Goal: Task Accomplishment & Management: Use online tool/utility

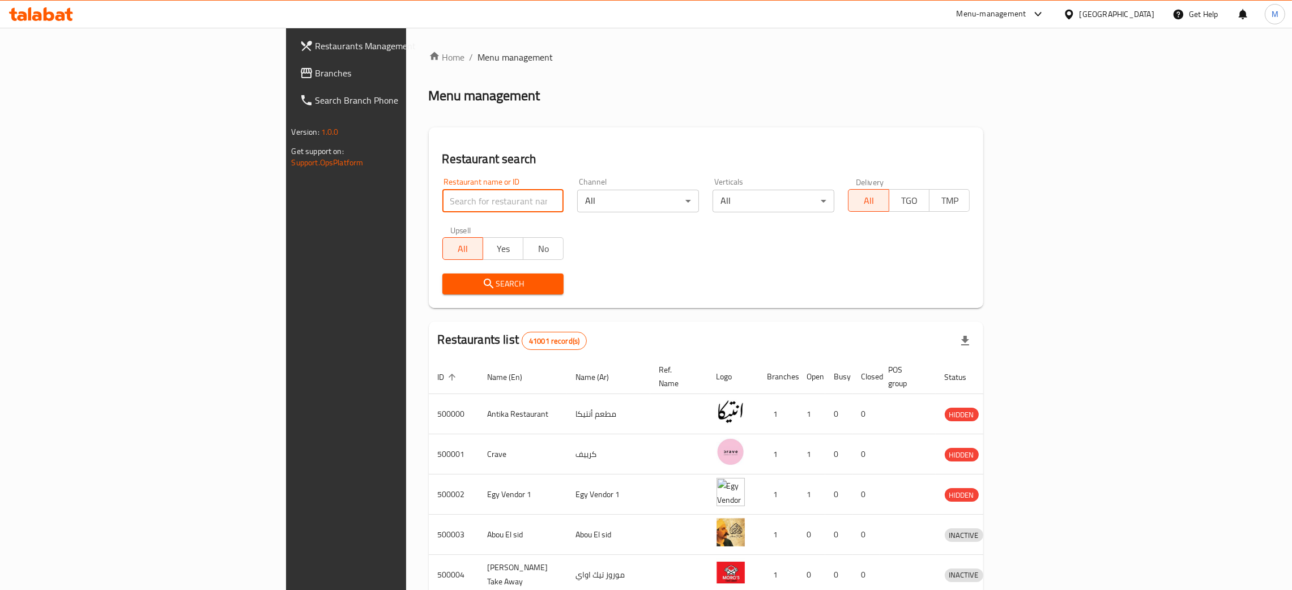
click at [442, 192] on input "search" at bounding box center [503, 201] width 122 height 23
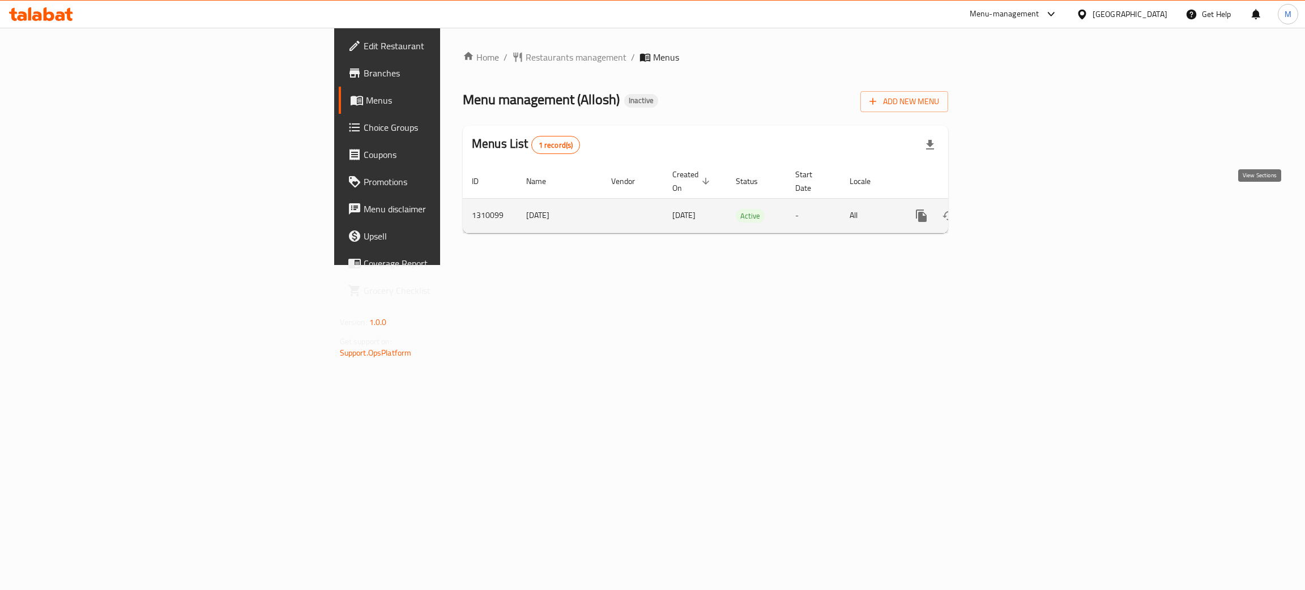
click at [1010, 209] on icon "enhanced table" at bounding box center [1004, 216] width 14 height 14
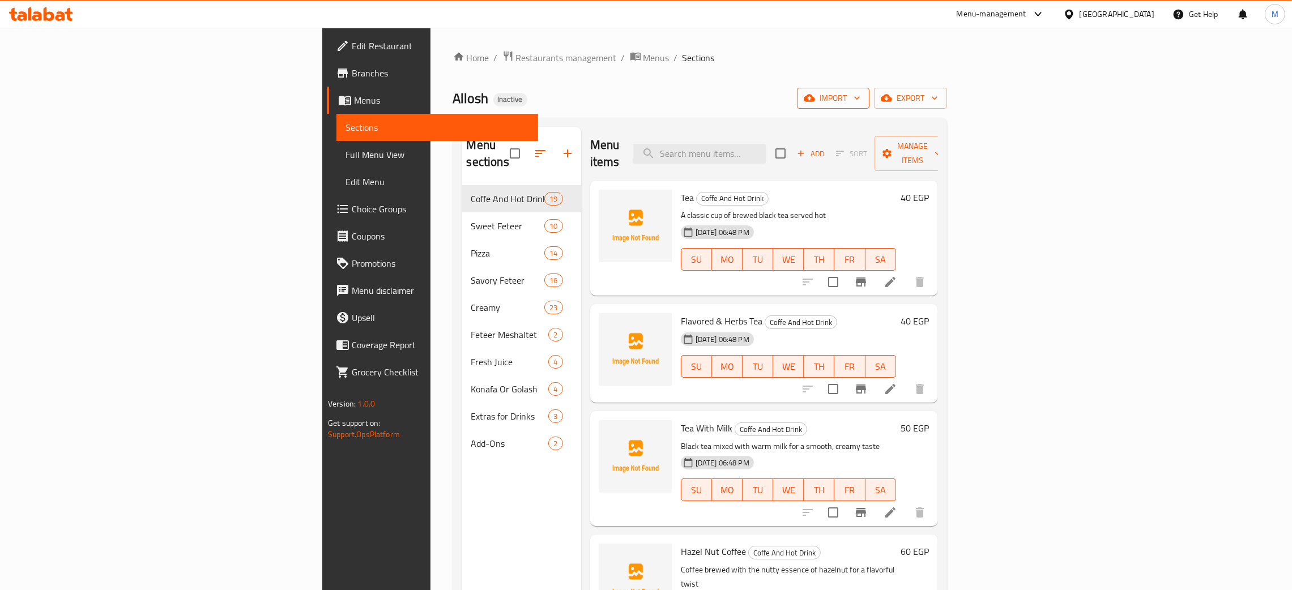
click at [861, 92] on span "import" at bounding box center [833, 98] width 54 height 14
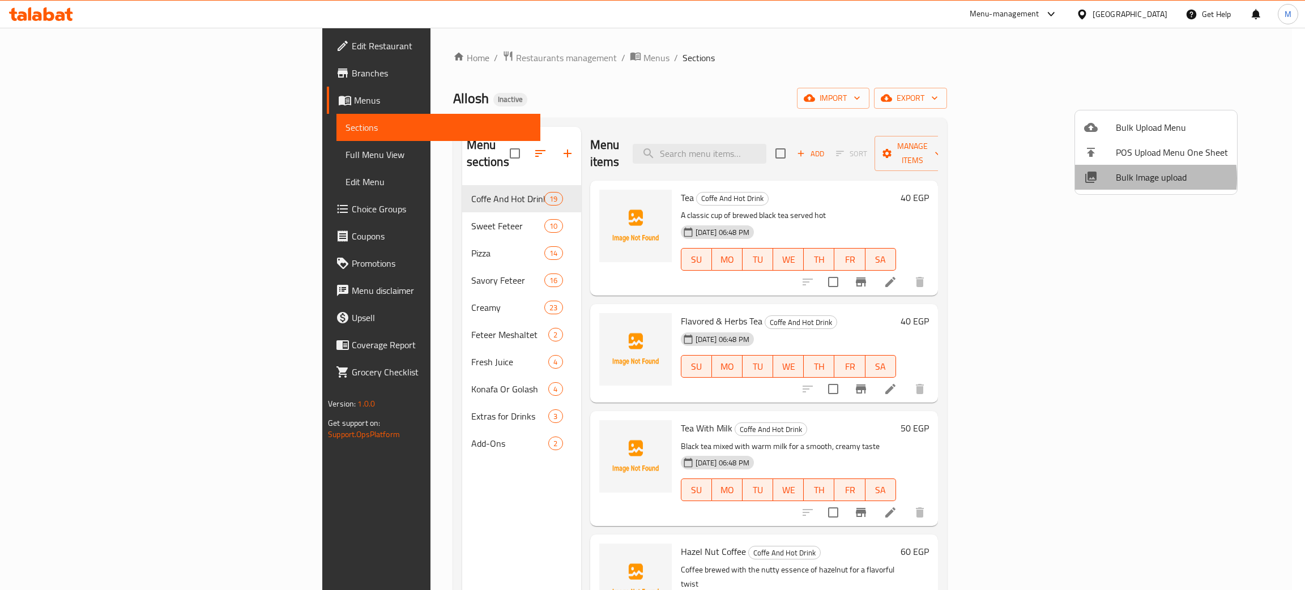
click at [1124, 178] on span "Bulk Image upload" at bounding box center [1172, 178] width 112 height 14
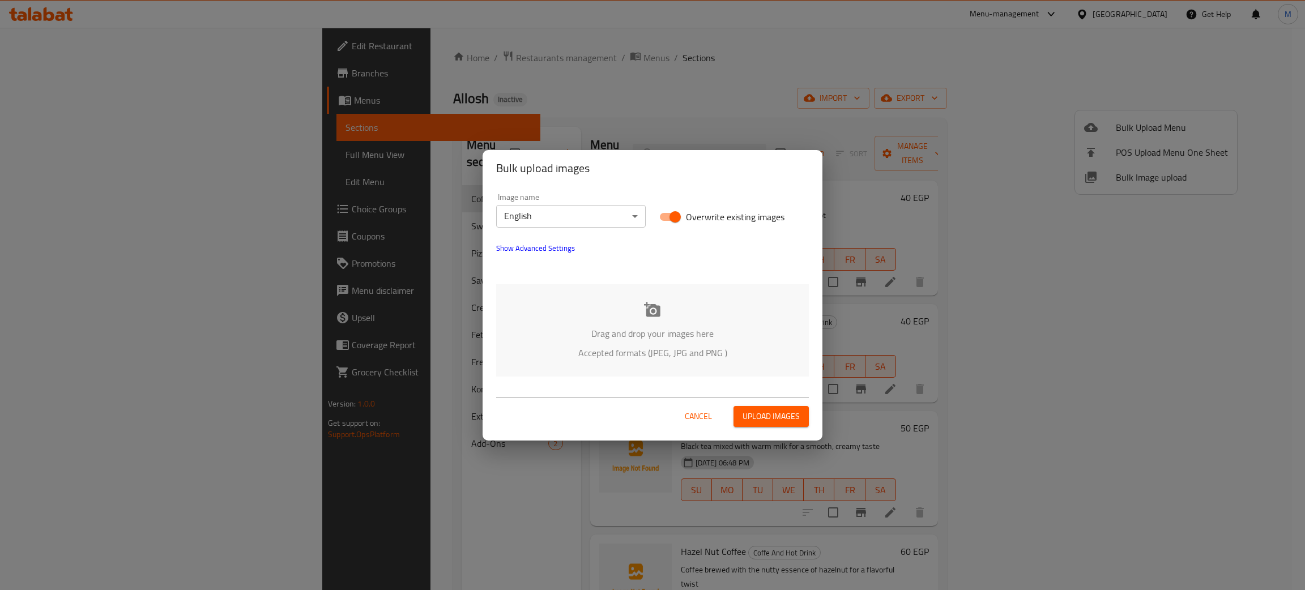
click at [581, 318] on div "Drag and drop your images here Accepted formats (JPEG, JPG and PNG )" at bounding box center [652, 330] width 313 height 92
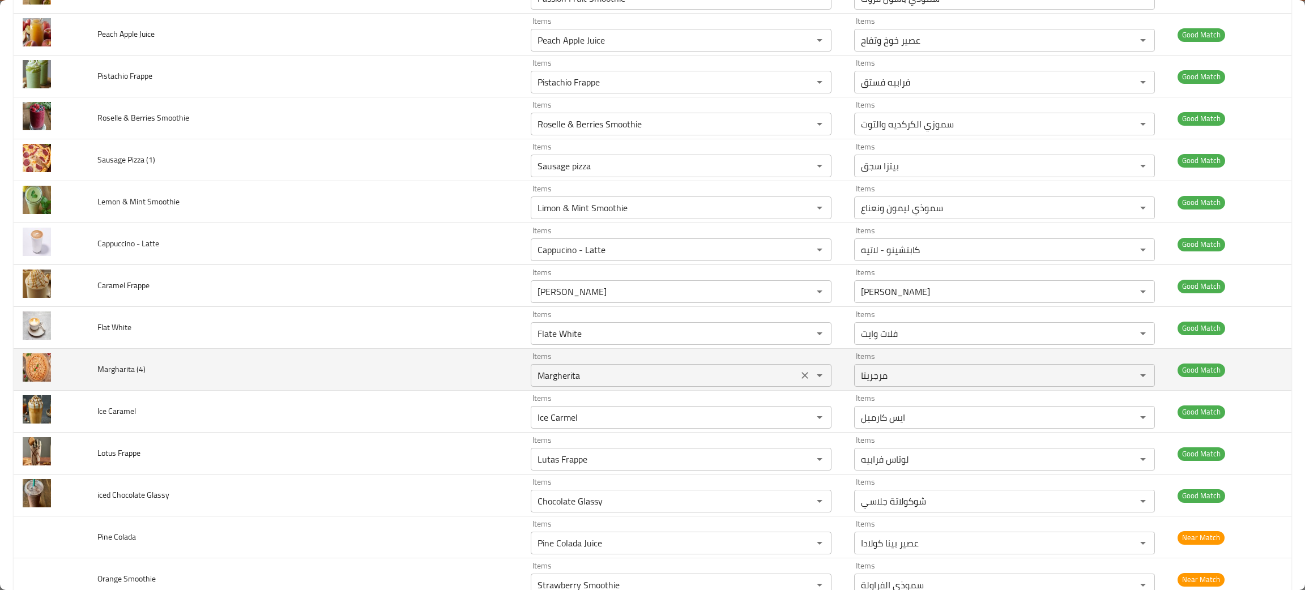
scroll to position [1104, 0]
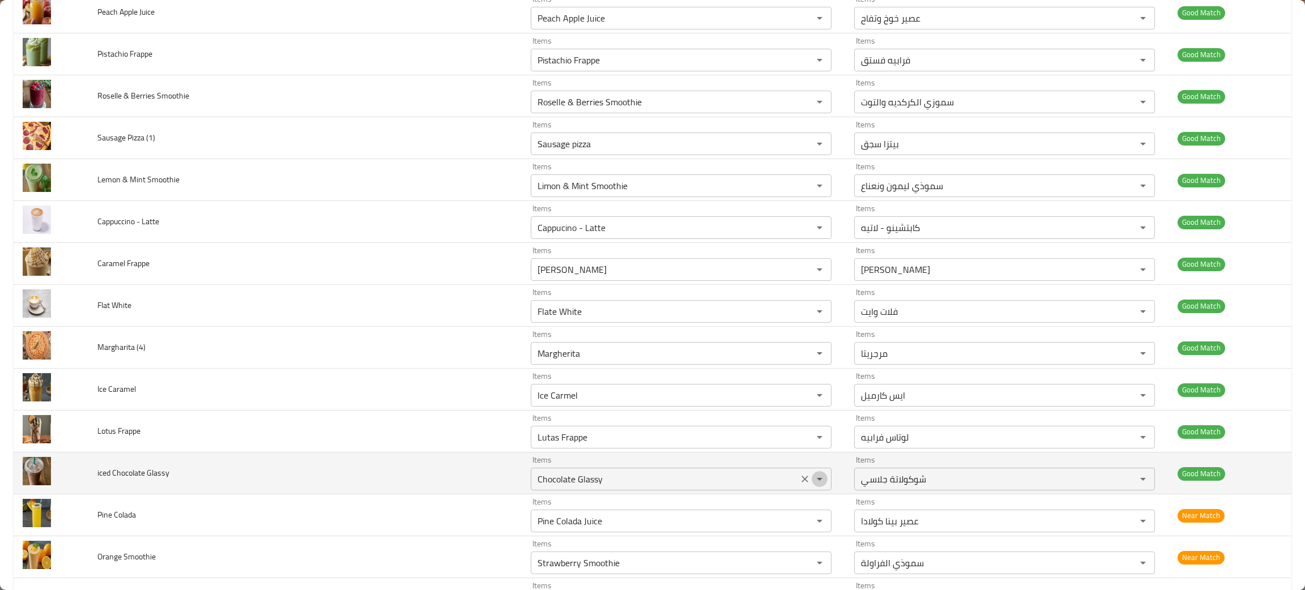
click at [812, 483] on button "Open" at bounding box center [820, 479] width 16 height 16
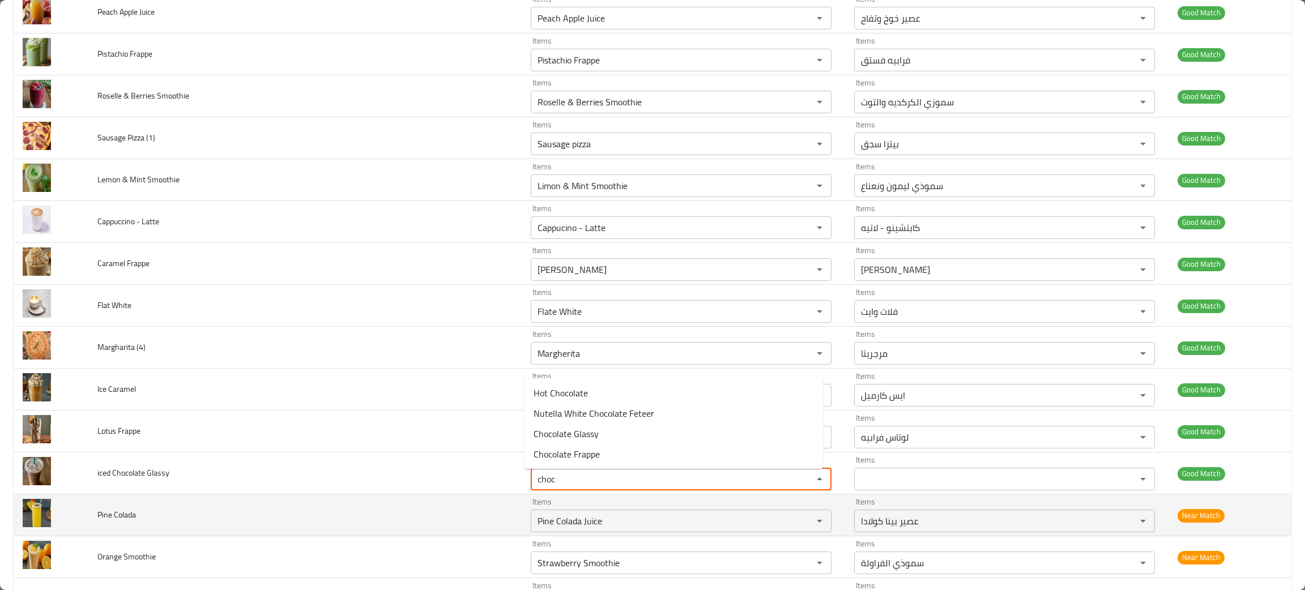
type Glassy "choc"
click at [310, 497] on td "Pine Colada" at bounding box center [304, 516] width 433 height 42
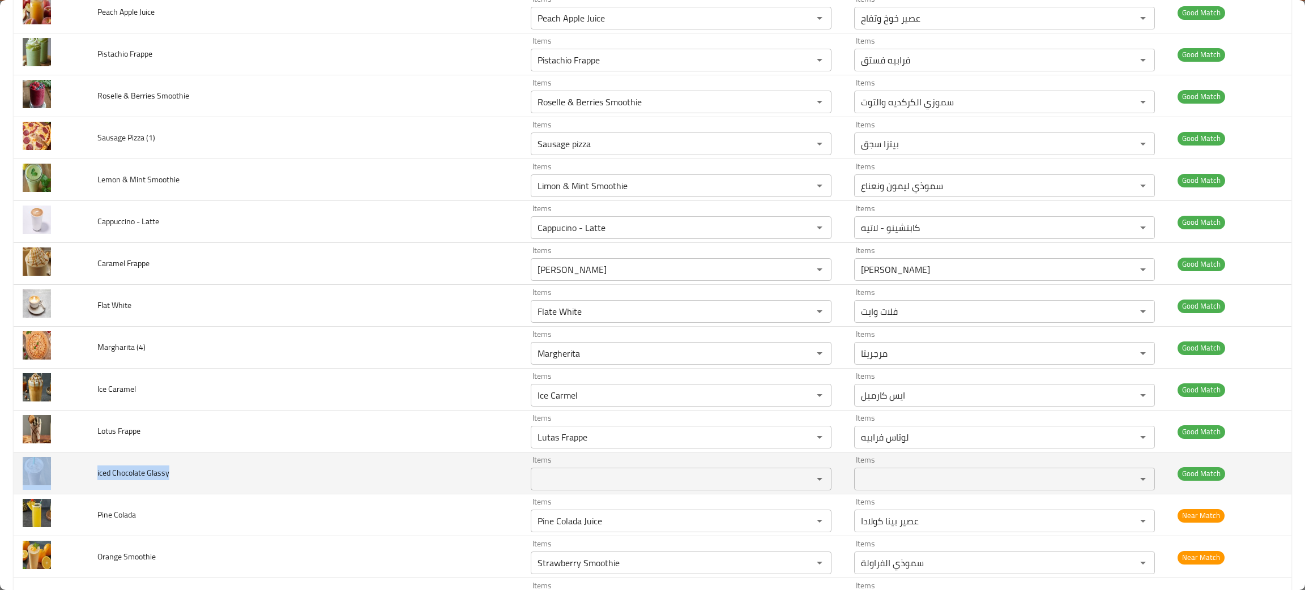
drag, startPoint x: 189, startPoint y: 483, endPoint x: 86, endPoint y: 488, distance: 103.8
click at [86, 488] on tr "iced Chocolate Glassy Items Items Items Items Good Match" at bounding box center [653, 474] width 1278 height 42
copy tr "iced Chocolate Glassy"
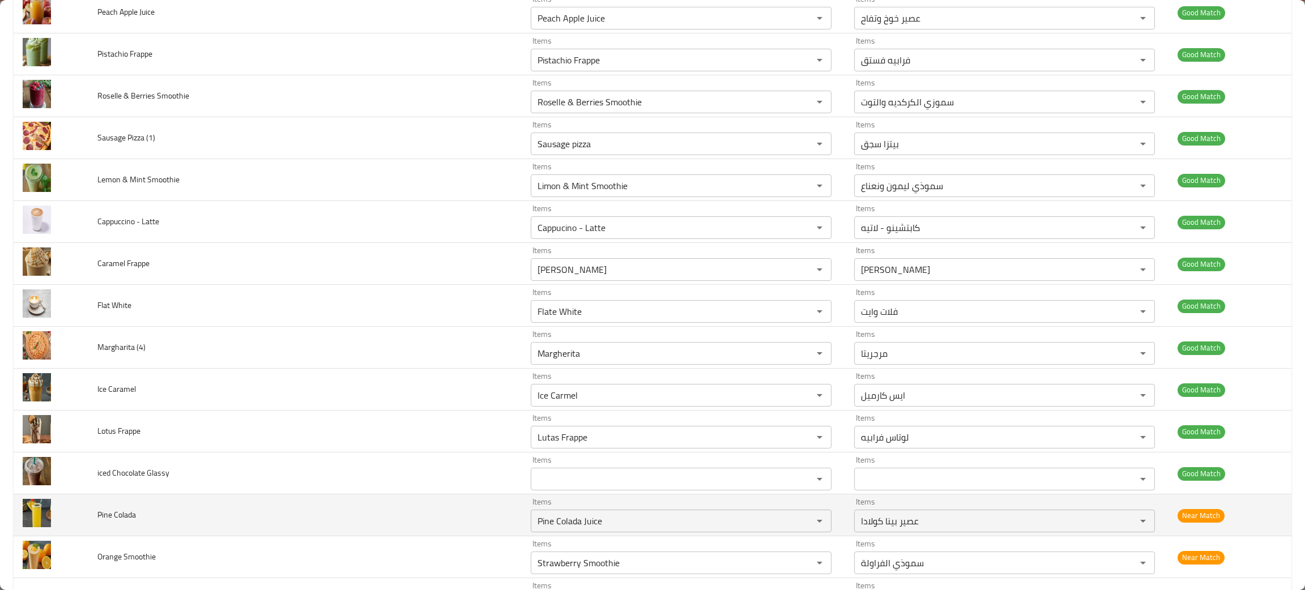
click at [278, 522] on td "Pine Colada" at bounding box center [304, 516] width 433 height 42
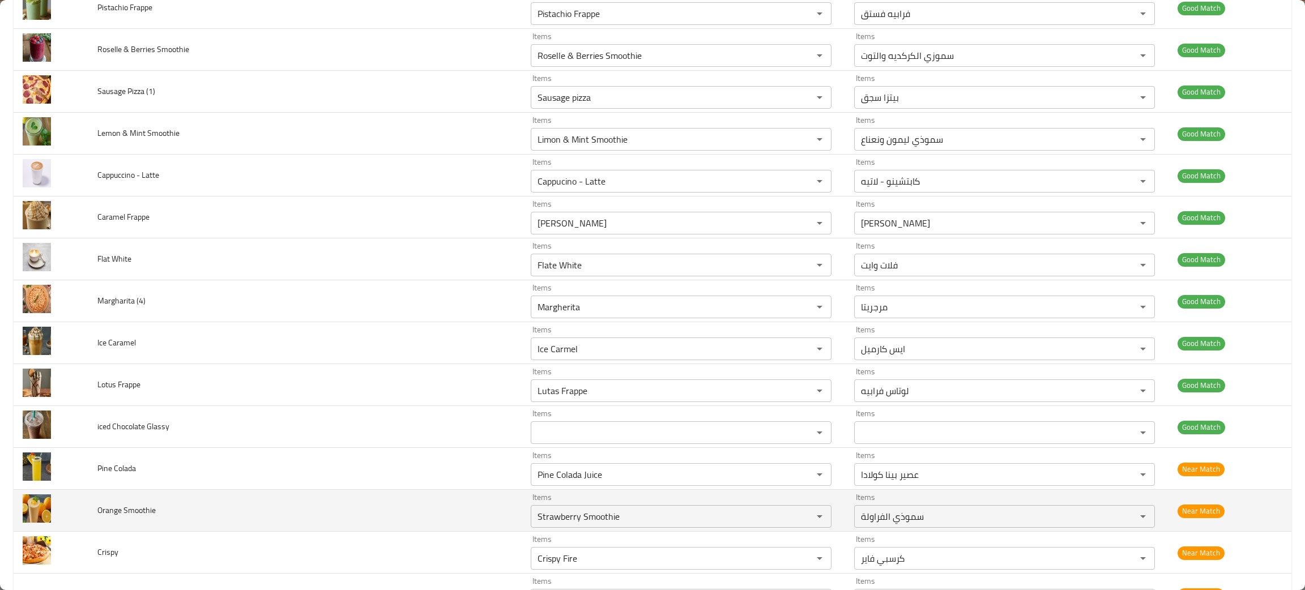
scroll to position [1190, 0]
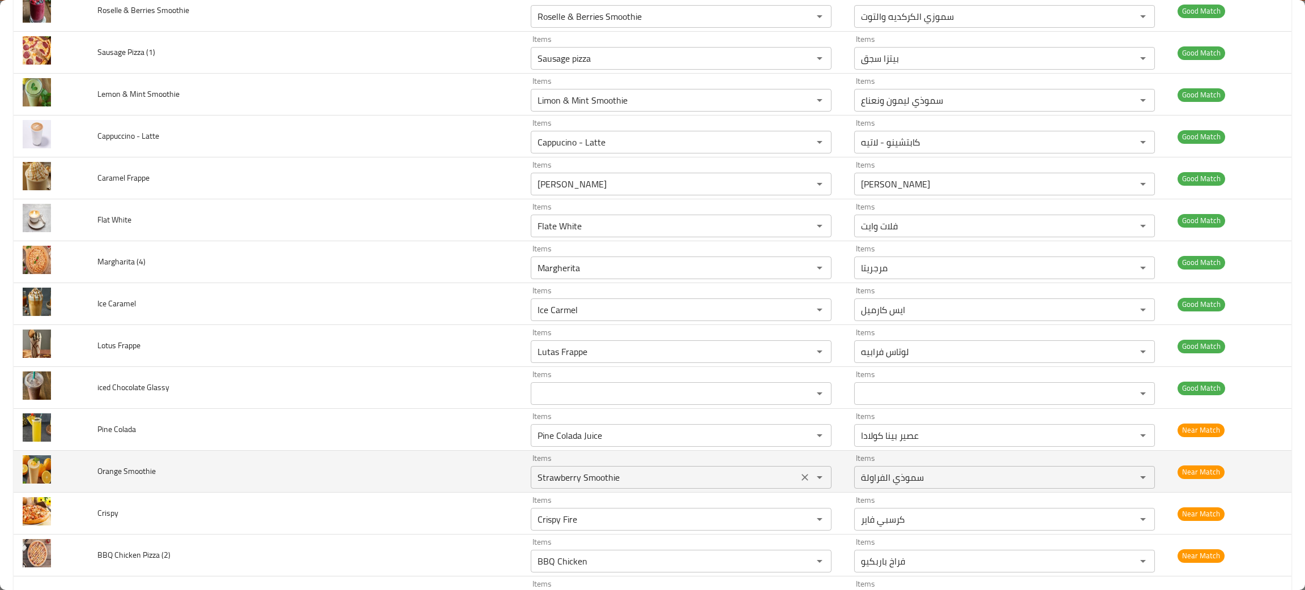
click at [802, 479] on icon "Clear" at bounding box center [805, 477] width 7 height 7
type Smoothie "ran"
drag, startPoint x: 164, startPoint y: 481, endPoint x: 96, endPoint y: 487, distance: 67.7
click at [96, 487] on td "Orange Smoothie" at bounding box center [304, 472] width 433 height 42
copy span "Orange Smoothie"
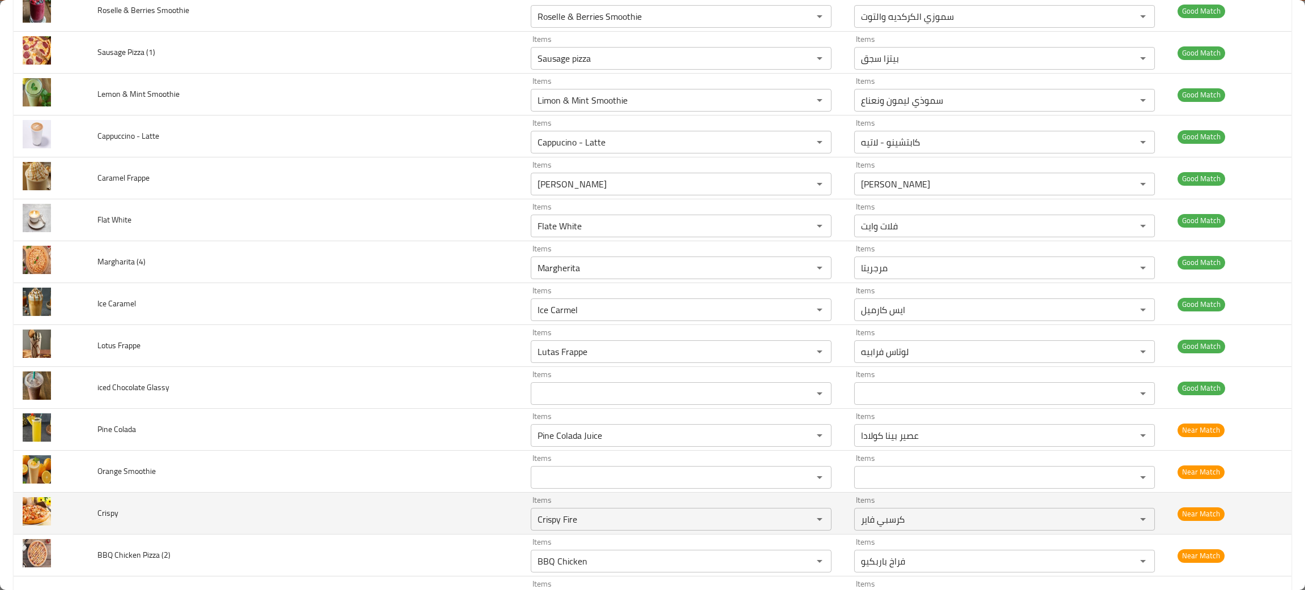
drag, startPoint x: 206, startPoint y: 522, endPoint x: 212, endPoint y: 522, distance: 6.2
click at [212, 522] on td "Crispy" at bounding box center [304, 514] width 433 height 42
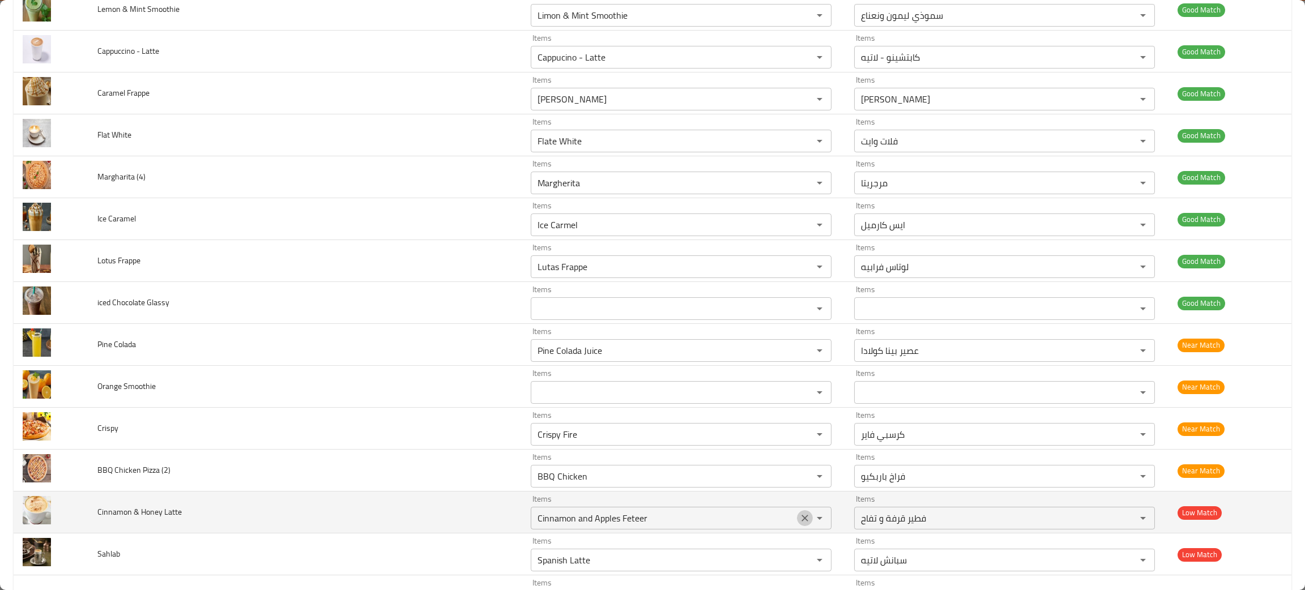
click at [799, 524] on icon "Clear" at bounding box center [804, 518] width 11 height 11
type Latte "cin"
drag, startPoint x: 212, startPoint y: 529, endPoint x: 91, endPoint y: 518, distance: 121.7
click at [91, 518] on td "Cinnamon & Honey Latte" at bounding box center [304, 513] width 433 height 42
copy span "Cinnamon & Honey Latte"
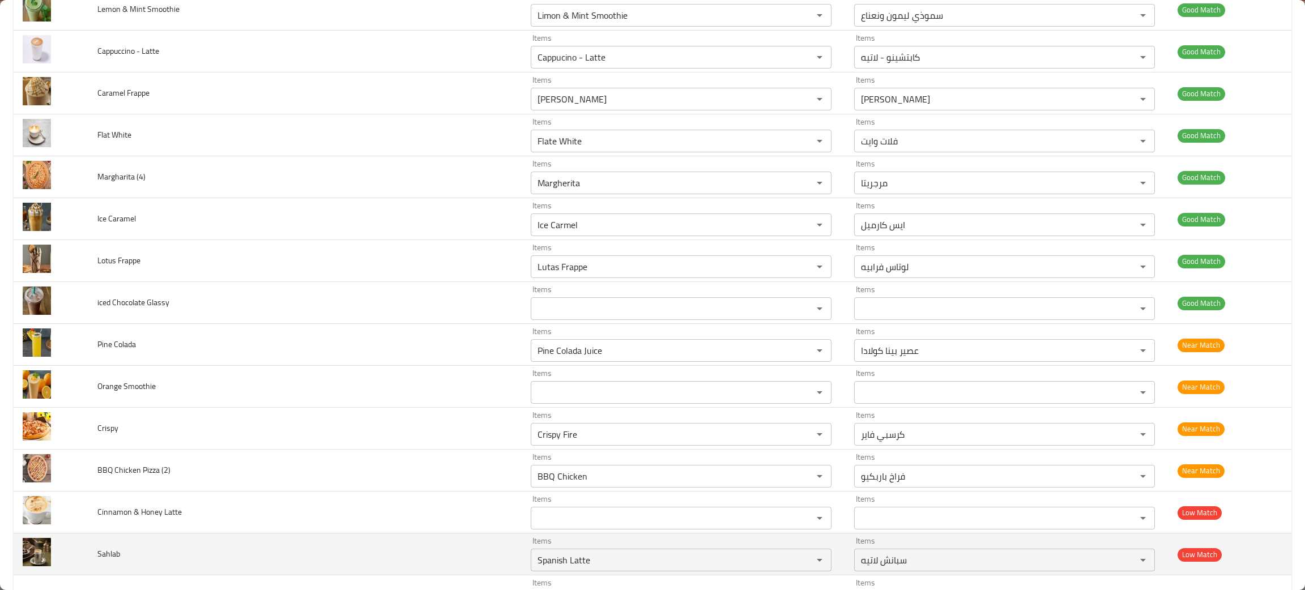
click at [209, 549] on td "Sahlab" at bounding box center [304, 555] width 433 height 42
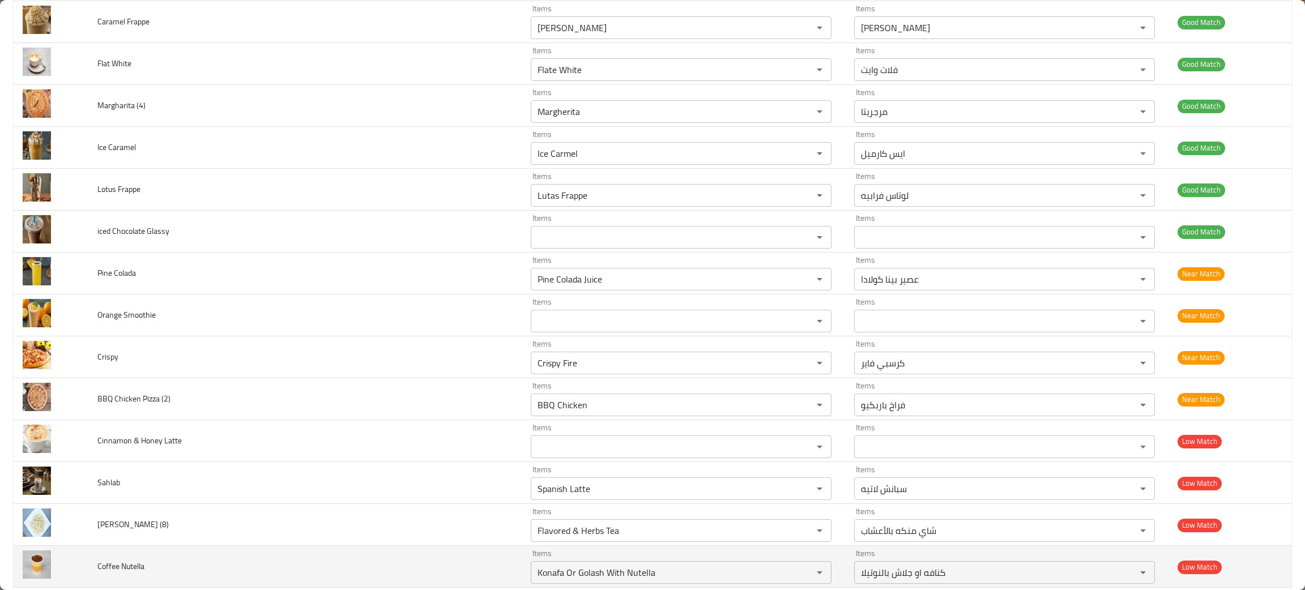
scroll to position [1445, 0]
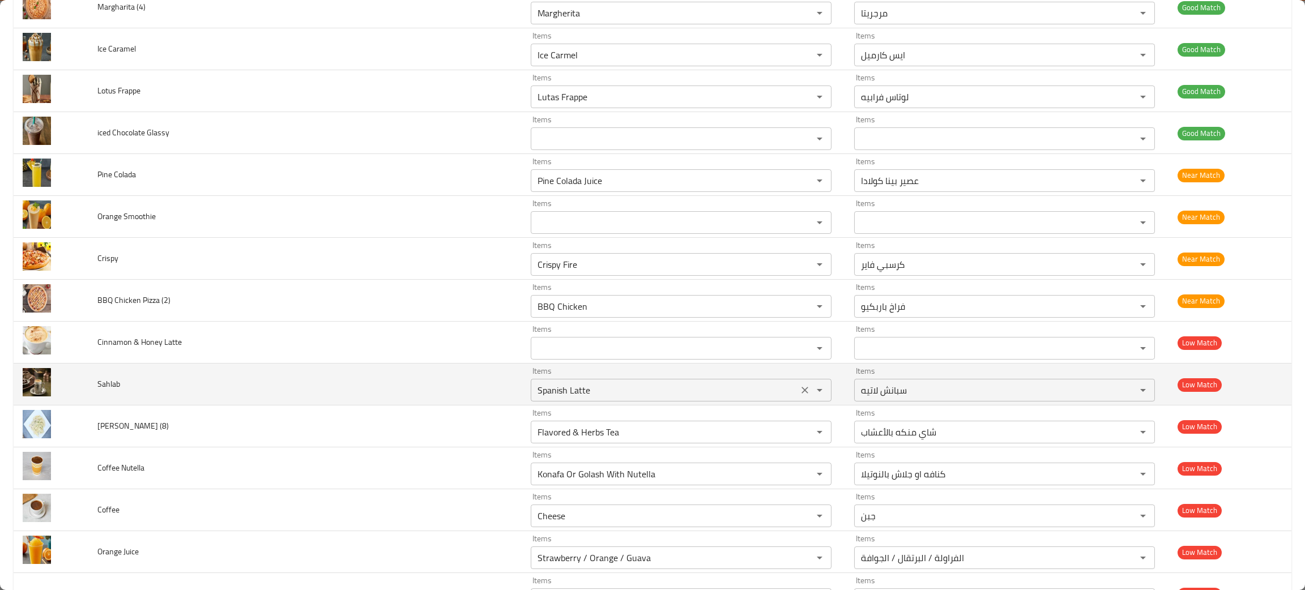
click at [799, 396] on icon "Clear" at bounding box center [804, 390] width 11 height 11
type input "ah"
drag, startPoint x: 147, startPoint y: 404, endPoint x: 81, endPoint y: 392, distance: 66.8
click at [81, 392] on tr "Sahlab Items Items Items Items Low Match" at bounding box center [653, 385] width 1278 height 42
copy tr "Sahlab"
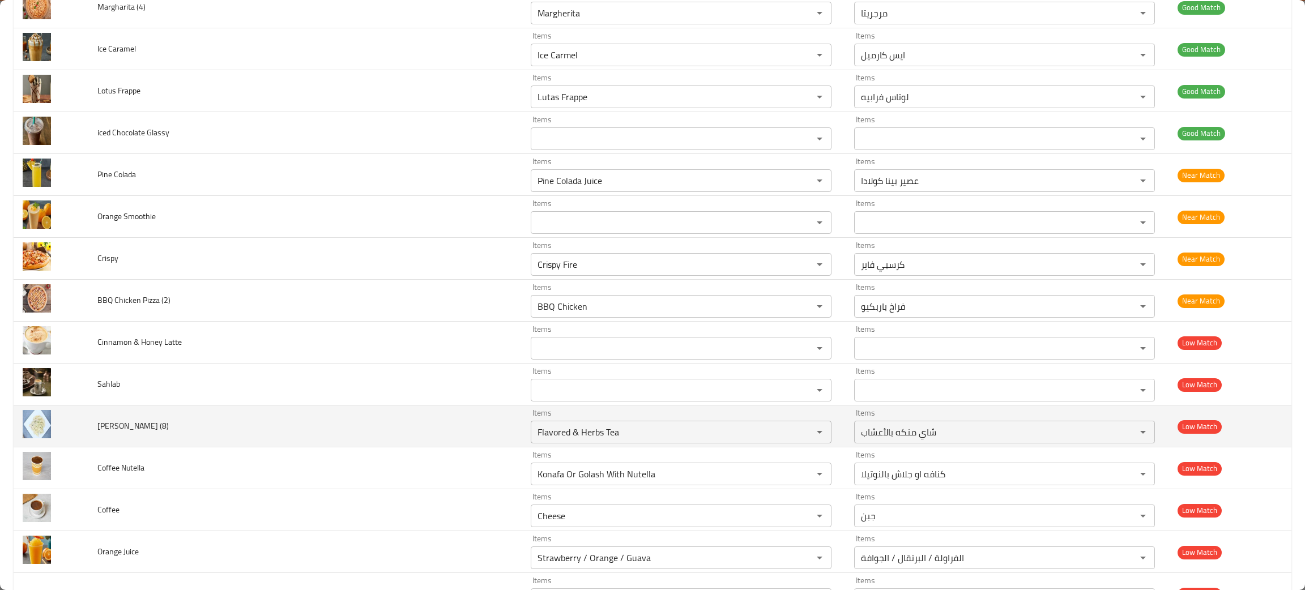
click at [235, 424] on td "Alfredo Pasta (8)" at bounding box center [304, 427] width 433 height 42
click at [802, 436] on icon "Clear" at bounding box center [805, 432] width 7 height 7
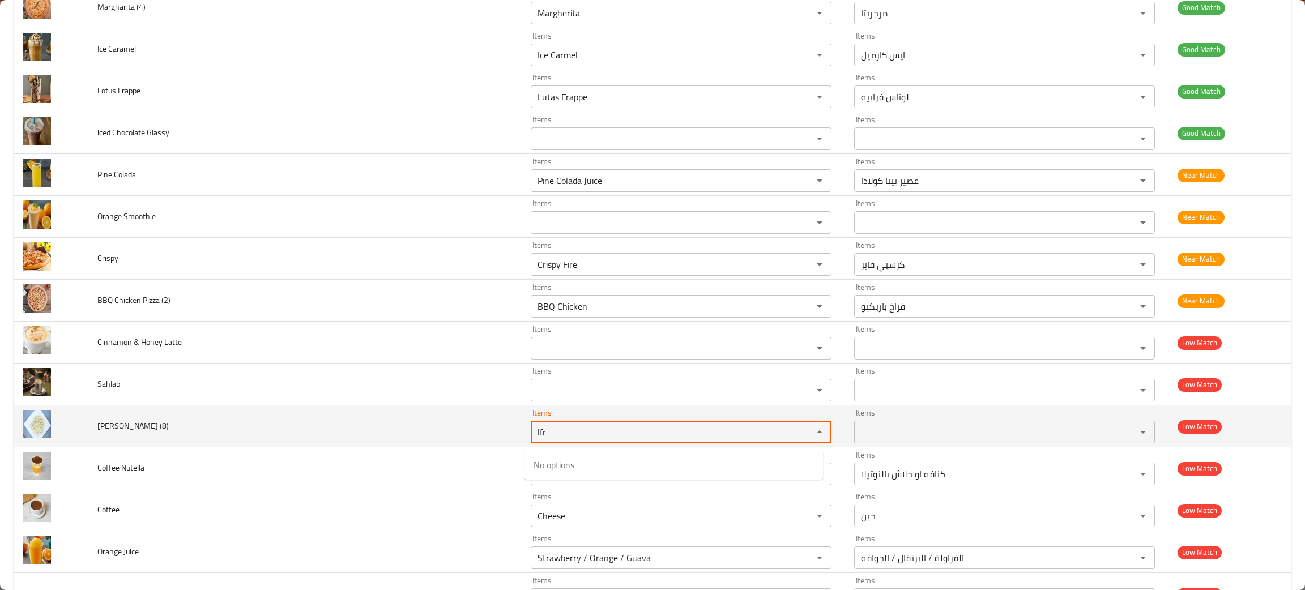
type \(8\) "lfr"
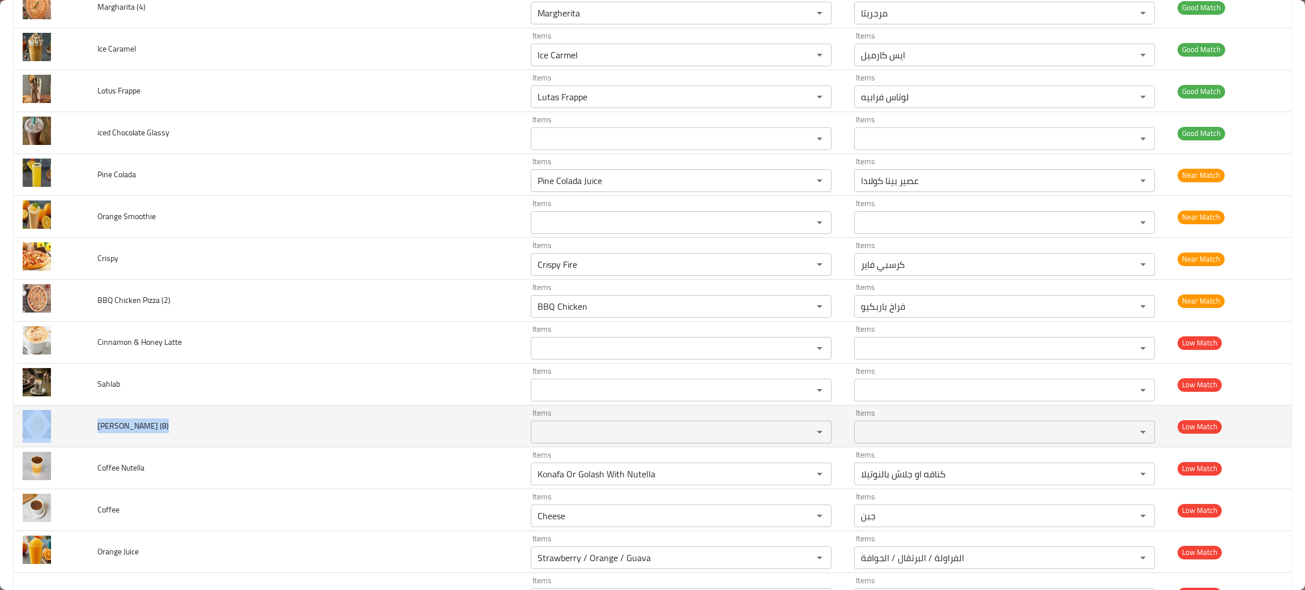
drag, startPoint x: 202, startPoint y: 430, endPoint x: 66, endPoint y: 426, distance: 136.6
click at [66, 426] on tr "Alfredo Pasta (8) Items Items Items Items Low Match" at bounding box center [653, 427] width 1278 height 42
copy tr "Alfredo Pasta (8)"
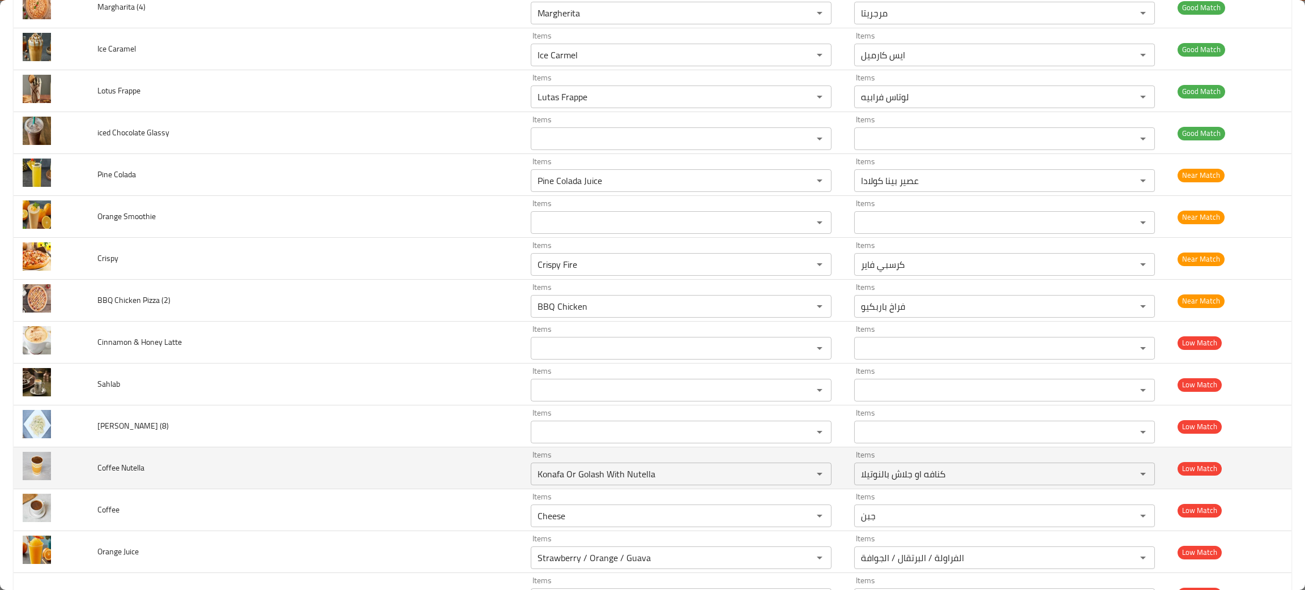
click at [288, 475] on td "Coffee Nutella" at bounding box center [304, 469] width 433 height 42
drag, startPoint x: 797, startPoint y: 482, endPoint x: 799, endPoint y: 476, distance: 6.6
click at [799, 478] on icon "Clear" at bounding box center [804, 474] width 11 height 11
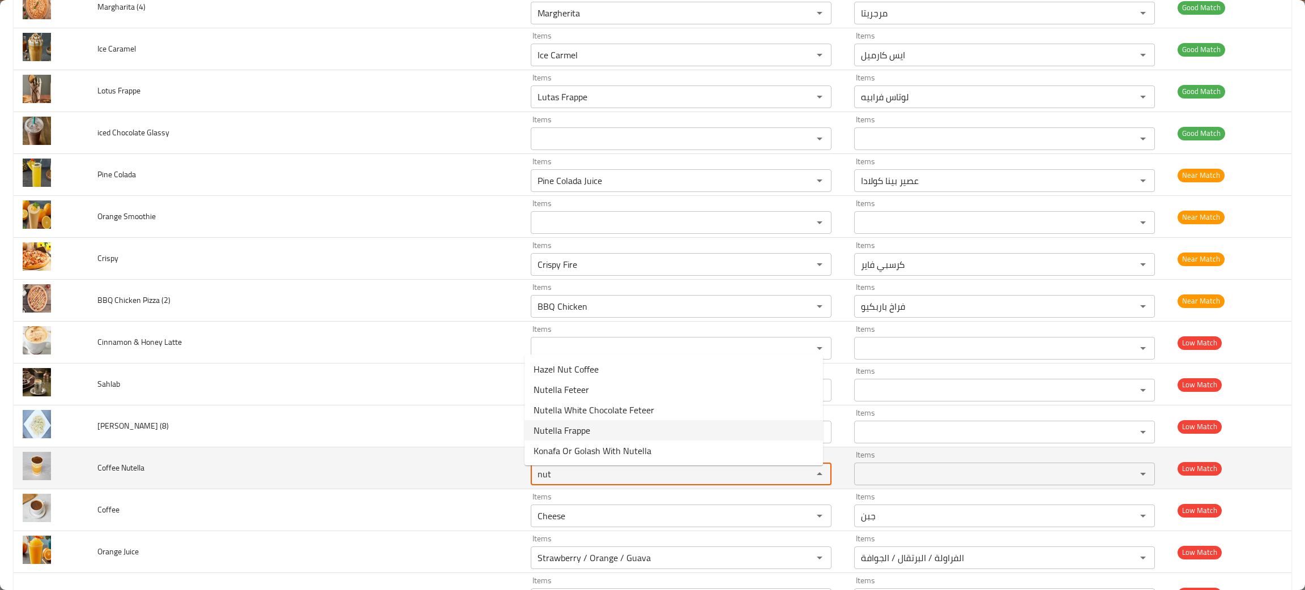
type Nutella "nut"
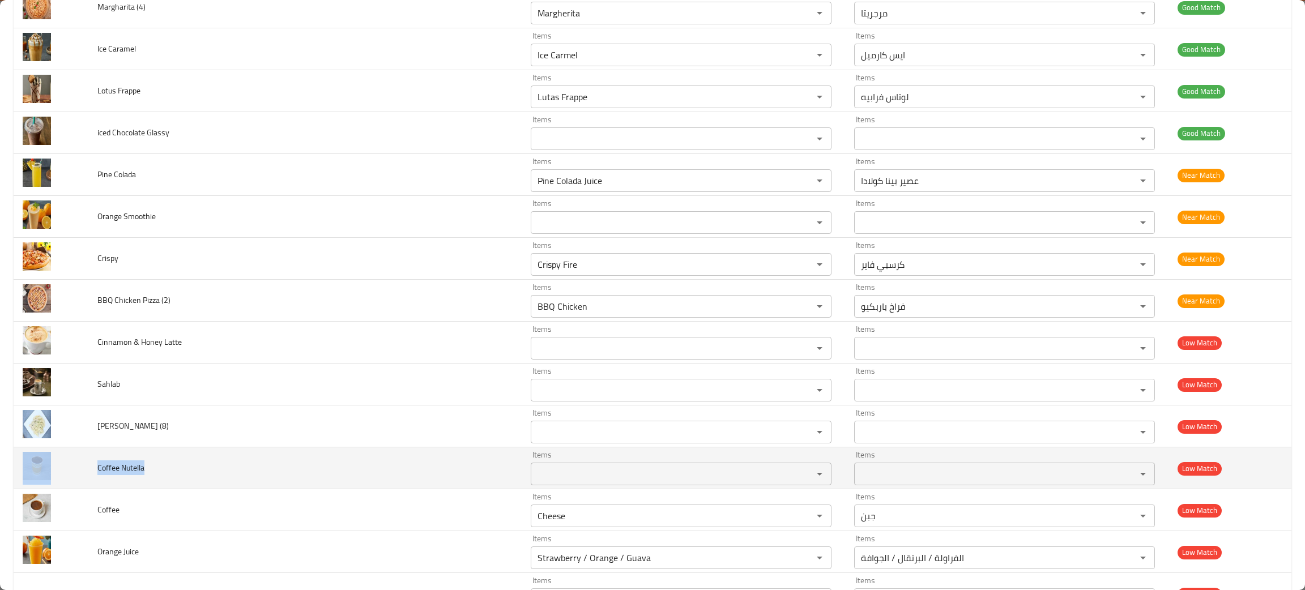
drag, startPoint x: 159, startPoint y: 474, endPoint x: 83, endPoint y: 484, distance: 77.1
click at [83, 484] on tr "Coffee Nutella Items Items Items Items Low Match" at bounding box center [653, 469] width 1278 height 42
copy tr "Coffee Nutella"
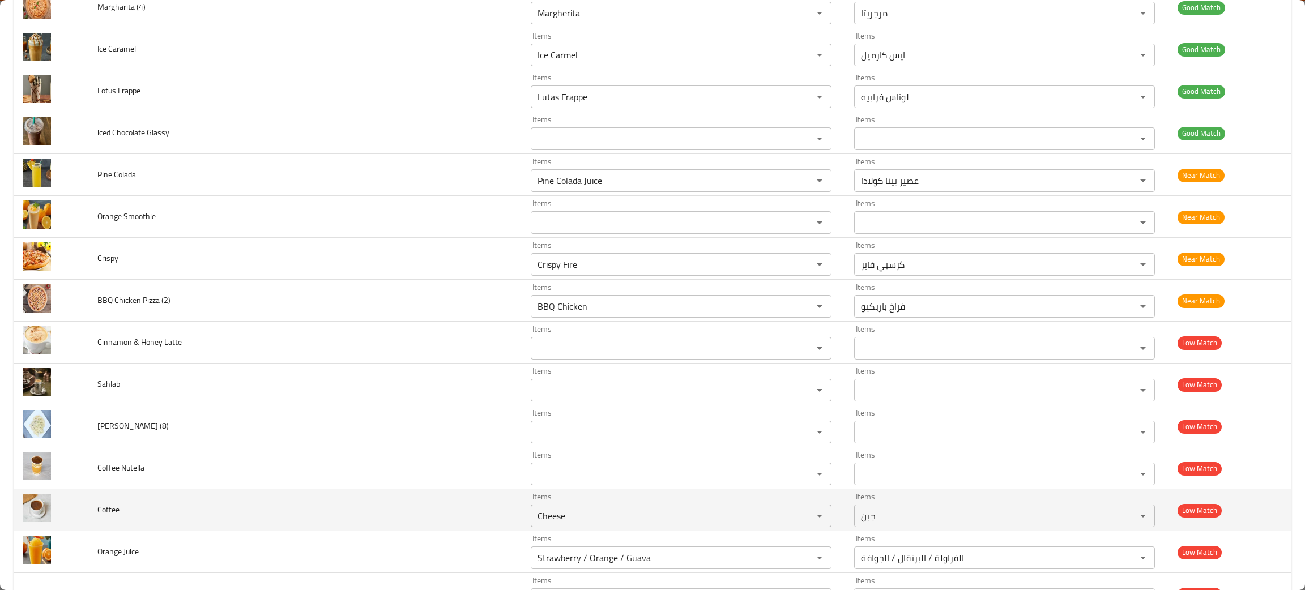
click at [159, 516] on td "Coffee" at bounding box center [304, 511] width 433 height 42
click at [799, 519] on icon "Clear" at bounding box center [804, 515] width 11 height 11
type input "cof"
drag, startPoint x: 142, startPoint y: 520, endPoint x: 88, endPoint y: 531, distance: 55.0
click at [88, 531] on td "Coffee" at bounding box center [304, 511] width 433 height 42
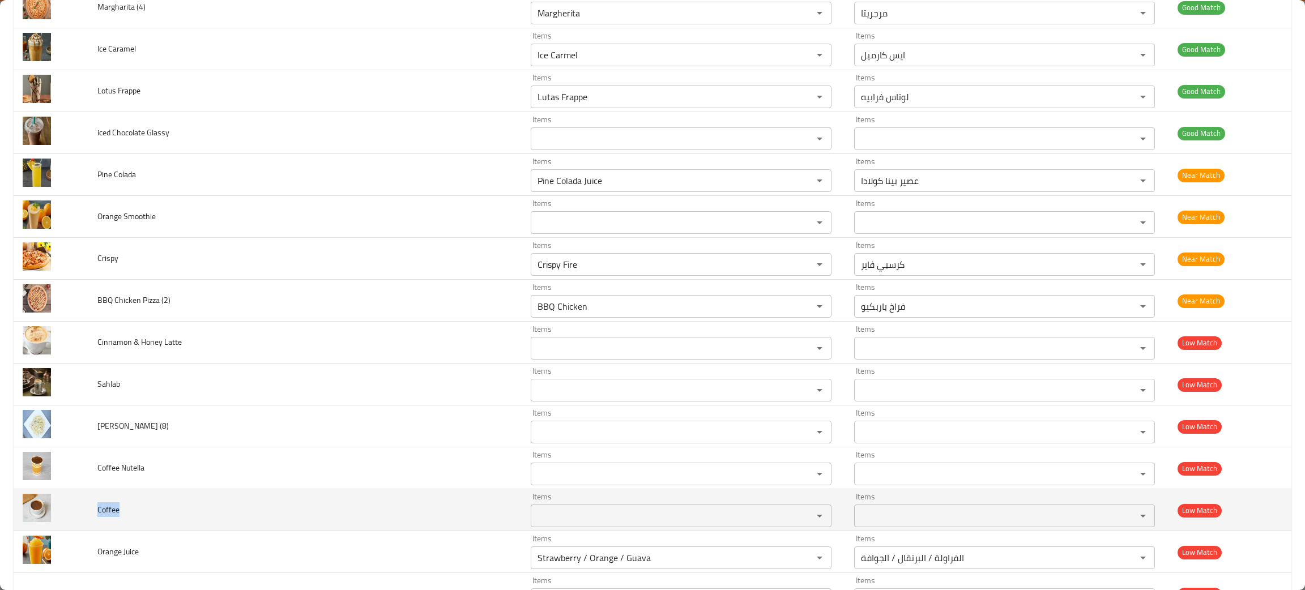
copy span "Coffee"
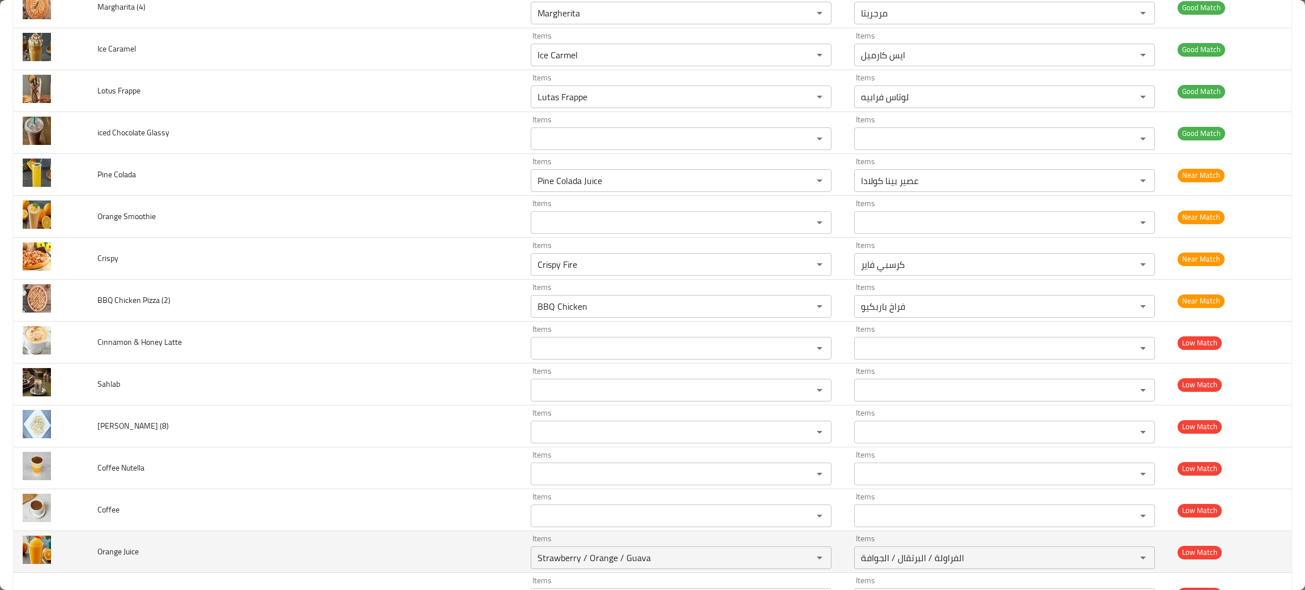
click at [291, 546] on td "Orange Juice" at bounding box center [304, 552] width 433 height 42
click at [799, 559] on icon "Clear" at bounding box center [804, 557] width 11 height 11
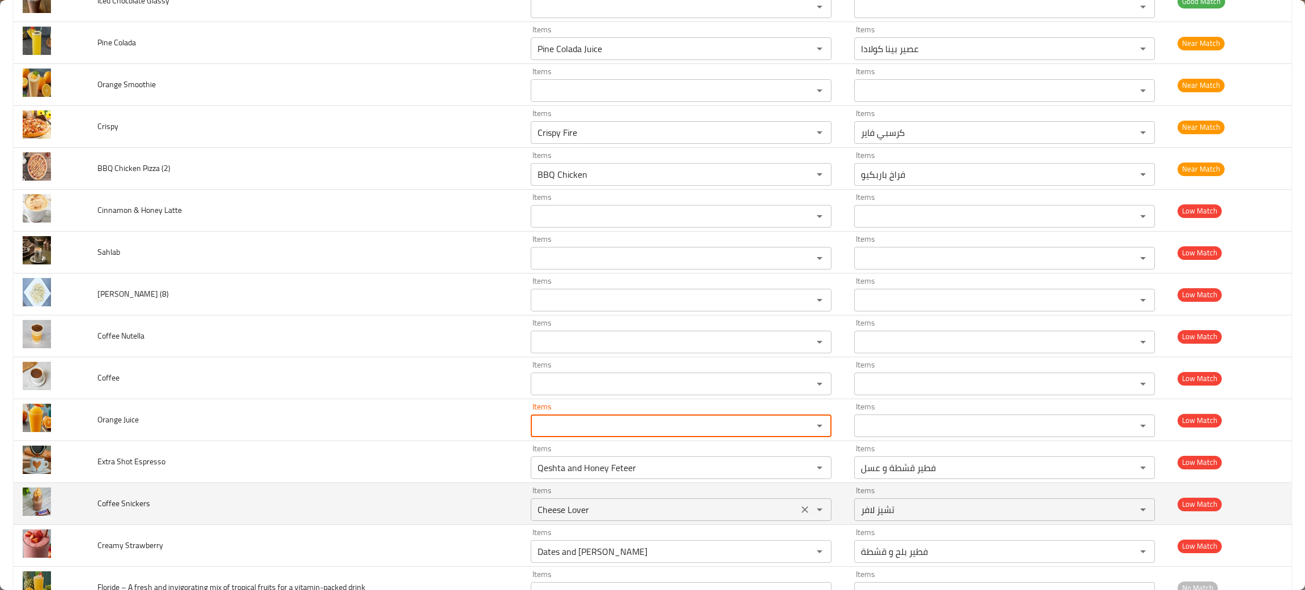
scroll to position [1623, 0]
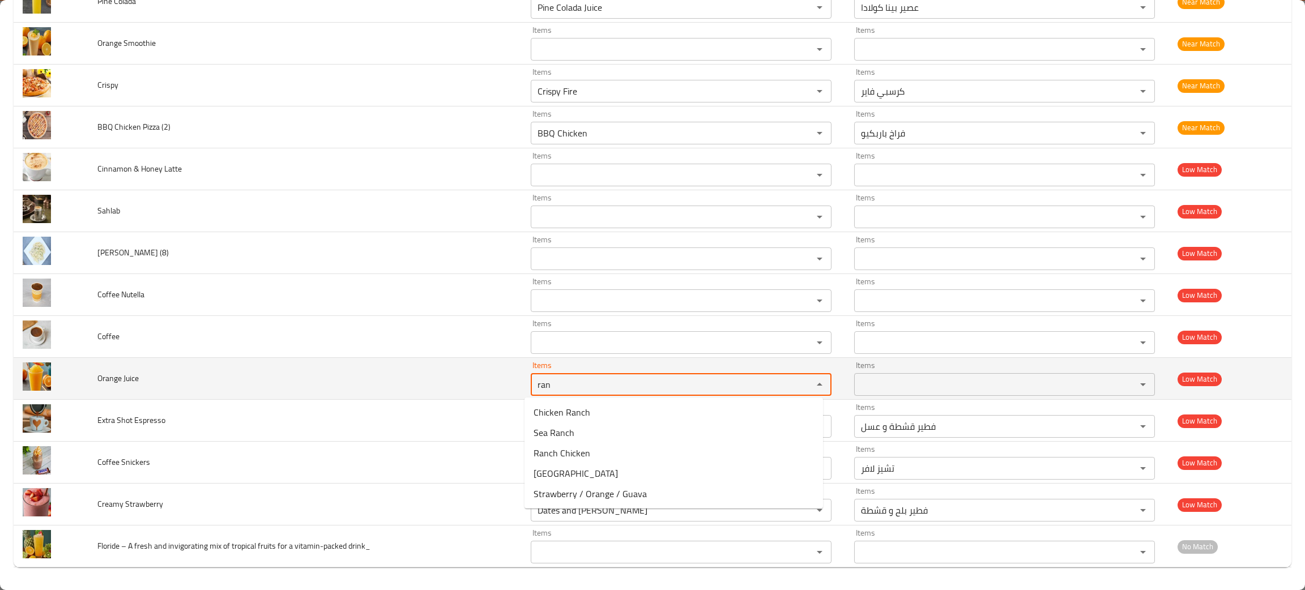
type Juice "ran"
drag, startPoint x: 158, startPoint y: 378, endPoint x: 90, endPoint y: 384, distance: 68.2
click at [90, 384] on td "Orange Juice" at bounding box center [304, 379] width 433 height 42
copy span "Orange Juice"
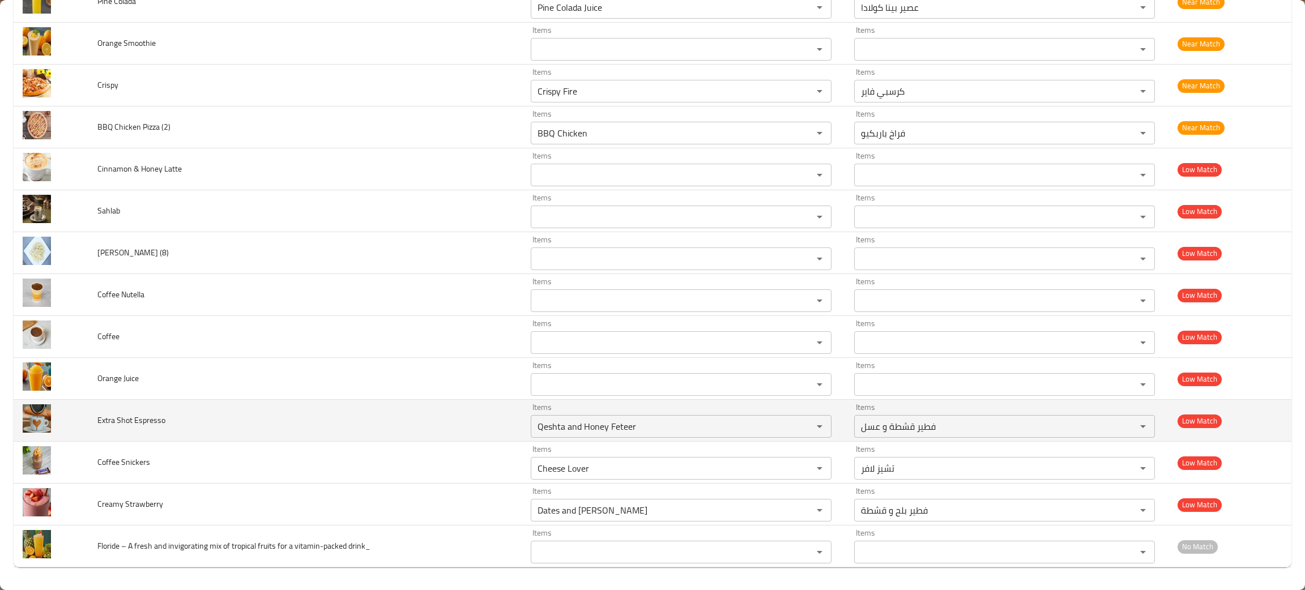
click at [329, 416] on td "Extra Shot Espresso" at bounding box center [304, 421] width 433 height 42
click at [799, 423] on icon "Clear" at bounding box center [804, 426] width 11 height 11
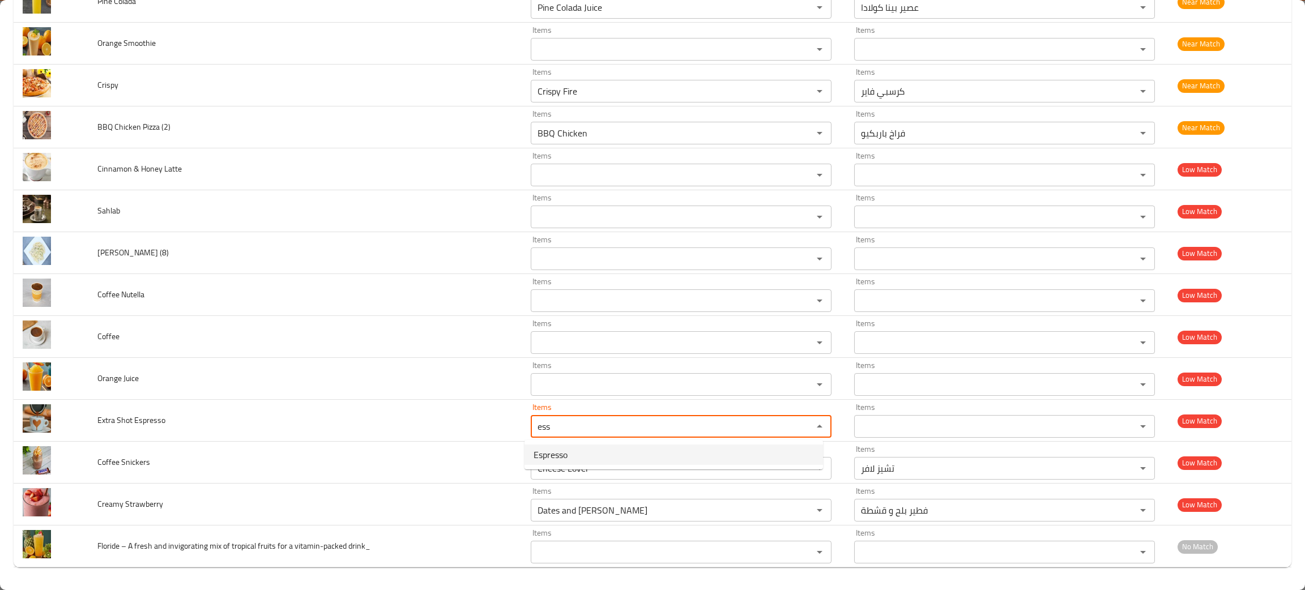
click at [577, 462] on Espresso-option-0 "Espresso" at bounding box center [674, 455] width 299 height 20
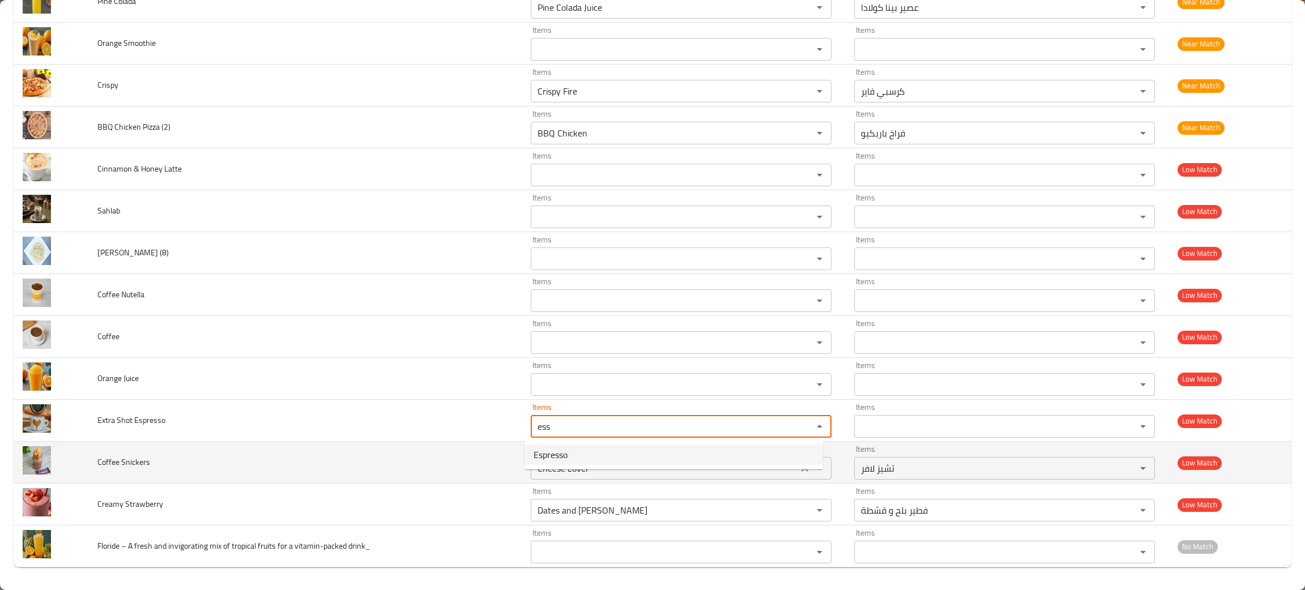
type Espresso "Espresso"
type Espresso-ar "إسبرسو"
click at [802, 466] on icon "Clear" at bounding box center [805, 468] width 7 height 7
type Espresso "Espresso"
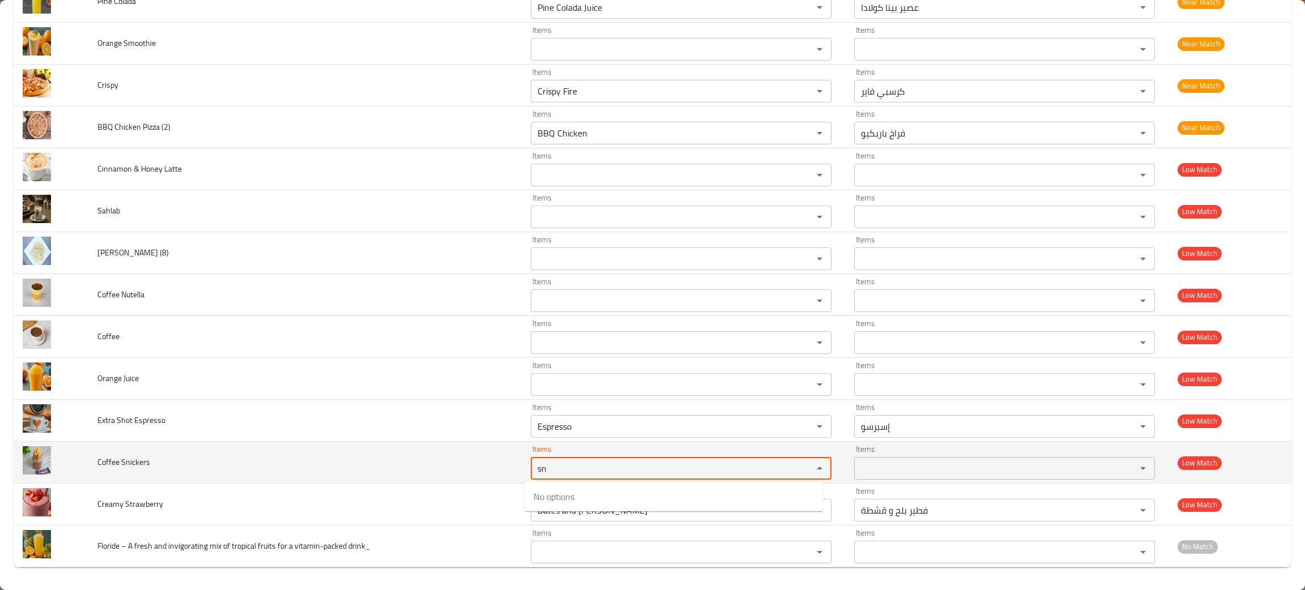
type Snickers "sn"
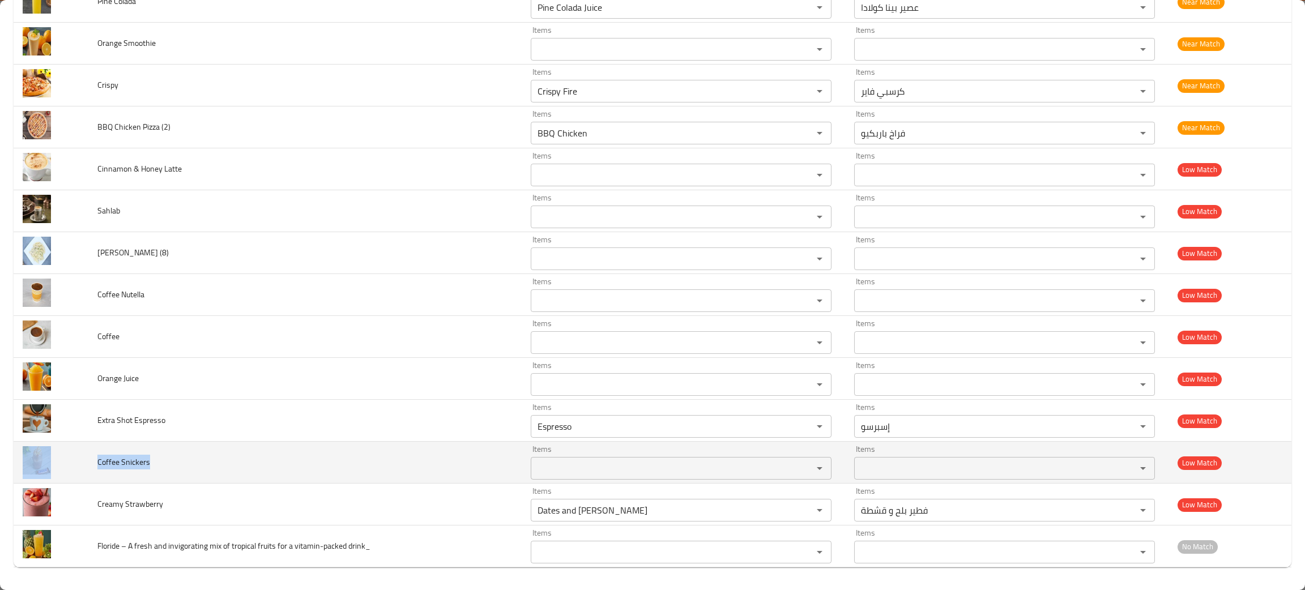
drag, startPoint x: 186, startPoint y: 456, endPoint x: 74, endPoint y: 453, distance: 112.2
click at [83, 457] on tr "Coffee Snickers Items Items Items Items Low Match" at bounding box center [653, 463] width 1278 height 42
copy tr "Coffee Snickers"
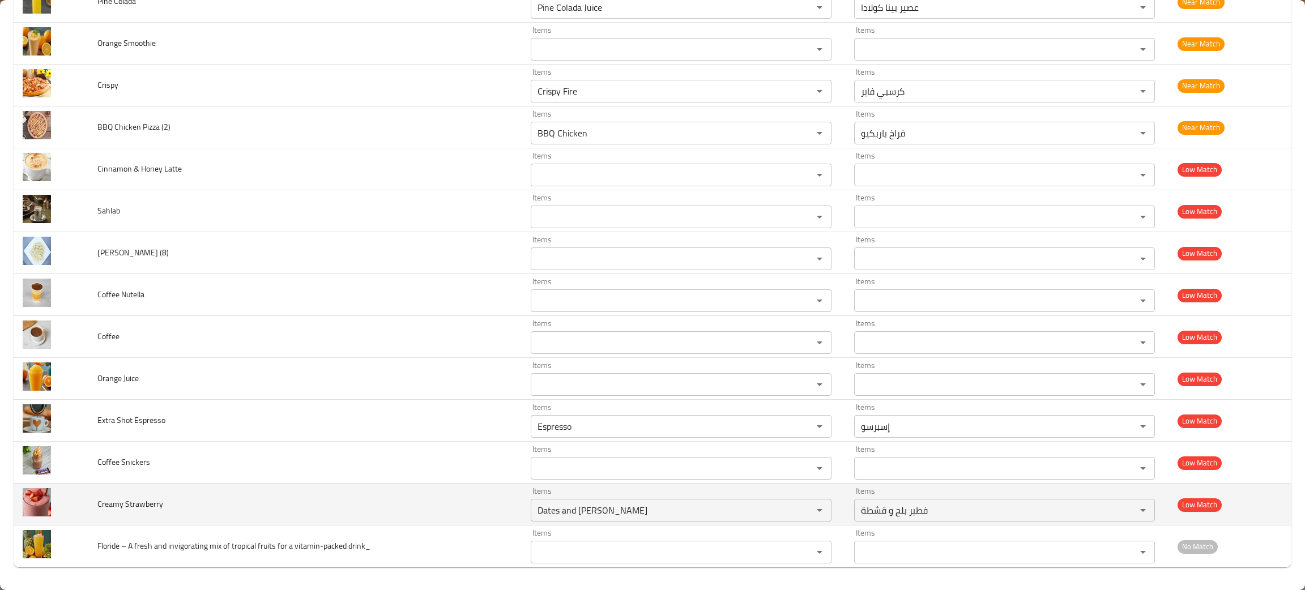
click at [342, 508] on td "Creamy Strawberry" at bounding box center [304, 505] width 433 height 42
click at [802, 511] on icon "Clear" at bounding box center [805, 510] width 7 height 7
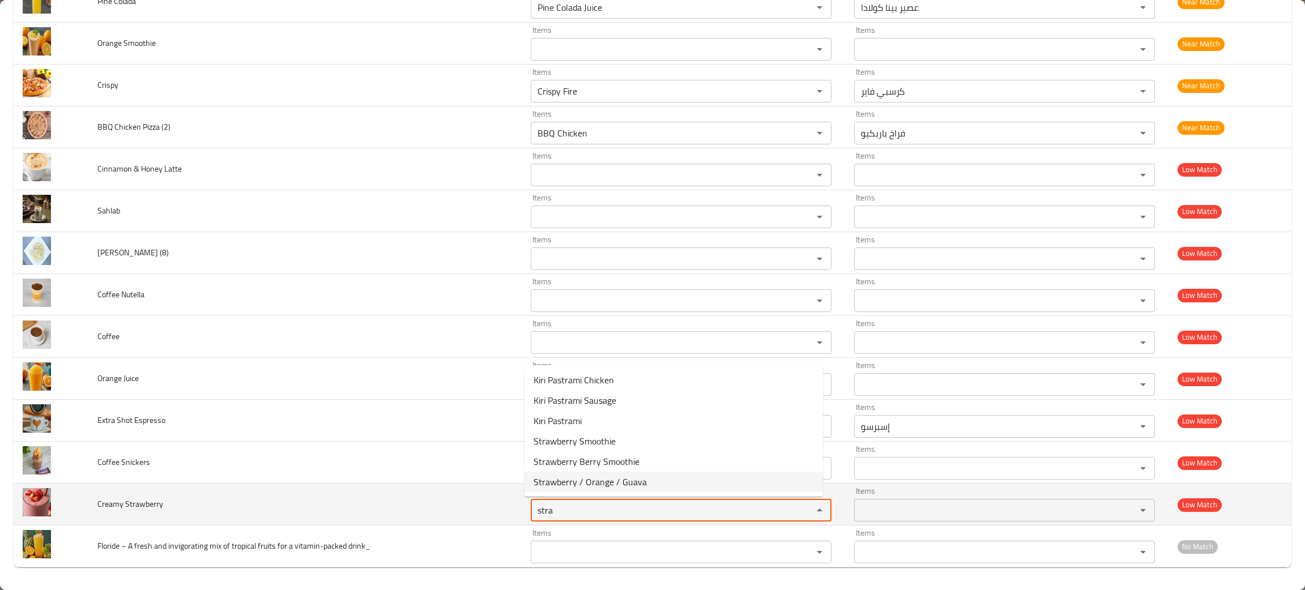
type Strawberry "stra"
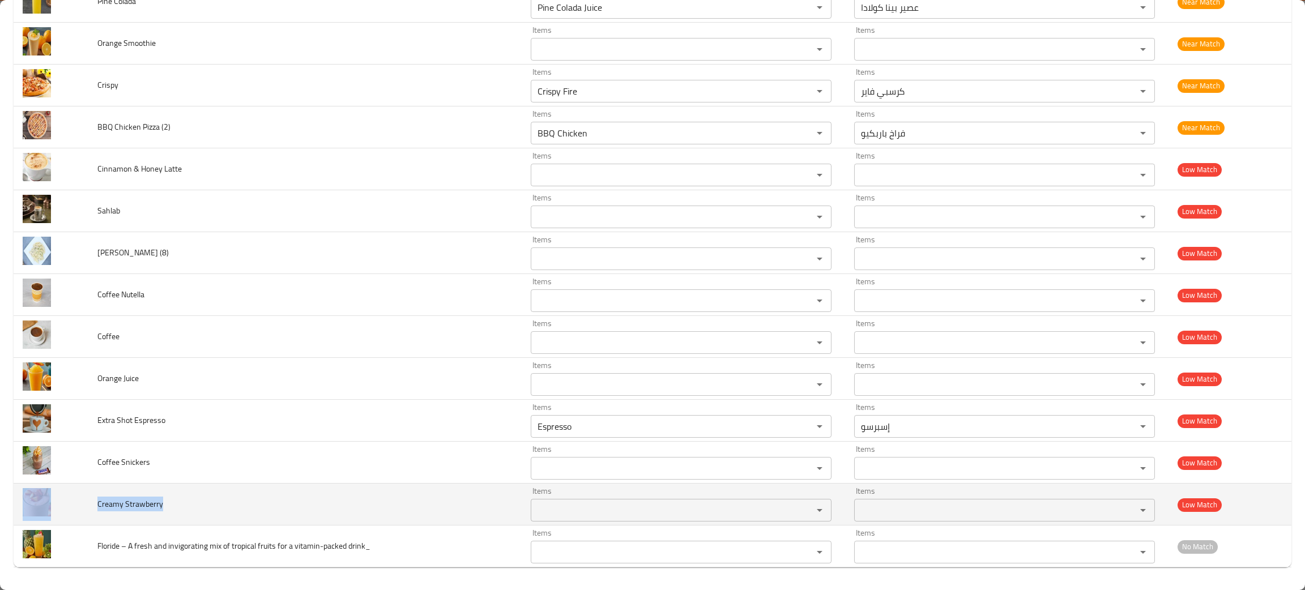
drag, startPoint x: 178, startPoint y: 515, endPoint x: 76, endPoint y: 501, distance: 102.3
click at [76, 501] on tr "Creamy Strawberry Items Items Items Items Low Match" at bounding box center [653, 505] width 1278 height 42
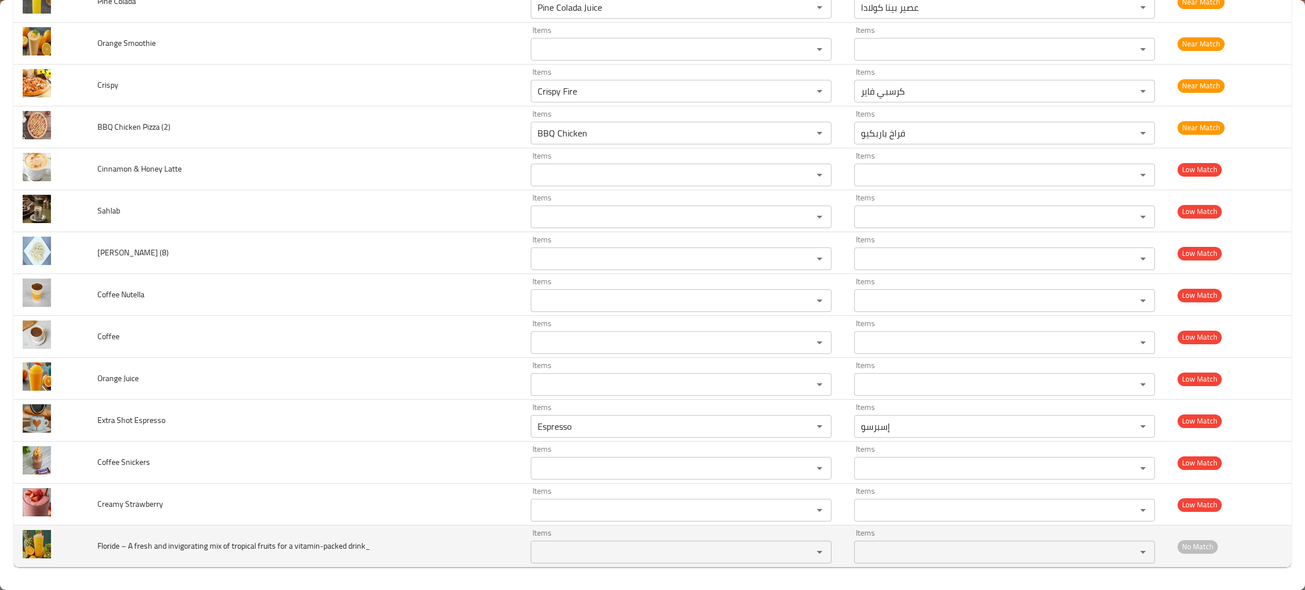
click at [403, 561] on td "Floride – A fresh and invigorating mix of tropical fruits for a vitamin-packed …" at bounding box center [304, 547] width 433 height 42
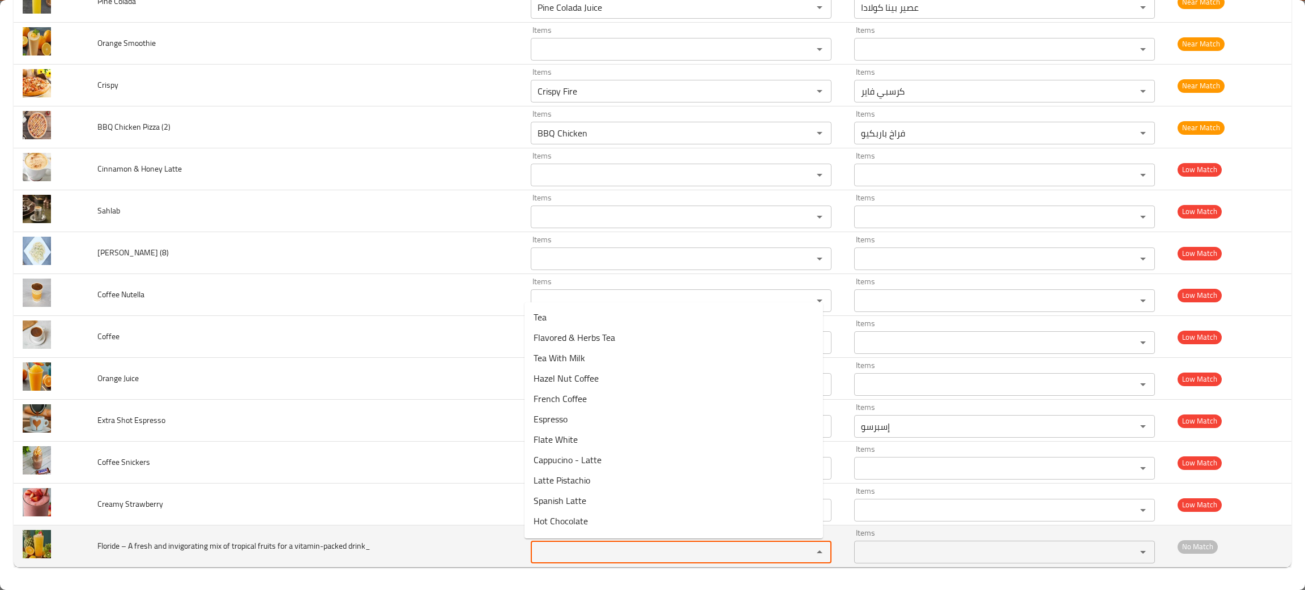
click at [534, 557] on drink_ "Items" at bounding box center [664, 552] width 261 height 16
type drink_ "flo"
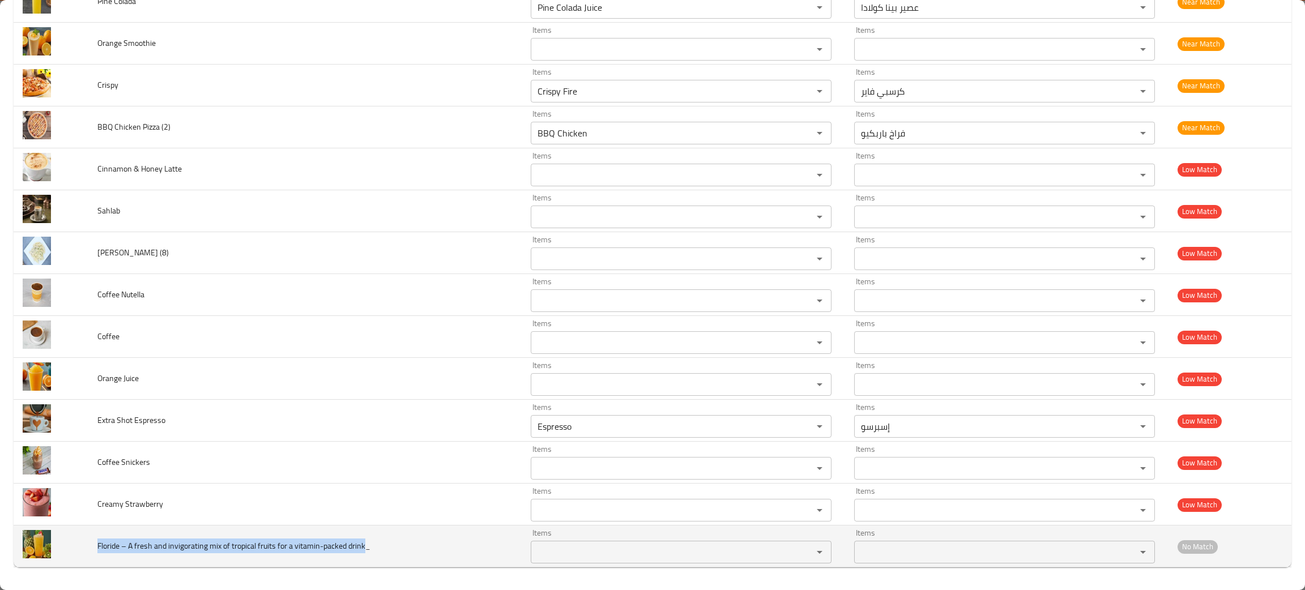
drag, startPoint x: 364, startPoint y: 547, endPoint x: 90, endPoint y: 544, distance: 274.2
click at [90, 544] on td "Floride – A fresh and invigorating mix of tropical fruits for a vitamin-packed …" at bounding box center [304, 547] width 433 height 42
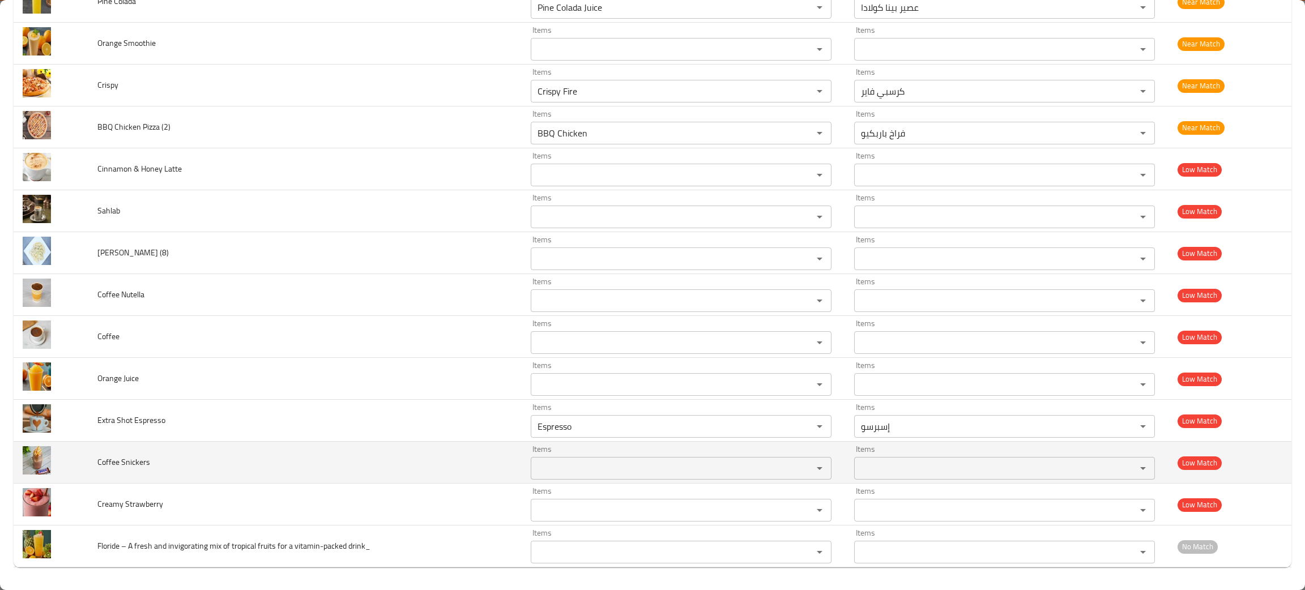
click at [317, 459] on td "Coffee Snickers" at bounding box center [304, 463] width 433 height 42
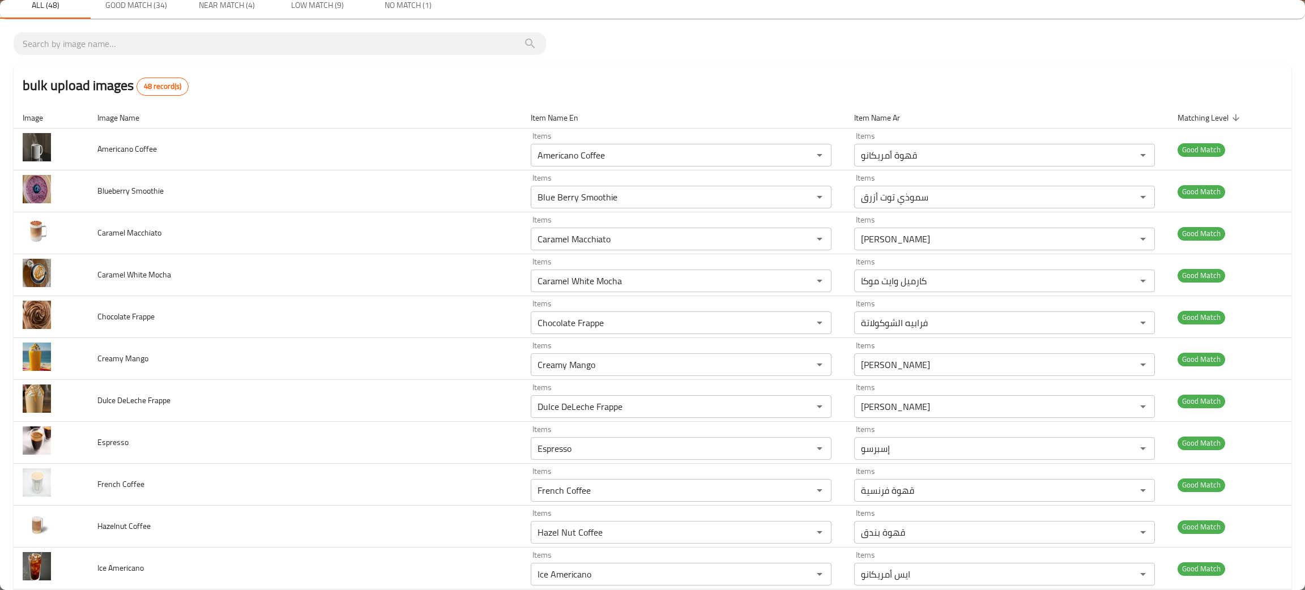
scroll to position [0, 0]
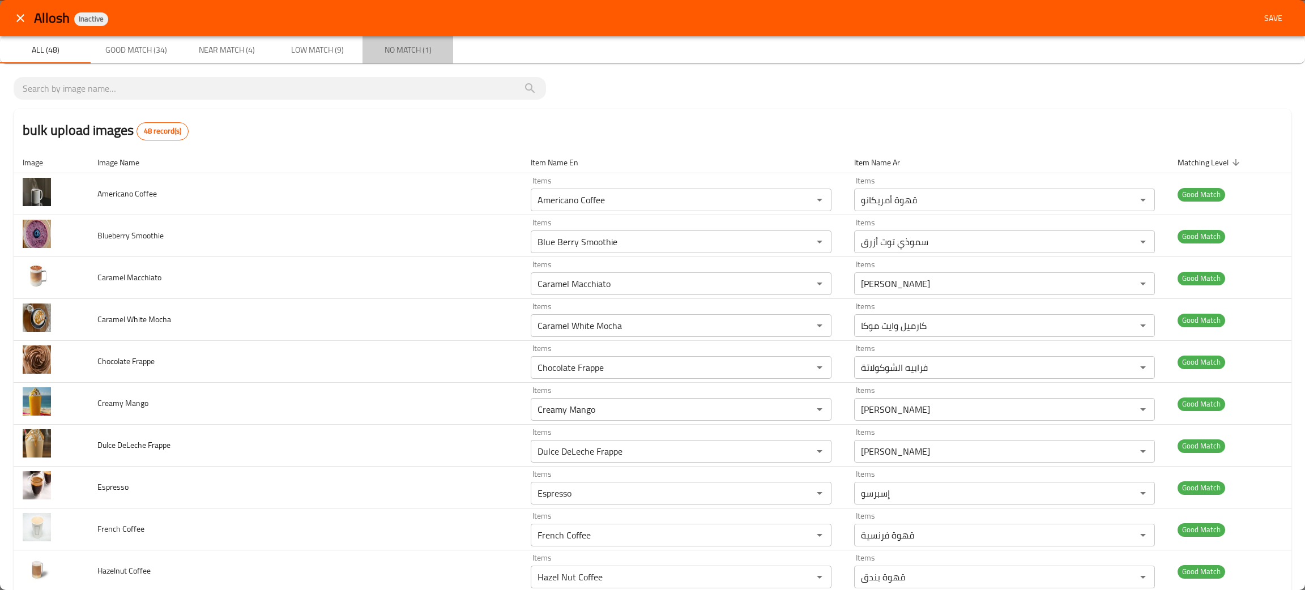
click at [404, 50] on span "No Match (1)" at bounding box center [407, 50] width 77 height 14
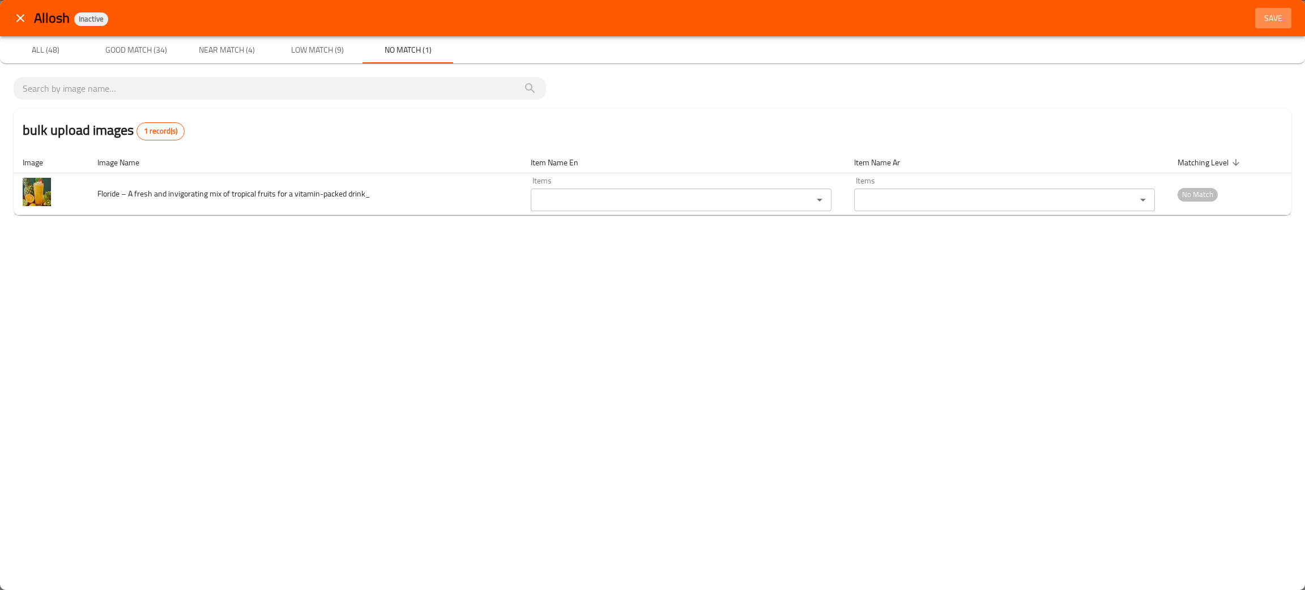
click at [1271, 9] on button "Save" at bounding box center [1274, 18] width 36 height 21
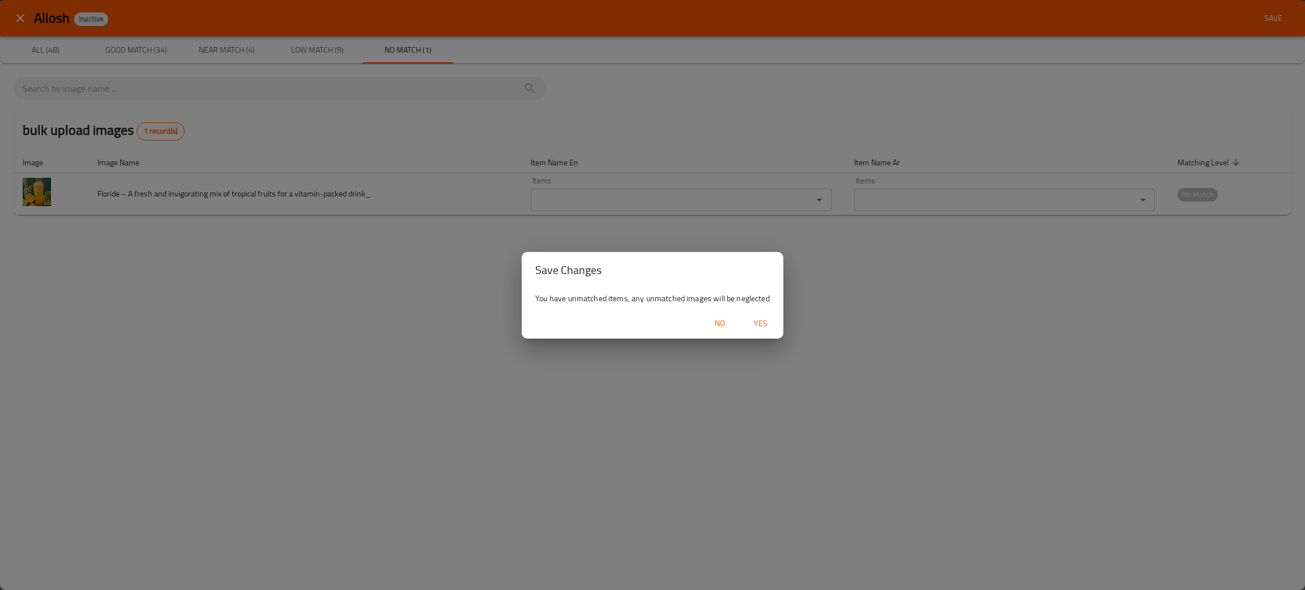
click at [759, 322] on span "Yes" at bounding box center [760, 324] width 27 height 14
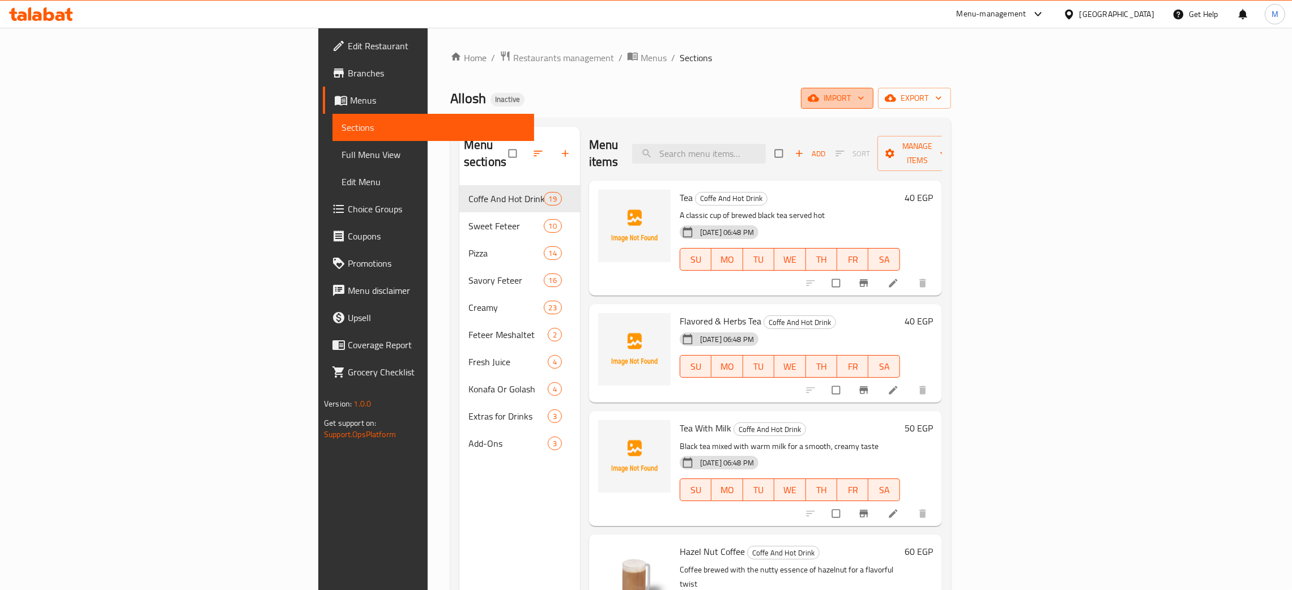
click at [874, 90] on button "import" at bounding box center [837, 98] width 73 height 21
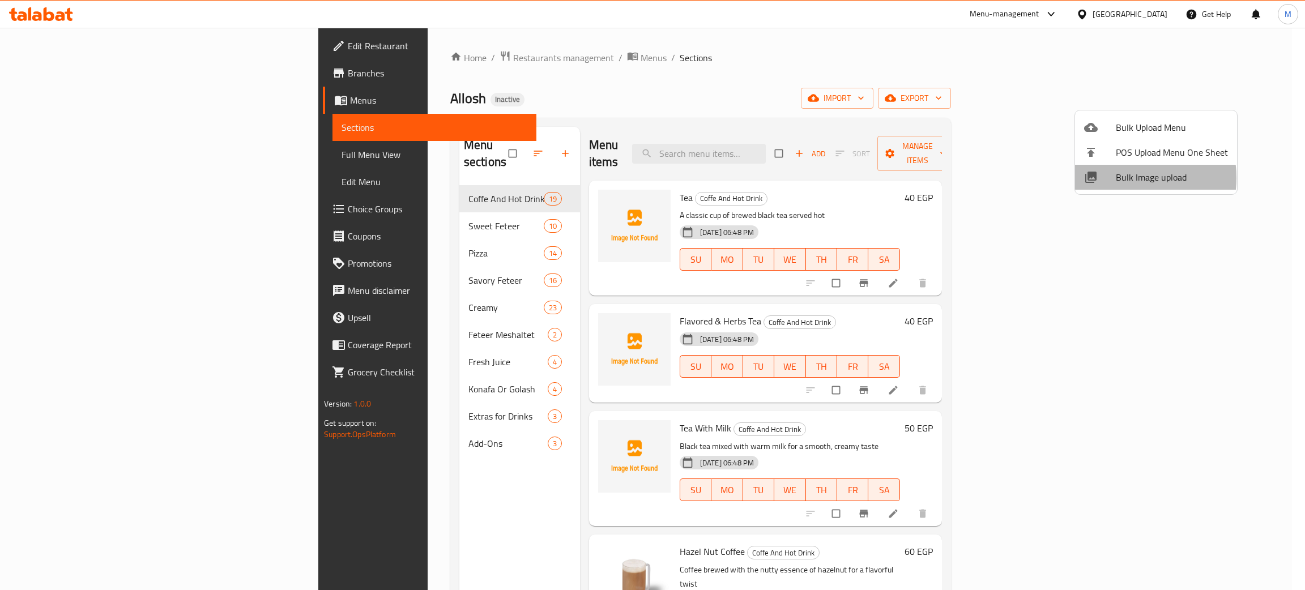
click at [1120, 178] on span "Bulk Image upload" at bounding box center [1172, 178] width 112 height 14
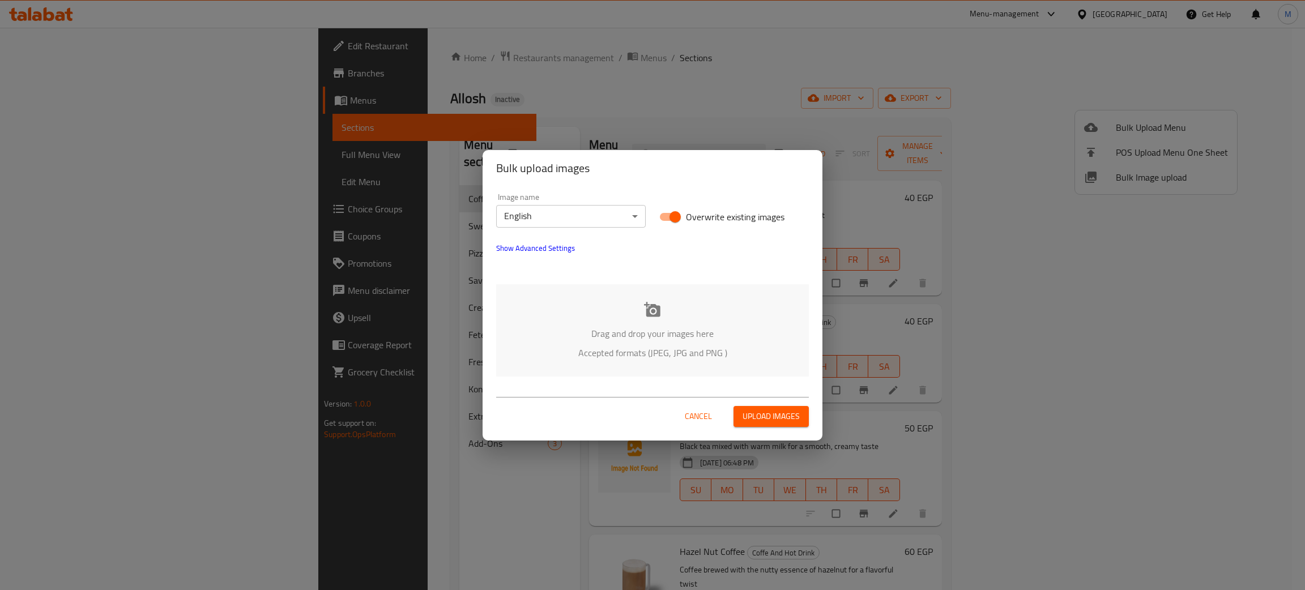
click at [687, 336] on p "Drag and drop your images here" at bounding box center [652, 334] width 279 height 14
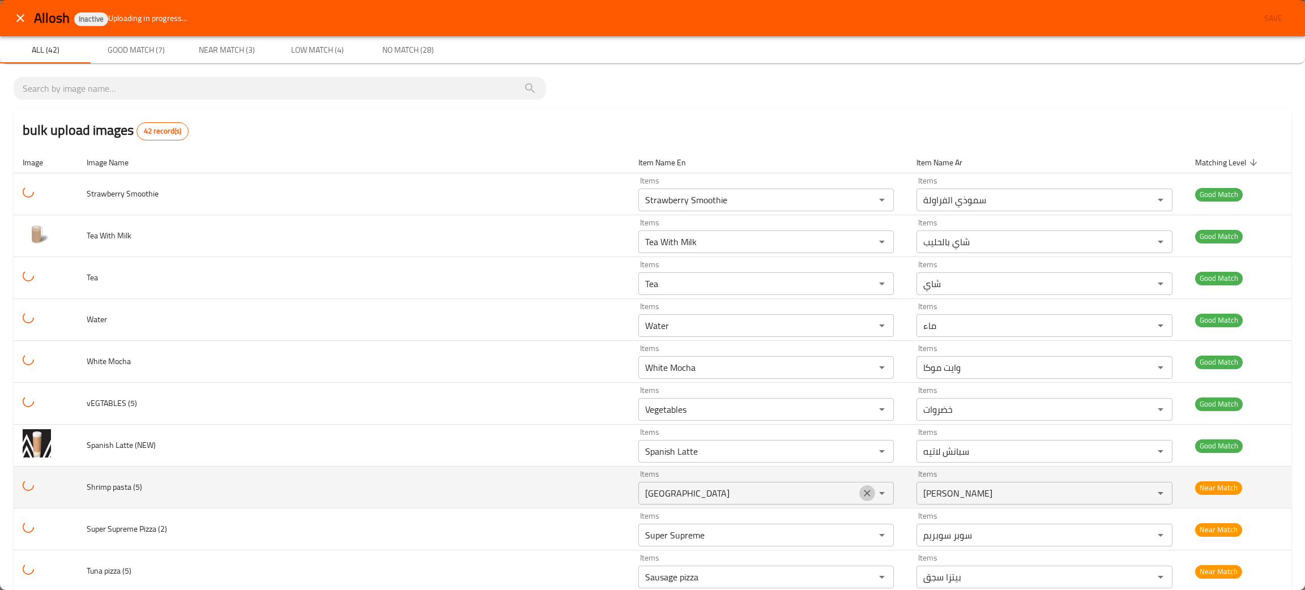
click at [862, 492] on icon "Clear" at bounding box center [867, 493] width 11 height 11
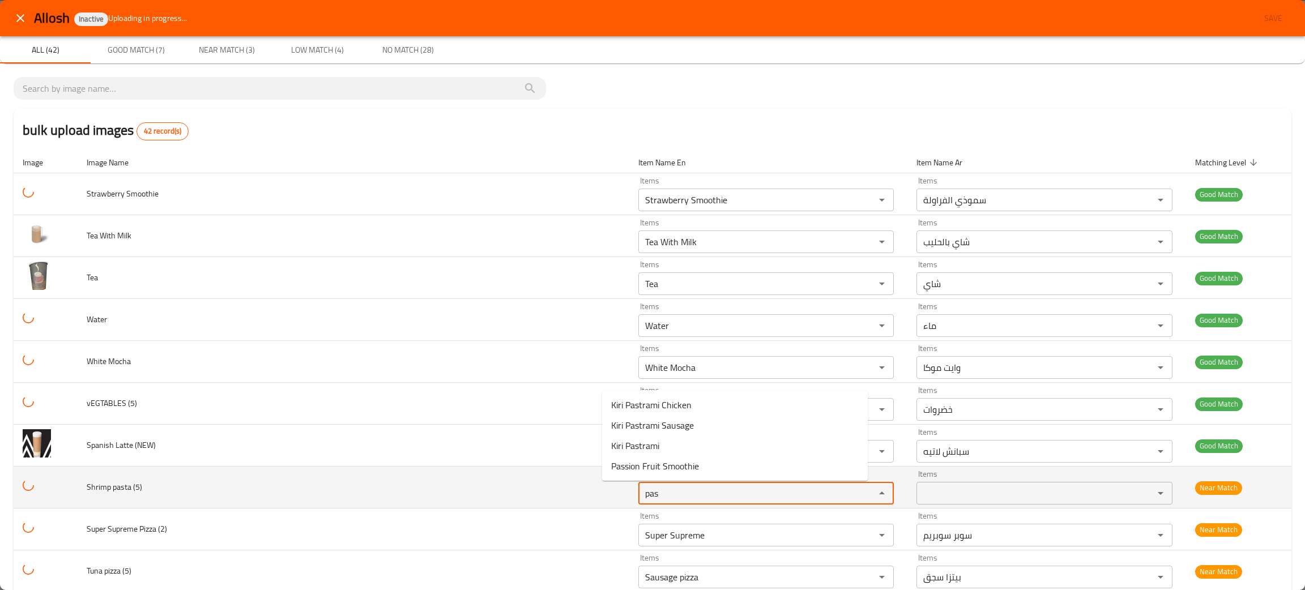
type \(5\) "pas"
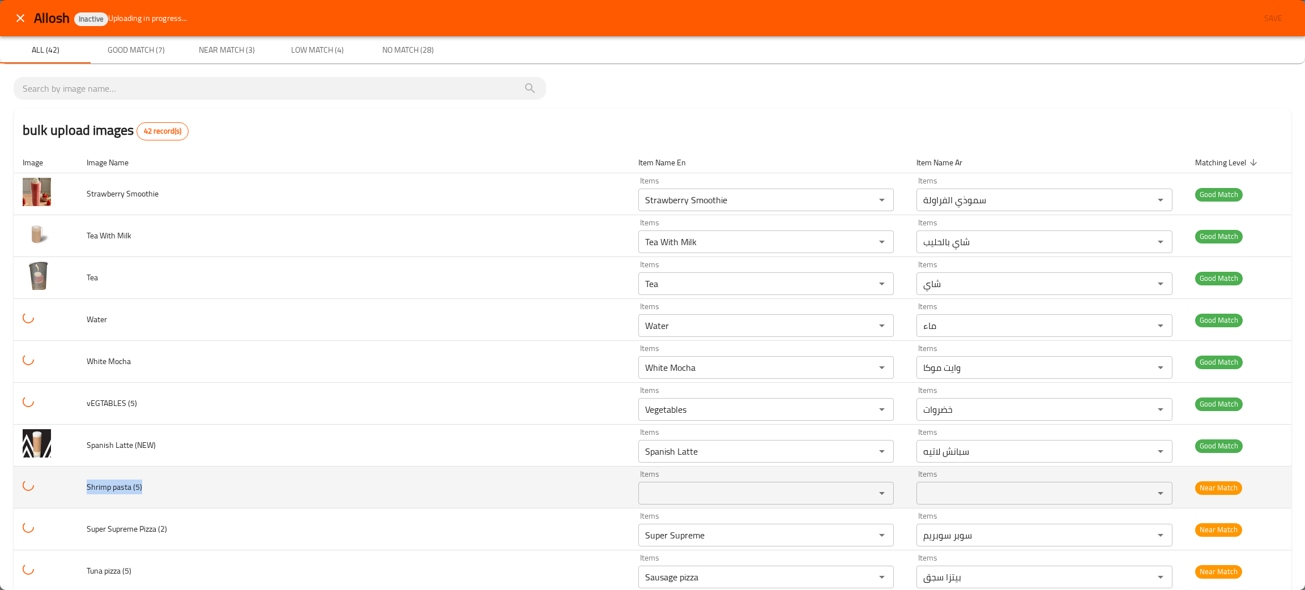
drag, startPoint x: 182, startPoint y: 482, endPoint x: 74, endPoint y: 503, distance: 109.7
click at [74, 503] on tr "Shrimp pasta (5) Items Items Items Items Near Match" at bounding box center [653, 488] width 1278 height 42
copy span "Shrimp pasta (5)"
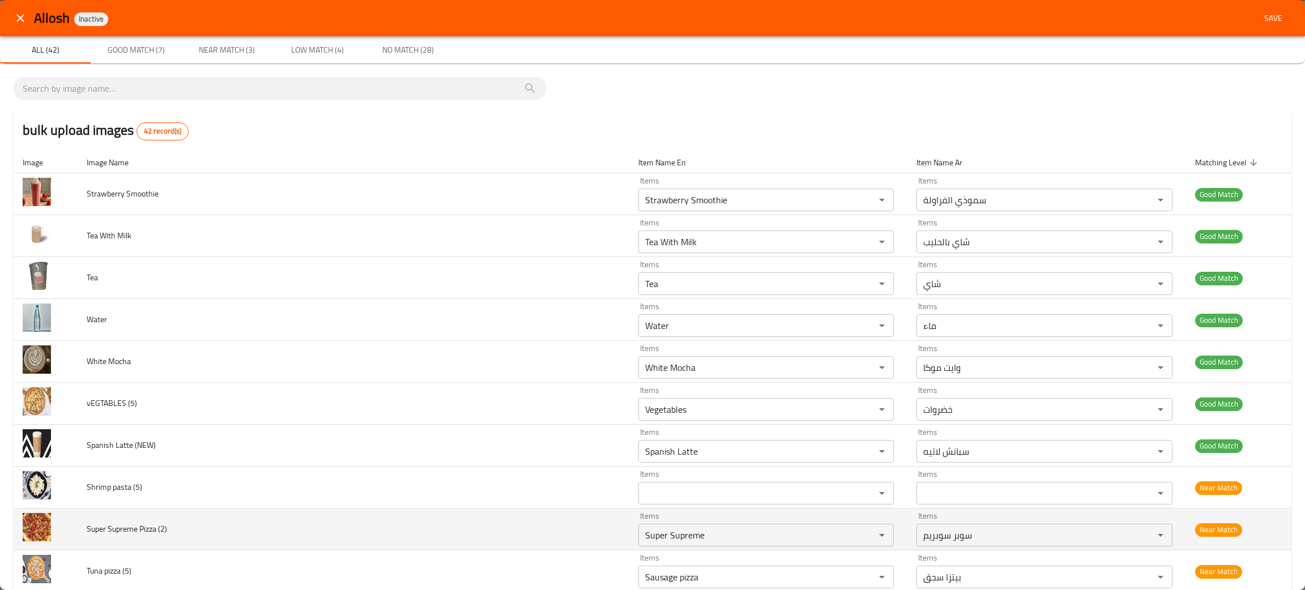
click at [304, 523] on td "Super Supreme Pizza (2)" at bounding box center [354, 530] width 552 height 42
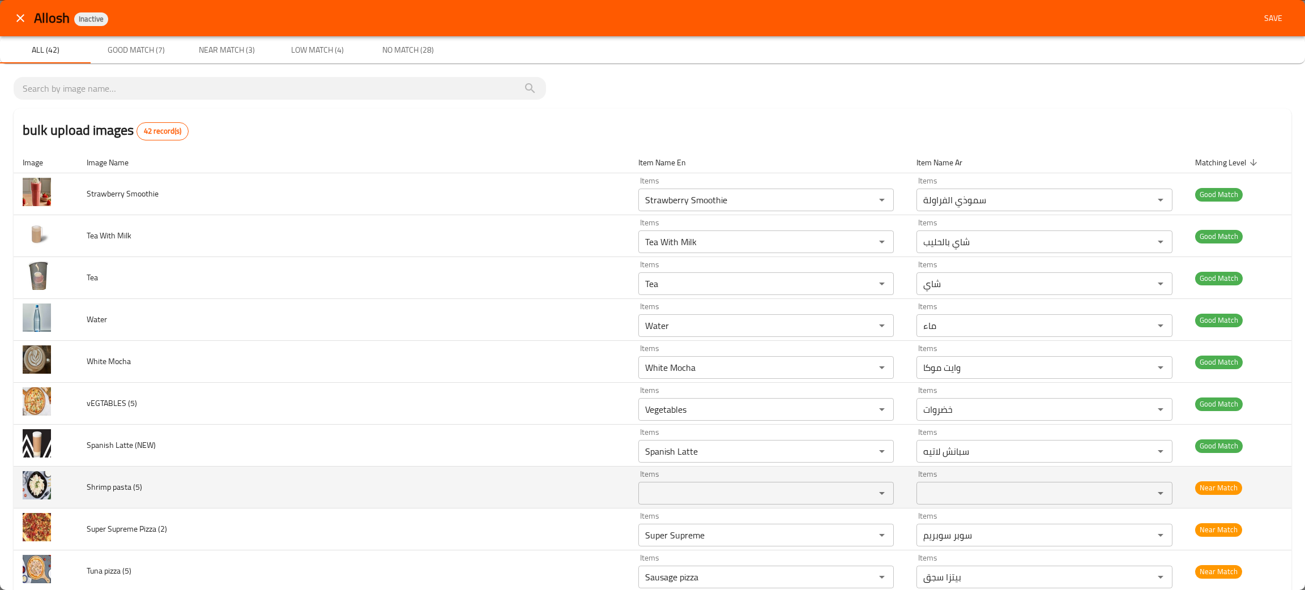
scroll to position [85, 0]
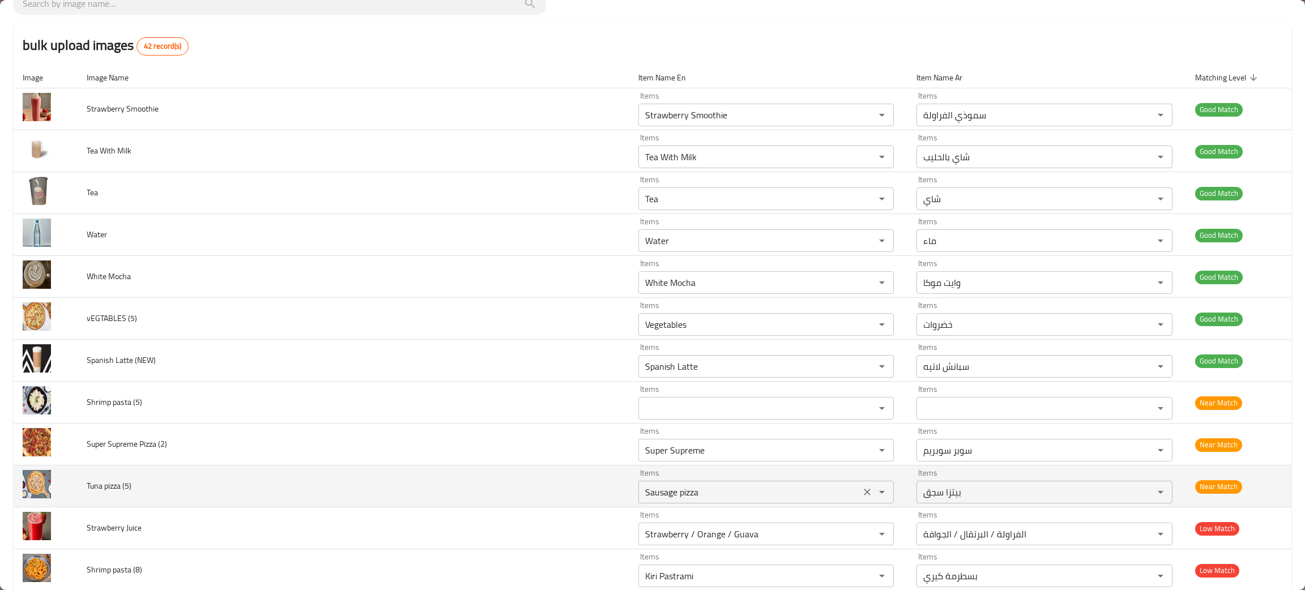
click at [862, 498] on icon "Clear" at bounding box center [867, 492] width 11 height 11
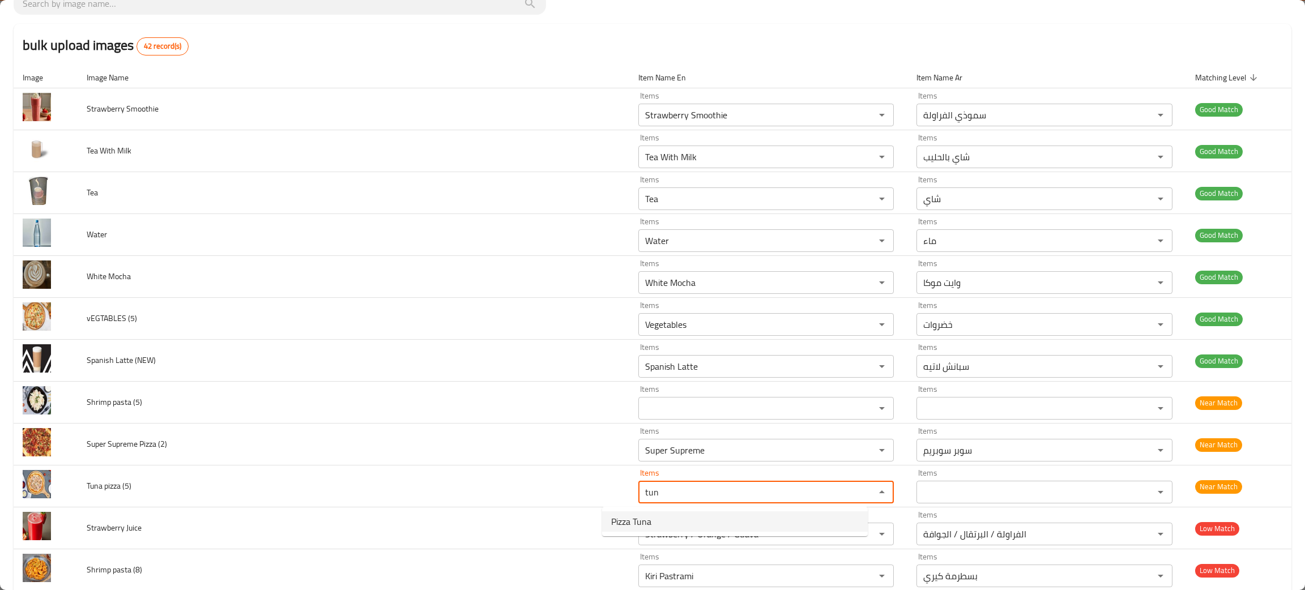
click at [631, 526] on span "Pizza Tuna" at bounding box center [631, 522] width 40 height 14
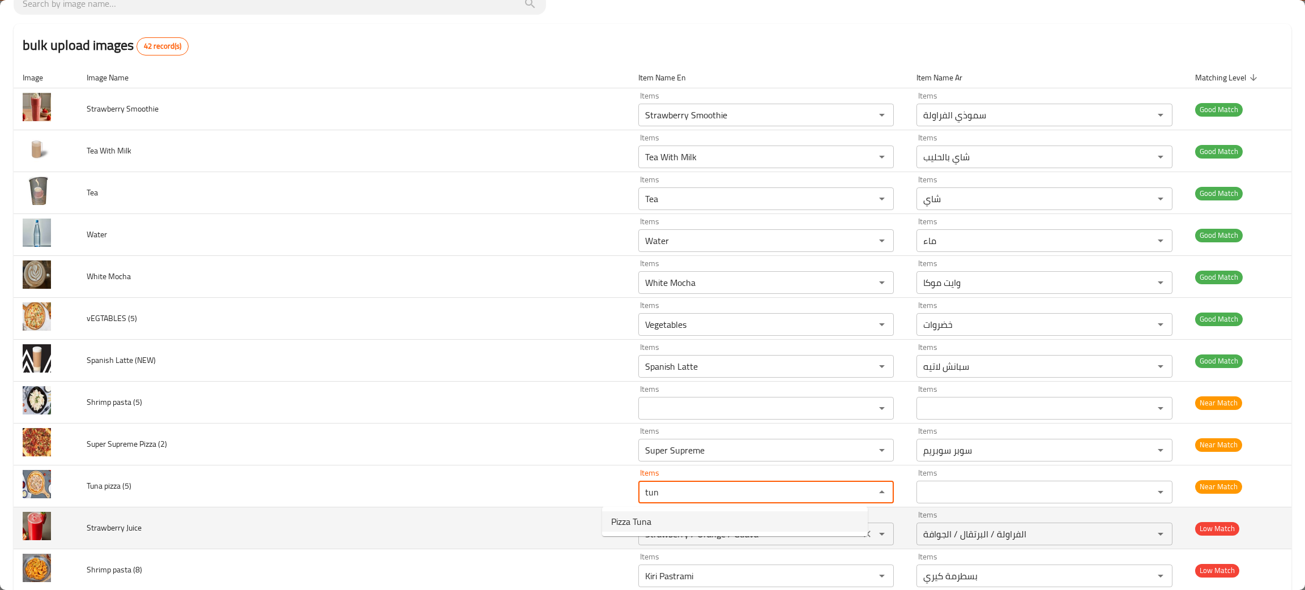
type \(5\) "Pizza Tuna"
type \(5\)-ar "بيتزا تونة"
click at [864, 537] on icon "Clear" at bounding box center [867, 534] width 7 height 7
type \(5\) "Pizza Tuna"
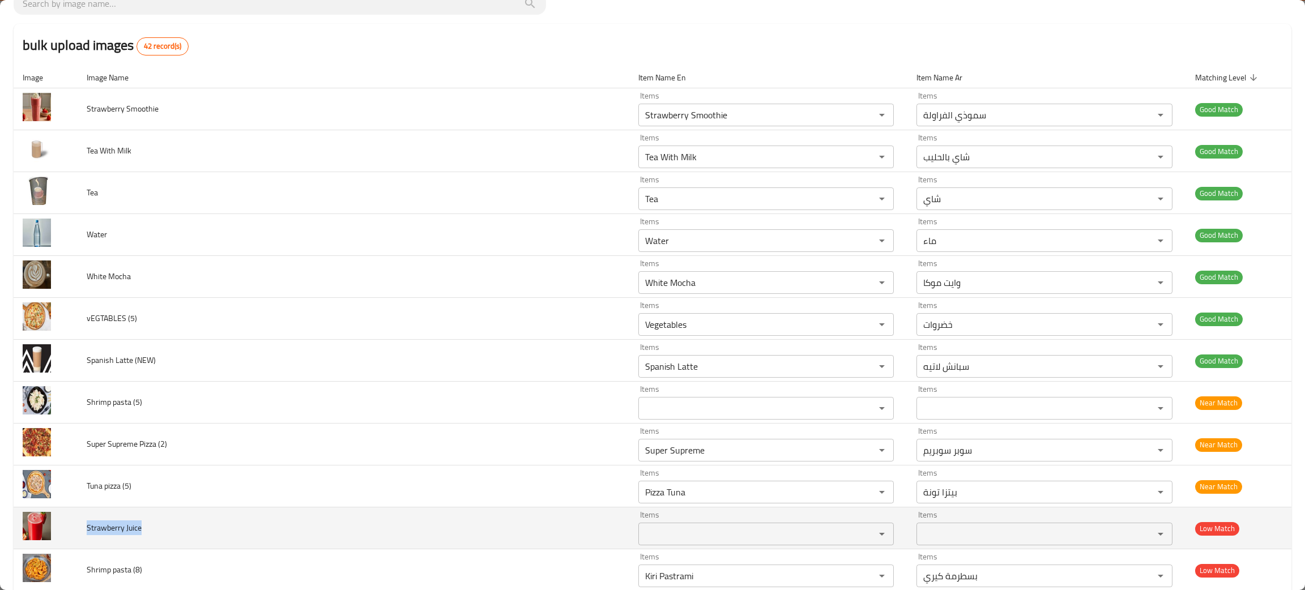
drag, startPoint x: 161, startPoint y: 539, endPoint x: 84, endPoint y: 547, distance: 77.5
click at [84, 547] on td "Strawberry Juice" at bounding box center [354, 529] width 552 height 42
copy span "Strawberry Juice"
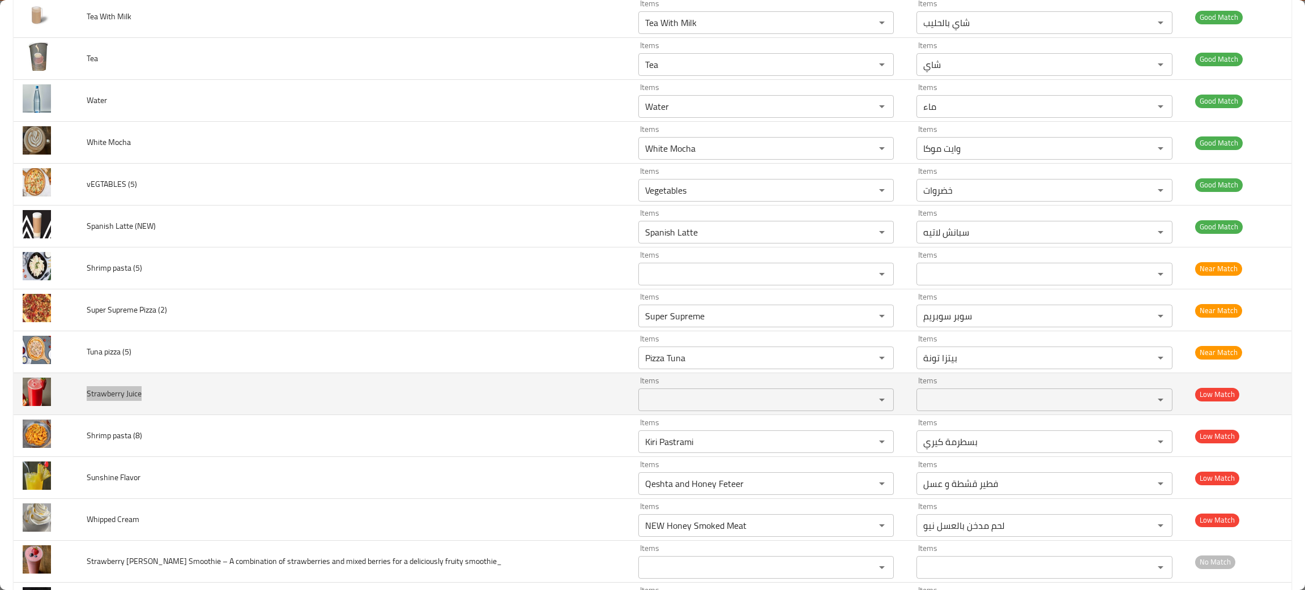
scroll to position [254, 0]
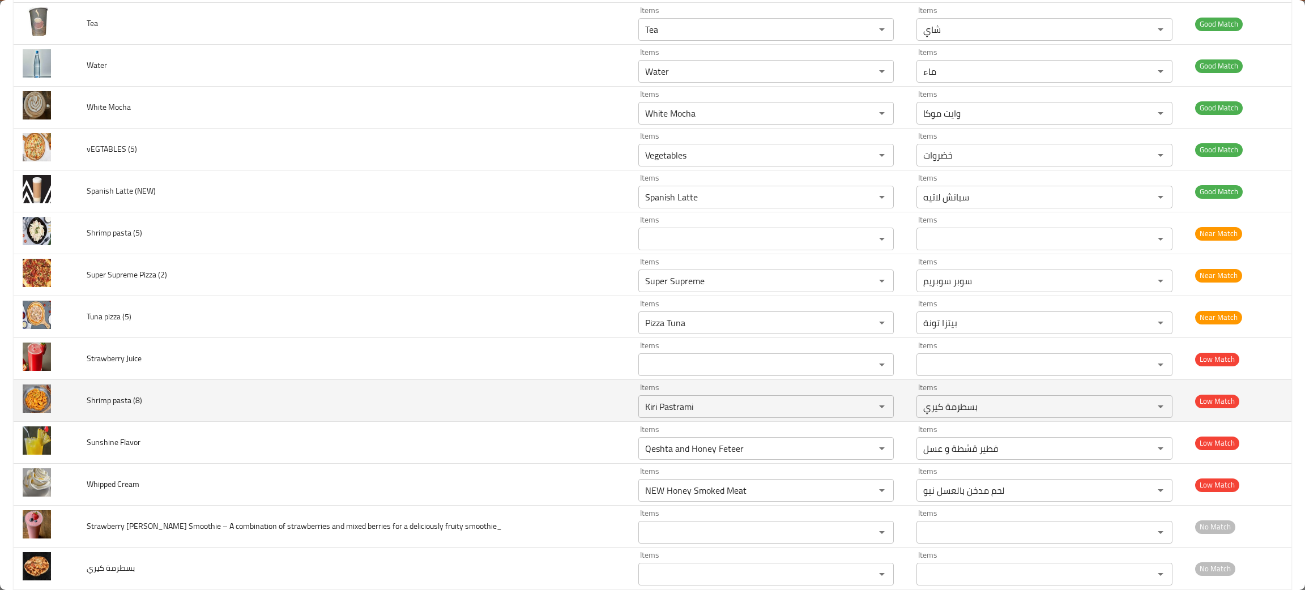
click at [216, 411] on td "Shrimp pasta (8)" at bounding box center [354, 401] width 552 height 42
click at [862, 404] on icon "Clear" at bounding box center [867, 406] width 11 height 11
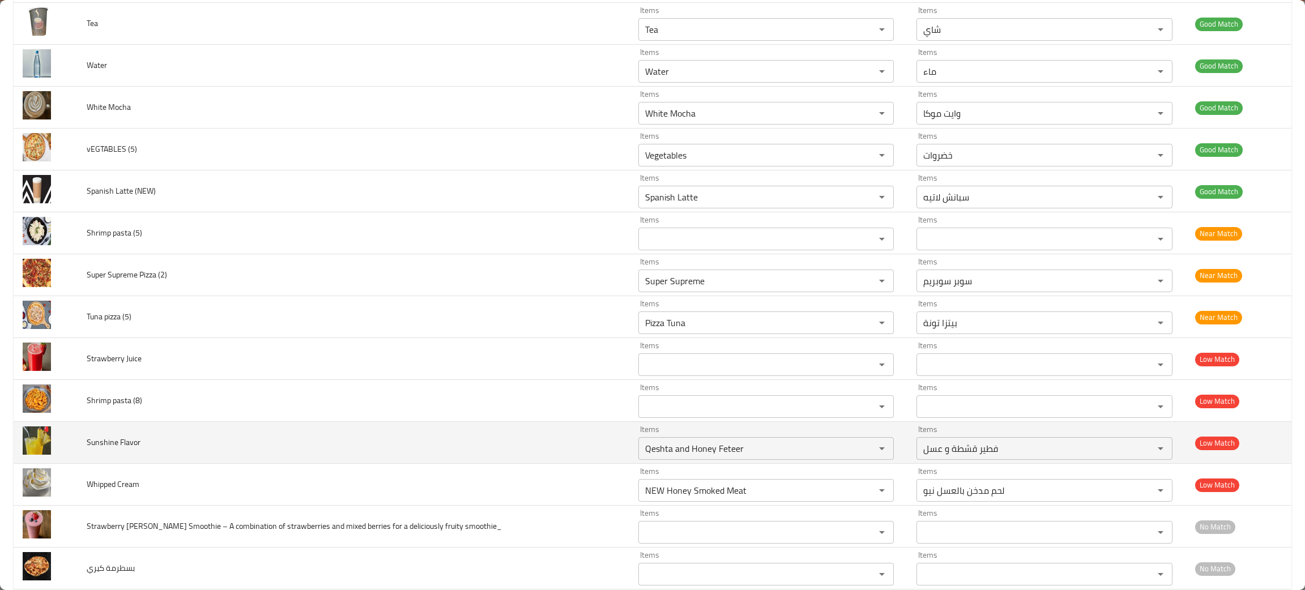
click at [165, 454] on td "Sunshine Flavor" at bounding box center [354, 443] width 552 height 42
click at [862, 445] on icon "Clear" at bounding box center [867, 448] width 11 height 11
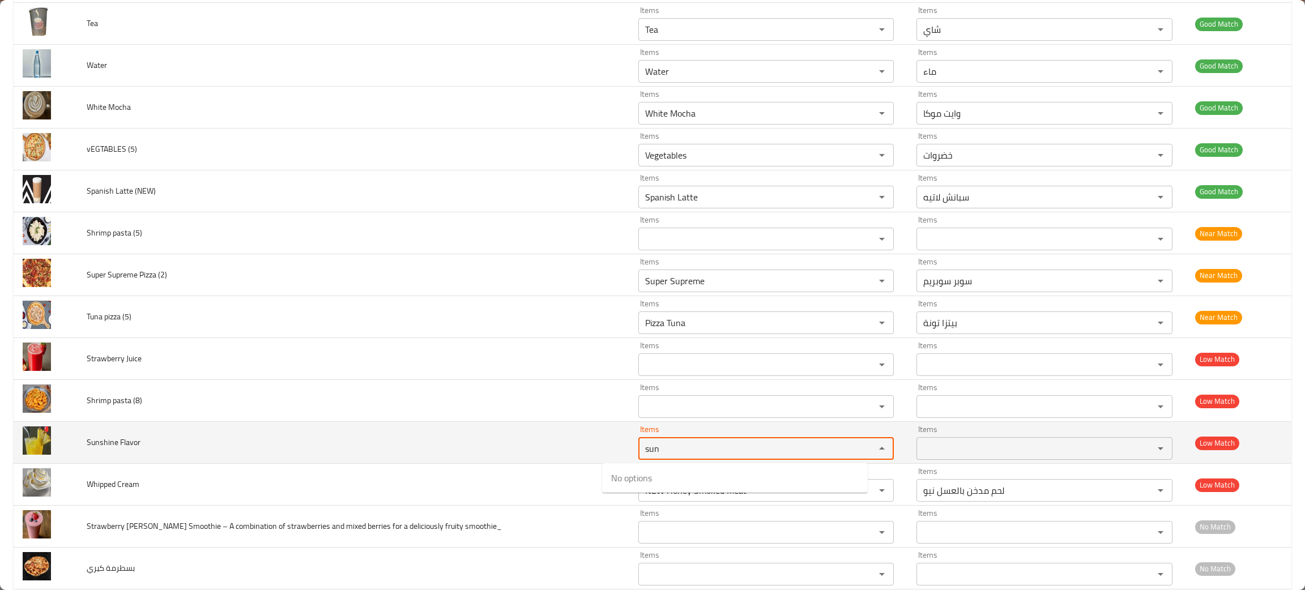
type Flavor "sun"
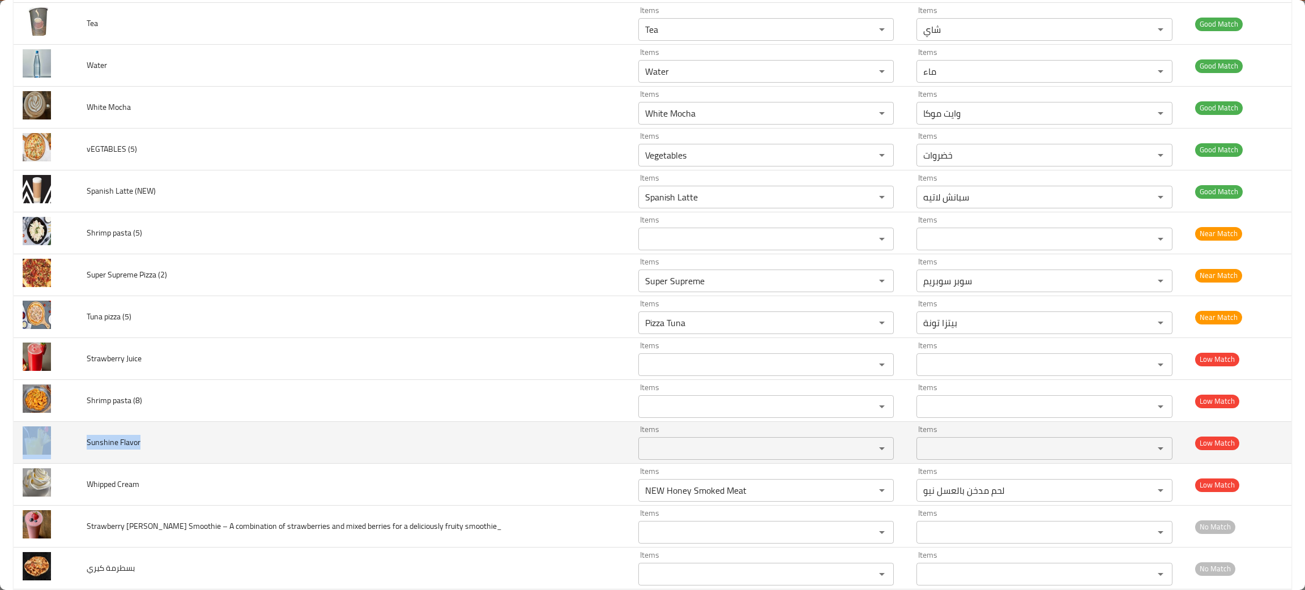
drag, startPoint x: 159, startPoint y: 448, endPoint x: 77, endPoint y: 449, distance: 81.6
click at [77, 449] on tr "Sunshine Flavor Items Items Items Items Low Match" at bounding box center [653, 443] width 1278 height 42
copy tr "Sunshine Flavor"
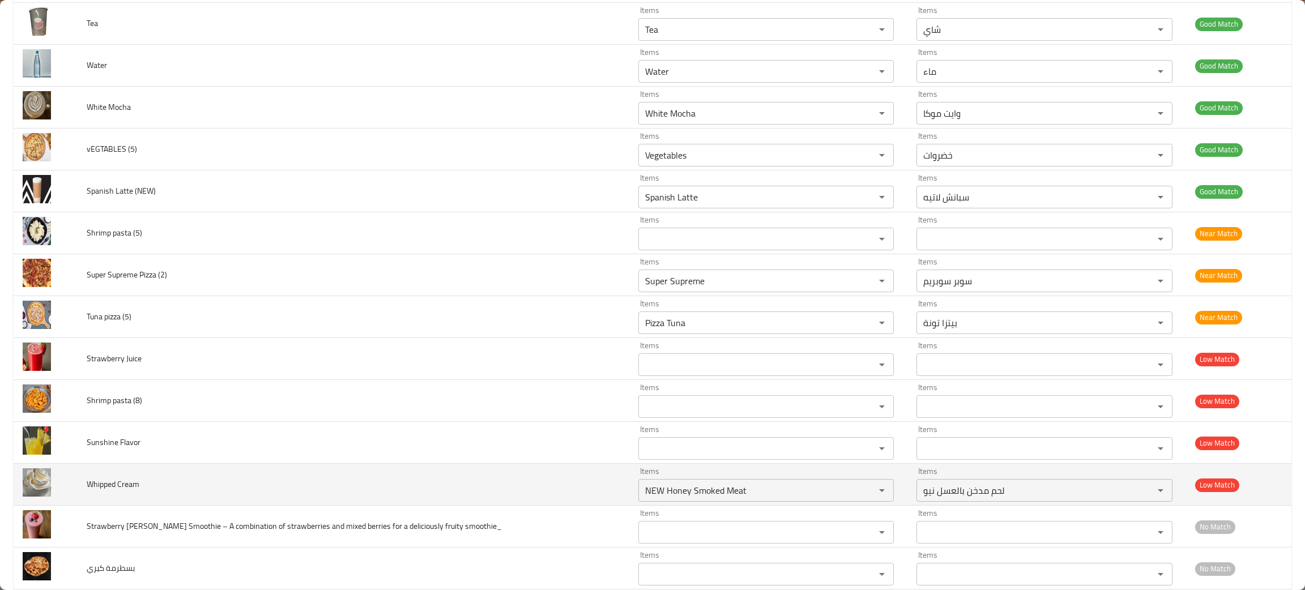
click at [250, 481] on td "Whipped Cream" at bounding box center [354, 485] width 552 height 42
click at [864, 494] on icon "Clear" at bounding box center [867, 490] width 7 height 7
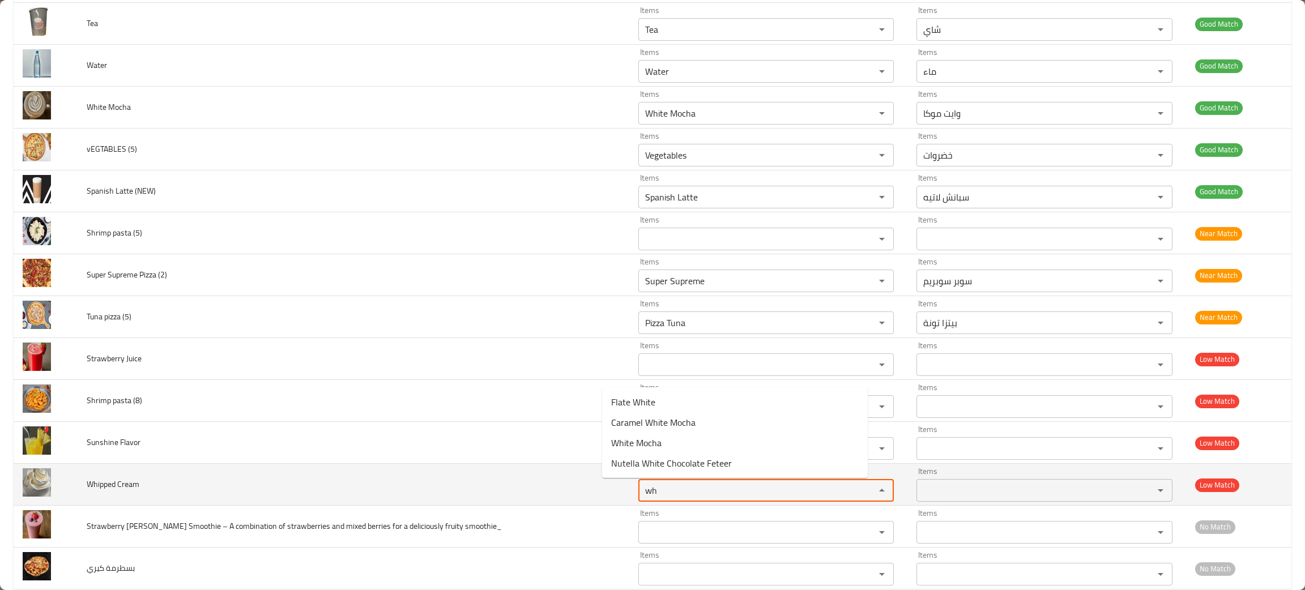
type Cream "wh"
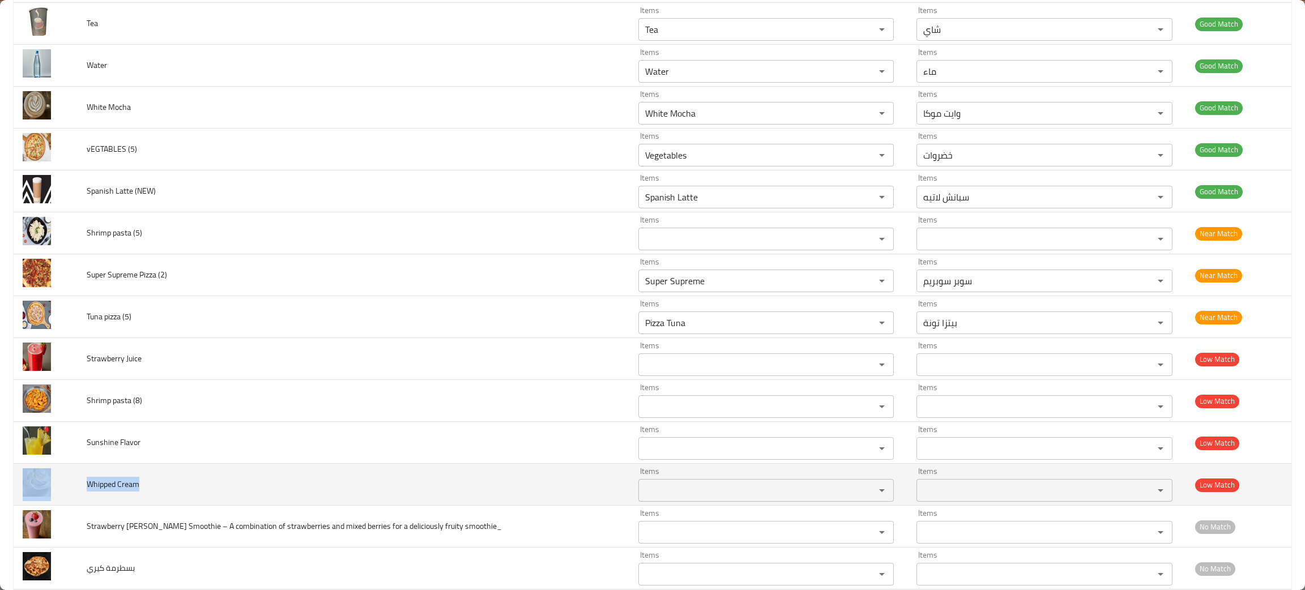
drag, startPoint x: 165, startPoint y: 495, endPoint x: 78, endPoint y: 487, distance: 88.2
click at [78, 487] on tr "Whipped Cream Items Items Items Items Low Match" at bounding box center [653, 485] width 1278 height 42
copy tr "Whipped Cream"
click at [368, 500] on td "Whipped Cream" at bounding box center [354, 485] width 552 height 42
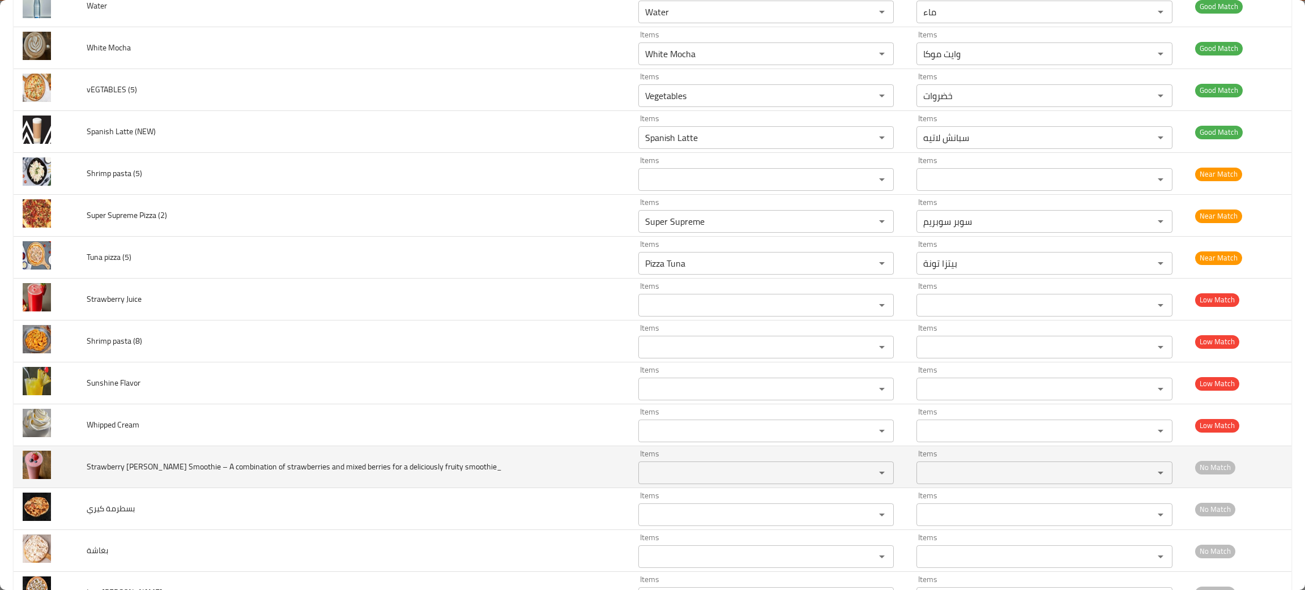
scroll to position [340, 0]
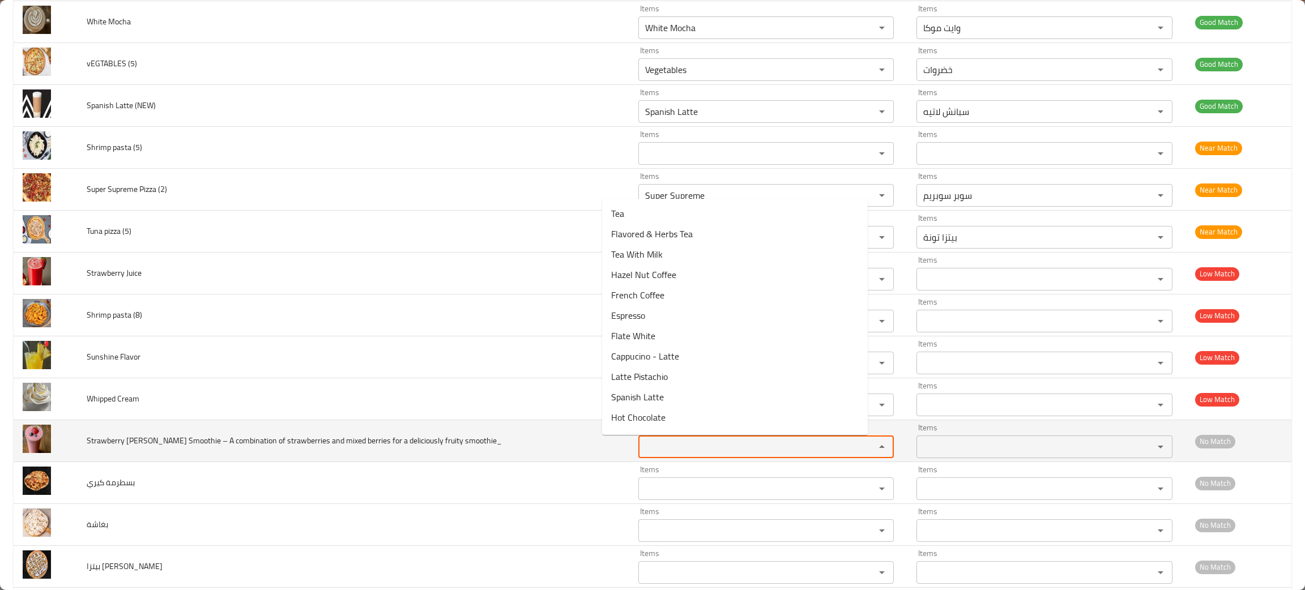
click at [642, 448] on smoothie_ "Items" at bounding box center [749, 447] width 215 height 16
click at [642, 452] on smoothie_ "ssmo" at bounding box center [749, 447] width 215 height 16
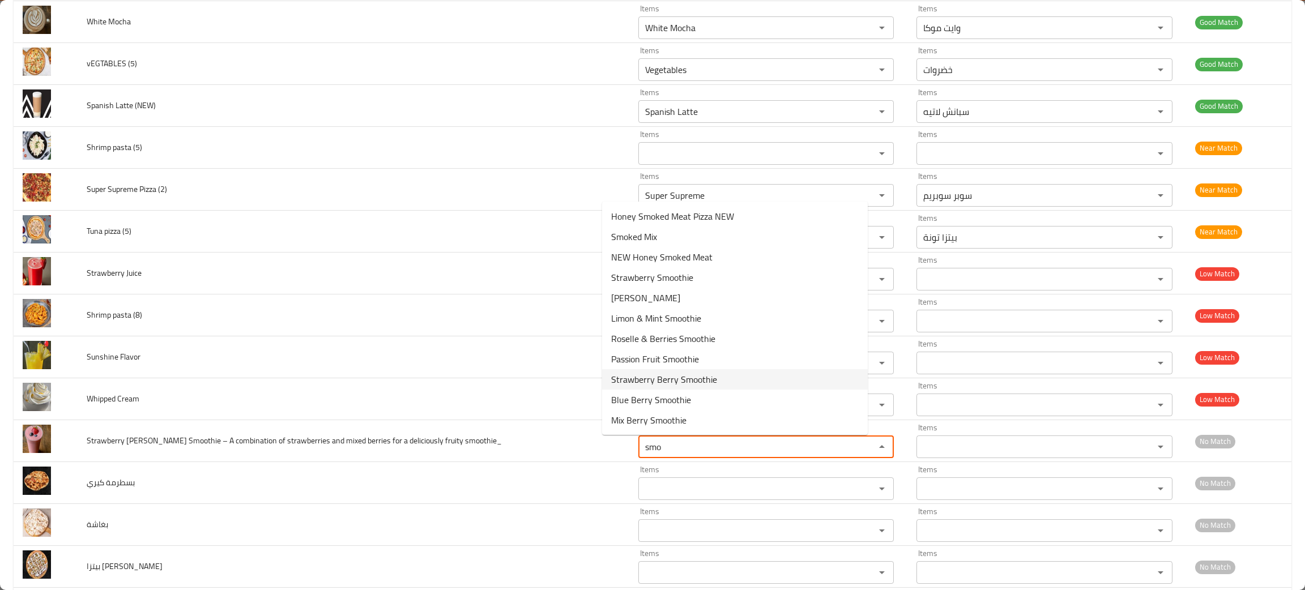
click at [708, 379] on span "Strawberry Berry Smoothie" at bounding box center [664, 380] width 106 height 14
type smoothie_ "Strawberry Berry Smoothie"
type smoothie_-ar "سموذي فراولة وتوت"
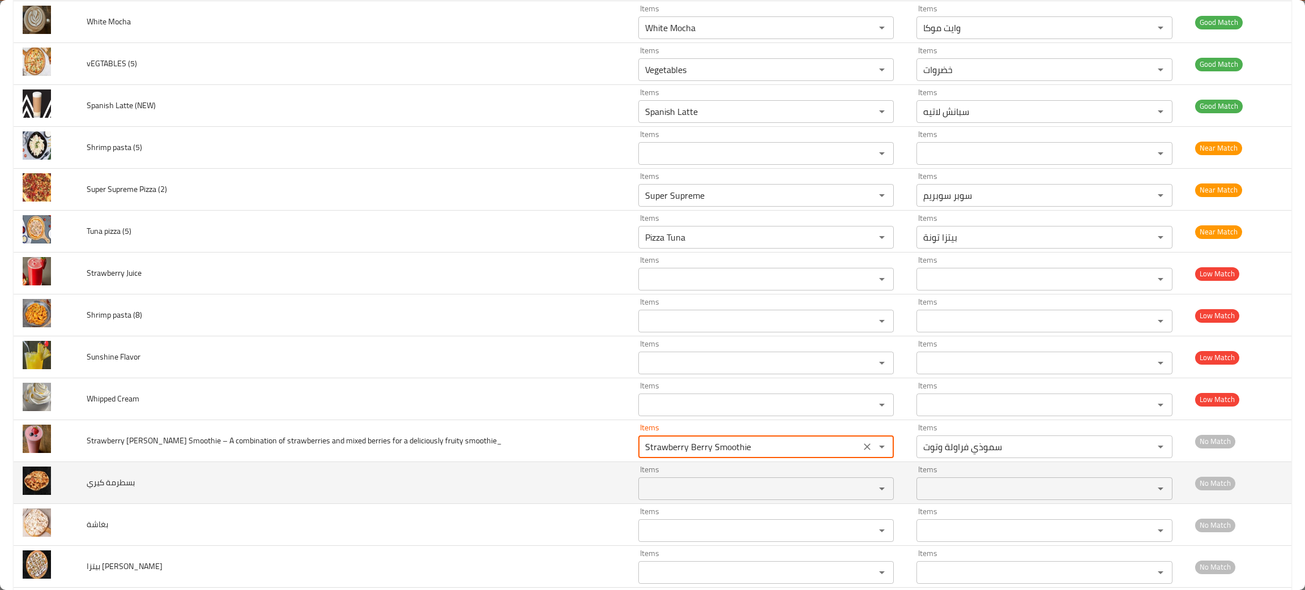
type smoothie_ "Strawberry Berry Smoothie"
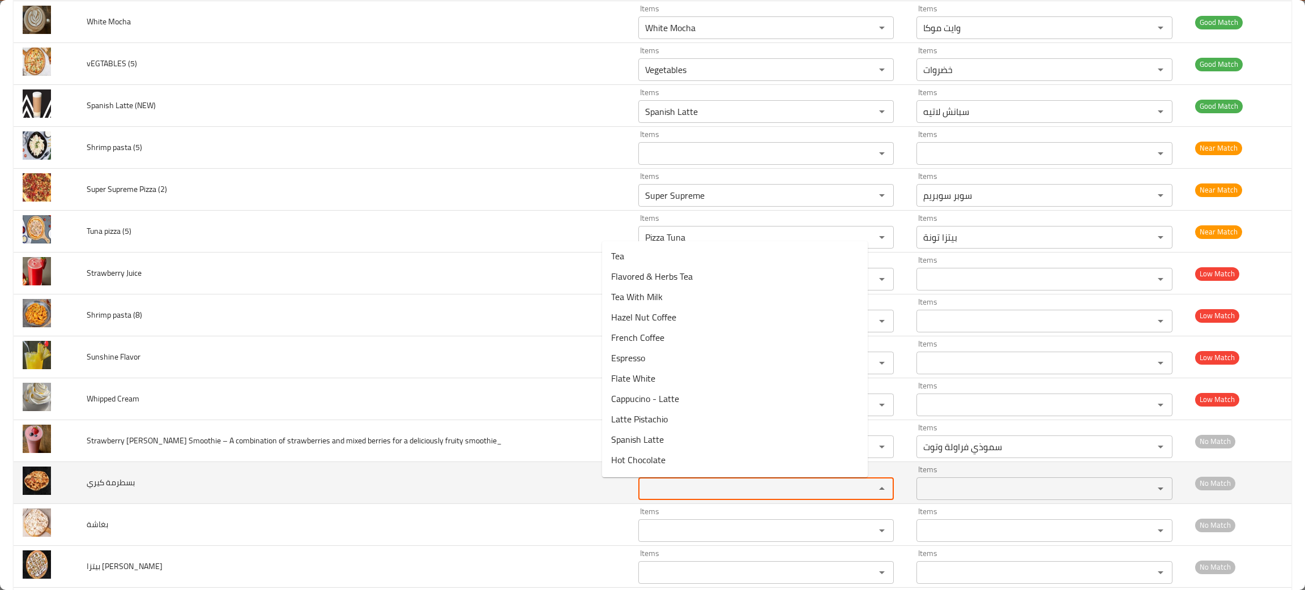
click at [642, 490] on كيري "Items" at bounding box center [749, 489] width 215 height 16
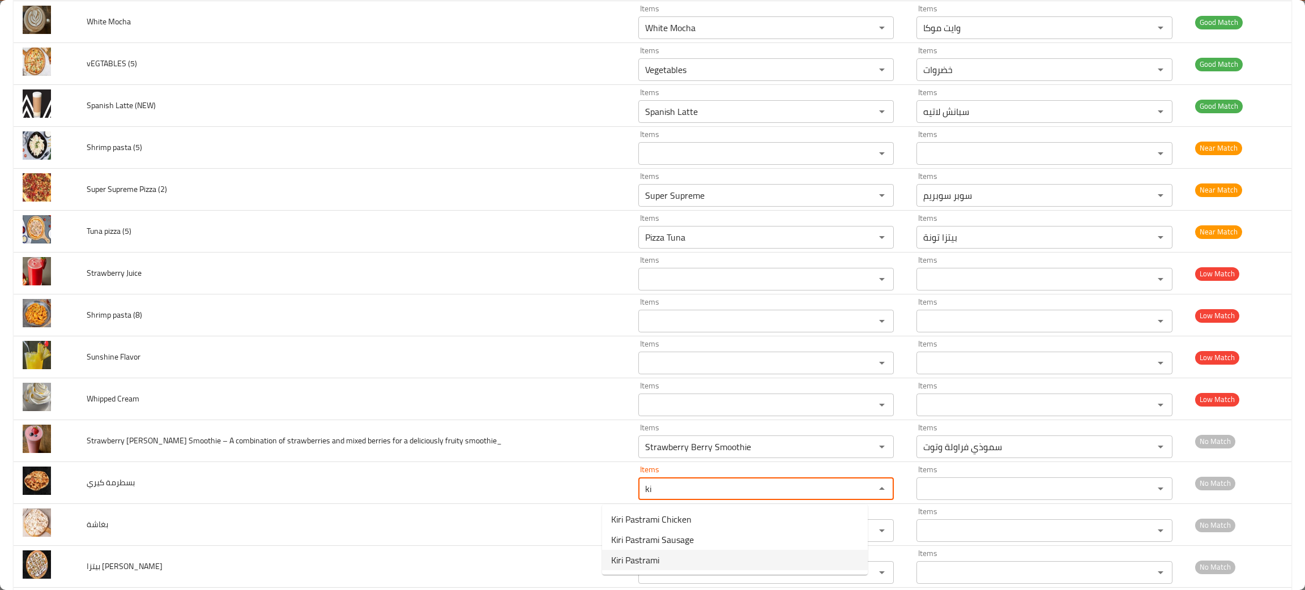
click at [632, 560] on span "Kiri Pastrami" at bounding box center [635, 561] width 48 height 14
type كيري "Kiri Pastrami"
type كيري-ar "بسطرمة كيري"
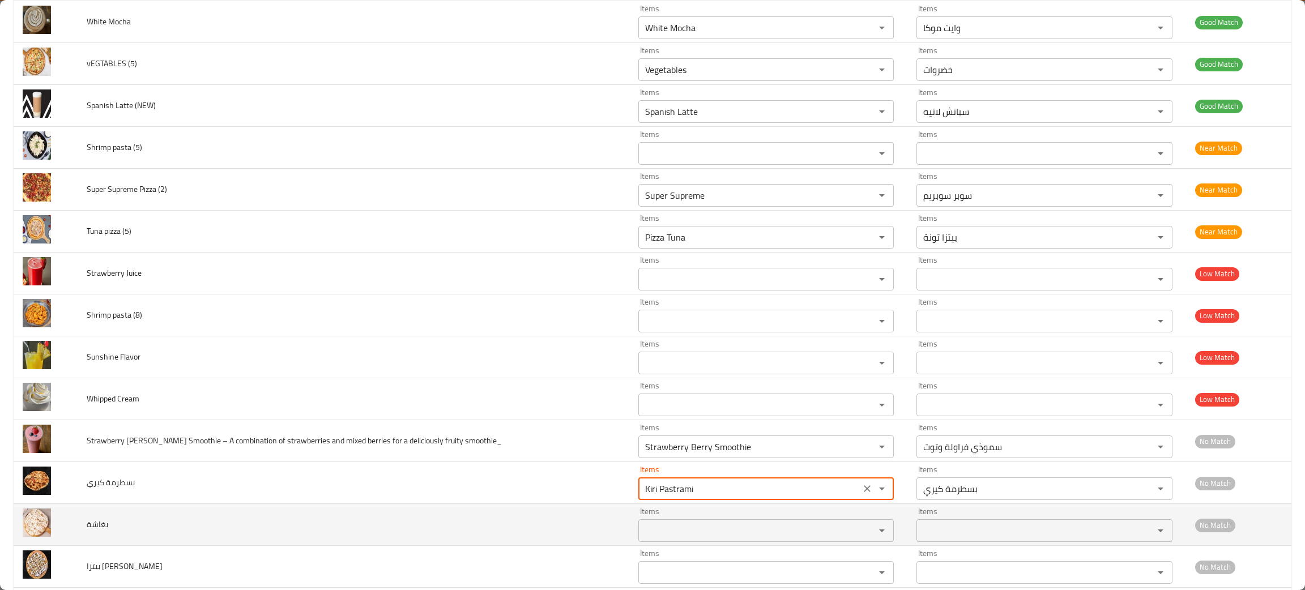
type كيري "Kiri Pastrami"
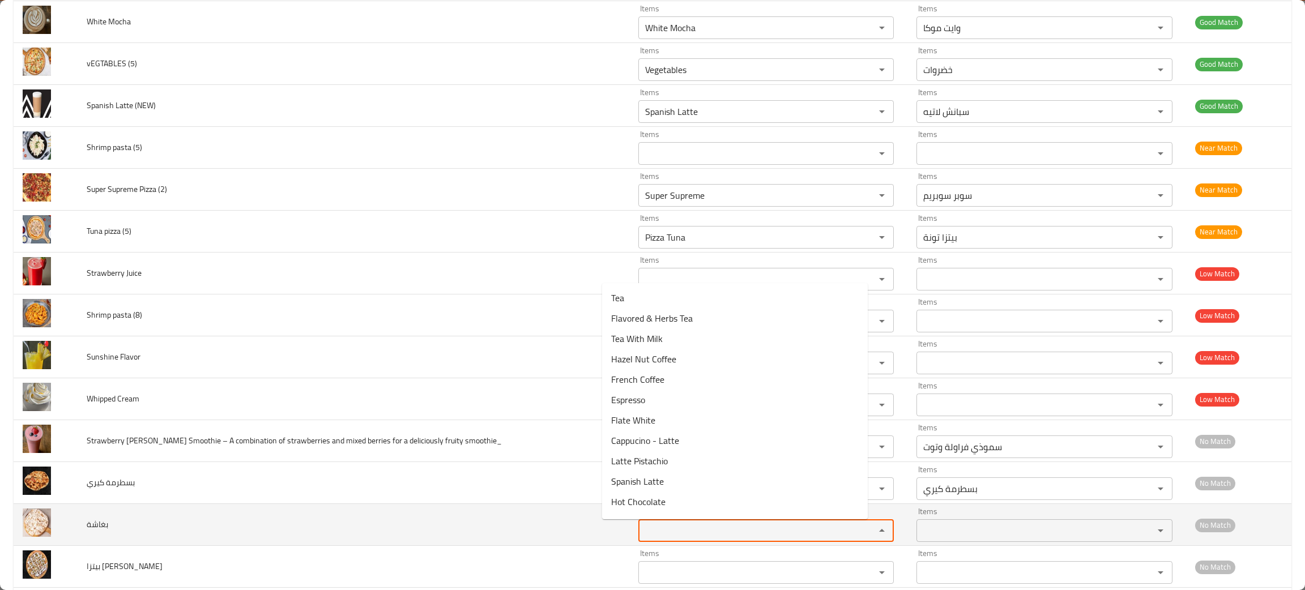
click at [642, 535] on input "Items" at bounding box center [749, 531] width 215 height 16
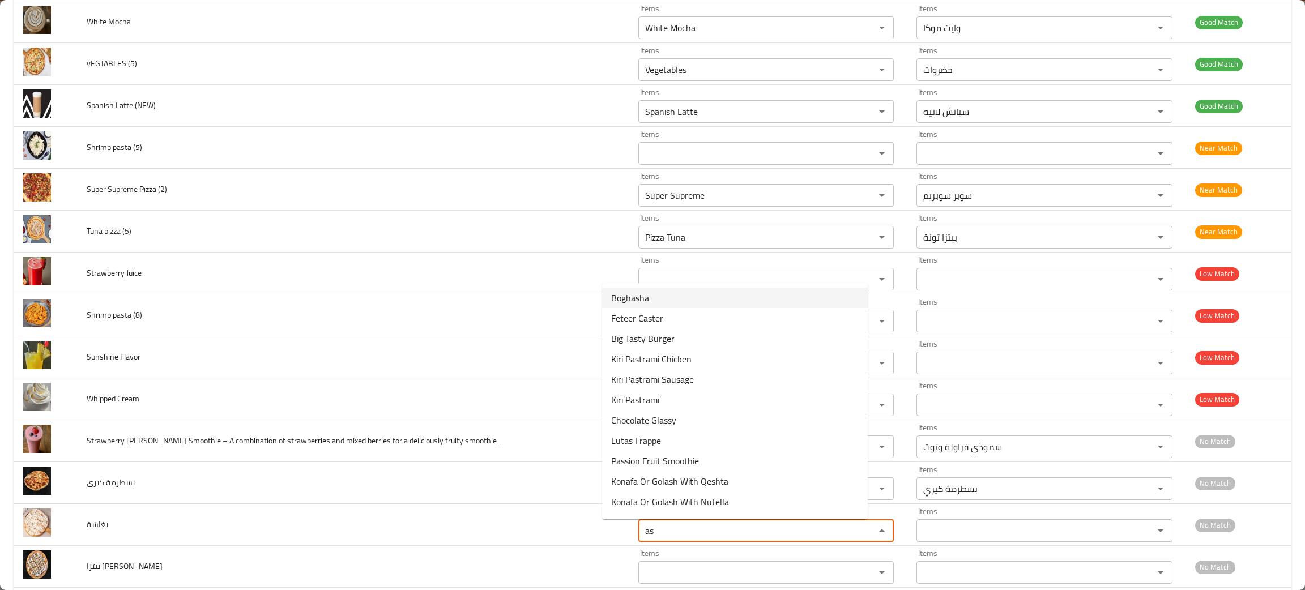
click at [632, 291] on span "Boghasha" at bounding box center [630, 298] width 38 height 14
type input "Boghasha"
type input "بغاشة"
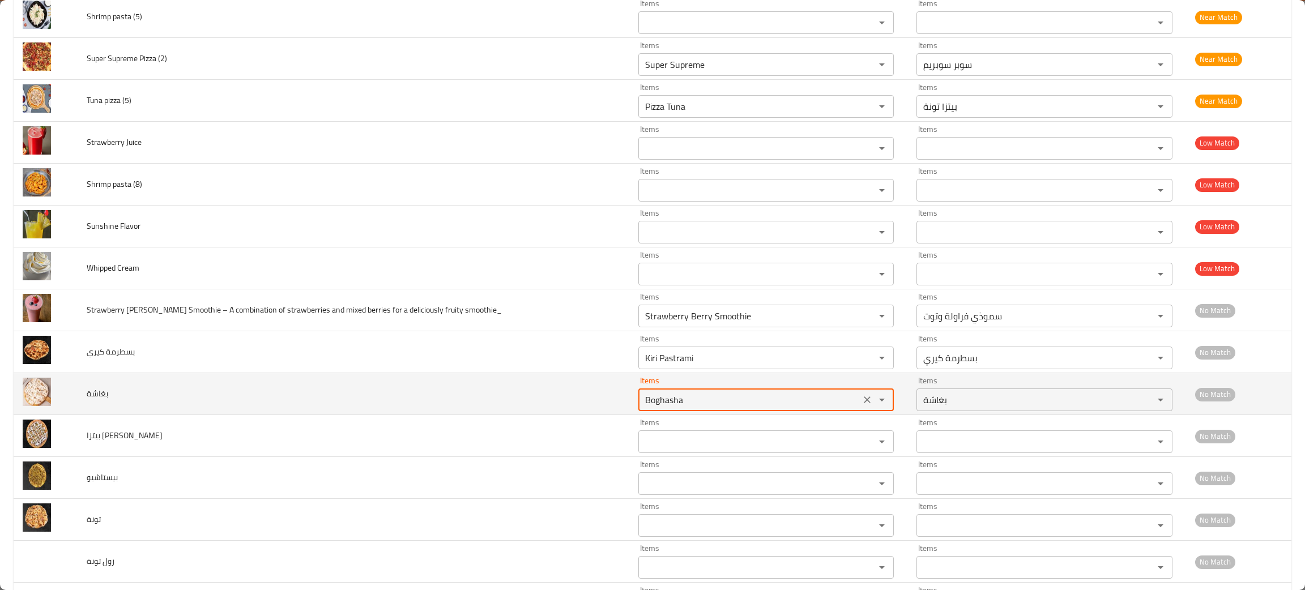
scroll to position [509, 0]
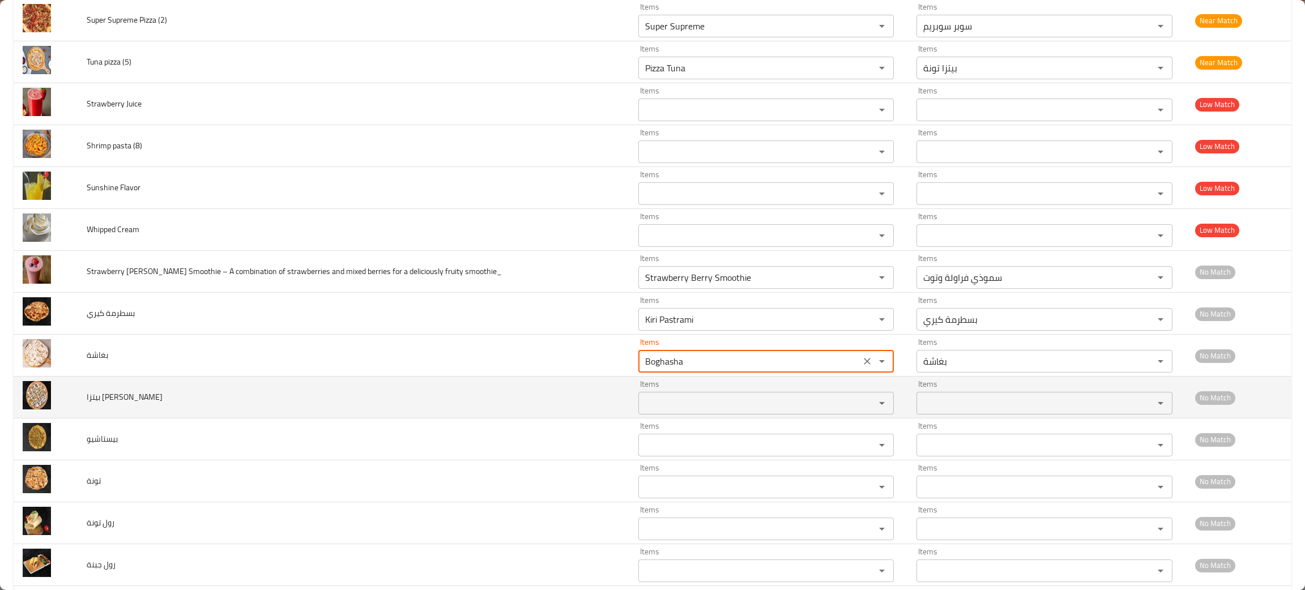
click at [656, 415] on div "Items" at bounding box center [767, 403] width 256 height 23
type input "Boghasha"
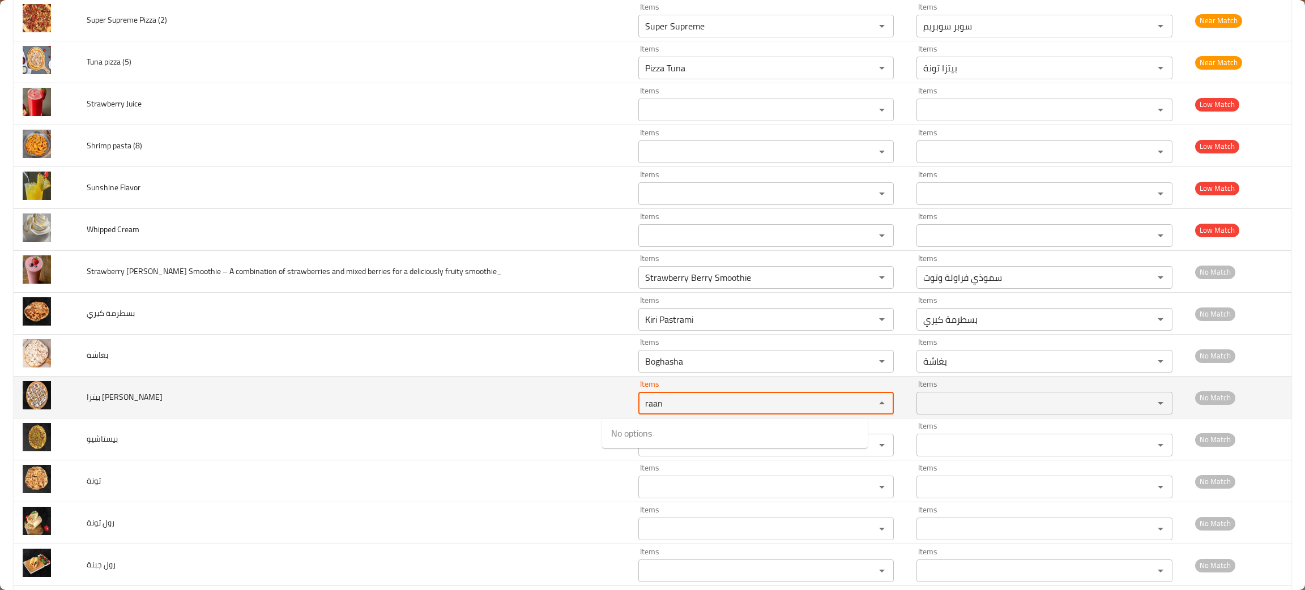
click at [642, 408] on رانش "raan" at bounding box center [749, 403] width 215 height 16
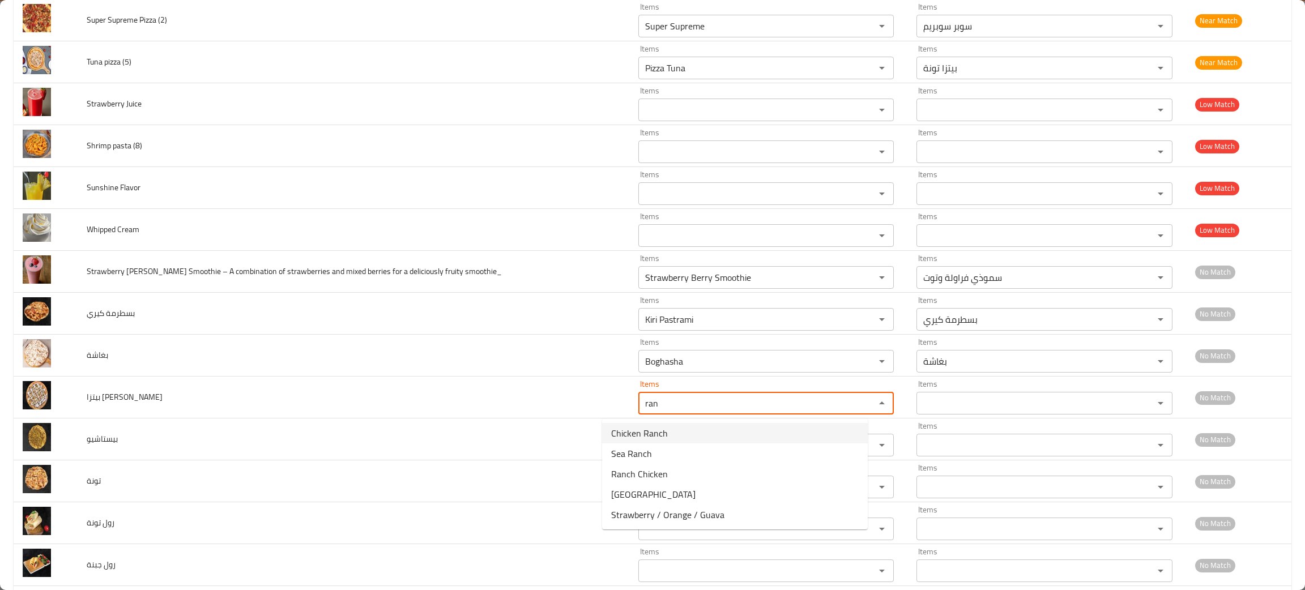
click at [679, 436] on رانش-option-0 "Chicken Ranch" at bounding box center [735, 433] width 266 height 20
type رانش "Chicken Ranch"
type رانش-ar "فراخ رانش"
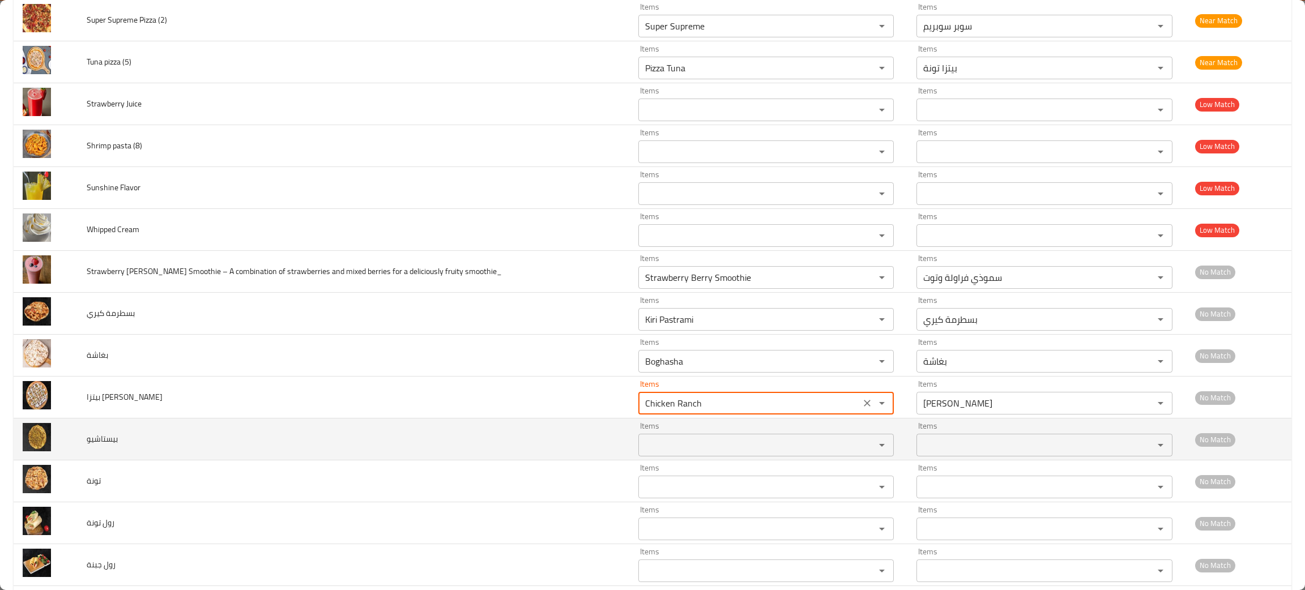
type رانش "Chicken Ranch"
click at [687, 449] on input "Items" at bounding box center [749, 445] width 215 height 16
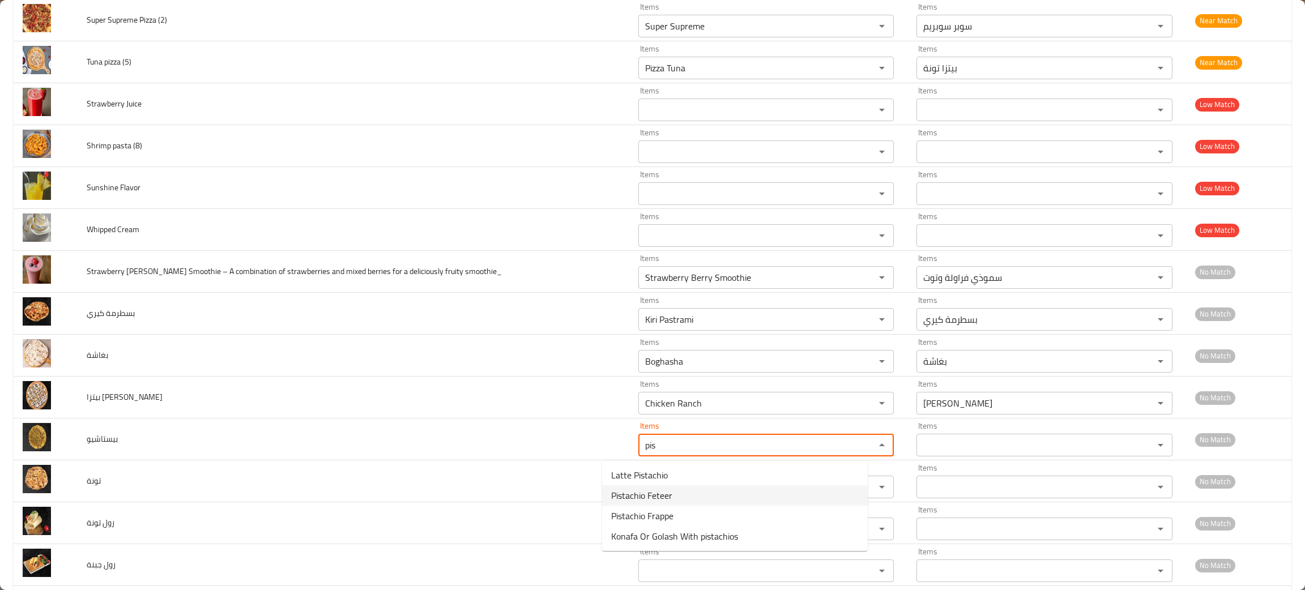
click at [643, 489] on span "Pistachio Feteer" at bounding box center [641, 496] width 61 height 14
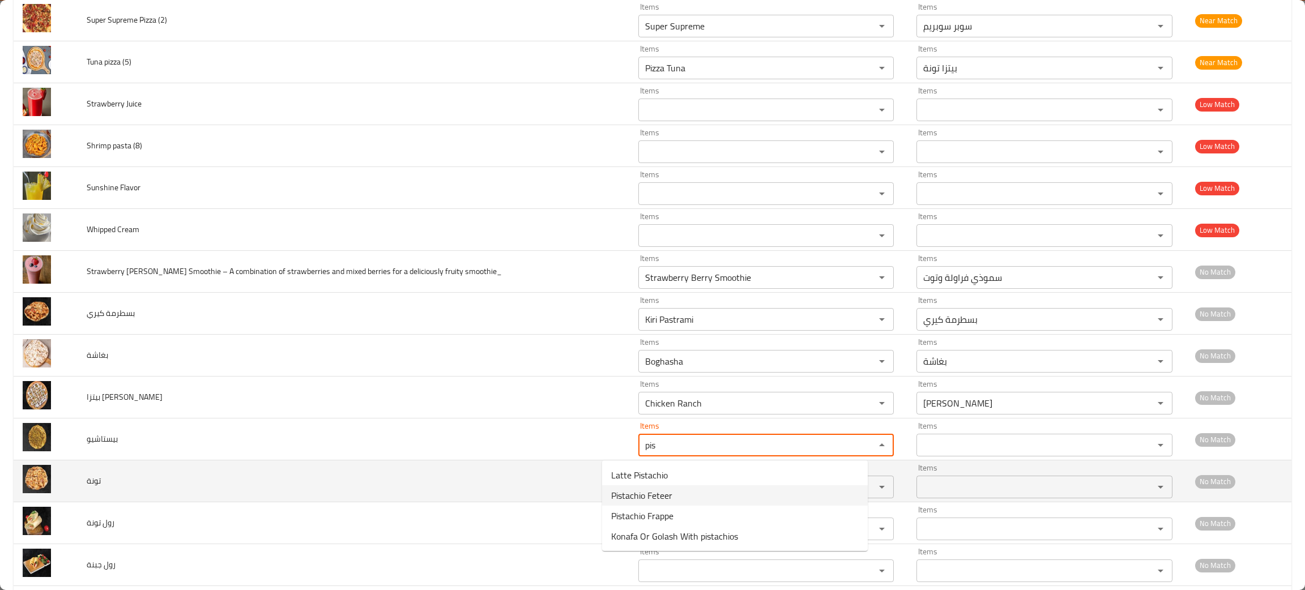
type input "Pistachio Feteer"
type input "فطير بيستاشيو"
type input "Pistachio Feteer"
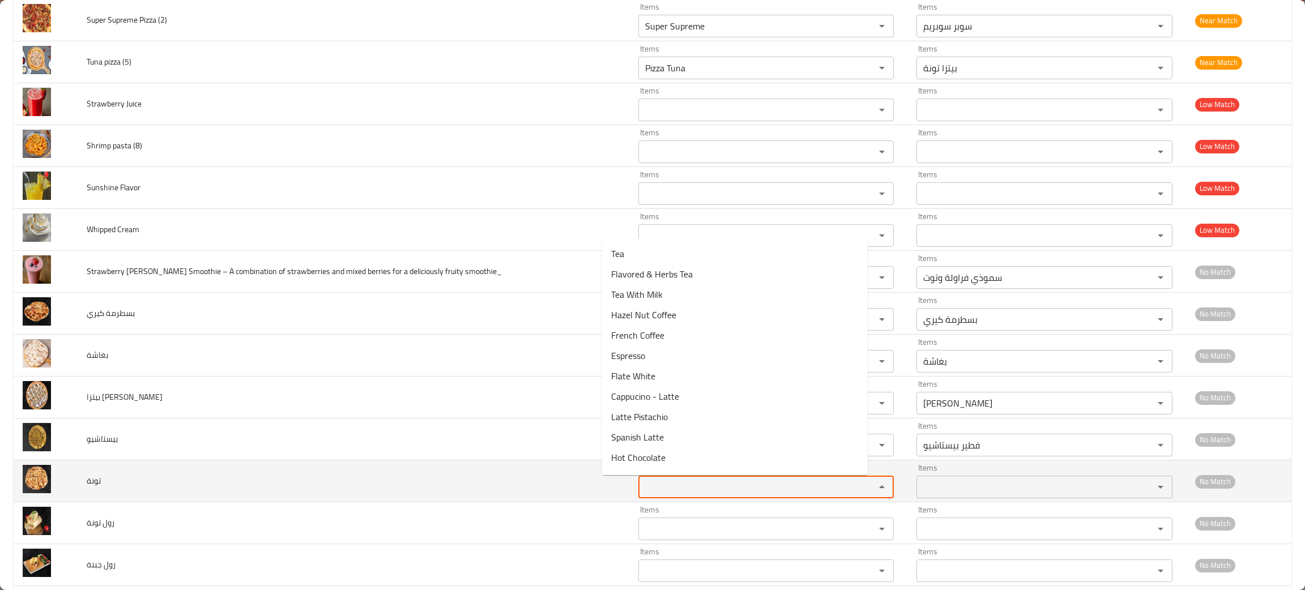
click at [642, 494] on input "Items" at bounding box center [749, 487] width 215 height 16
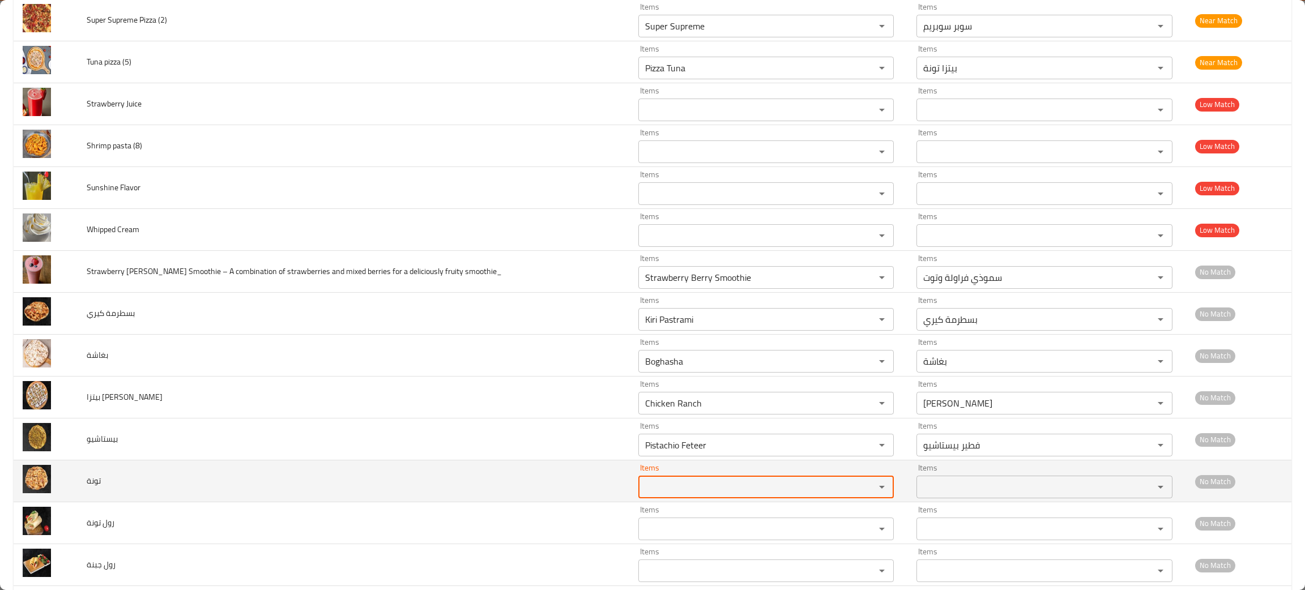
drag, startPoint x: 659, startPoint y: 490, endPoint x: 615, endPoint y: 491, distance: 44.2
click at [642, 491] on input "Items" at bounding box center [749, 487] width 215 height 16
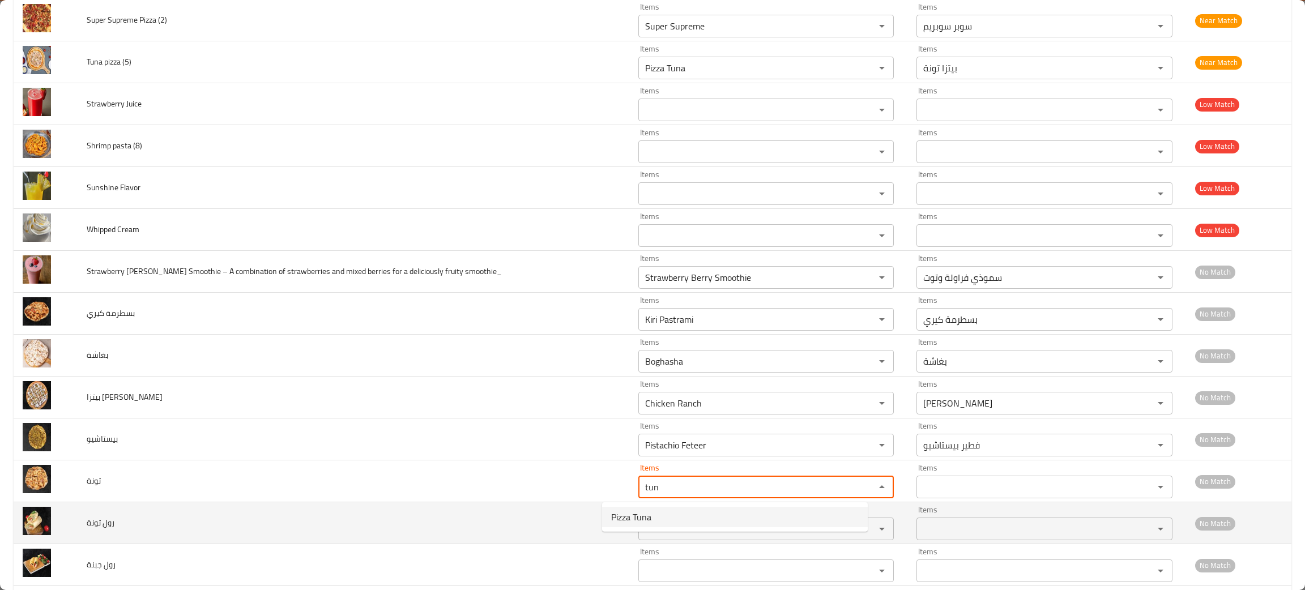
type input "tun"
click at [447, 513] on td "رول تونة" at bounding box center [354, 524] width 552 height 42
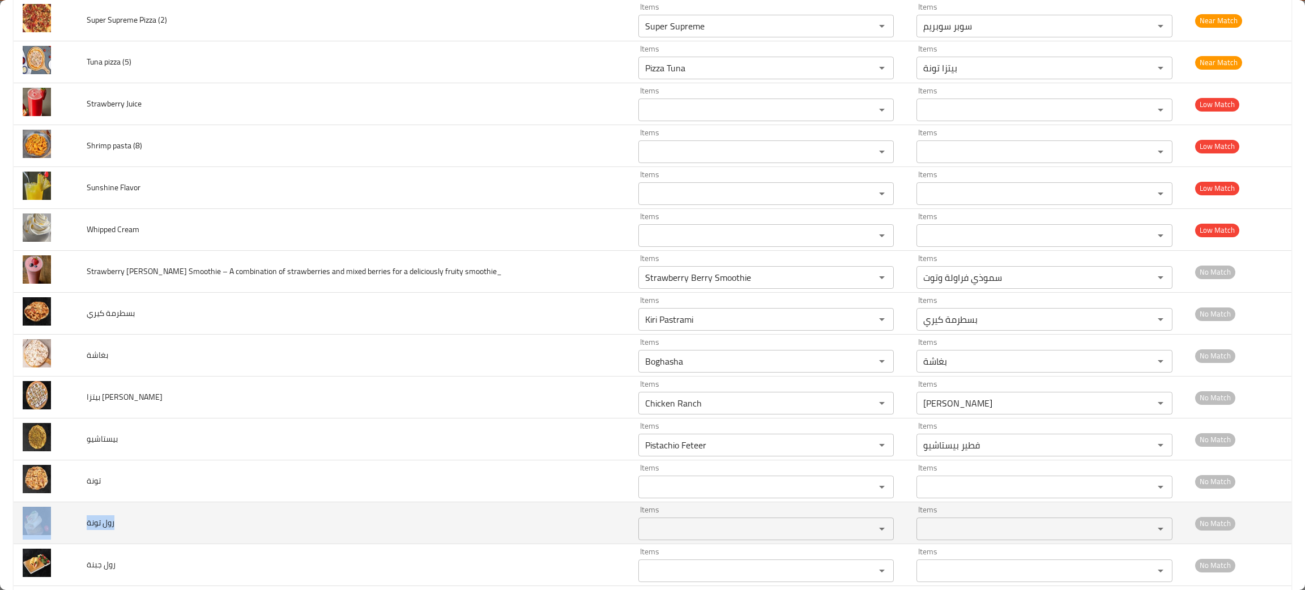
drag, startPoint x: 139, startPoint y: 531, endPoint x: 76, endPoint y: 527, distance: 62.5
click at [76, 527] on tr "رول تونة Items Items Items Items No Match" at bounding box center [653, 524] width 1278 height 42
copy tr "رول تونة"
click at [301, 524] on td "رول تونة" at bounding box center [354, 524] width 552 height 42
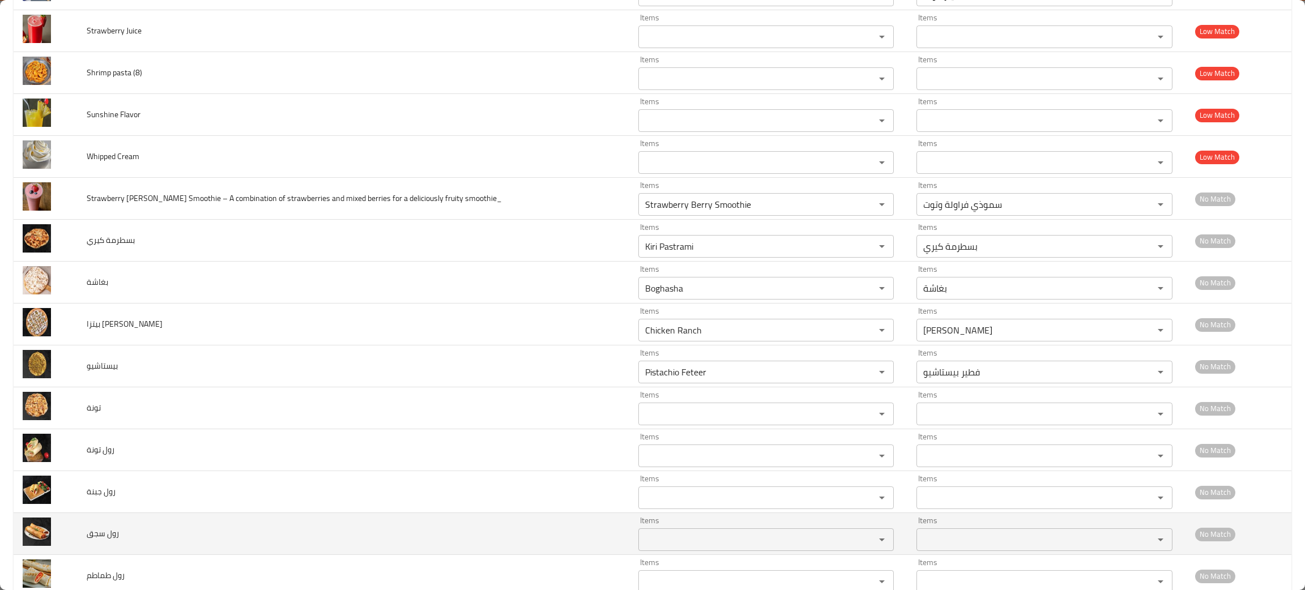
scroll to position [595, 0]
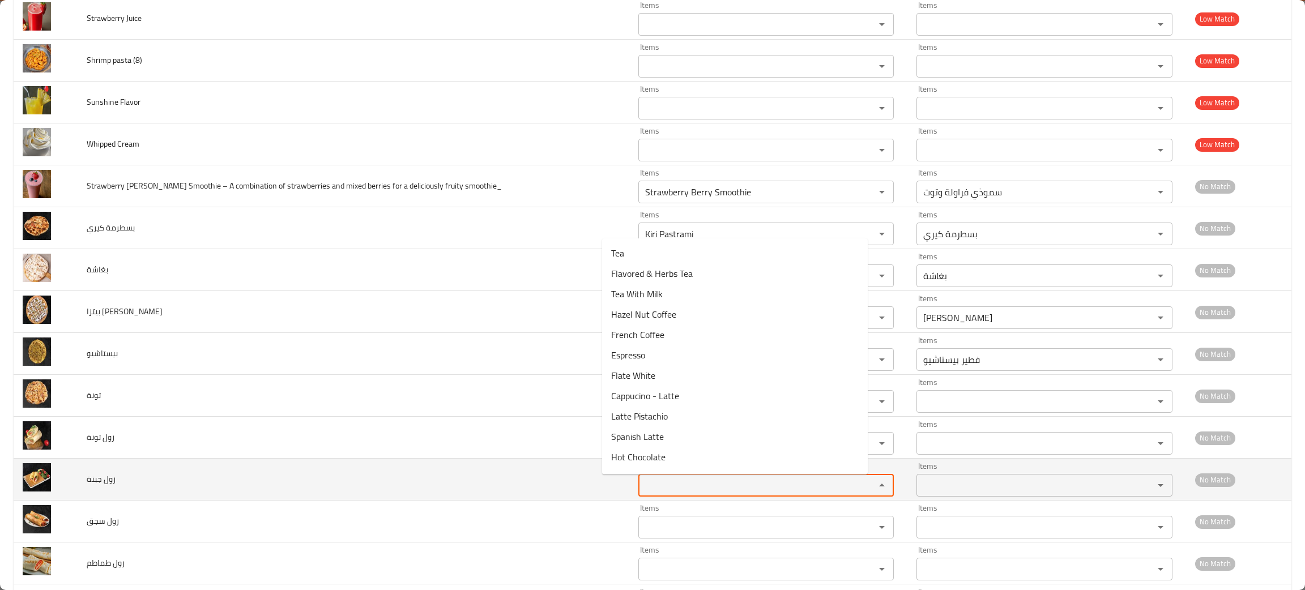
click at [642, 489] on جبنة "Items" at bounding box center [749, 486] width 215 height 16
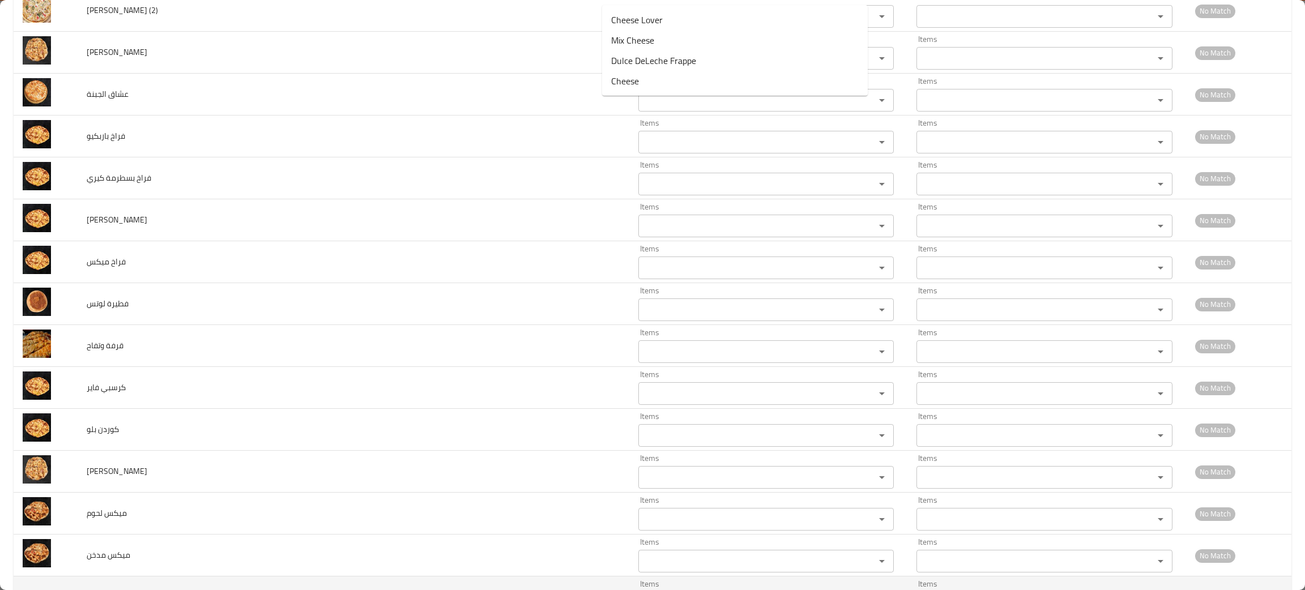
scroll to position [1371, 0]
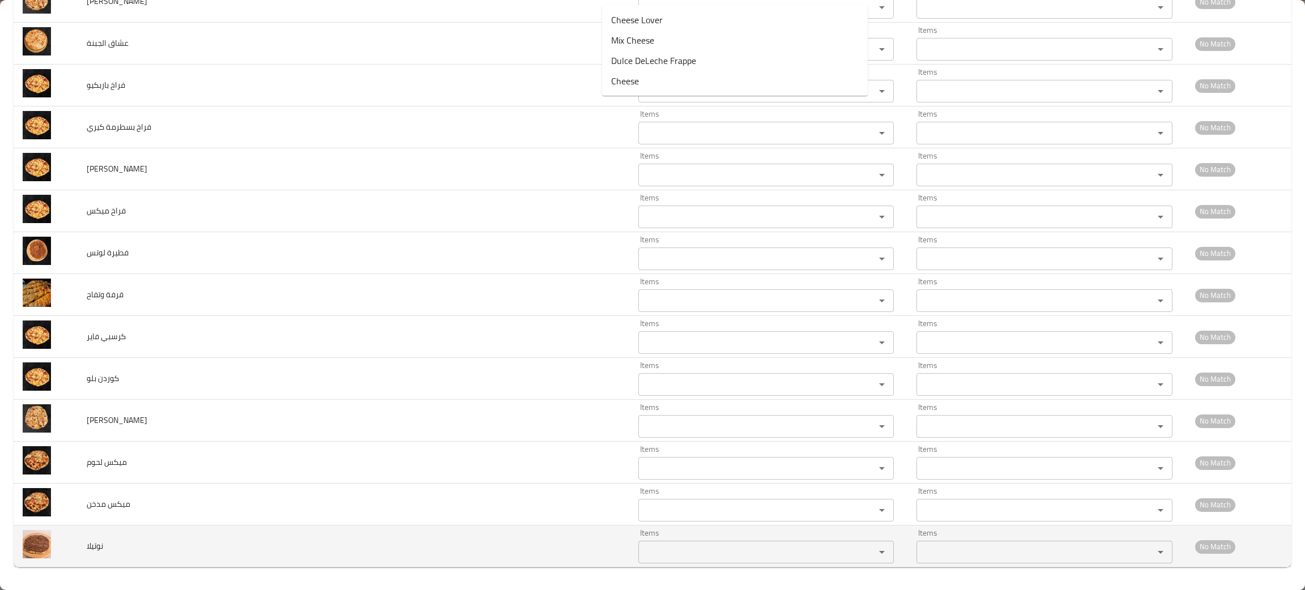
type جبنة "che"
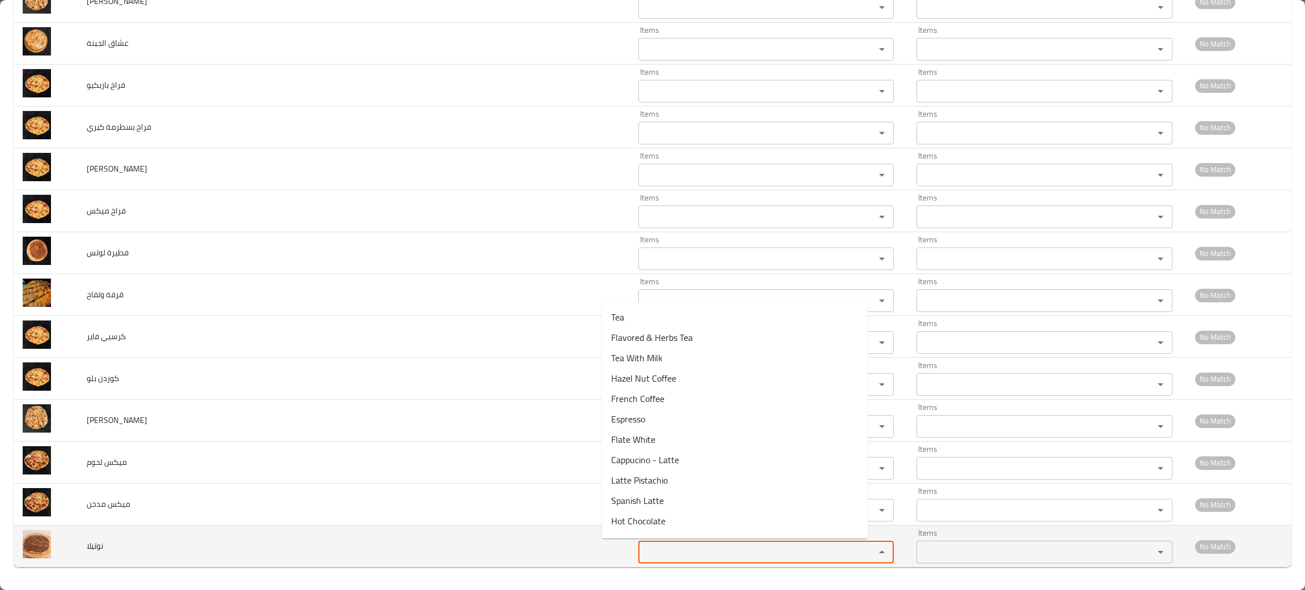
click at [682, 554] on input "Items" at bounding box center [749, 552] width 215 height 16
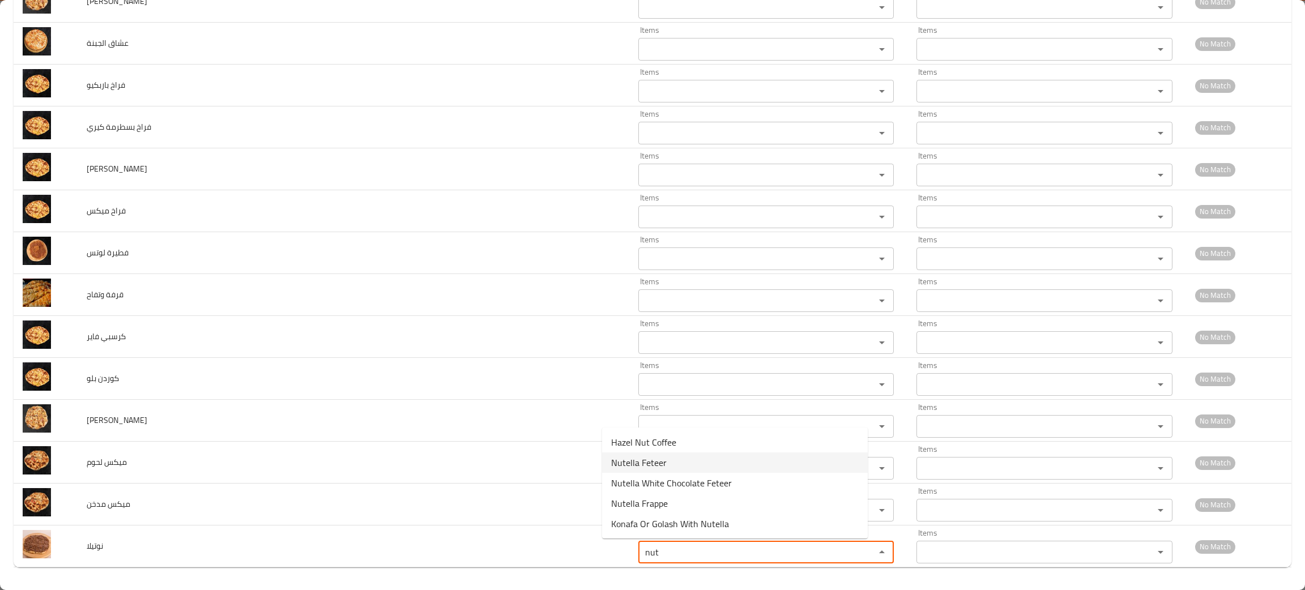
click at [654, 456] on span "Nutella Feteer" at bounding box center [639, 463] width 56 height 14
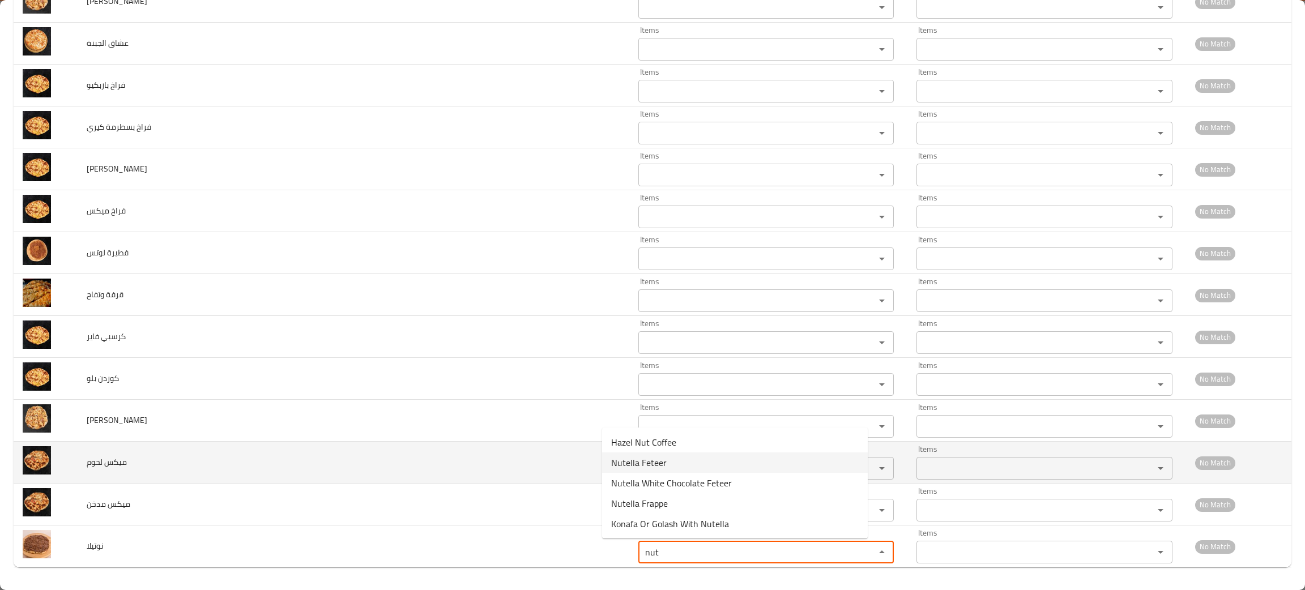
type input "Nutella Feteer"
type input "فطير نوتيلا"
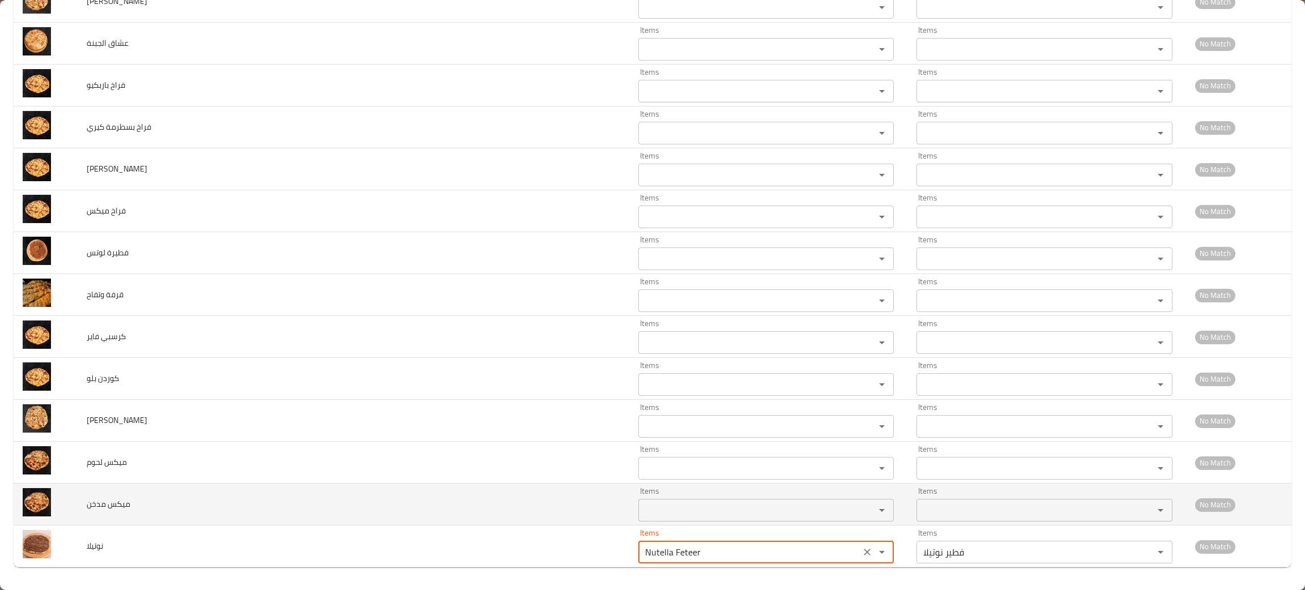
type input "Nutella Feteer"
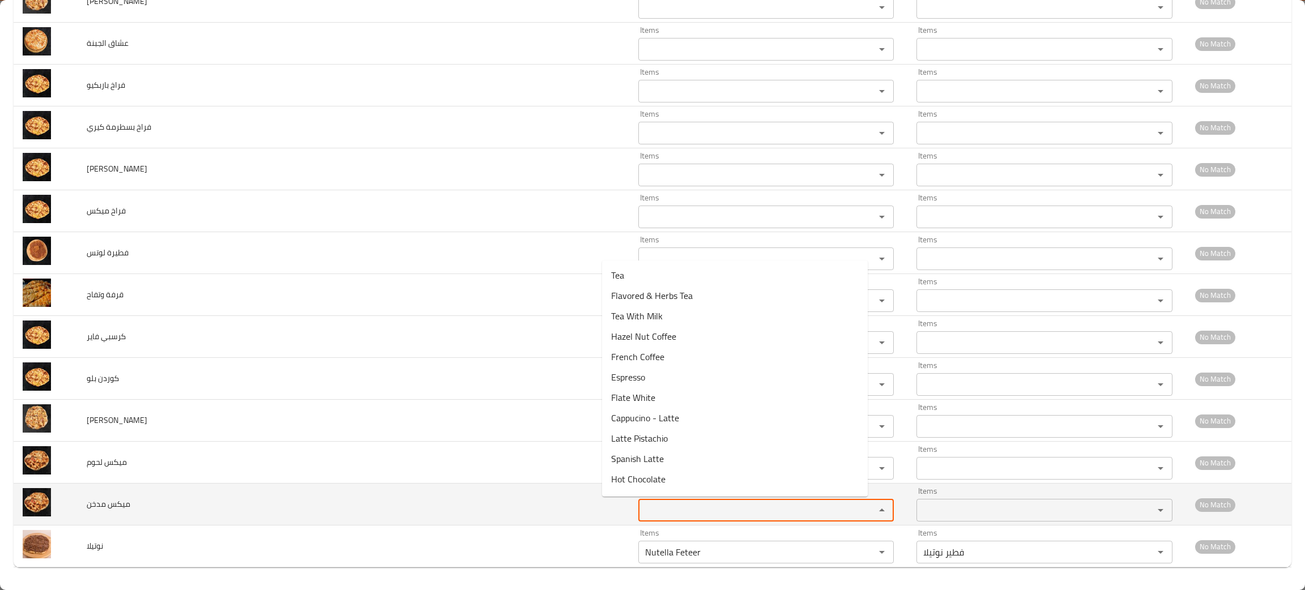
click at [642, 505] on مدخن "Items" at bounding box center [749, 511] width 215 height 16
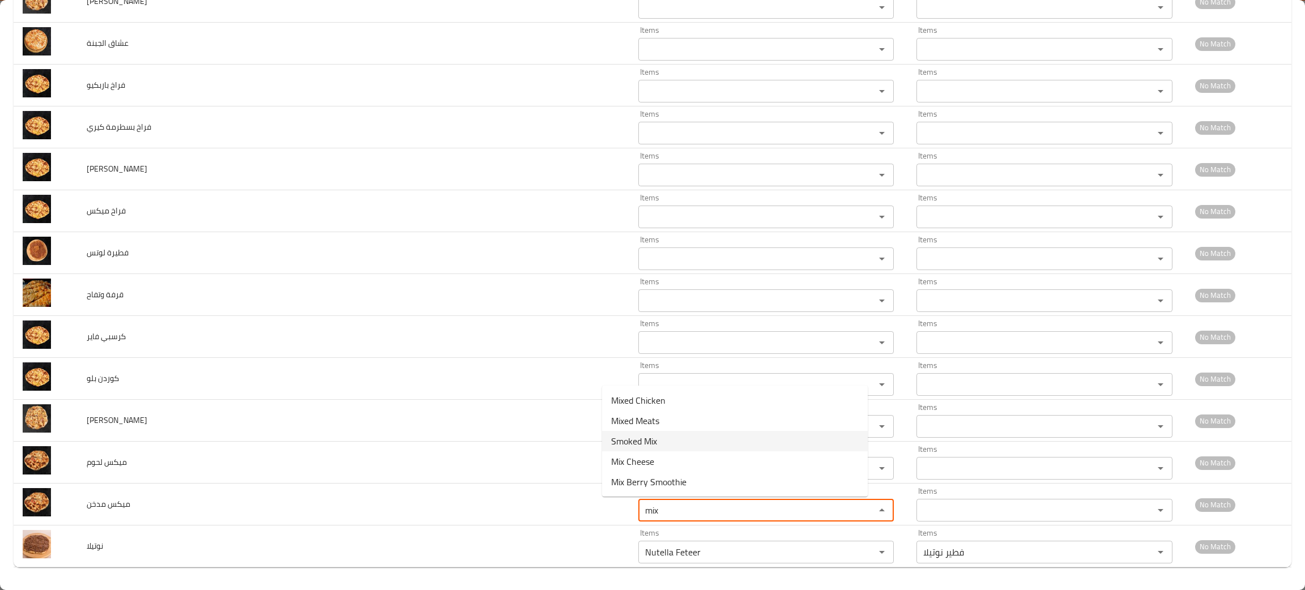
click at [648, 440] on span "Smoked Mix" at bounding box center [634, 442] width 46 height 14
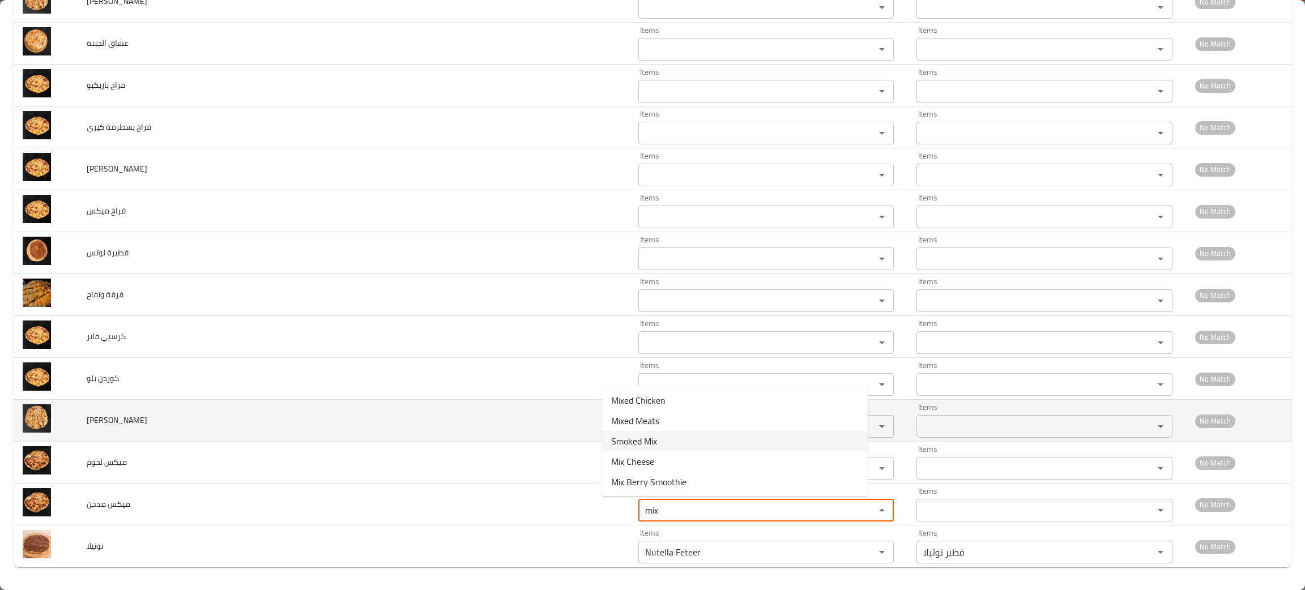
type مدخن "Smoked Mix"
type مدخن-ar "ميكس مدخن"
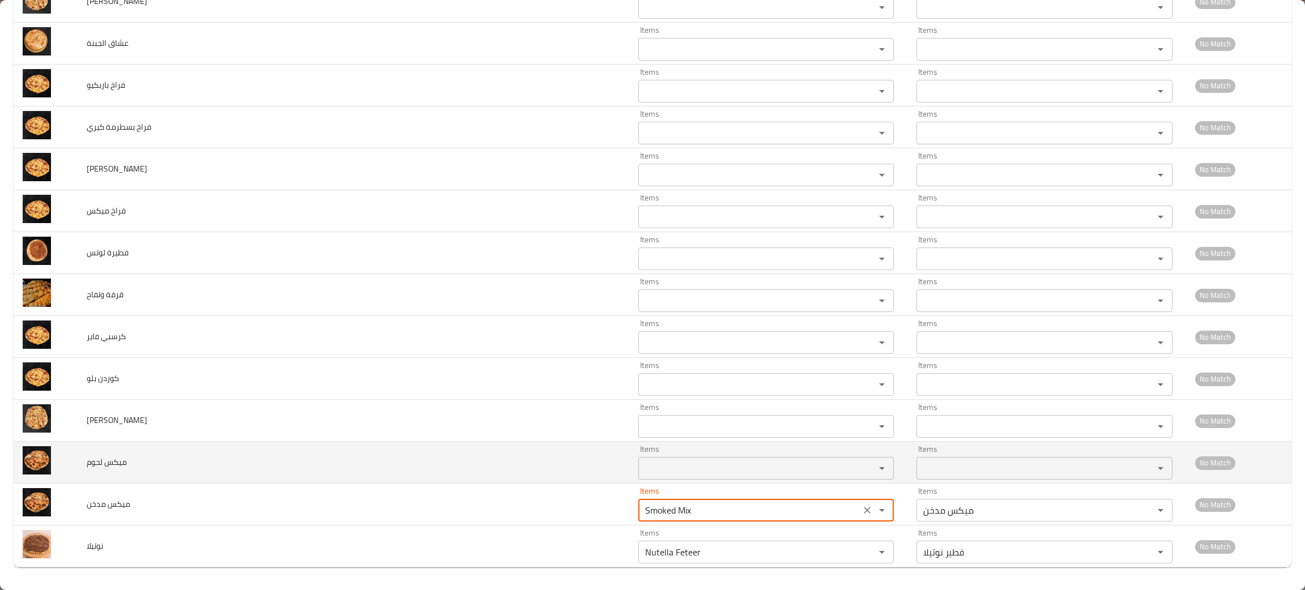
type مدخن "Smoked Mix"
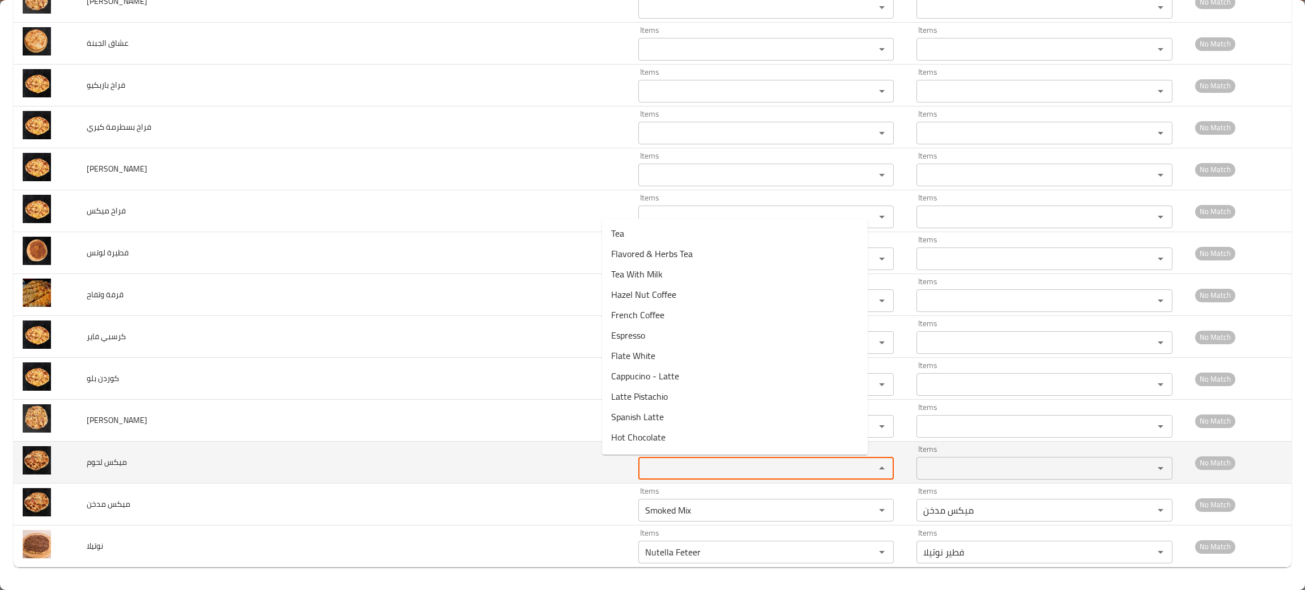
click at [642, 465] on لحوم "Items" at bounding box center [749, 469] width 215 height 16
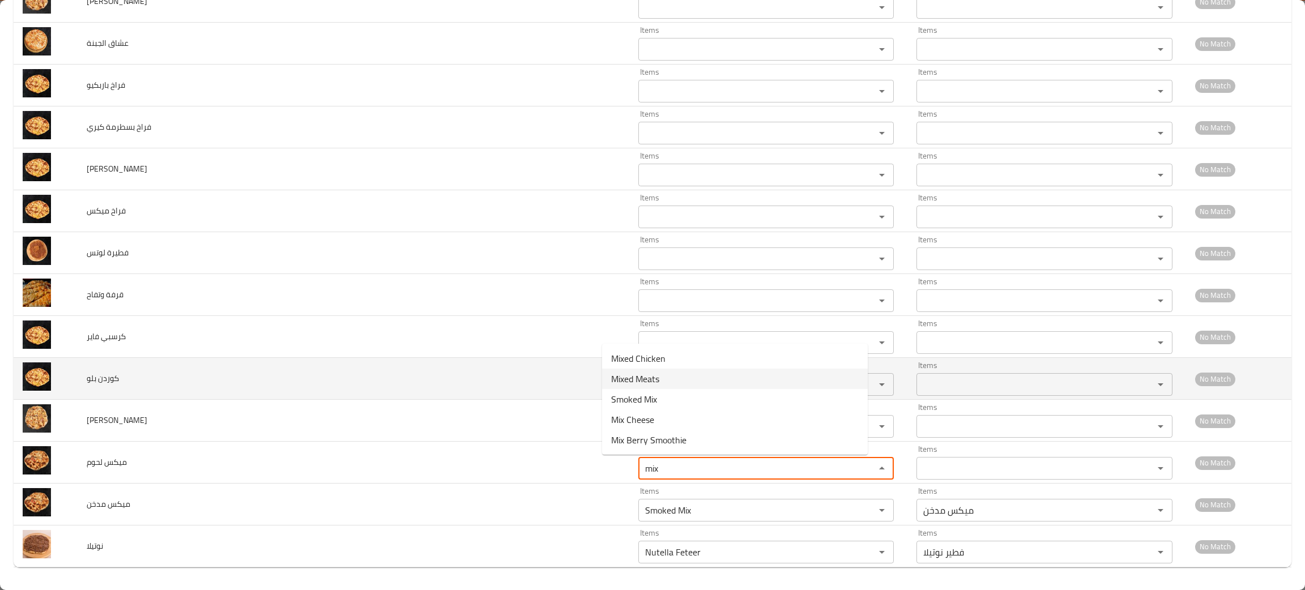
click at [635, 369] on لحوم-option-1 "Mixed Meats" at bounding box center [735, 379] width 266 height 20
type لحوم "Mixed Meats"
type لحوم-ar "ميكس لحوم"
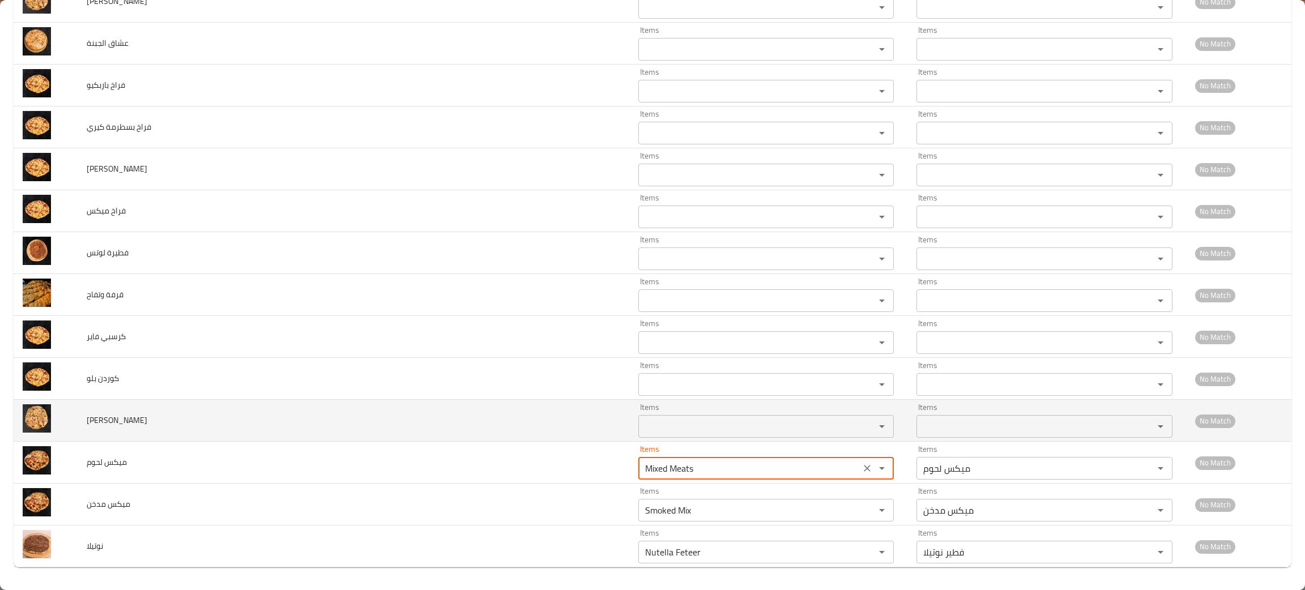
click at [639, 417] on div "Items" at bounding box center [767, 426] width 256 height 23
type لحوم "Mixed Meats"
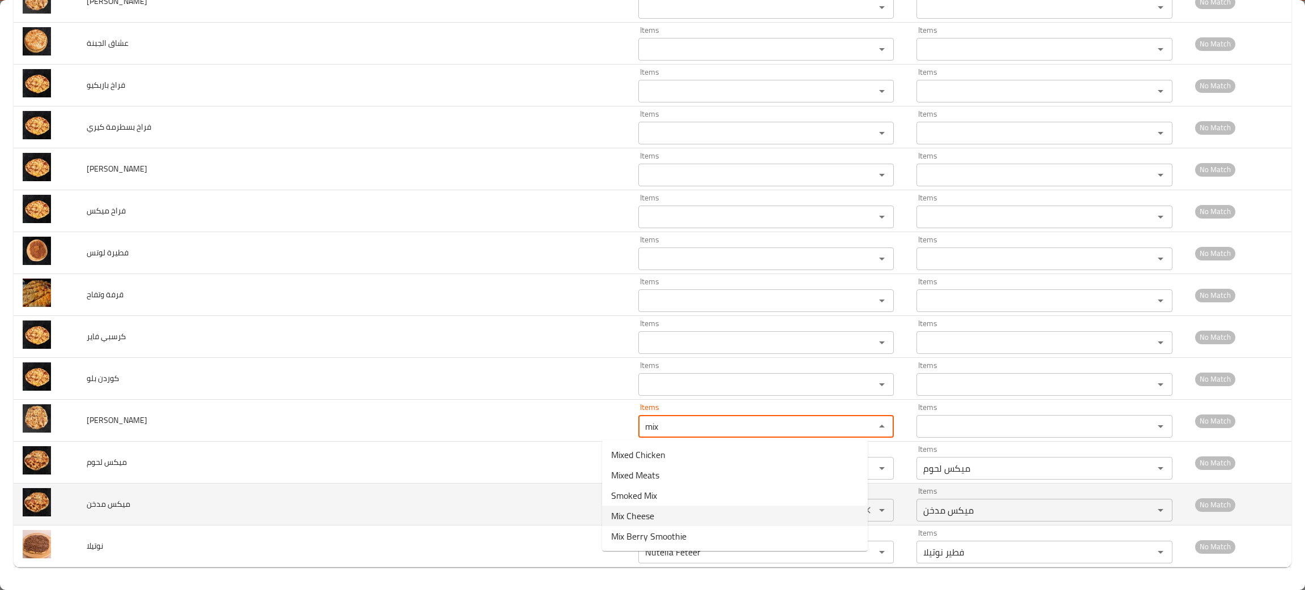
click at [625, 511] on span "Mix Cheese" at bounding box center [632, 516] width 43 height 14
type جبن "Mix Cheese"
type جبن-ar "ميكس جبن"
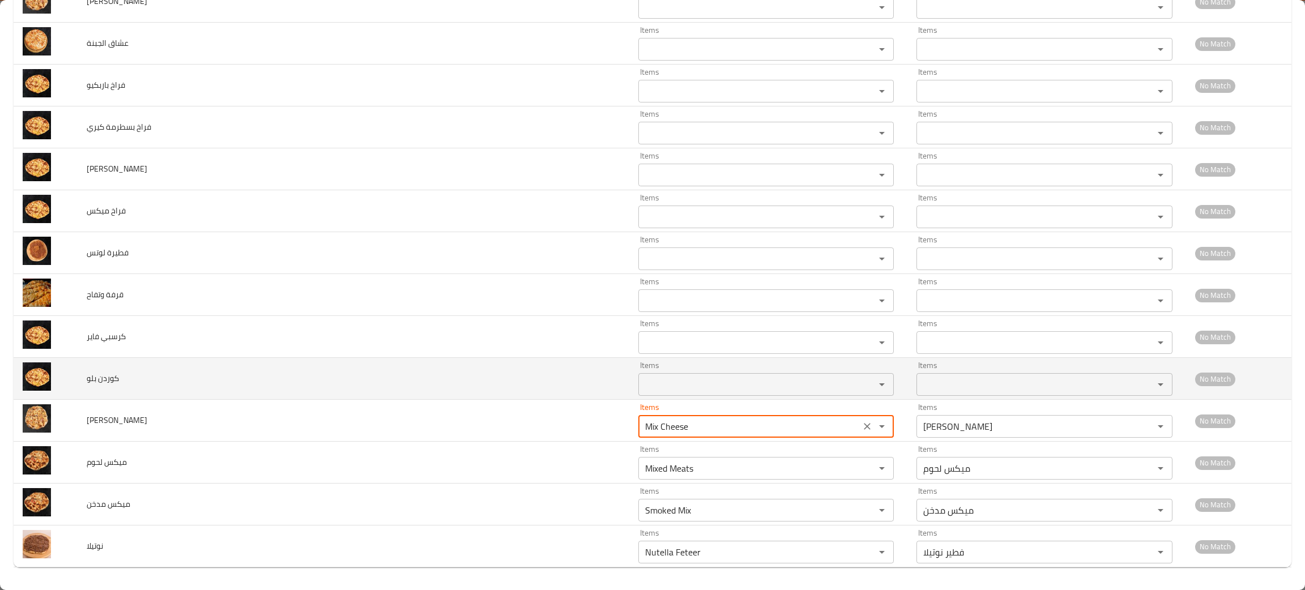
type جبن "Mix Cheese"
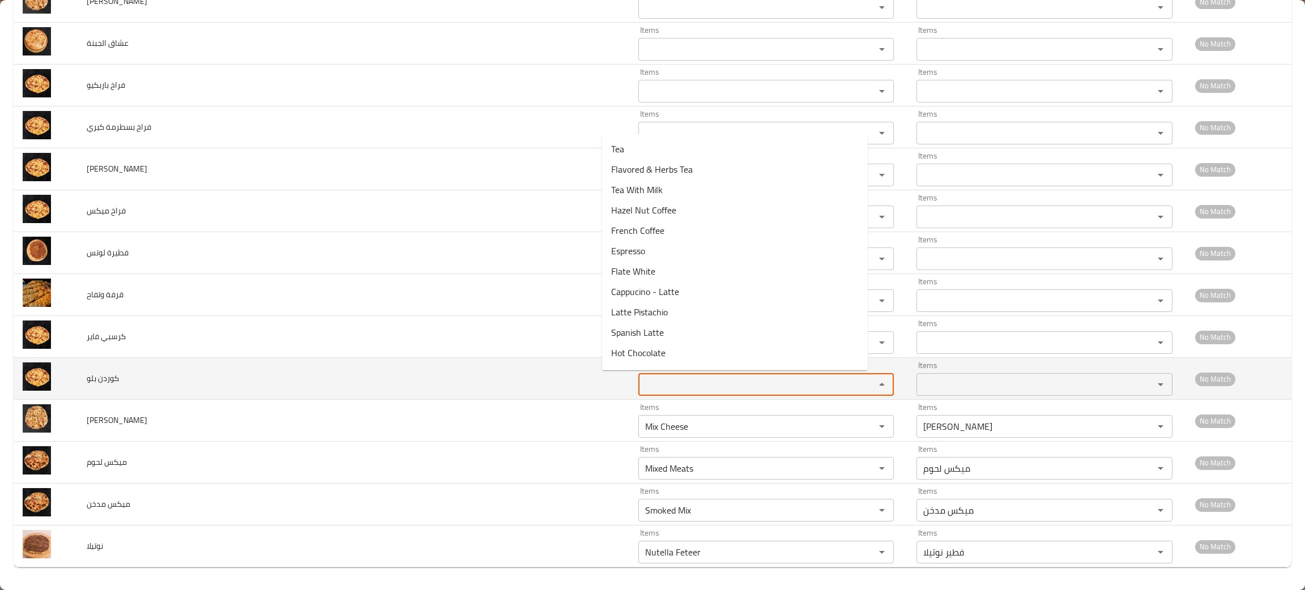
click at [675, 379] on بلو "Items" at bounding box center [749, 385] width 215 height 16
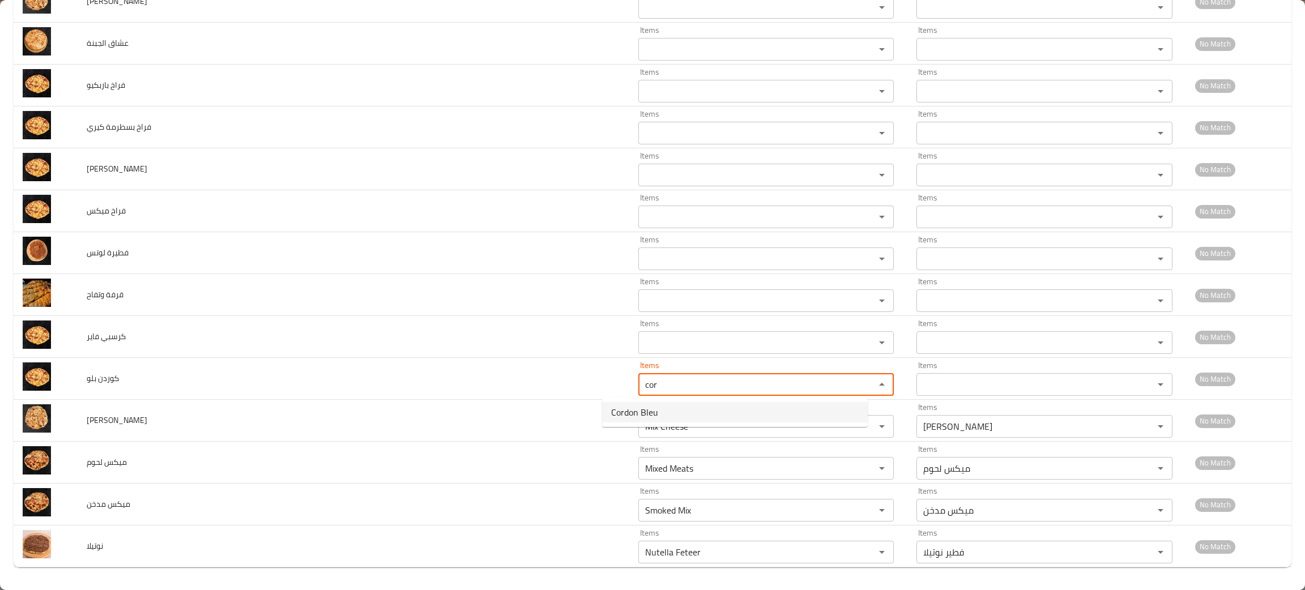
click at [656, 402] on بلو-option-0 "Cordon Bleu" at bounding box center [735, 412] width 266 height 20
type بلو "Cordon Bleu"
type بلو-ar "كوردن بلو"
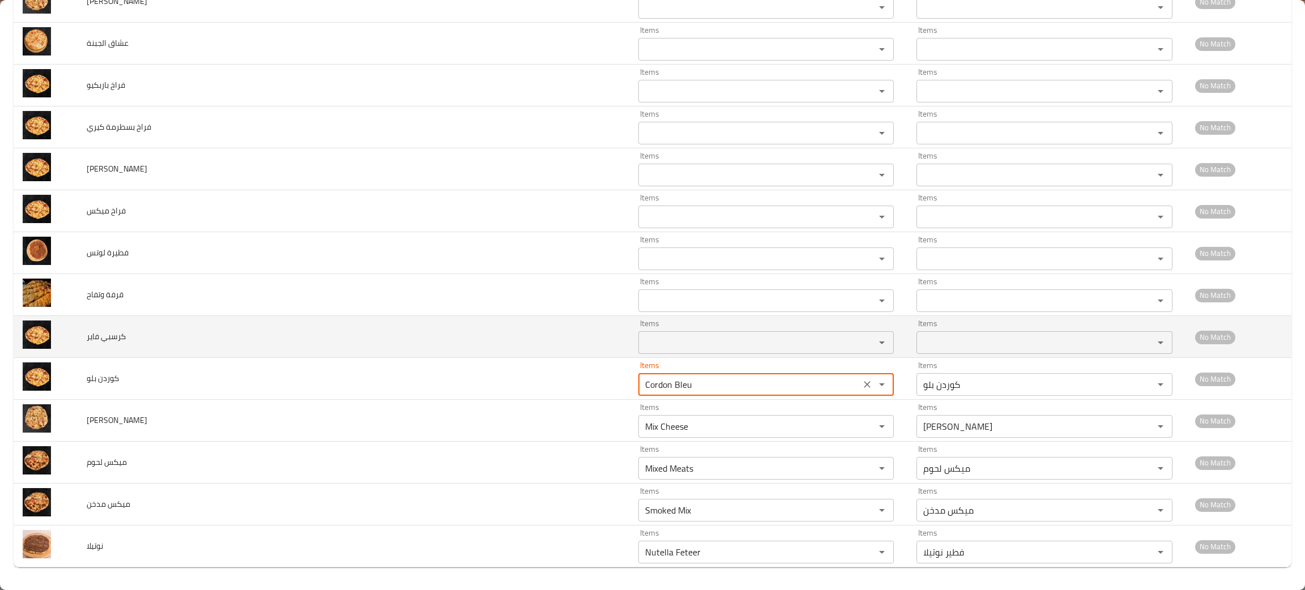
type بلو "Cordon Bleu"
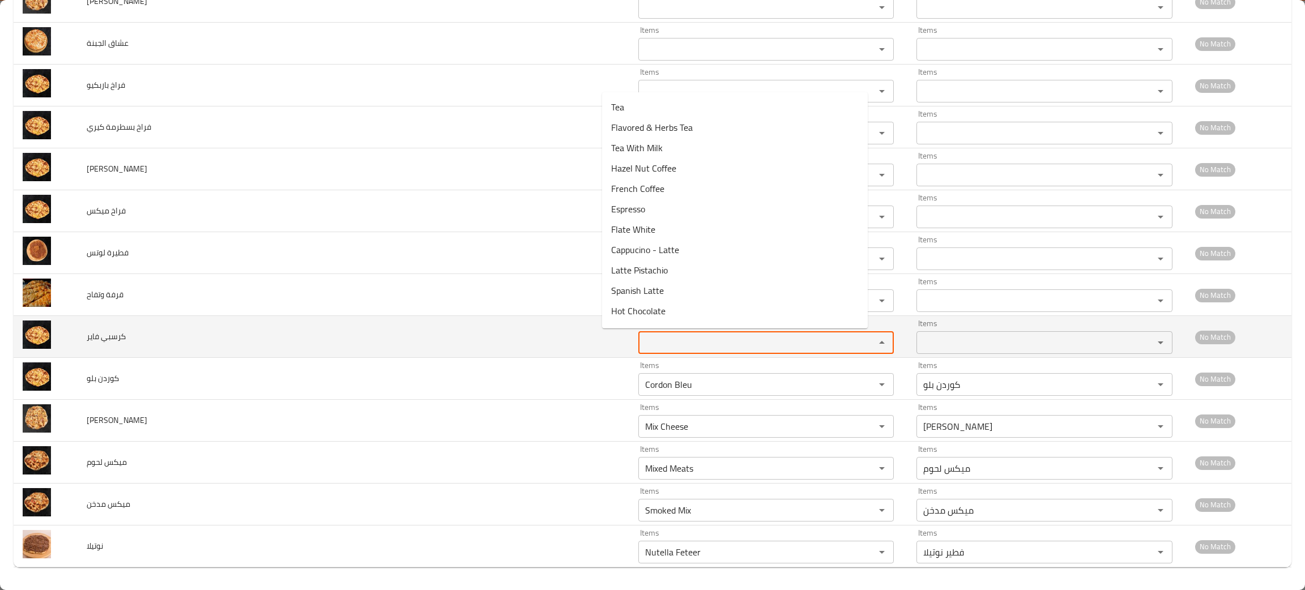
click at [645, 336] on فاير "Items" at bounding box center [749, 343] width 215 height 16
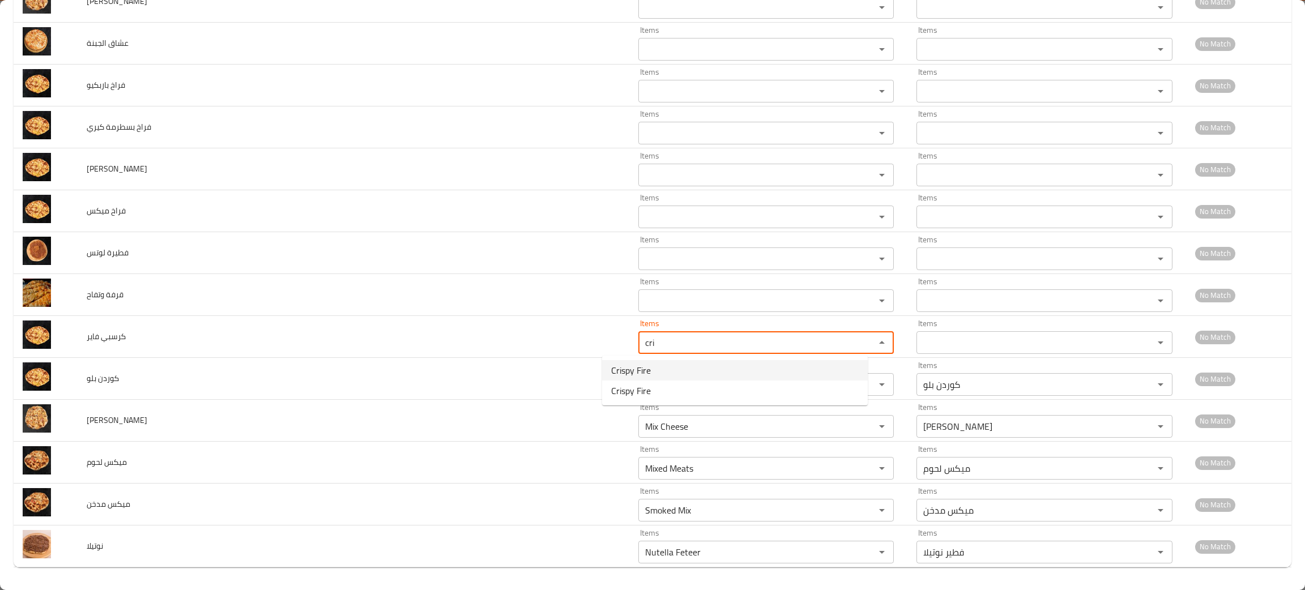
click at [641, 372] on span "Crispy Fire" at bounding box center [631, 371] width 40 height 14
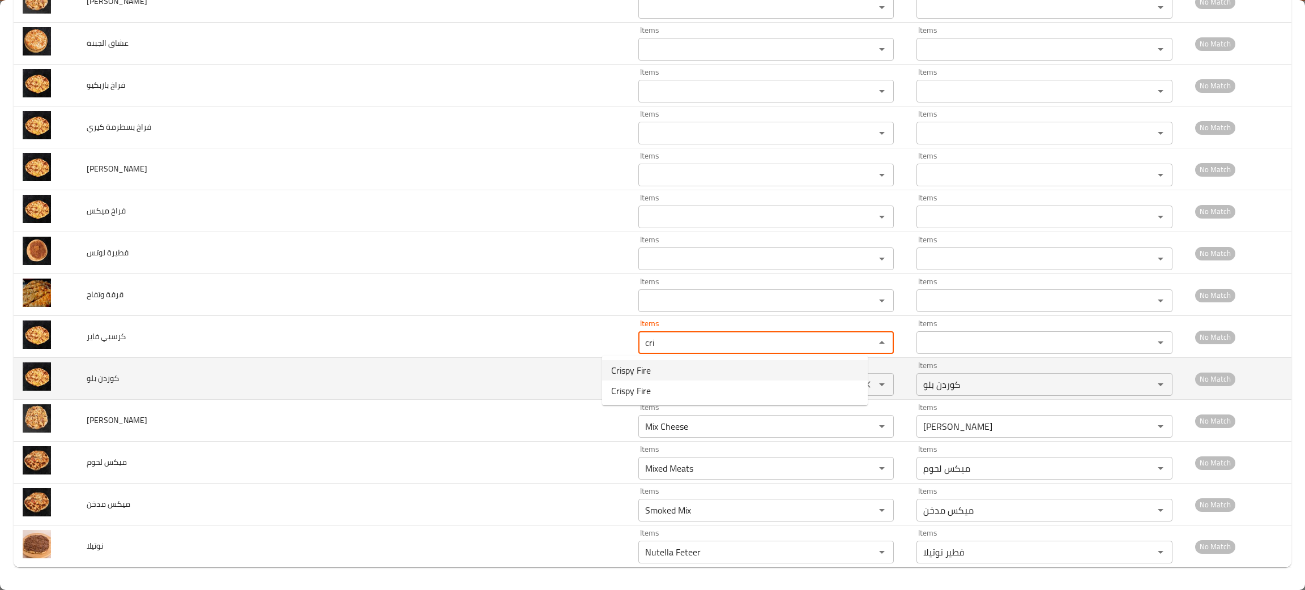
type فاير "Crispy Fire"
type فاير-ar "كرسبي فاير"
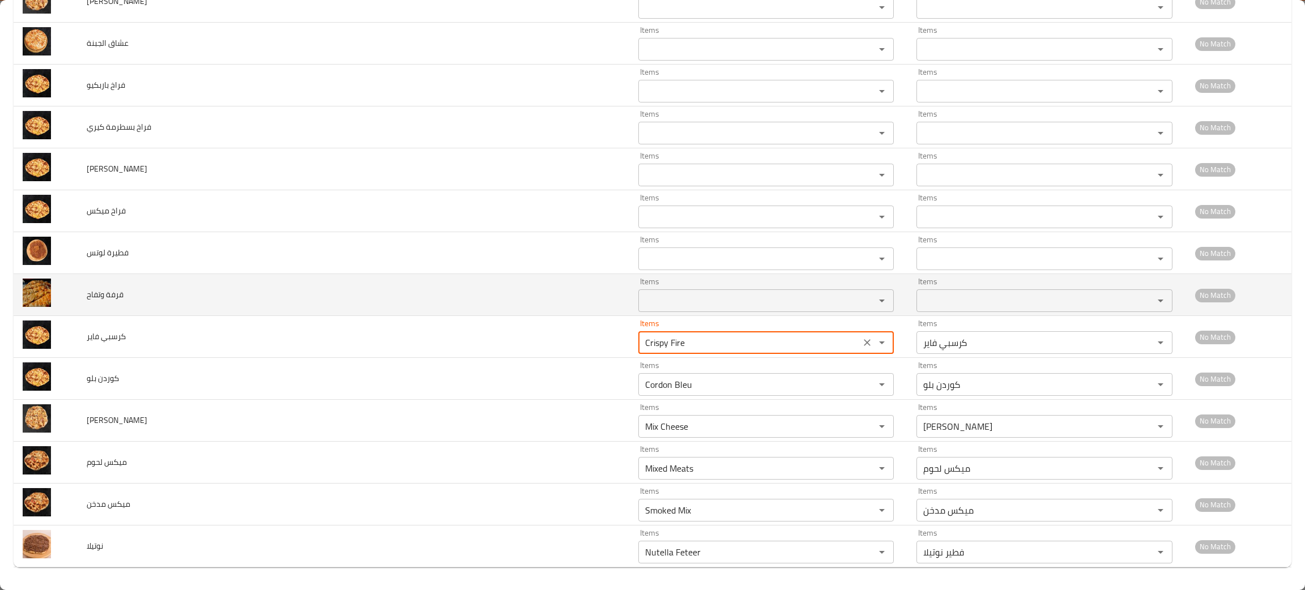
type فاير "Crispy Fire"
click at [654, 312] on td "Items Items" at bounding box center [768, 295] width 278 height 42
click at [655, 309] on div "Items" at bounding box center [767, 301] width 256 height 23
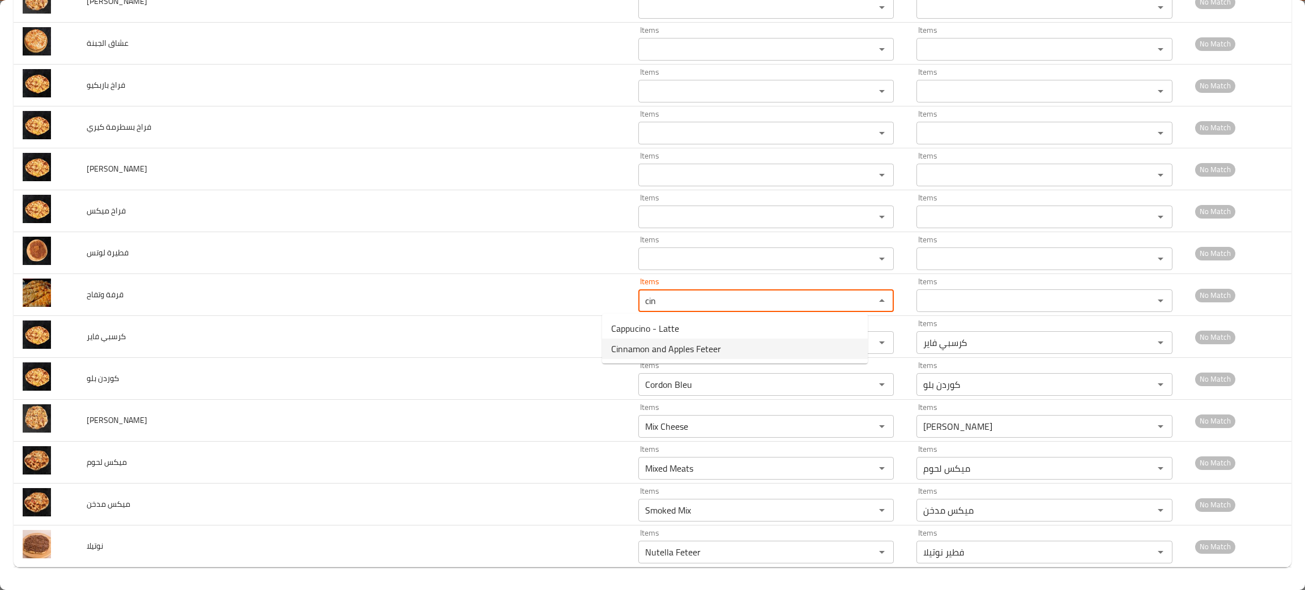
click at [674, 353] on span "Cinnamon and Apples Feteer" at bounding box center [666, 349] width 110 height 14
type وتفاح "Cinnamon and Apples Feteer"
type وتفاح-ar "فطير قرفة و تفاح"
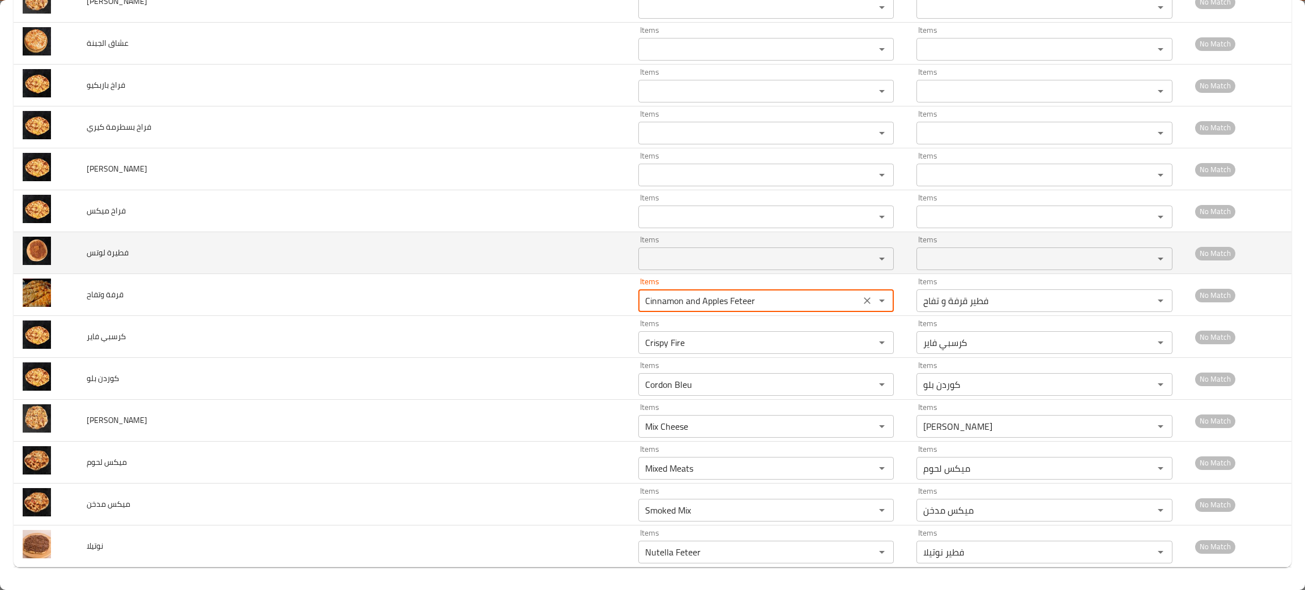
type وتفاح "Cinnamon and Apples Feteer"
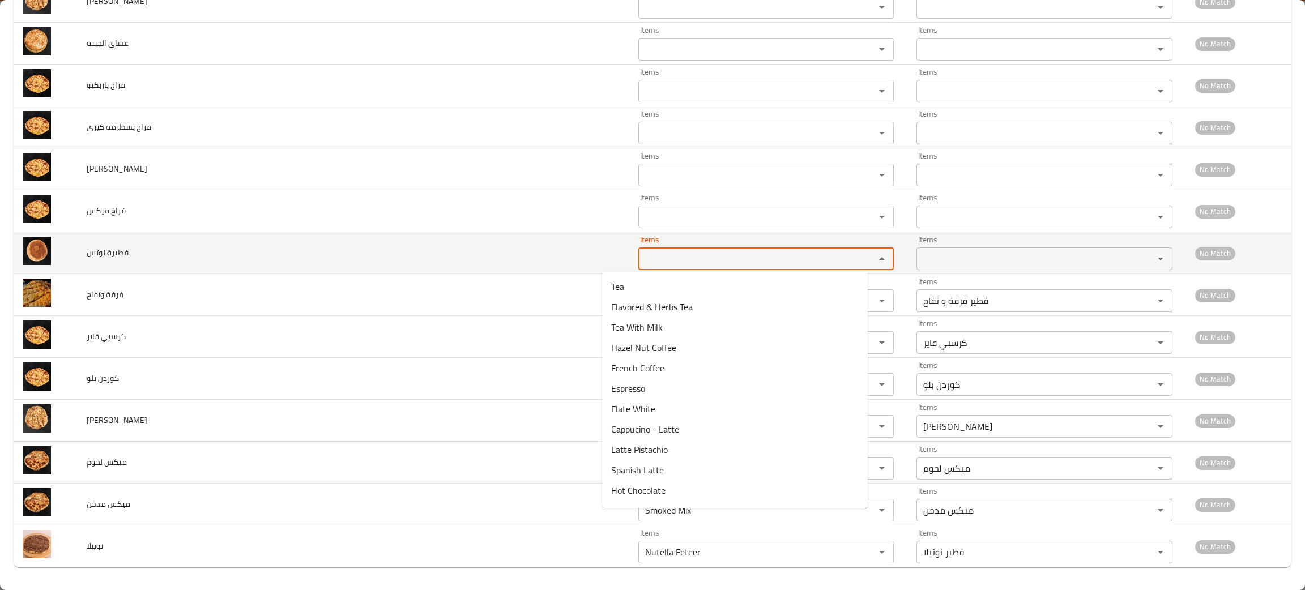
click at [642, 253] on لوتس "Items" at bounding box center [749, 259] width 215 height 16
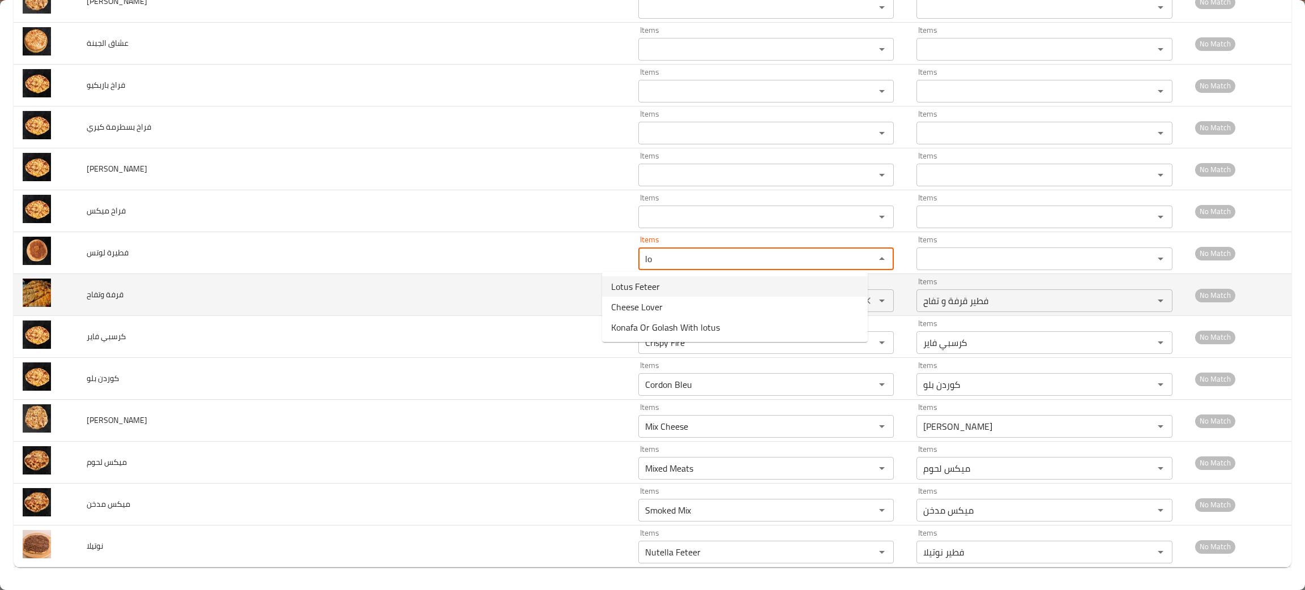
click at [633, 287] on span "Lotus Feteer" at bounding box center [635, 287] width 49 height 14
type لوتس "Lotus Feteer"
type لوتس-ar "فطير لوتس"
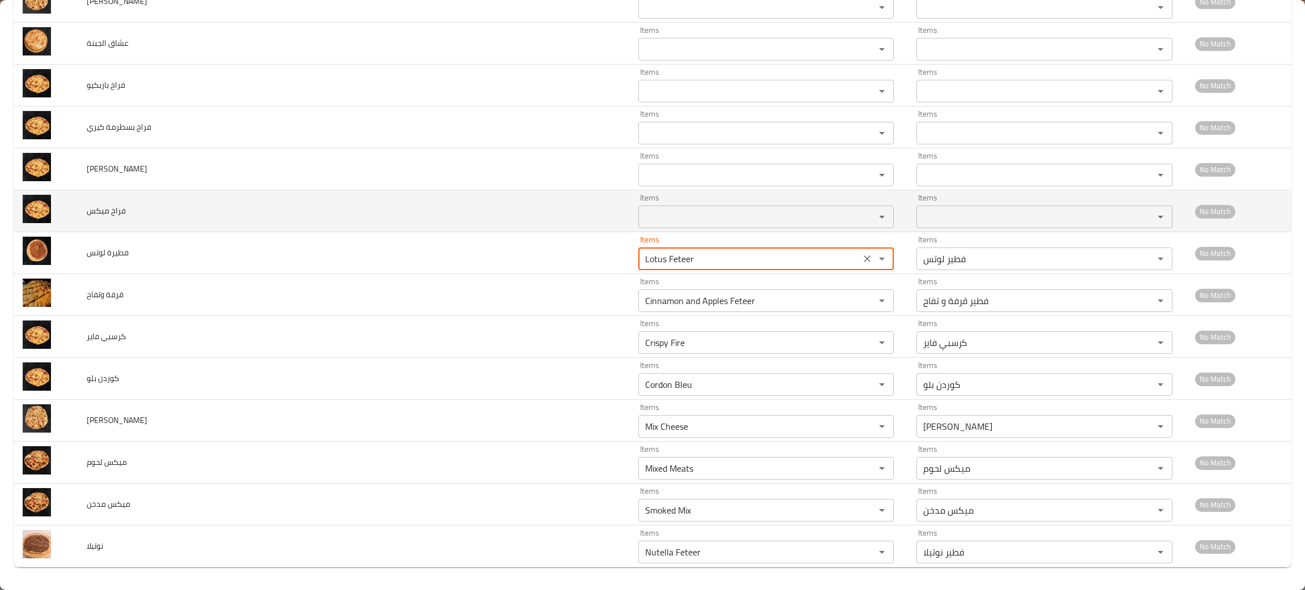
click at [643, 206] on div "Items" at bounding box center [767, 217] width 256 height 23
type لوتس "Lotus Feteer"
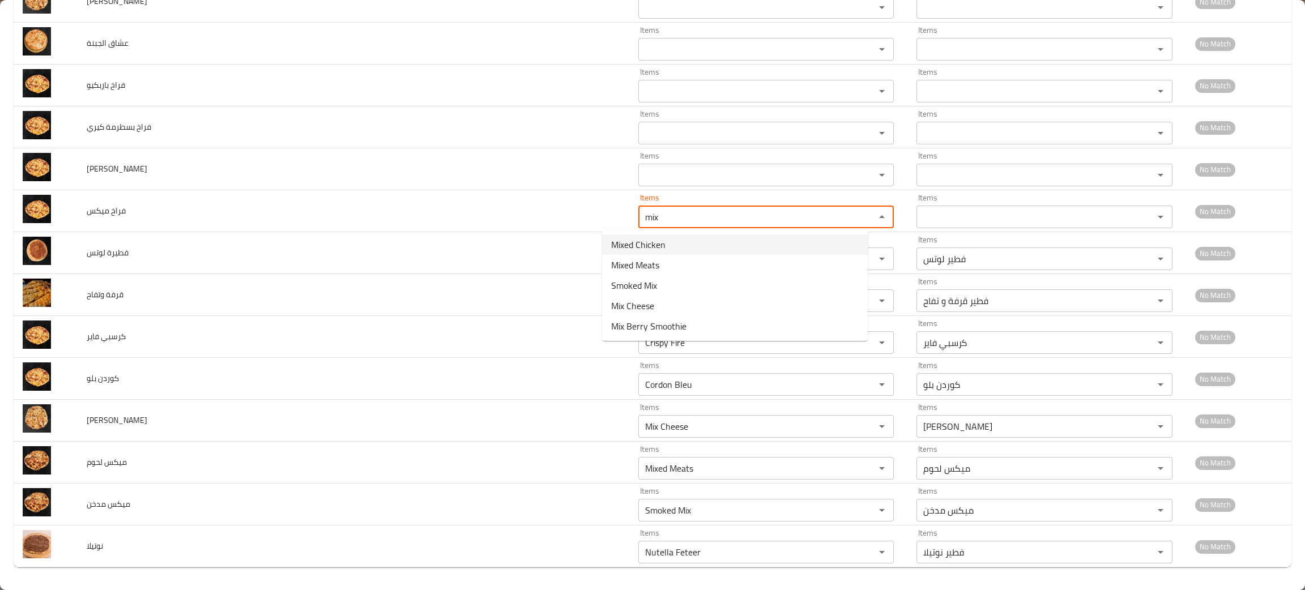
click at [645, 252] on span "Mixed Chicken" at bounding box center [638, 245] width 54 height 14
type ميكس "Mixed Chicken"
type ميكس-ar "فراخ ميكس"
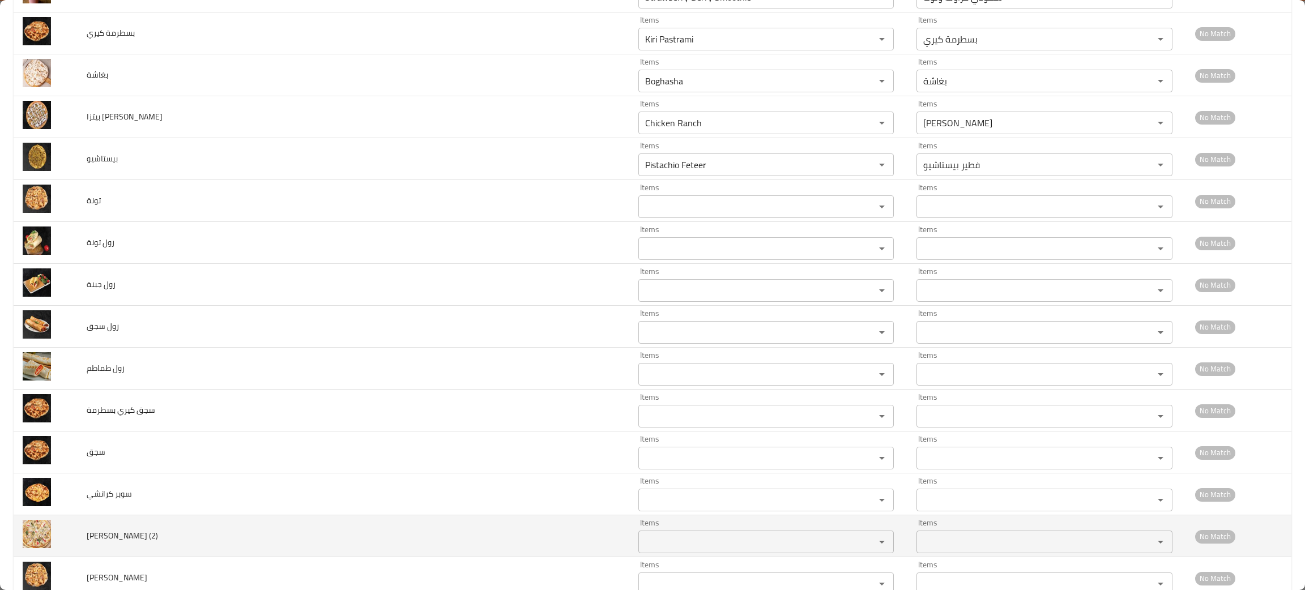
scroll to position [776, 0]
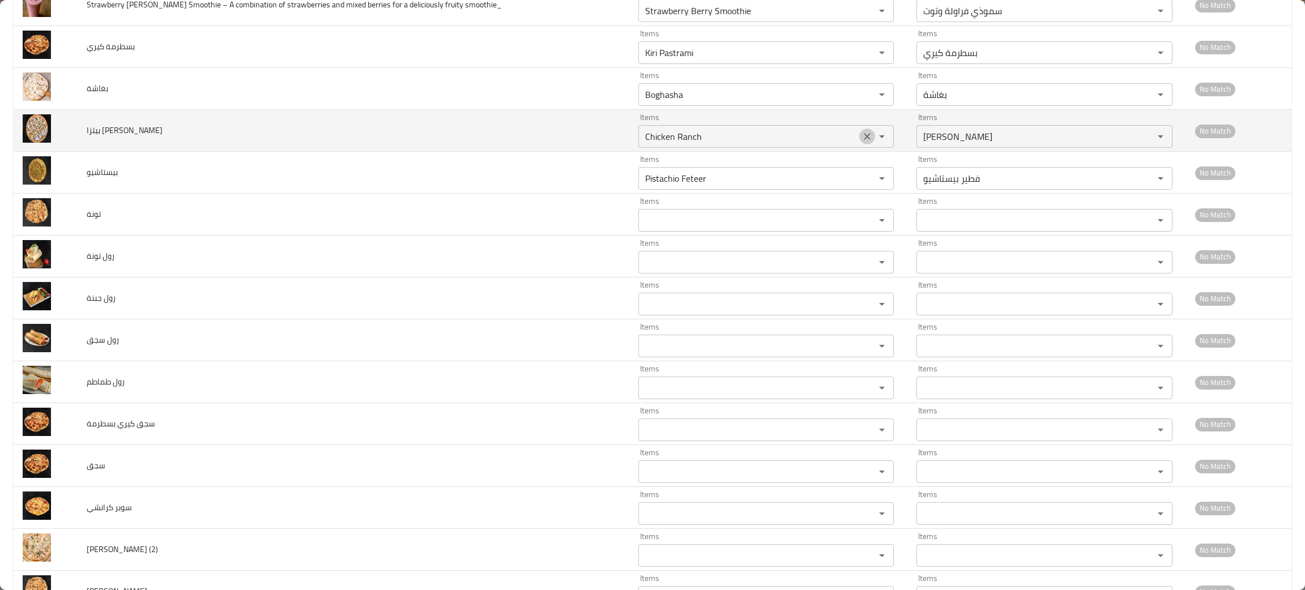
click at [862, 139] on icon "Clear" at bounding box center [867, 136] width 11 height 11
type ميكس "Mixed Chicken"
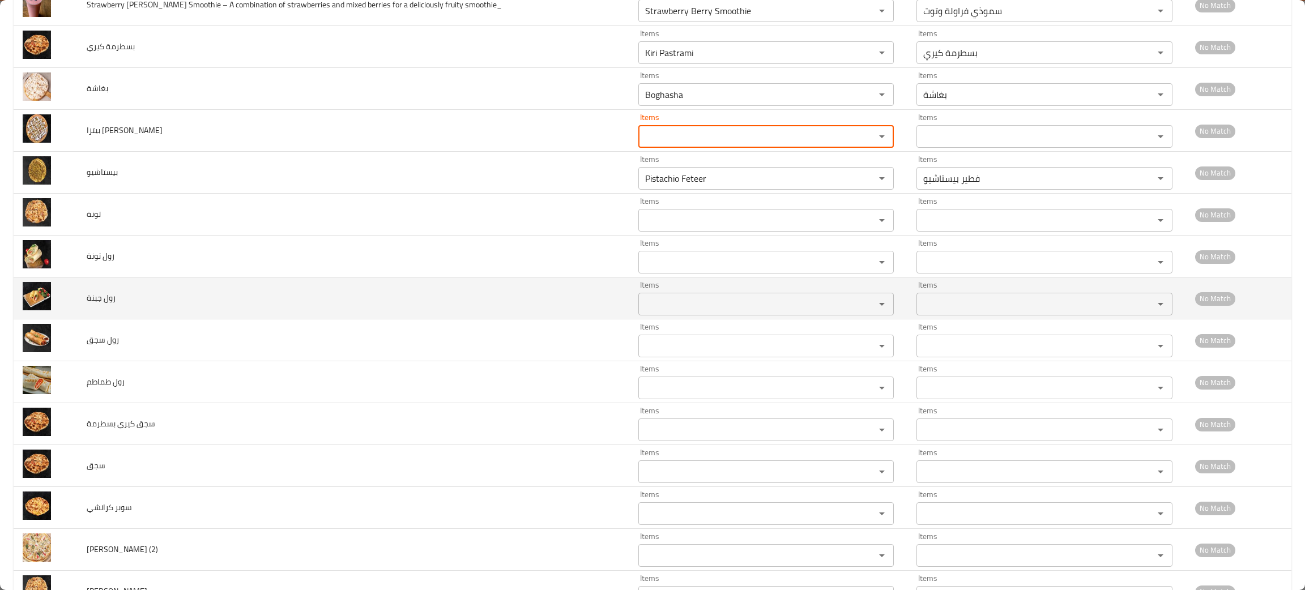
click at [642, 309] on جبنة "Items" at bounding box center [749, 304] width 215 height 16
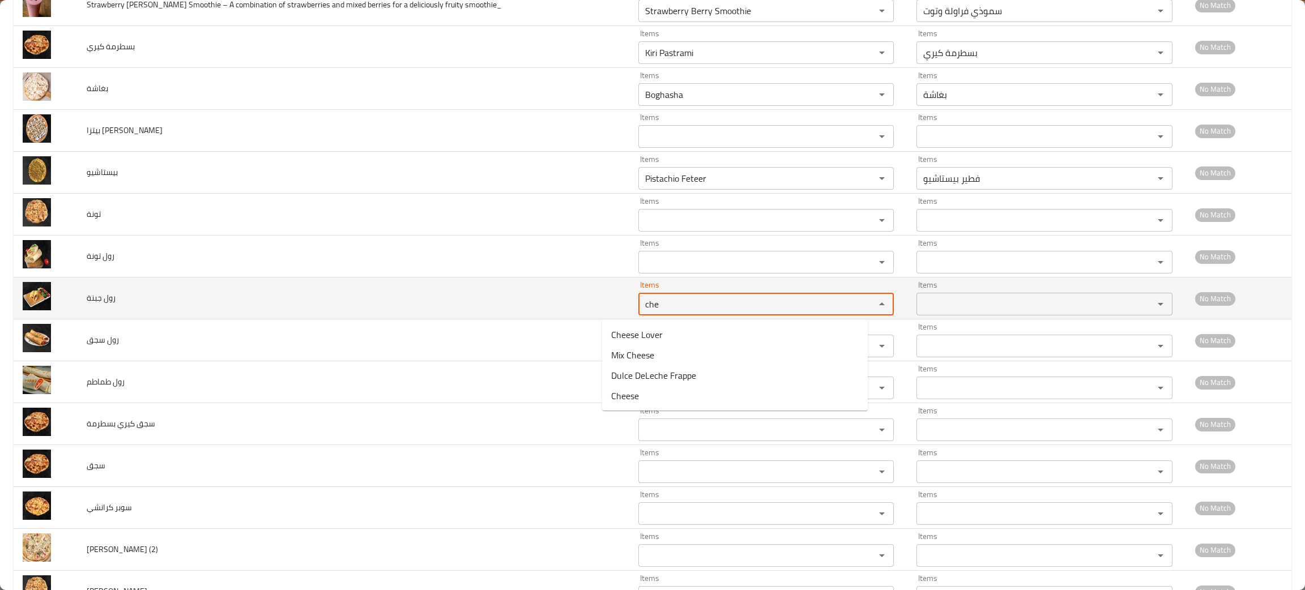
type جبنة "che"
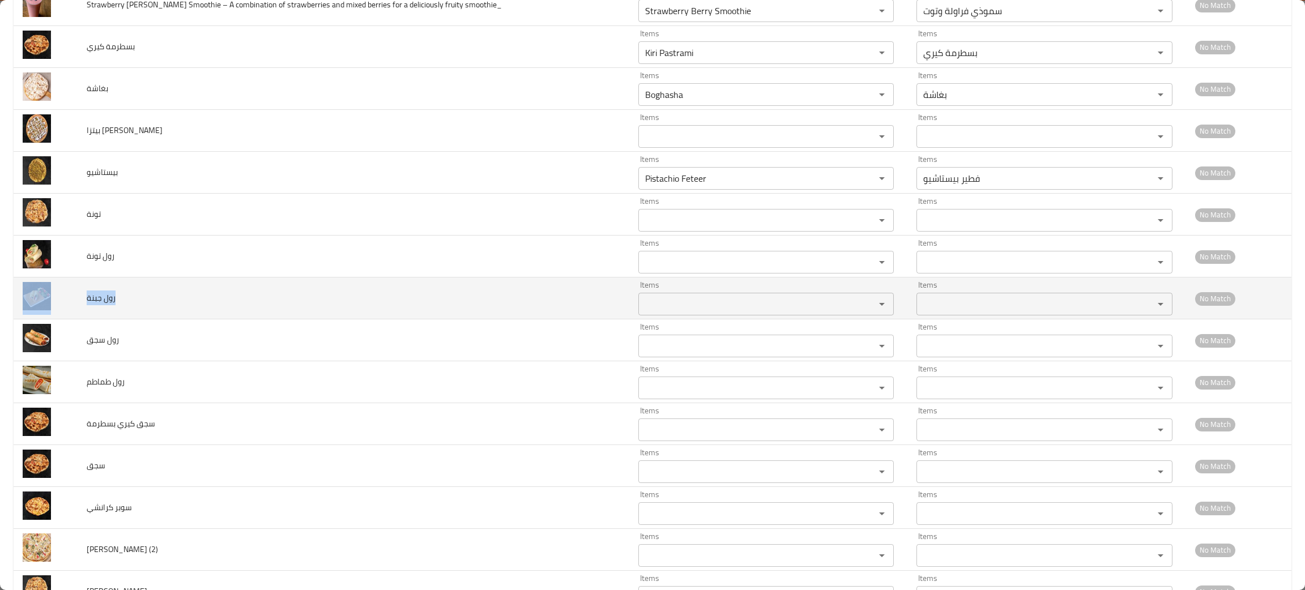
drag, startPoint x: 160, startPoint y: 304, endPoint x: 78, endPoint y: 306, distance: 82.7
click at [78, 306] on tr "رول جبنة Items Items Items Items No Match" at bounding box center [653, 299] width 1278 height 42
copy tr "رول جبنة"
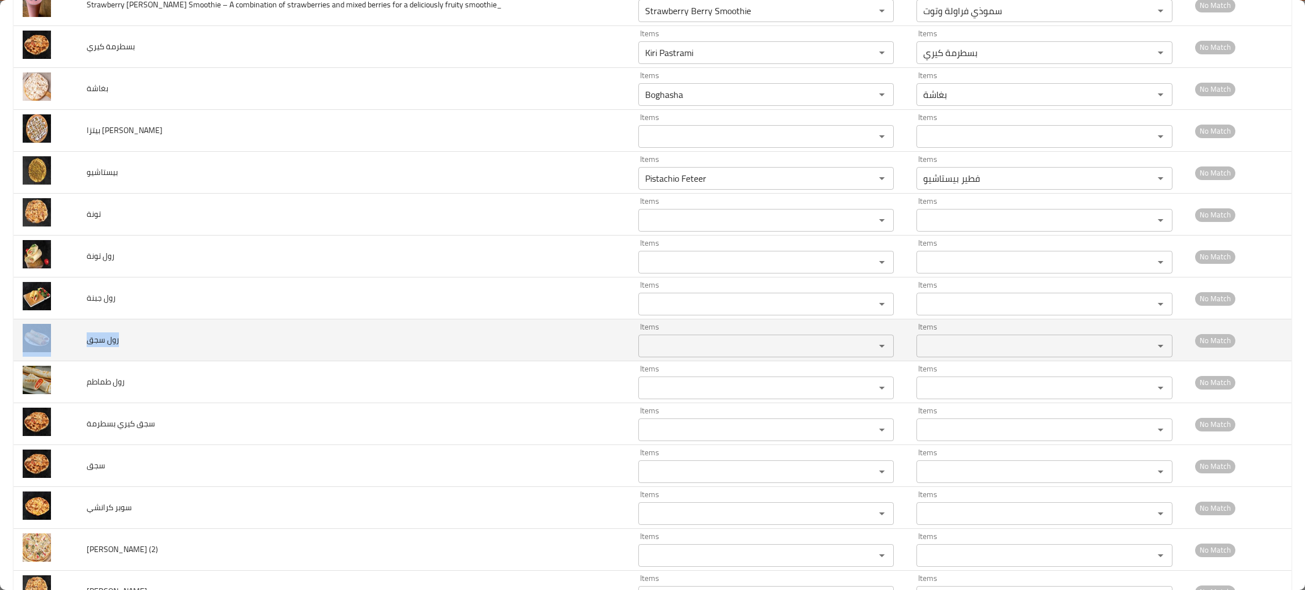
drag, startPoint x: 142, startPoint y: 343, endPoint x: 74, endPoint y: 340, distance: 67.5
click at [74, 340] on tr "رول سجق Items Items Items Items No Match" at bounding box center [653, 341] width 1278 height 42
copy tr "رول سجق"
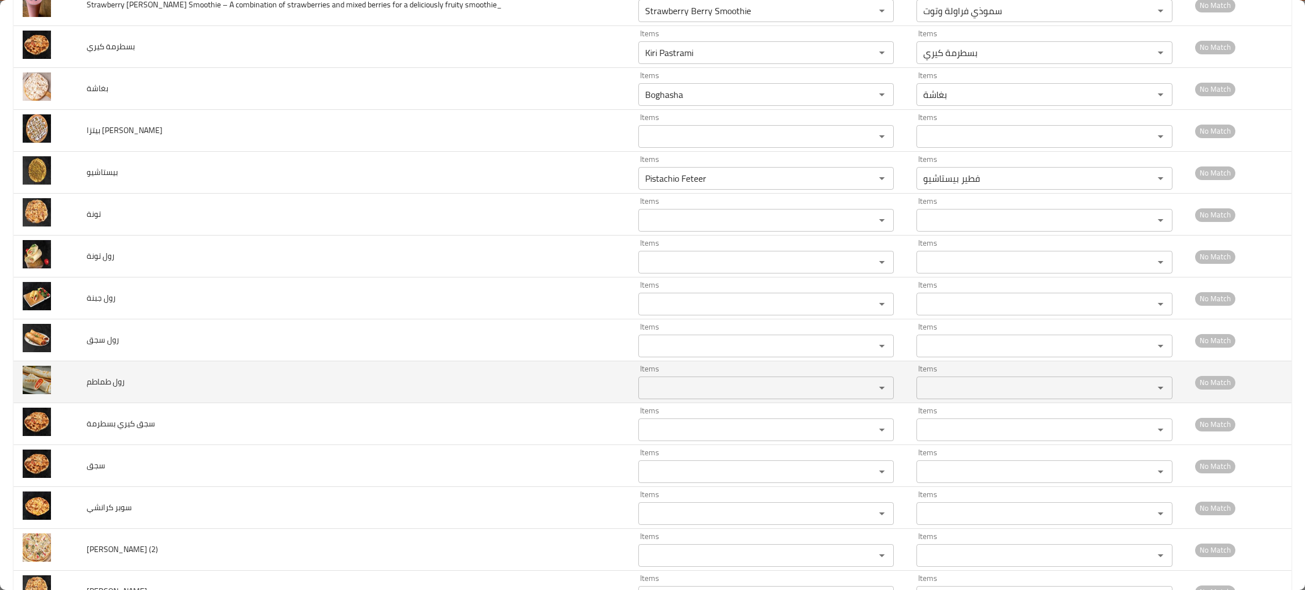
click at [186, 377] on td "رول طماطم" at bounding box center [354, 382] width 552 height 42
drag, startPoint x: 77, startPoint y: 385, endPoint x: 71, endPoint y: 384, distance: 6.3
click at [71, 384] on tr "رول طماطم Items Items Items Items No Match" at bounding box center [653, 382] width 1278 height 42
copy tr "رول طماطم"
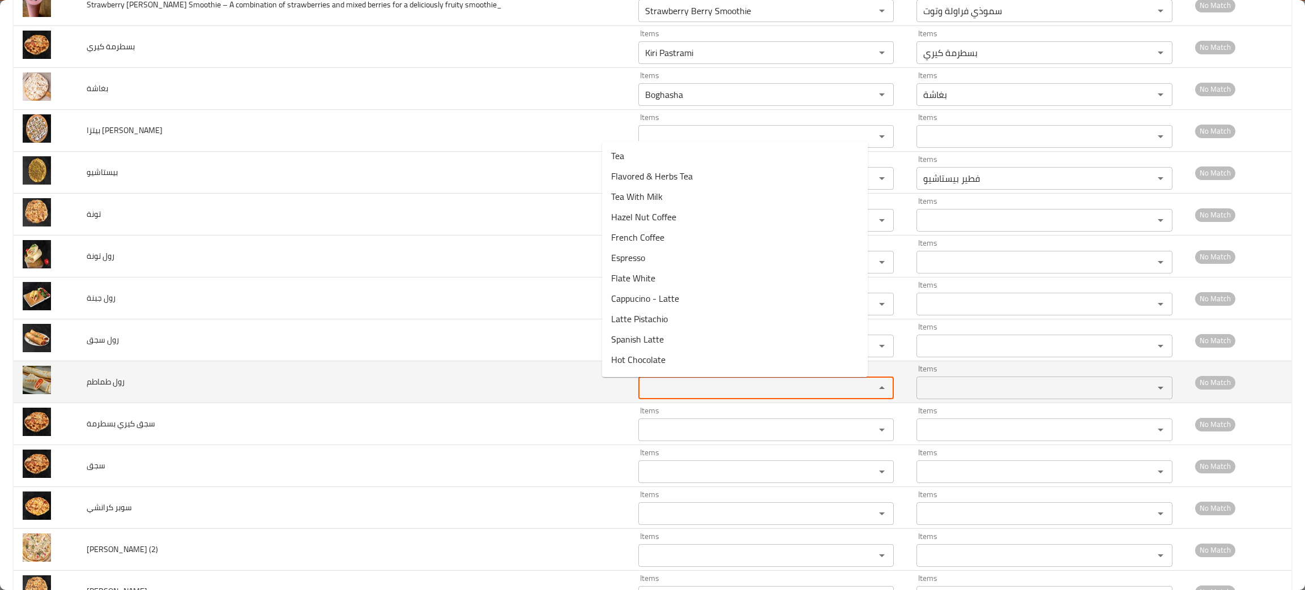
click at [642, 394] on طماطم "Items" at bounding box center [749, 388] width 215 height 16
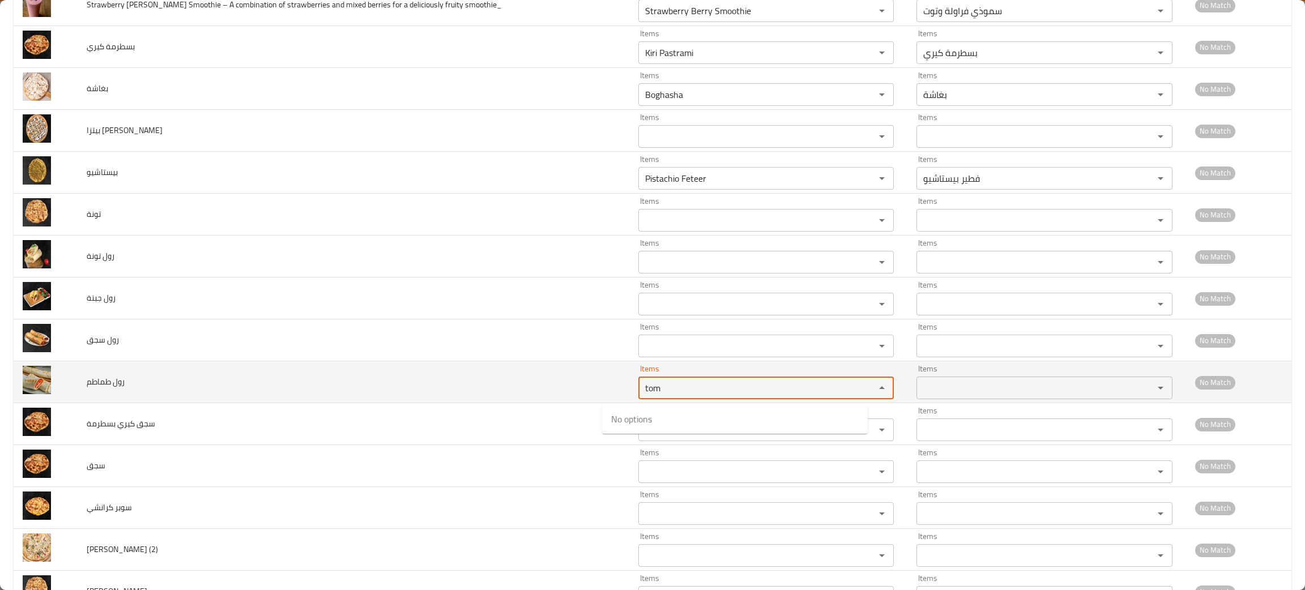
type طماطم "tom"
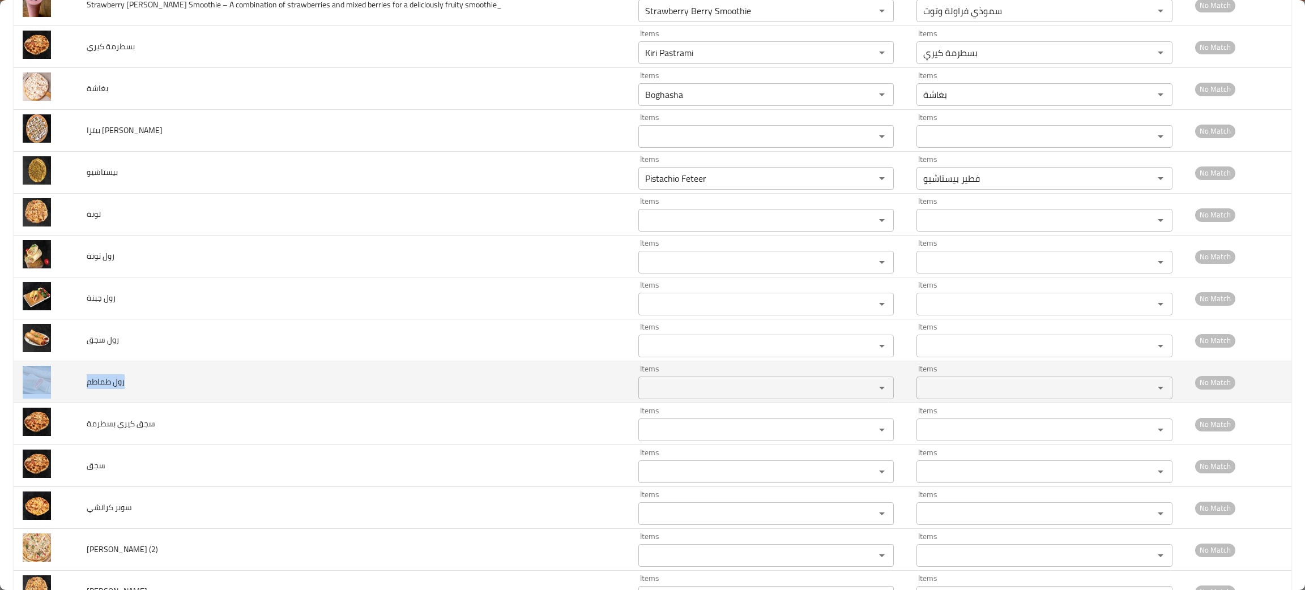
drag, startPoint x: 141, startPoint y: 399, endPoint x: 73, endPoint y: 386, distance: 69.2
click at [73, 386] on tr "رول طماطم Items Items Items Items No Match" at bounding box center [653, 382] width 1278 height 42
copy tr "رول طماطم"
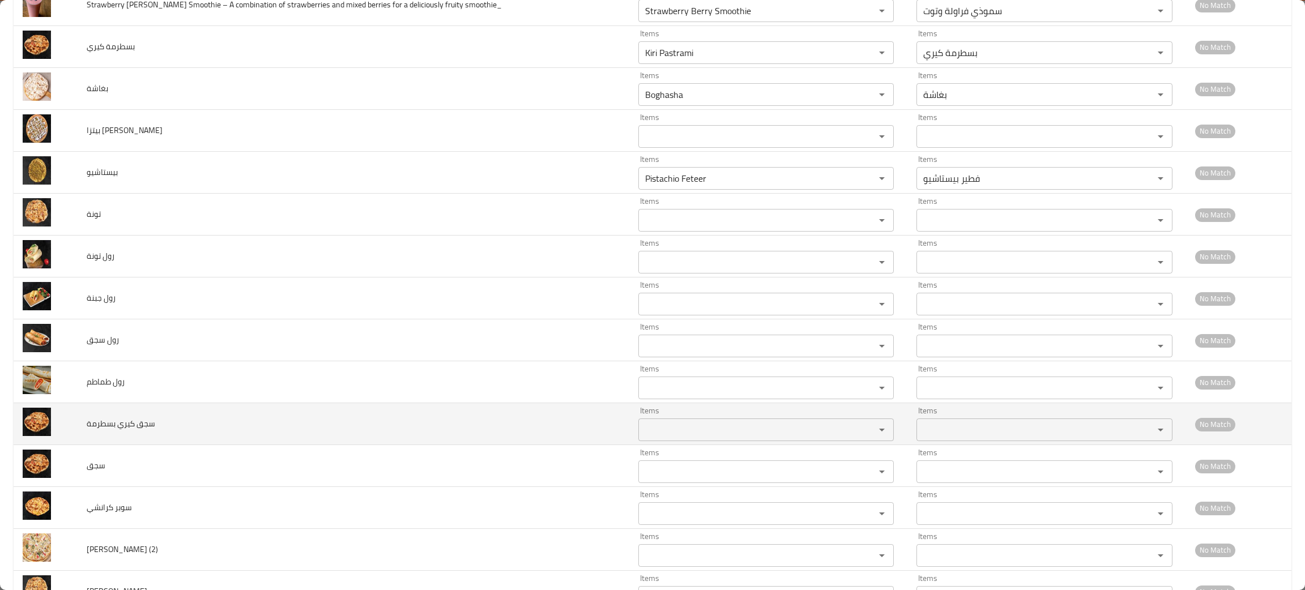
click at [333, 434] on td "سجق كيري بسطرمة" at bounding box center [354, 424] width 552 height 42
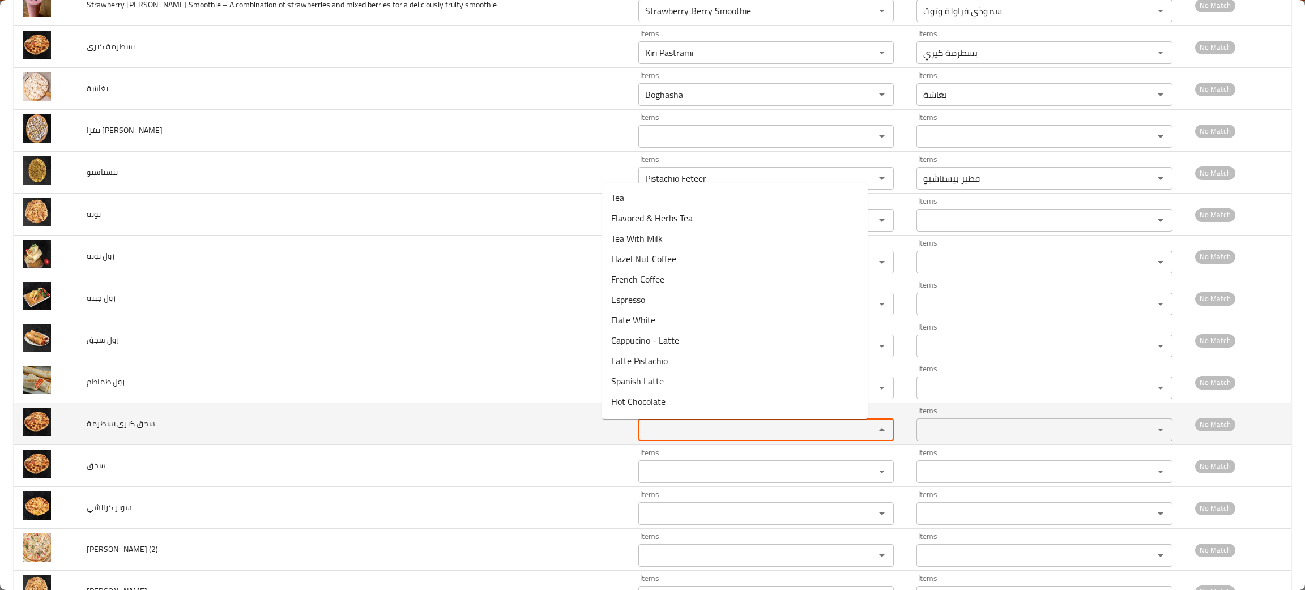
click at [685, 437] on بسطرمة "Items" at bounding box center [749, 430] width 215 height 16
type بسطرمة "i"
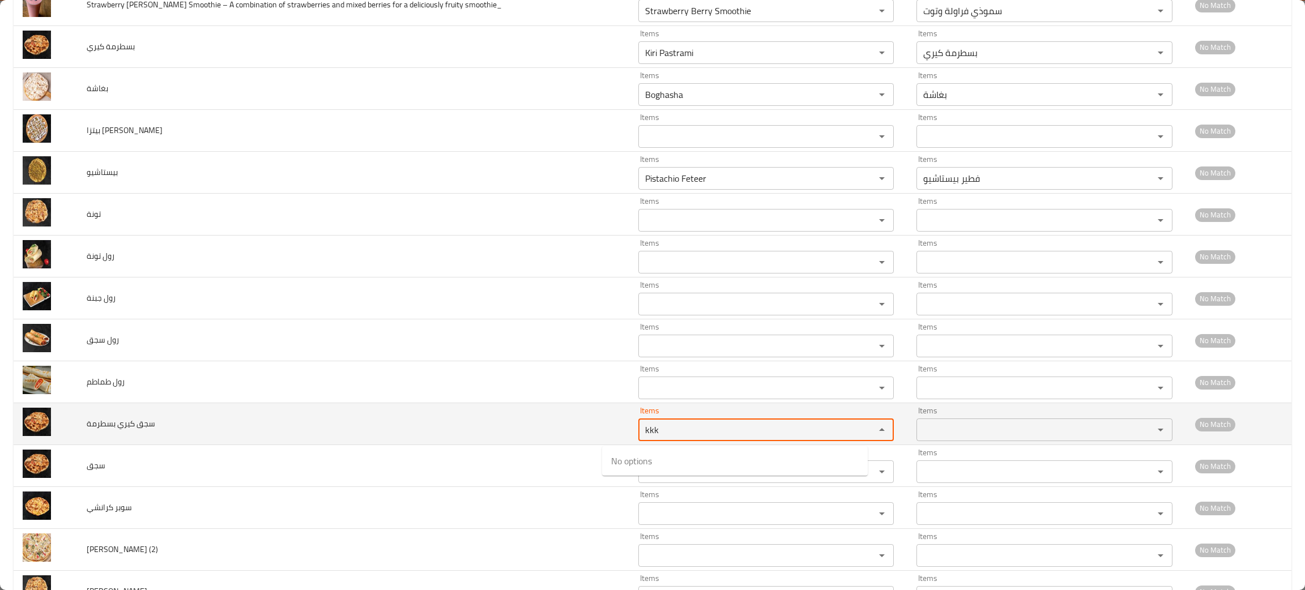
type بسطرمة "kkk"
click at [640, 408] on td "Items Items" at bounding box center [768, 424] width 278 height 42
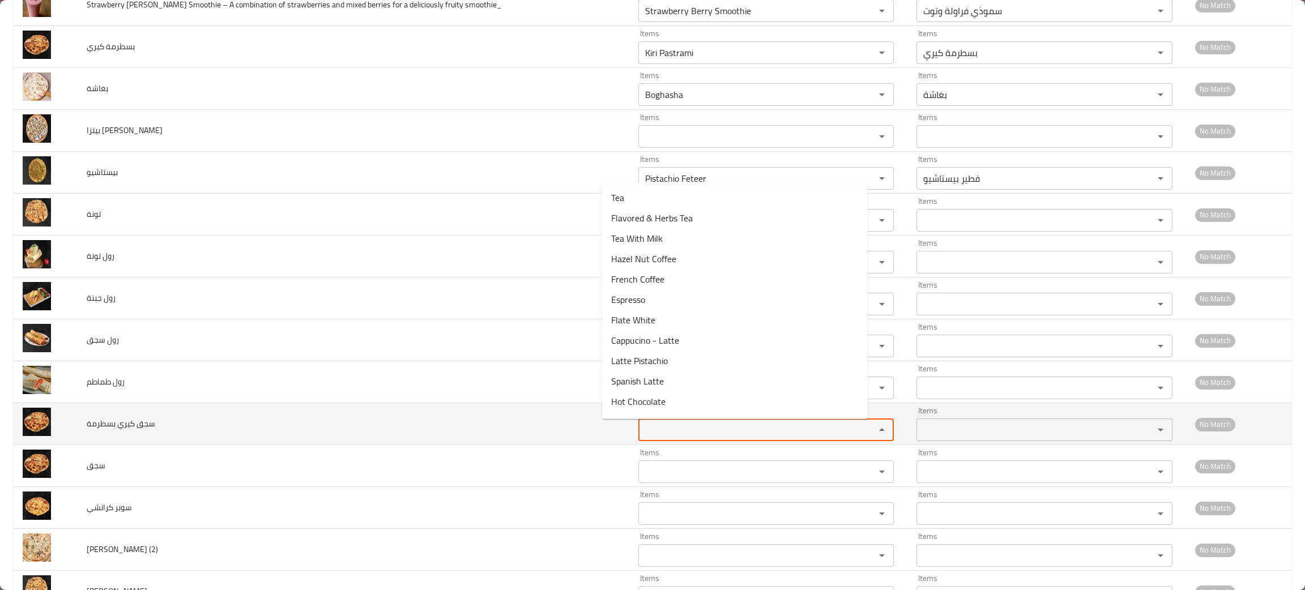
click at [642, 438] on بسطرمة "Items" at bounding box center [749, 430] width 215 height 16
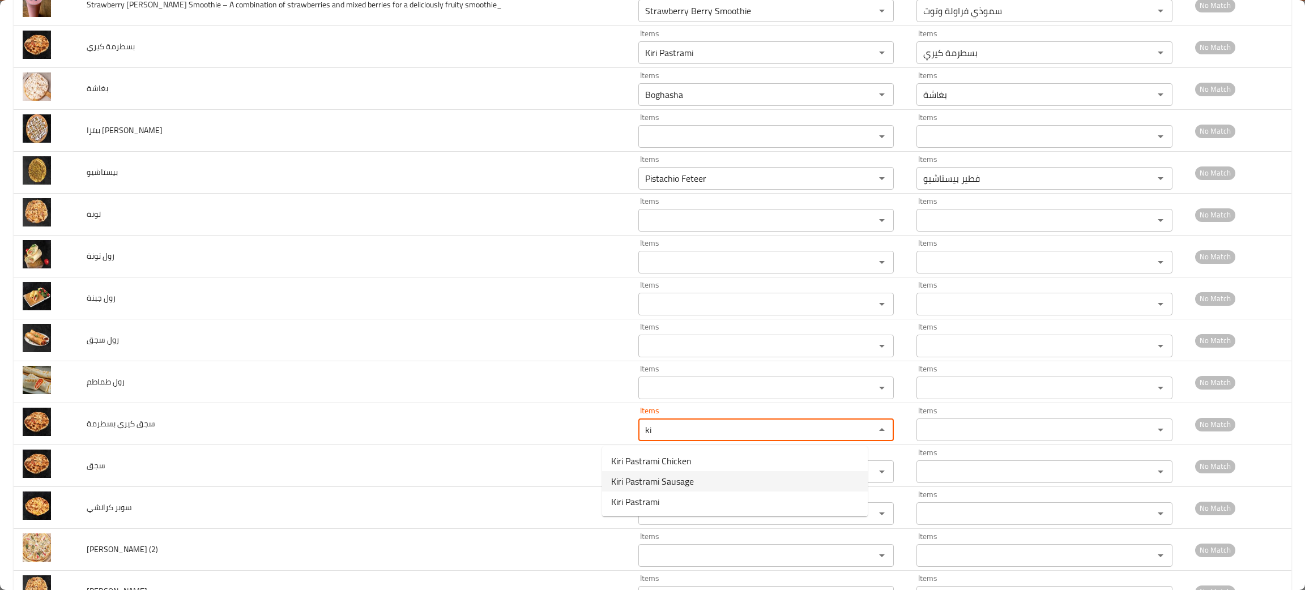
click at [645, 479] on span "Kiri Pastrami Sausage" at bounding box center [652, 482] width 83 height 14
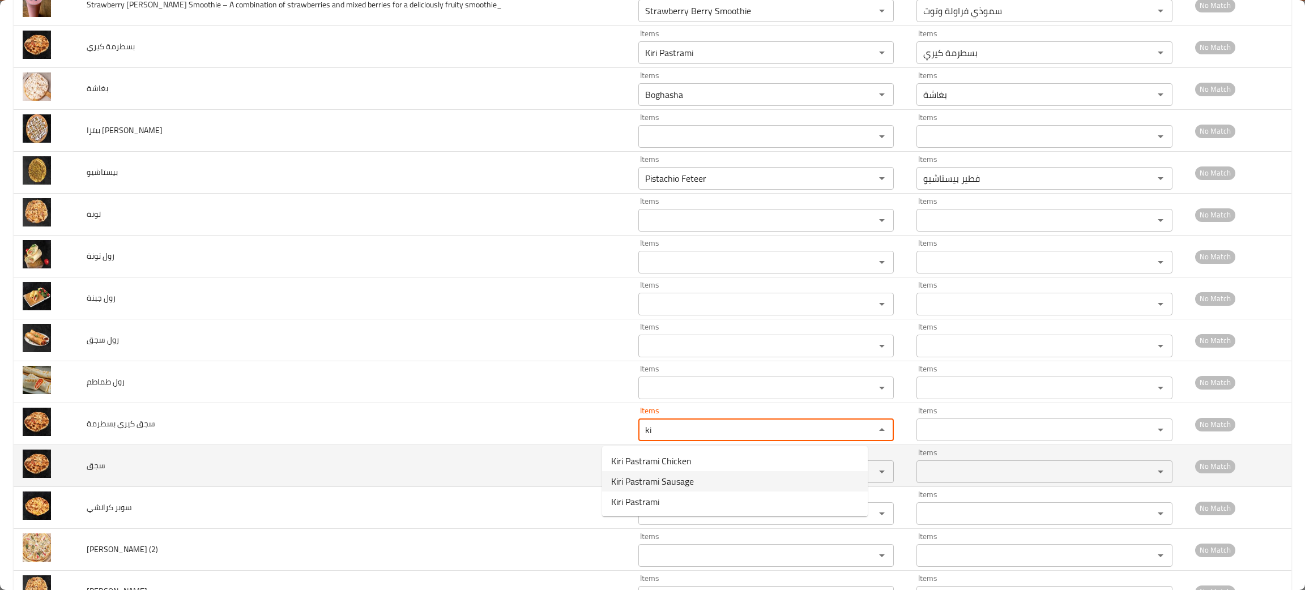
type بسطرمة "Kiri Pastrami Sausage"
type بسطرمة-ar "سجق كيري بسطرمة"
type بسطرمة "Kiri Pastrami Sausage"
click at [642, 478] on input "Items" at bounding box center [749, 472] width 215 height 16
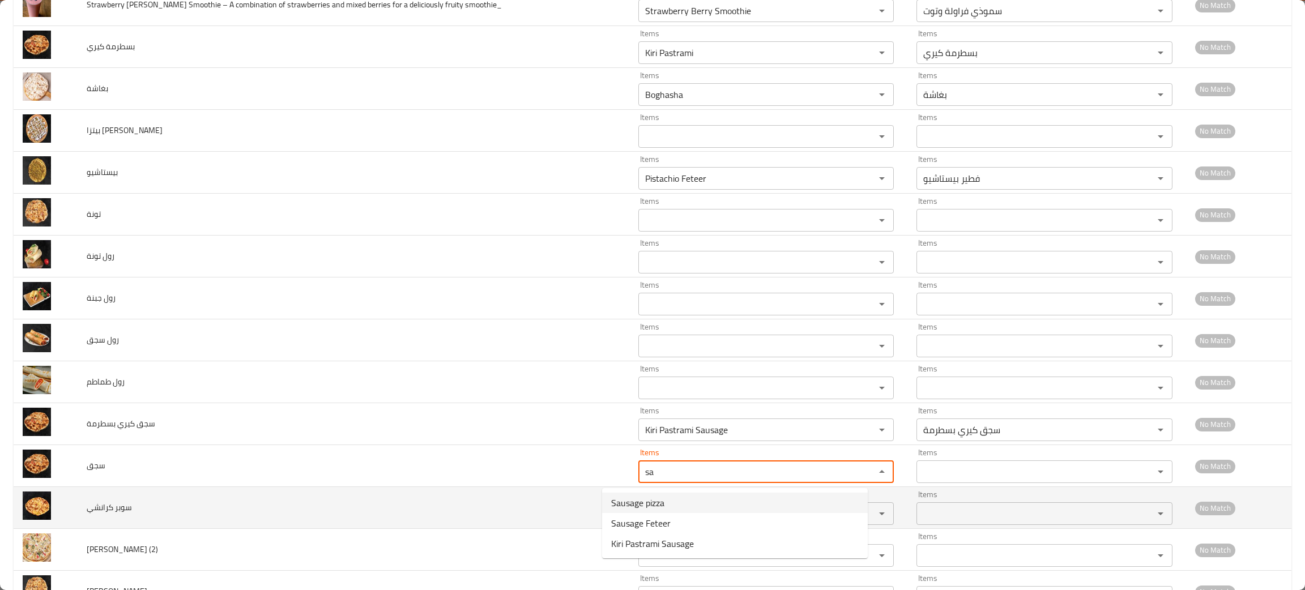
type input "sa"
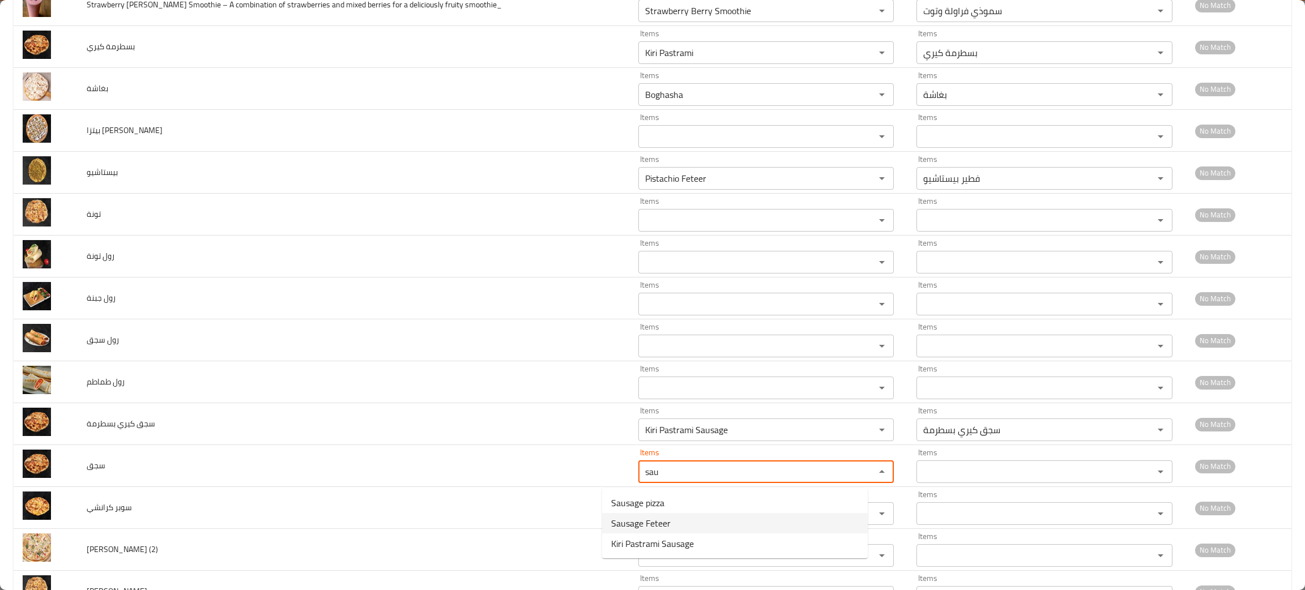
click at [624, 525] on span "Sausage Feteer" at bounding box center [640, 524] width 59 height 14
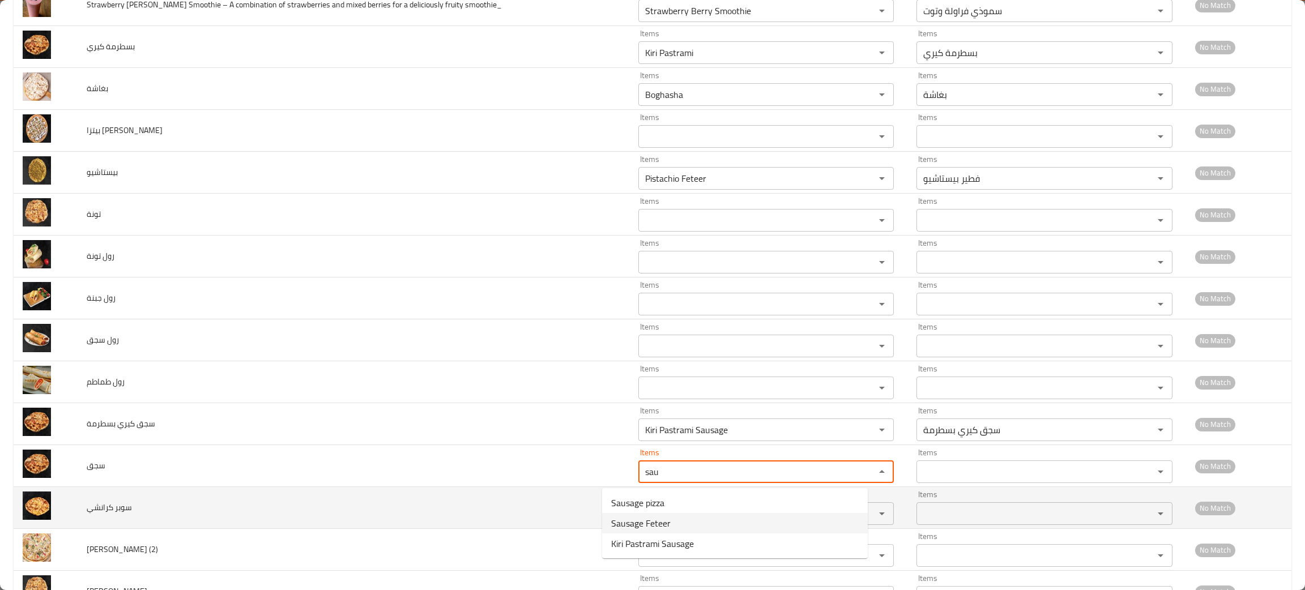
type input "Sausage Feteer"
type input "فطير سجق"
type input "Sausage Feteer"
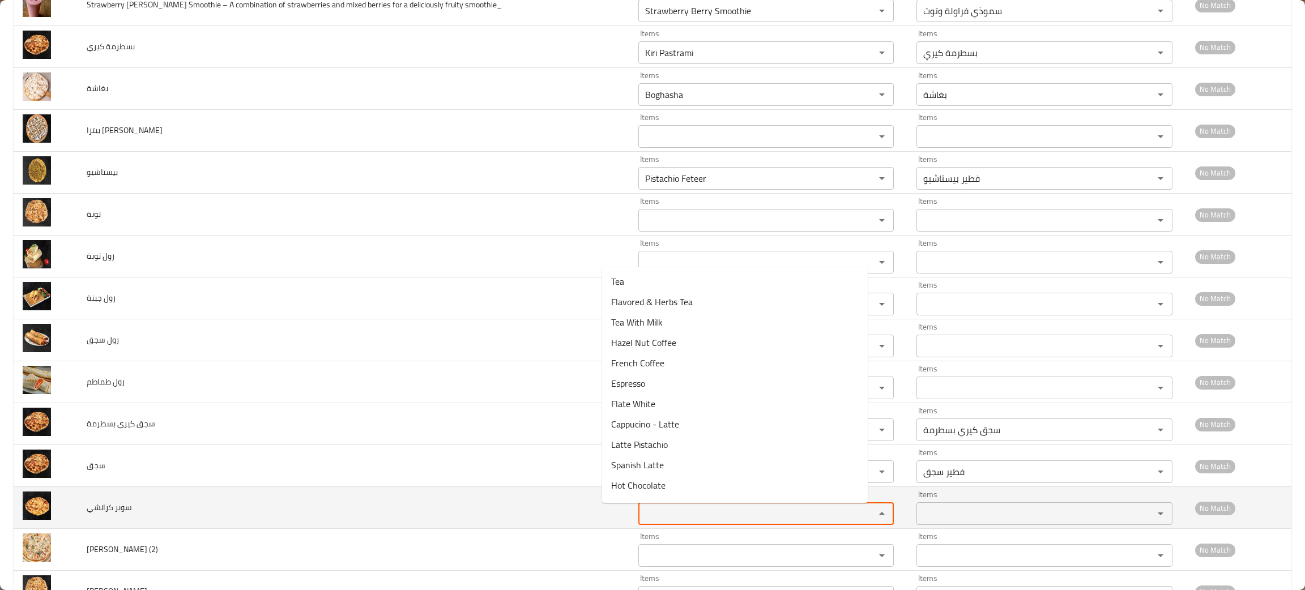
click at [646, 522] on كرانشي "Items" at bounding box center [749, 514] width 215 height 16
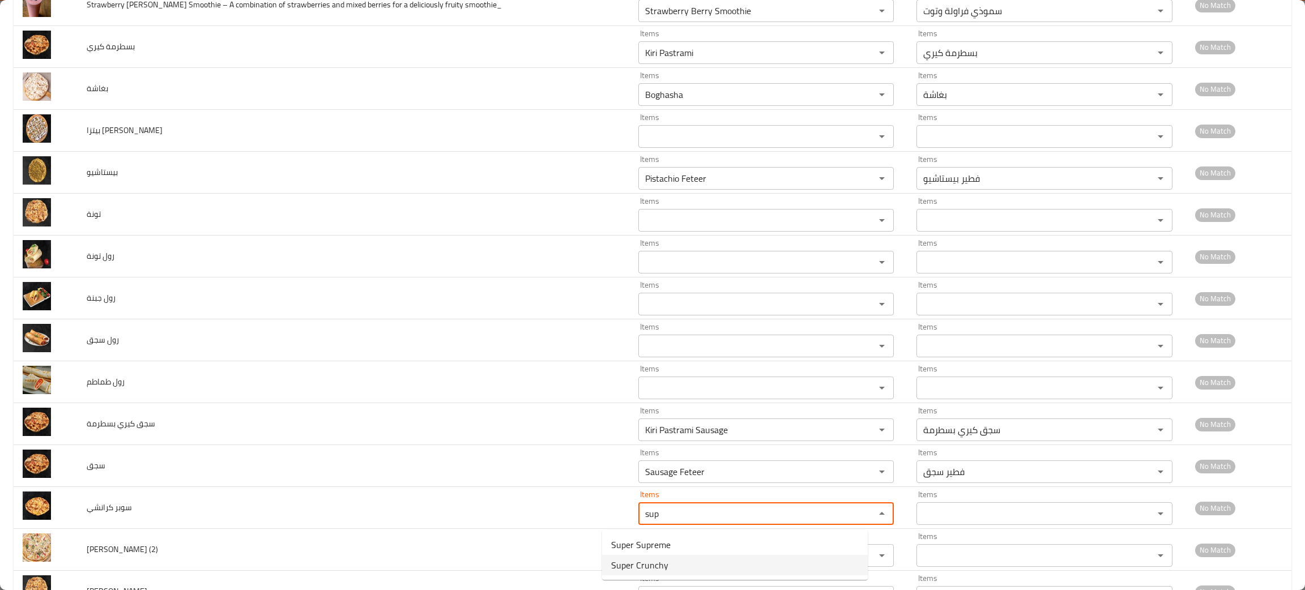
click at [653, 559] on span "Super Crunchy" at bounding box center [639, 566] width 57 height 14
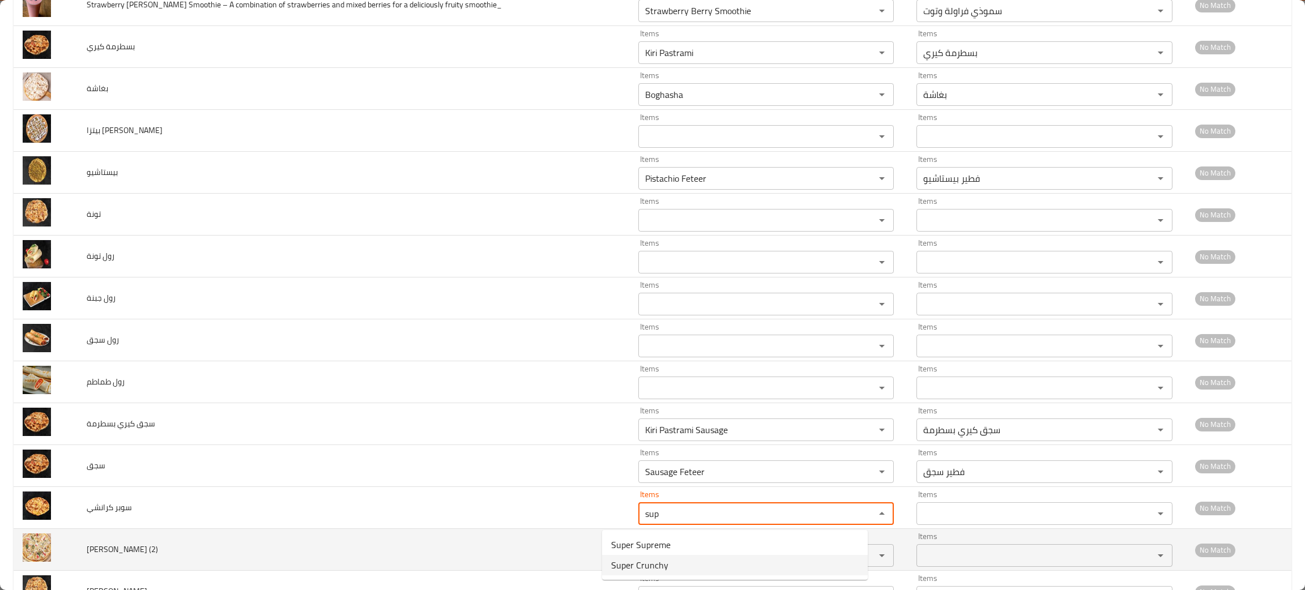
type كرانشي "Super Crunchy"
type كرانشي-ar "سوبر كرانشي"
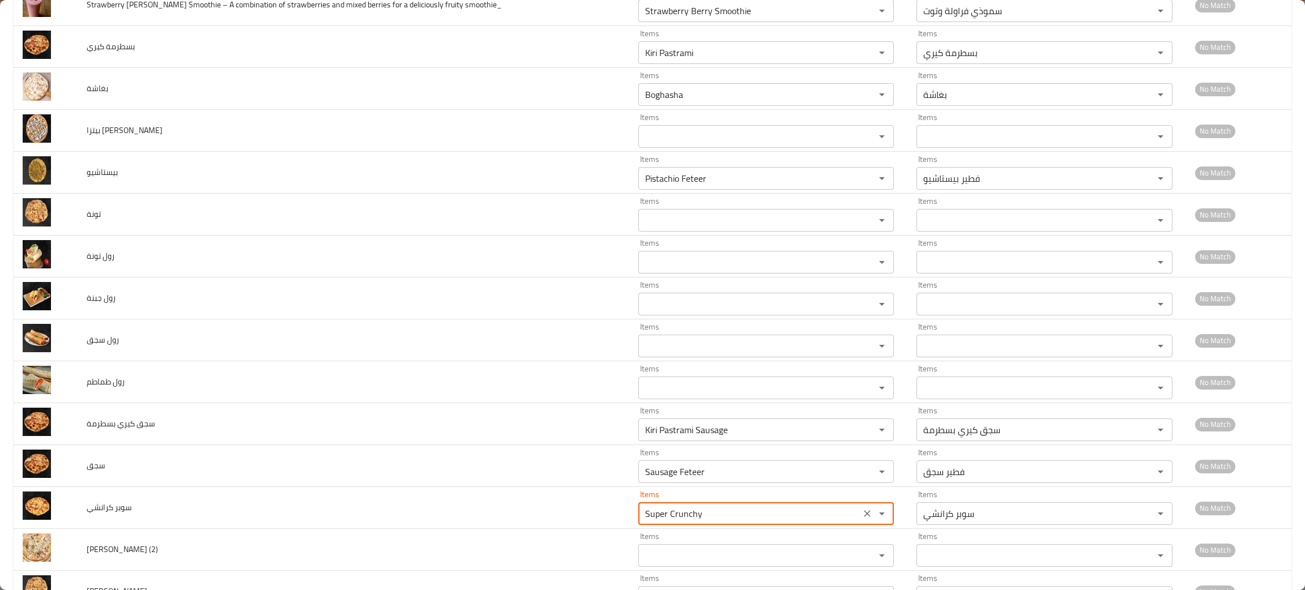
scroll to position [861, 0]
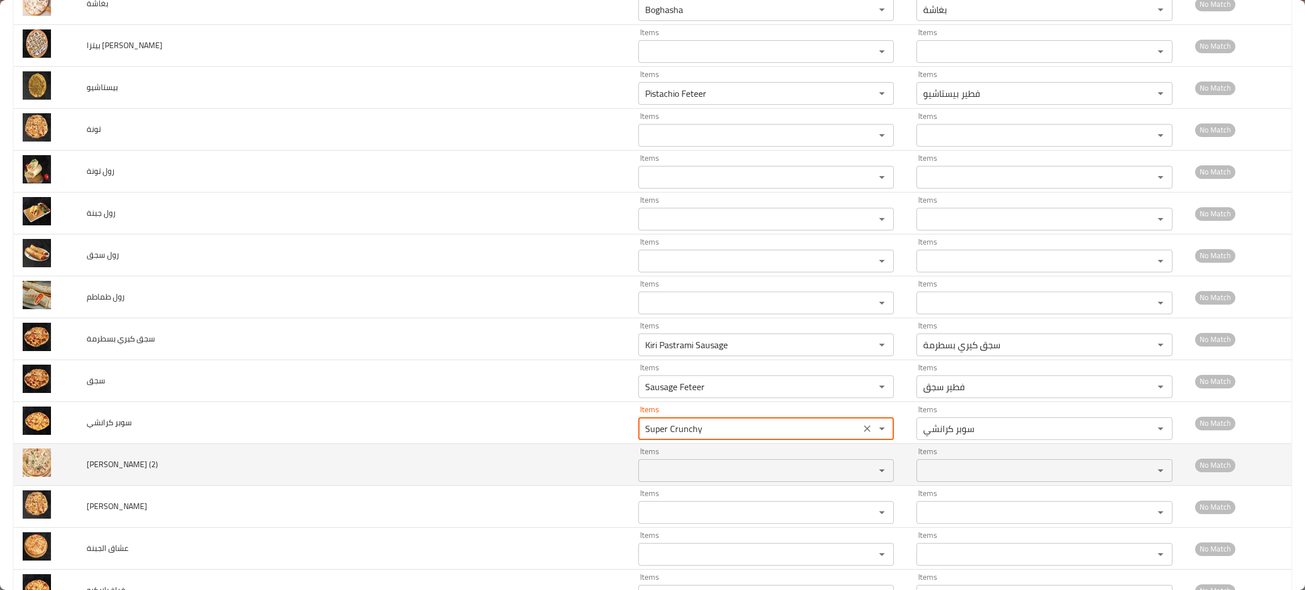
type كرانشي "Super Crunchy"
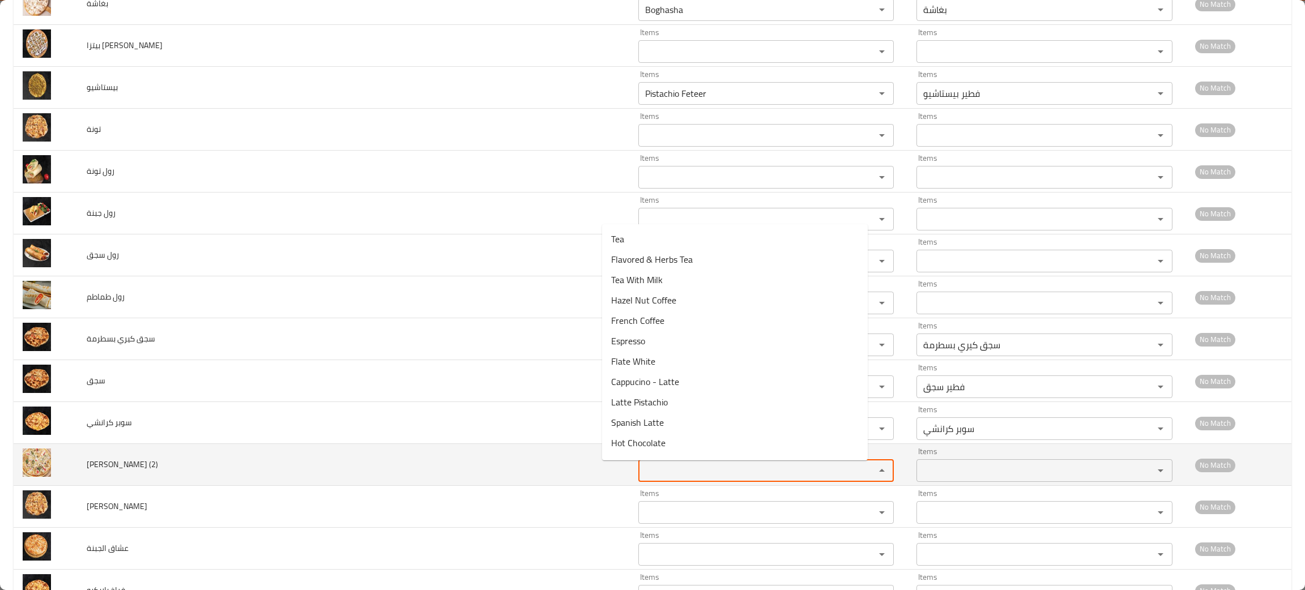
click at [642, 475] on \(2\) "Items" at bounding box center [749, 471] width 215 height 16
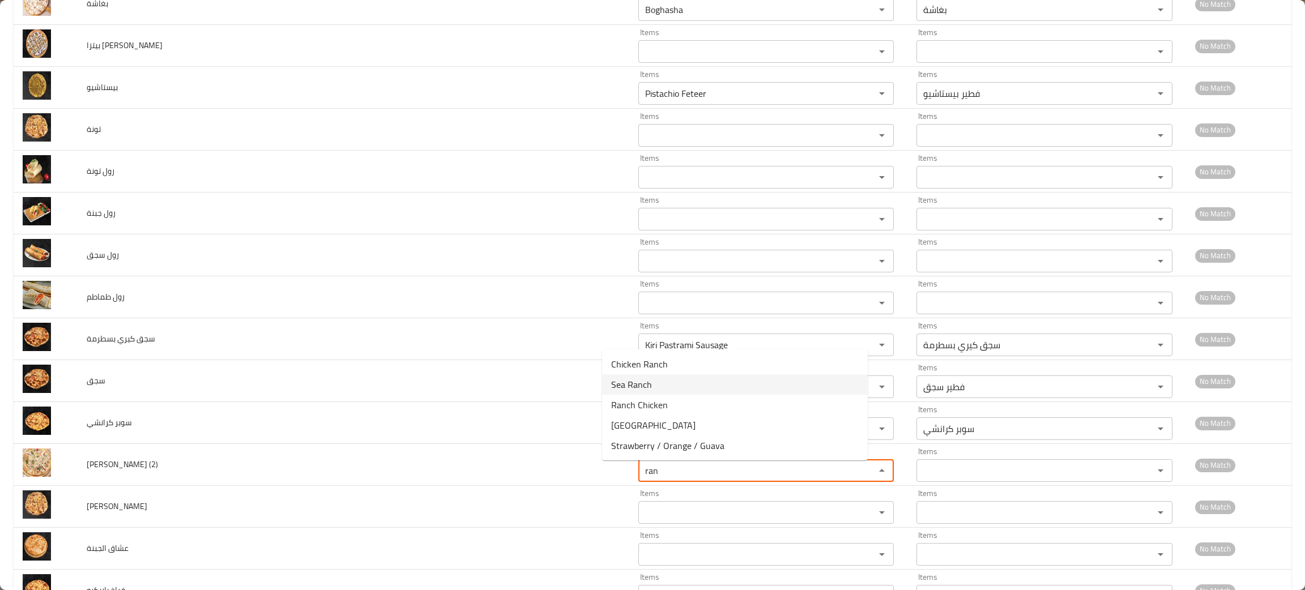
click at [631, 383] on span "Sea Ranch" at bounding box center [631, 385] width 41 height 14
type \(2\) "Sea Ranch"
type \(2\)-ar "سي رانش"
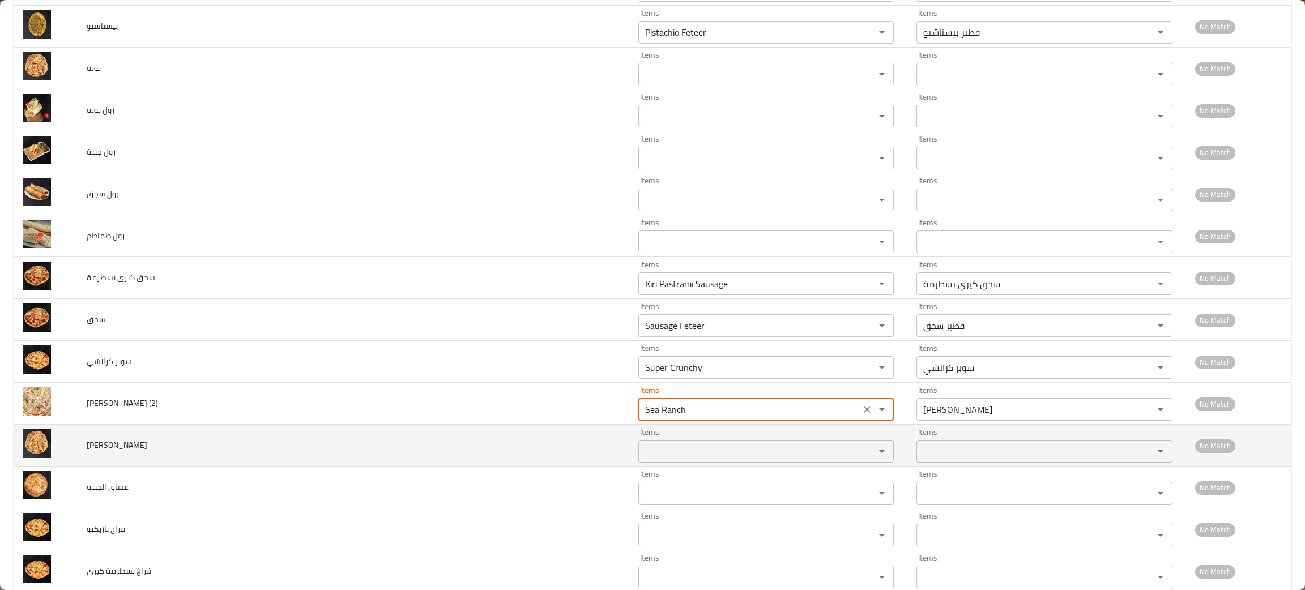
scroll to position [946, 0]
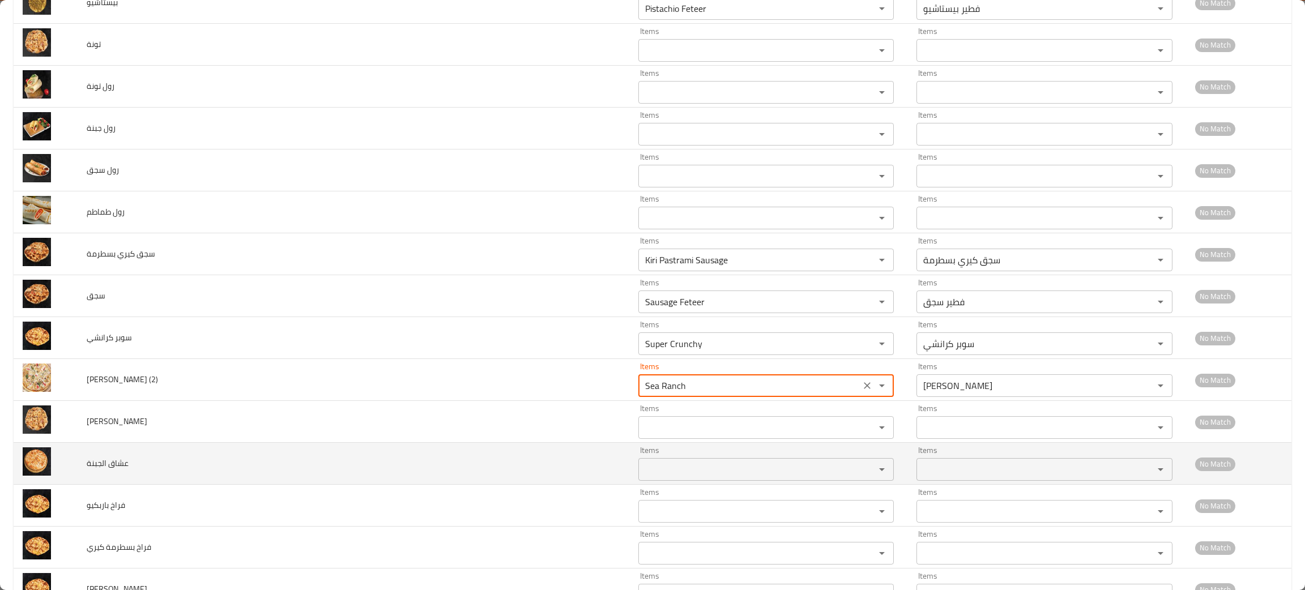
type \(2\) "Sea Ranch"
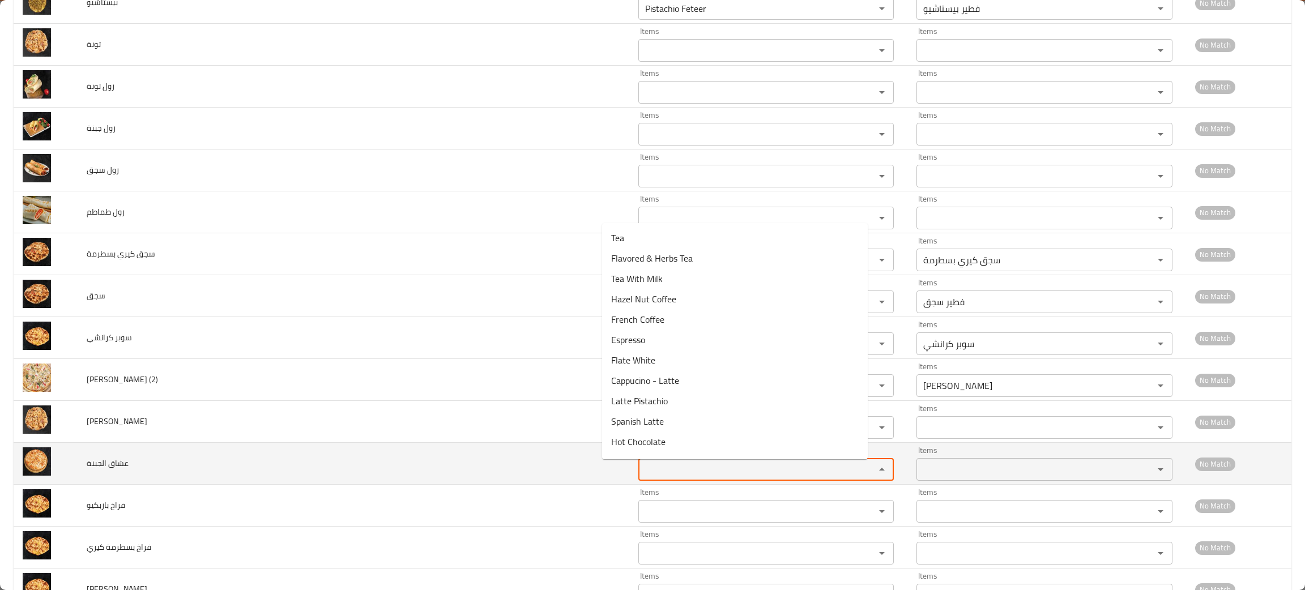
click at [642, 478] on الجبنة "Items" at bounding box center [749, 470] width 215 height 16
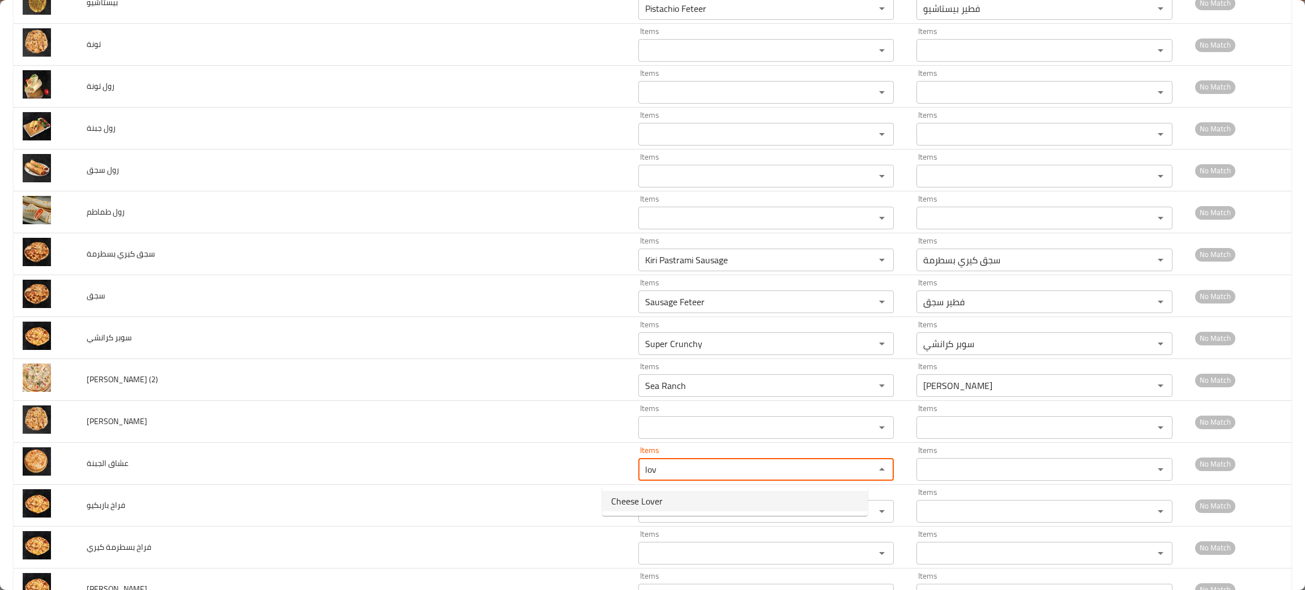
click at [637, 499] on span "Cheese Lover" at bounding box center [637, 502] width 52 height 14
type الجبنة "Cheese Lover"
type الجبنة-ar "تشيز لافر"
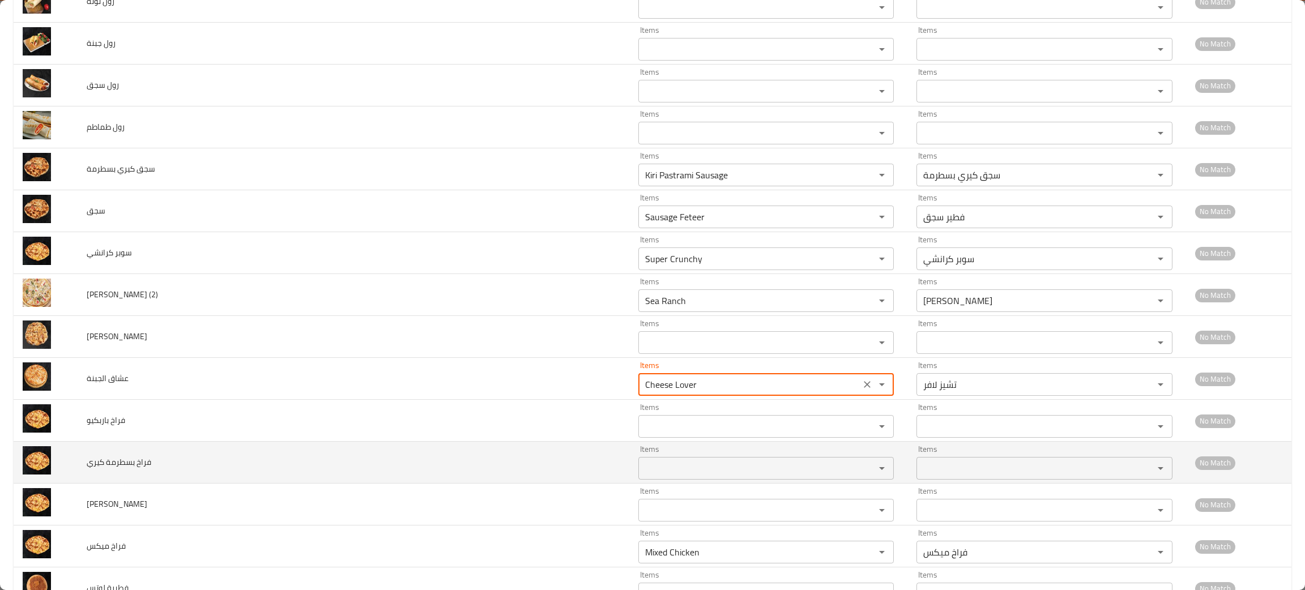
scroll to position [1116, 0]
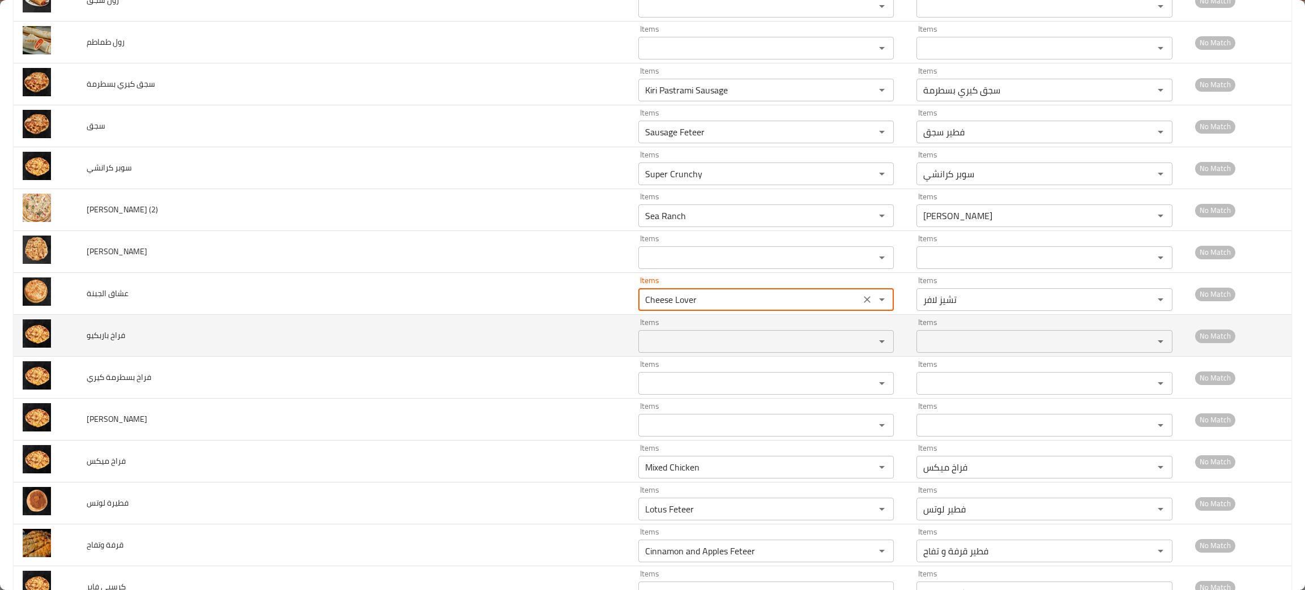
type الجبنة "Cheese Lover"
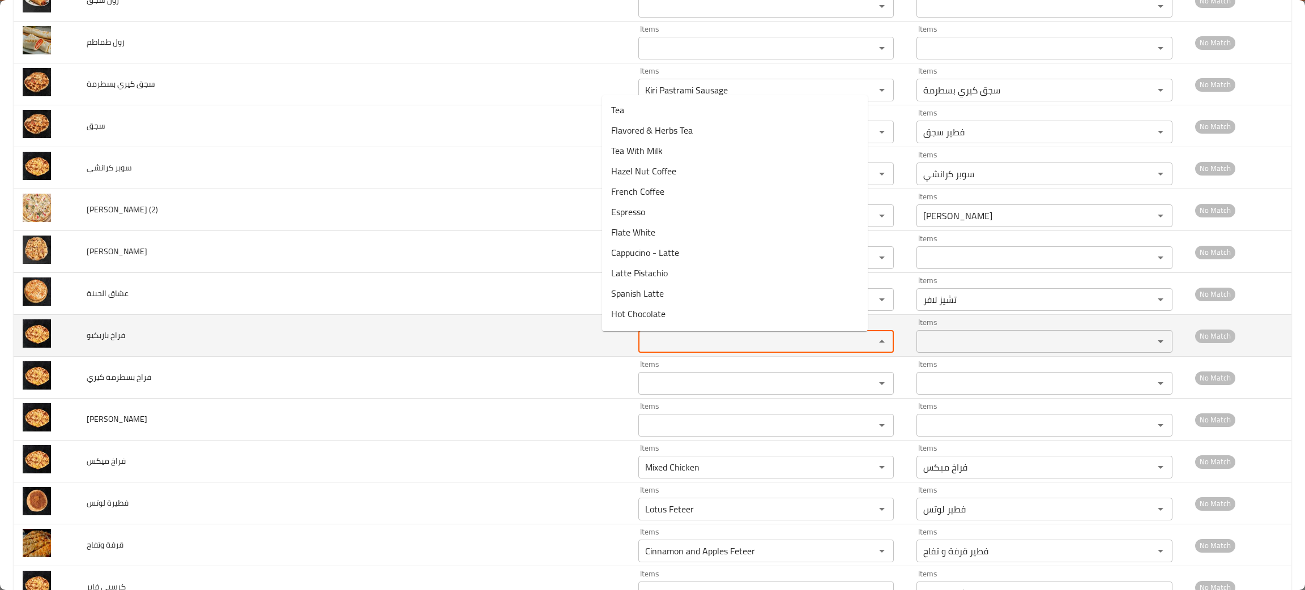
click at [642, 337] on باربكيو "Items" at bounding box center [749, 342] width 215 height 16
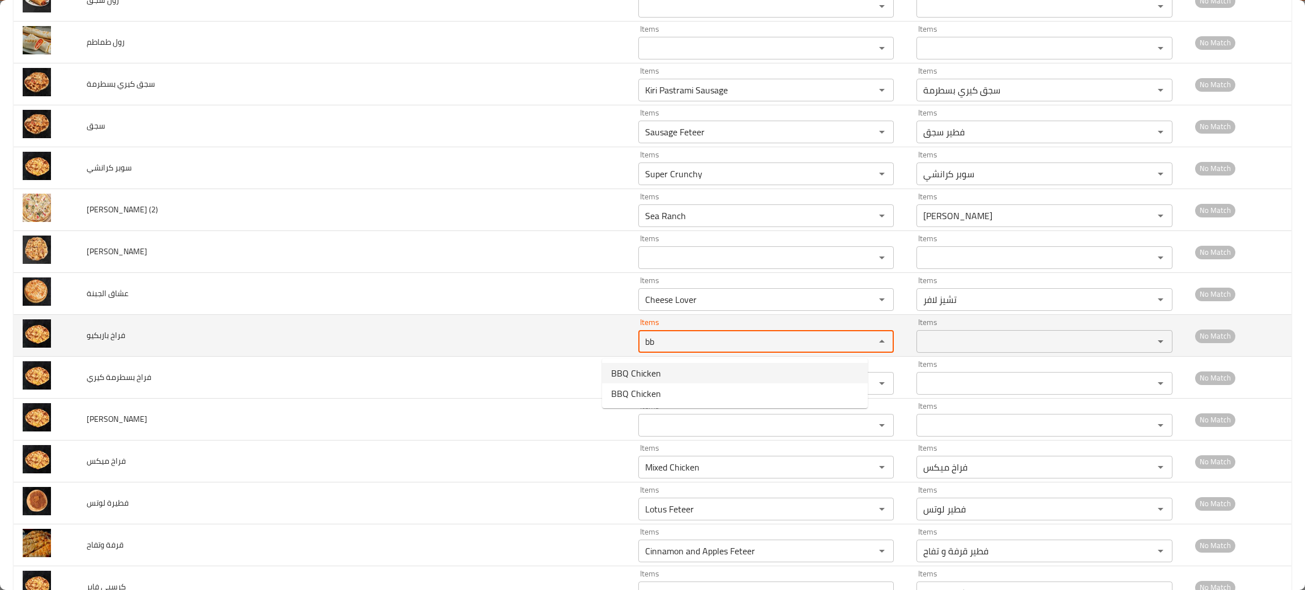
type باربكيو "bb"
click at [251, 349] on td "فراخ باربكيو" at bounding box center [354, 336] width 552 height 42
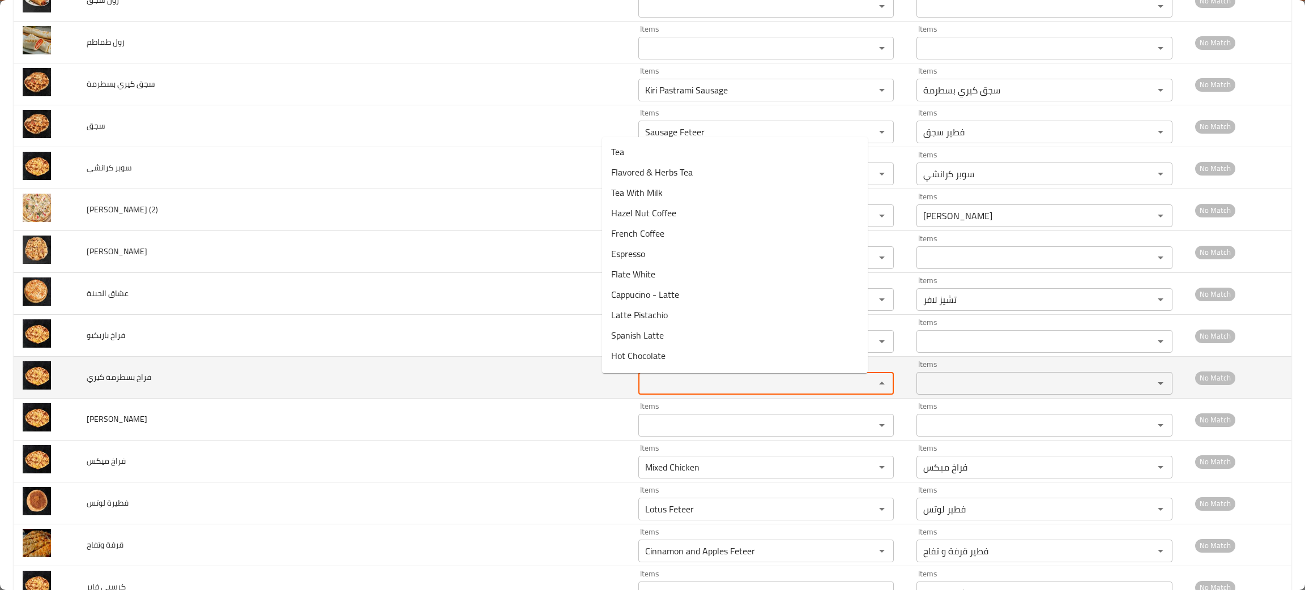
click at [642, 389] on كيري "Items" at bounding box center [749, 384] width 215 height 16
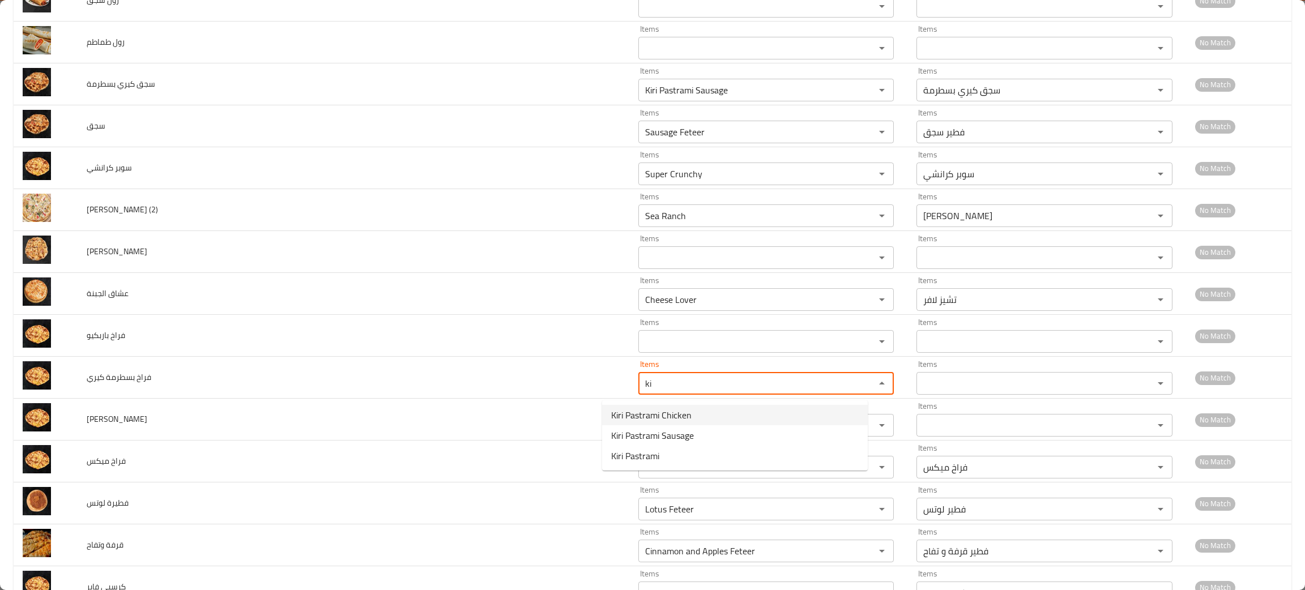
click at [623, 408] on span "Kiri Pastrami Chicken" at bounding box center [651, 415] width 80 height 14
type كيري "Kiri Pastrami Chicken"
type كيري-ar "فراخ بسطرمه كيري"
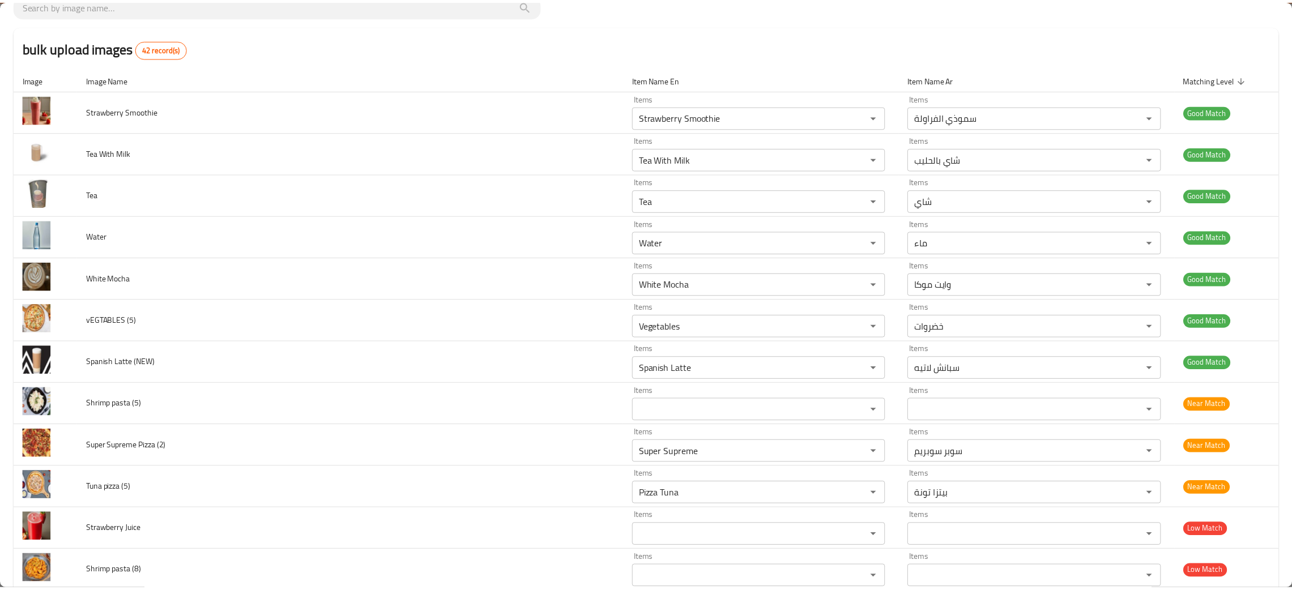
scroll to position [0, 0]
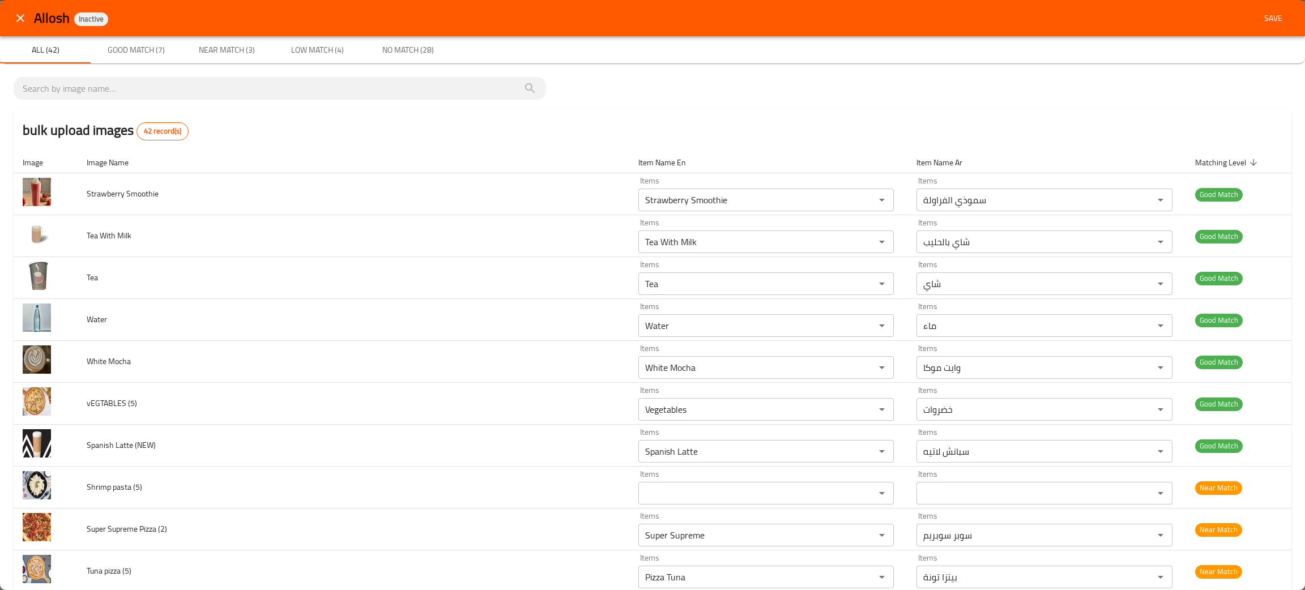
type كيري "Kiri Pastrami Chicken"
click at [1260, 19] on span "Save" at bounding box center [1273, 18] width 27 height 14
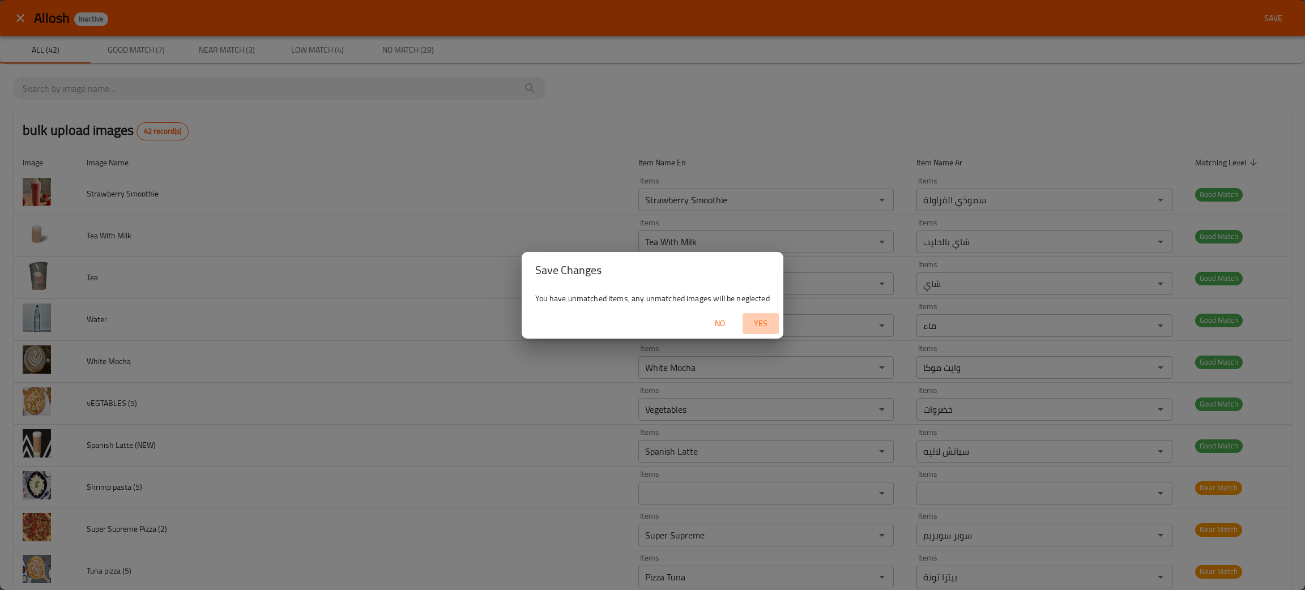
click at [757, 317] on span "Yes" at bounding box center [760, 324] width 27 height 14
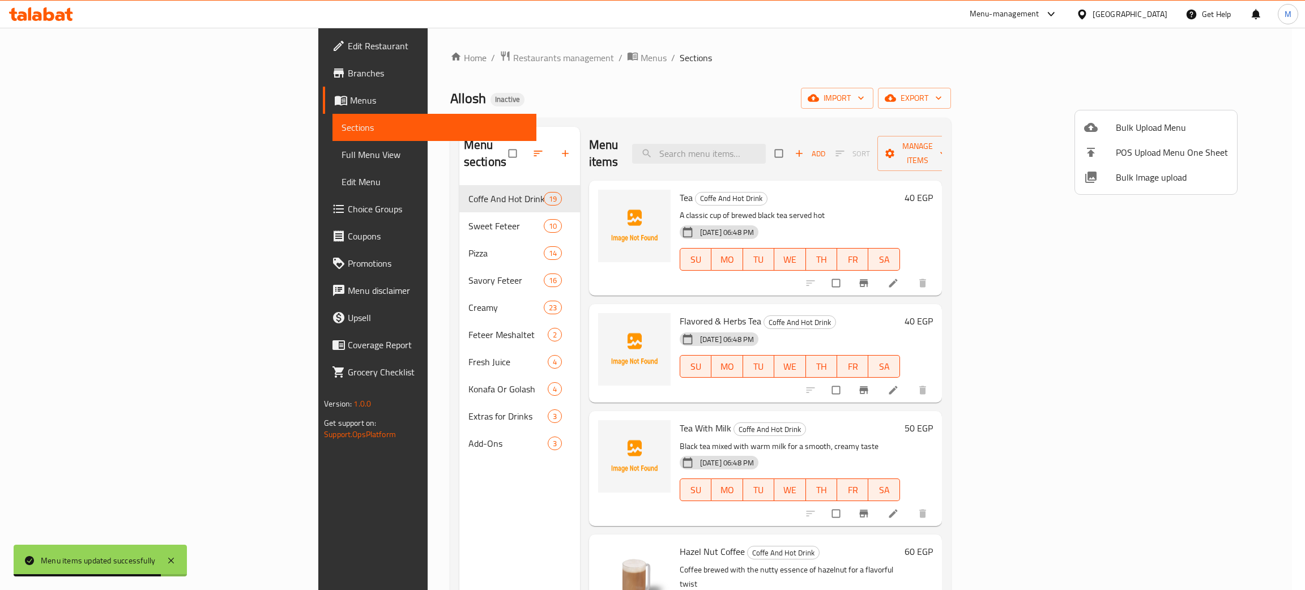
click at [269, 288] on div at bounding box center [652, 295] width 1305 height 590
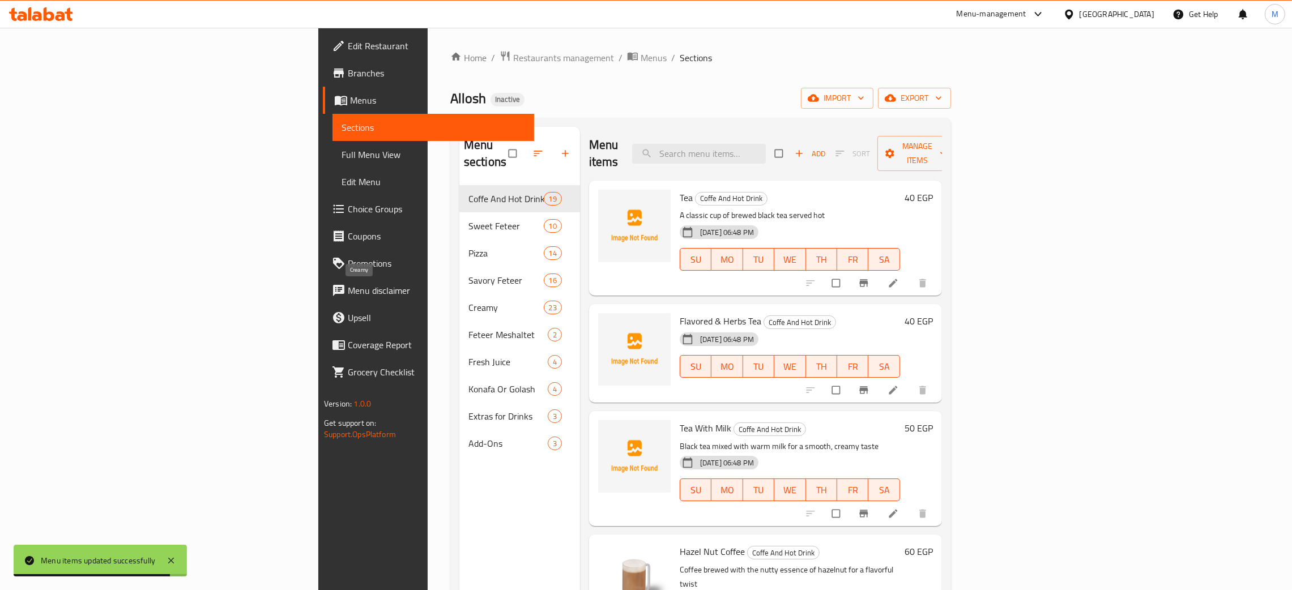
click at [469, 301] on span "Creamy" at bounding box center [506, 308] width 75 height 14
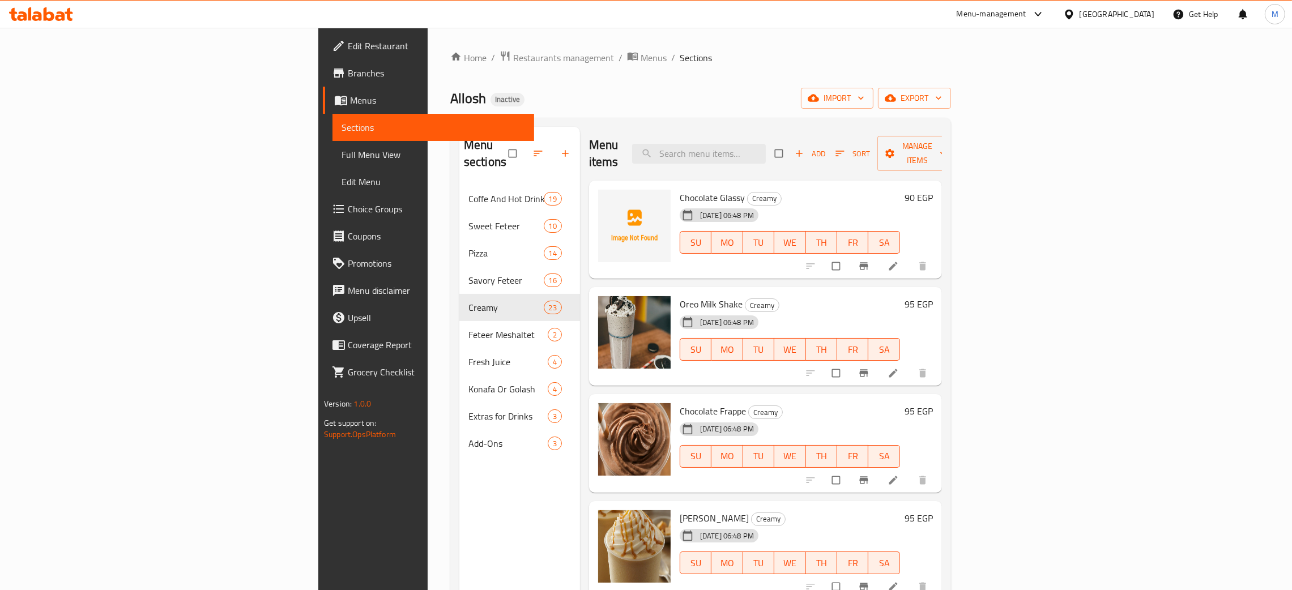
click at [459, 465] on div "Menu sections Coffe And Hot Drink 19 Sweet Feteer 10 Pizza 14 Savory Feteer 16 …" at bounding box center [519, 422] width 121 height 590
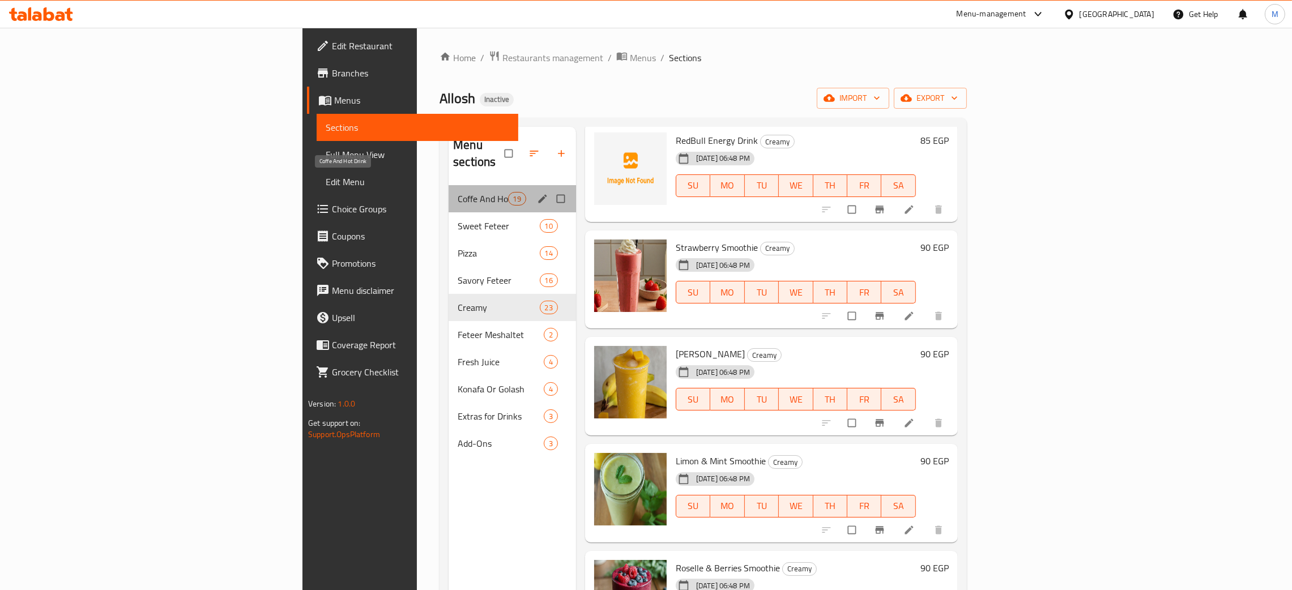
click at [458, 192] on span "Coffe And Hot Drink" at bounding box center [483, 199] width 50 height 14
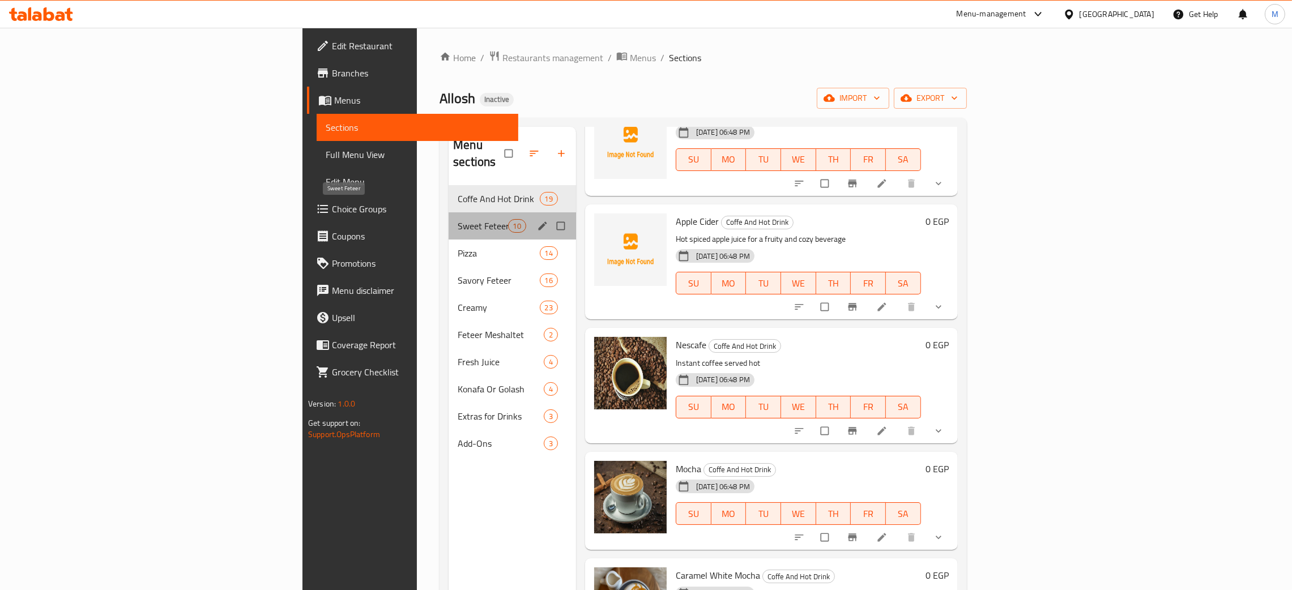
click at [458, 219] on span "Sweet Feteer" at bounding box center [483, 226] width 50 height 14
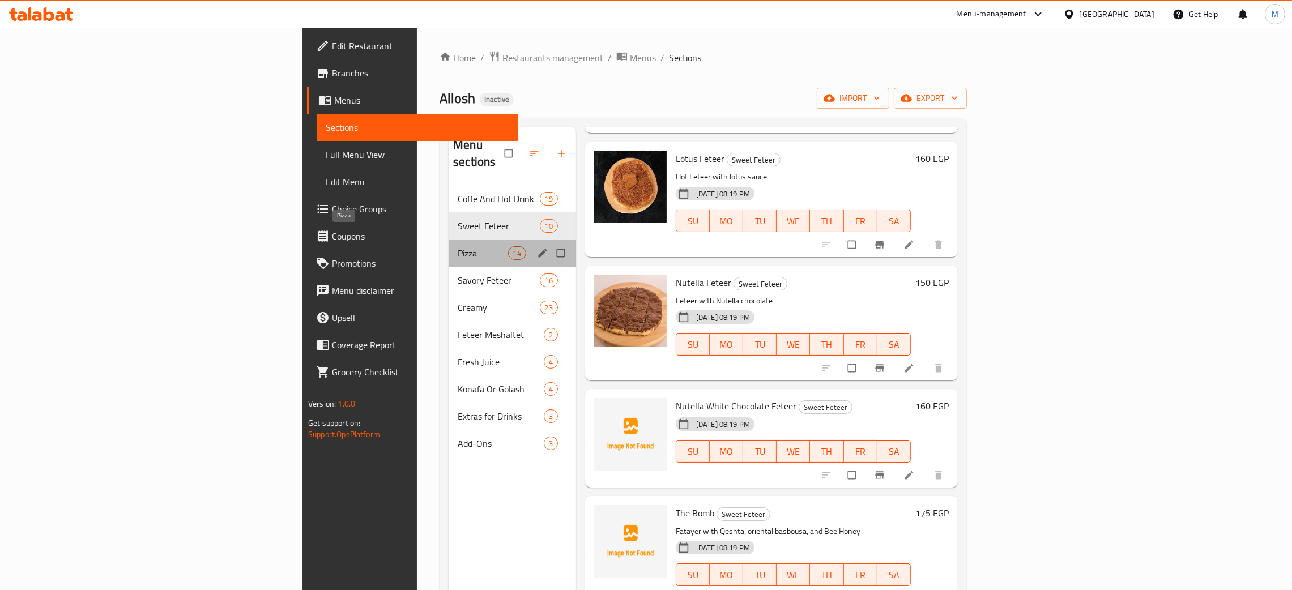
click at [458, 246] on span "Pizza" at bounding box center [483, 253] width 50 height 14
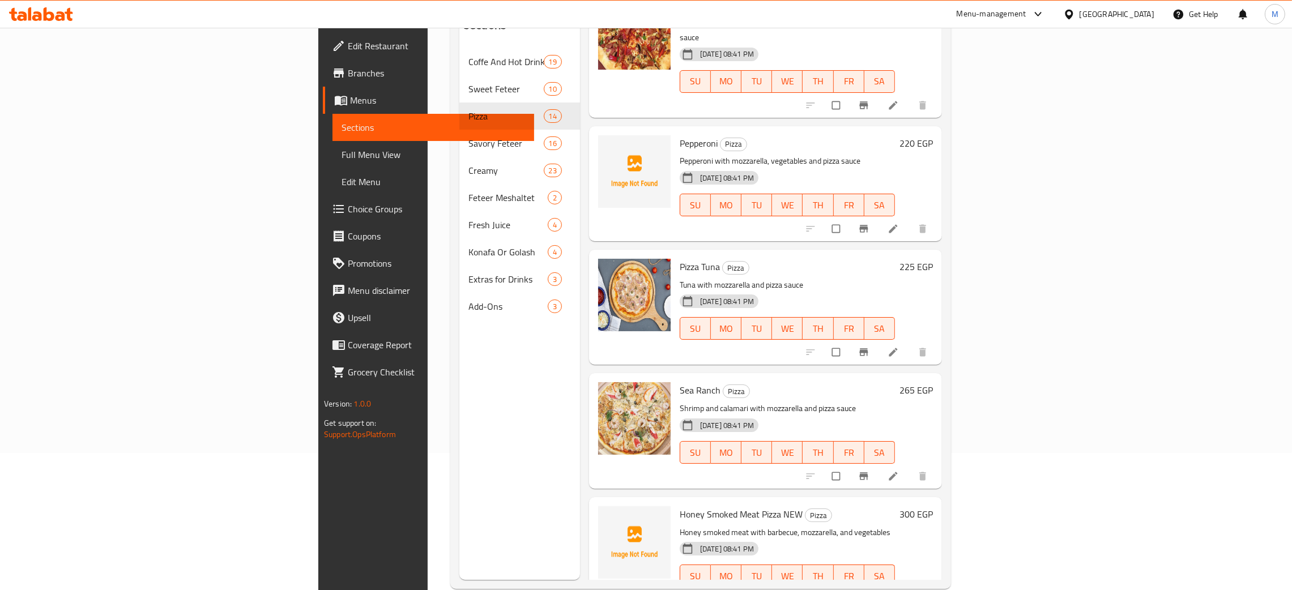
scroll to position [160, 0]
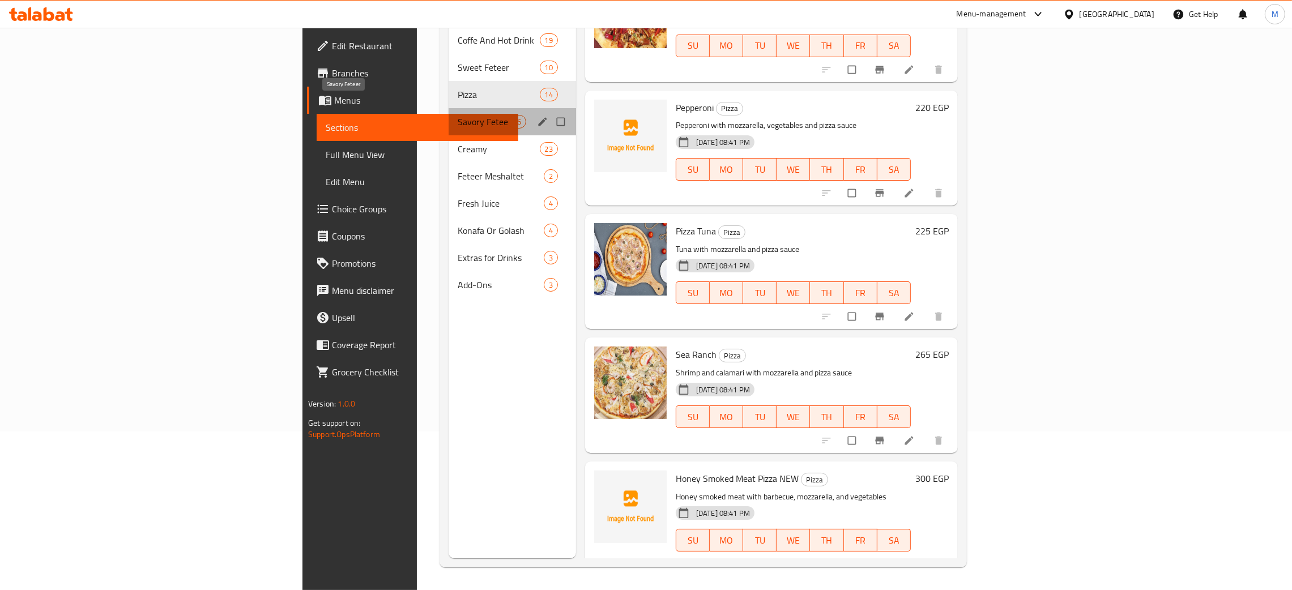
click at [458, 115] on span "Savory Feteer" at bounding box center [483, 122] width 50 height 14
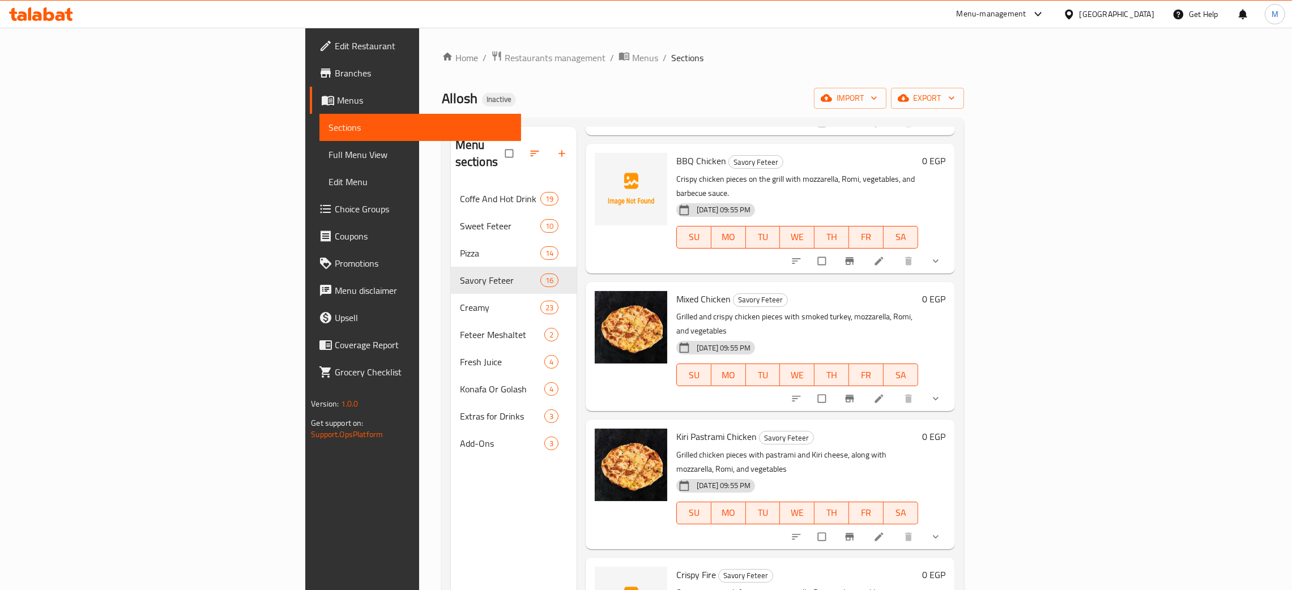
scroll to position [424, 0]
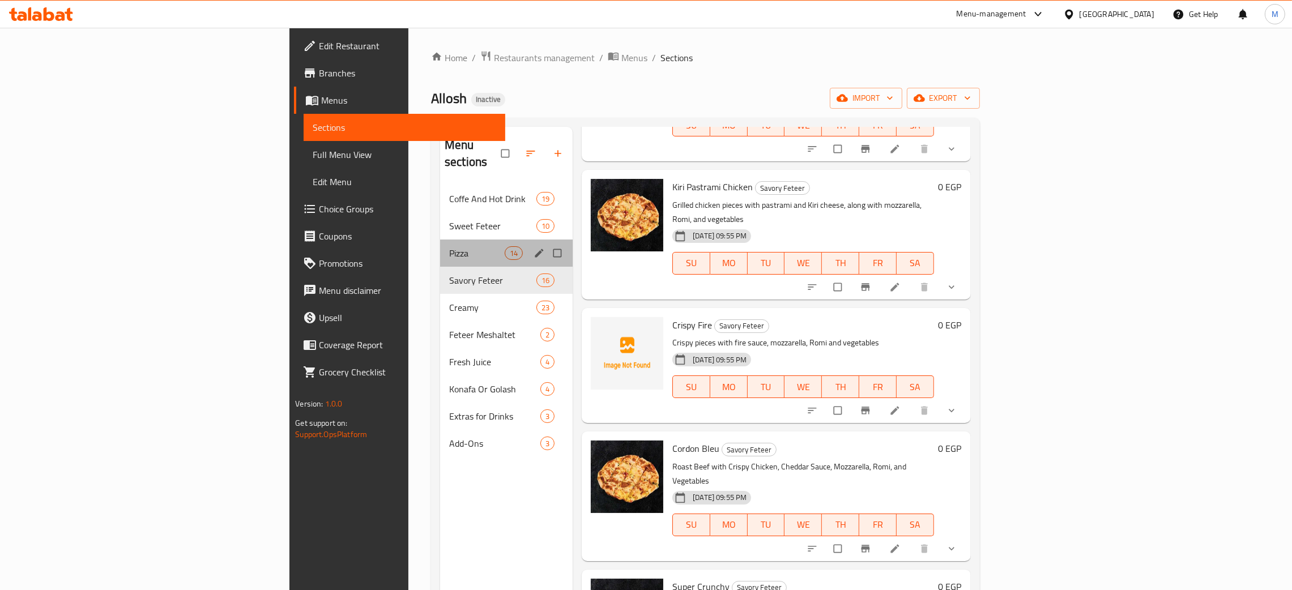
click at [440, 240] on div "Pizza 14" at bounding box center [506, 253] width 133 height 27
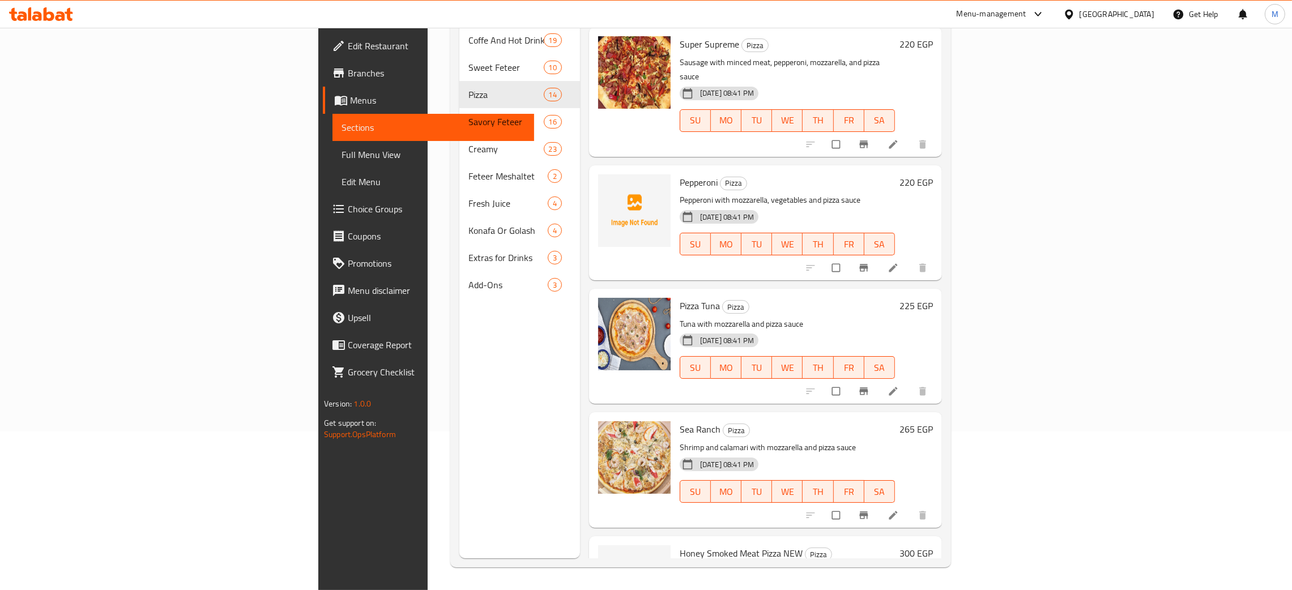
scroll to position [1169, 0]
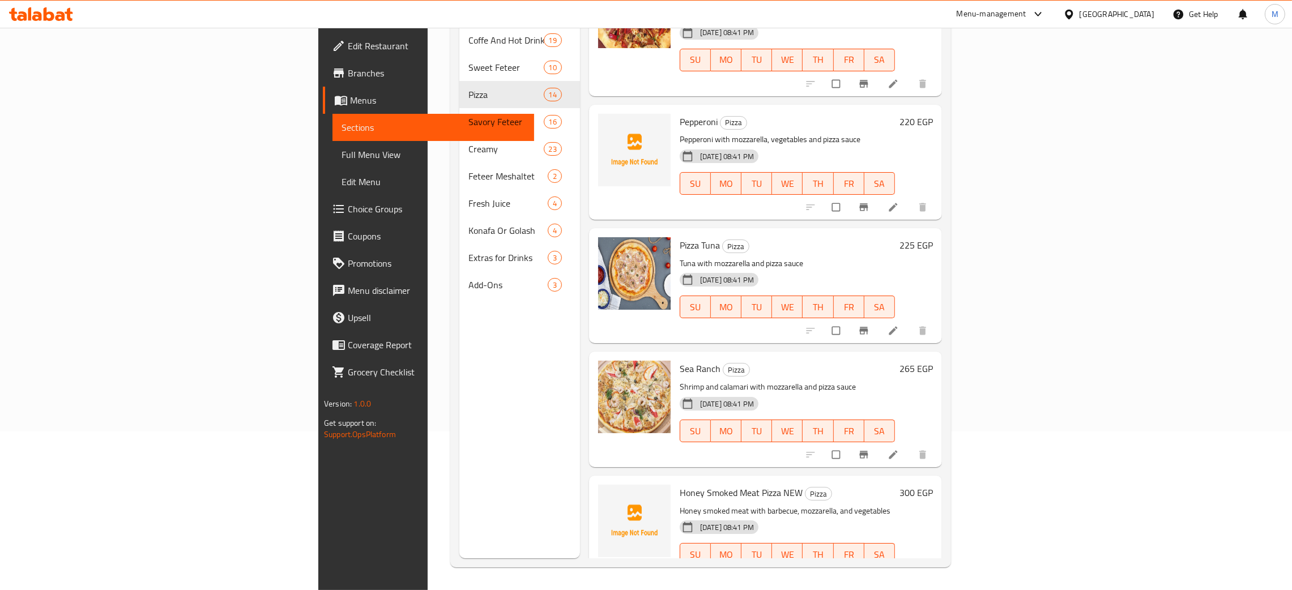
drag, startPoint x: 381, startPoint y: 437, endPoint x: 368, endPoint y: 404, distance: 35.4
click at [459, 437] on div "Menu sections Coffe And Hot Drink 19 Sweet Feteer 10 Pizza 14 Savory Feteer 16 …" at bounding box center [519, 263] width 121 height 590
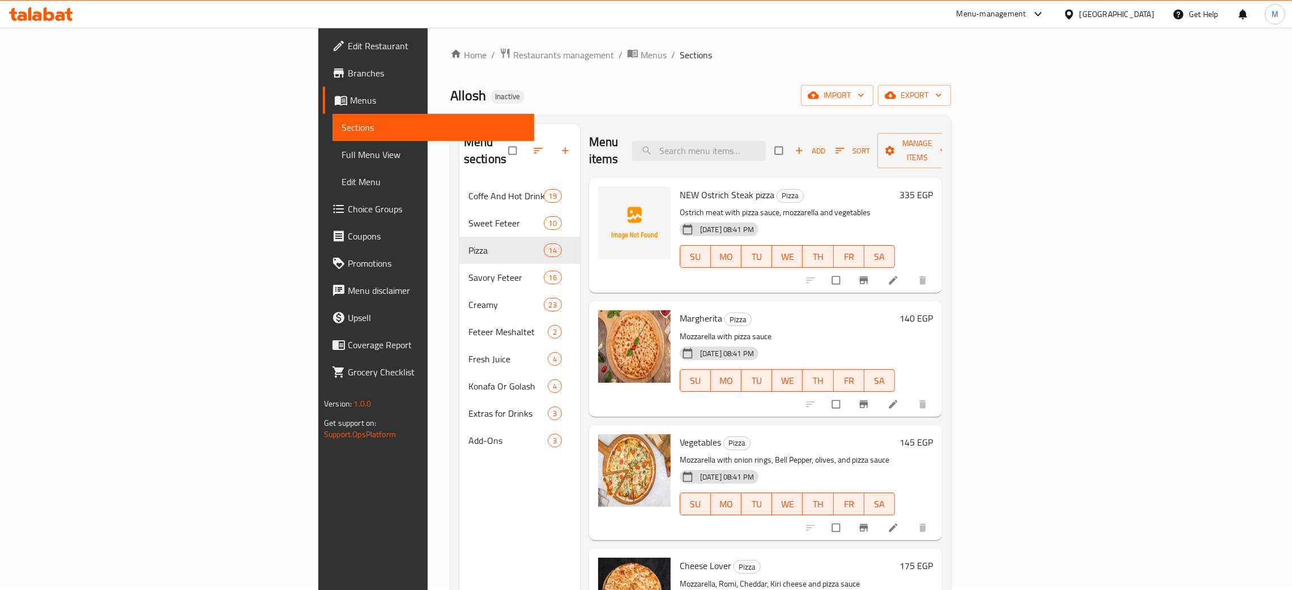
scroll to position [0, 0]
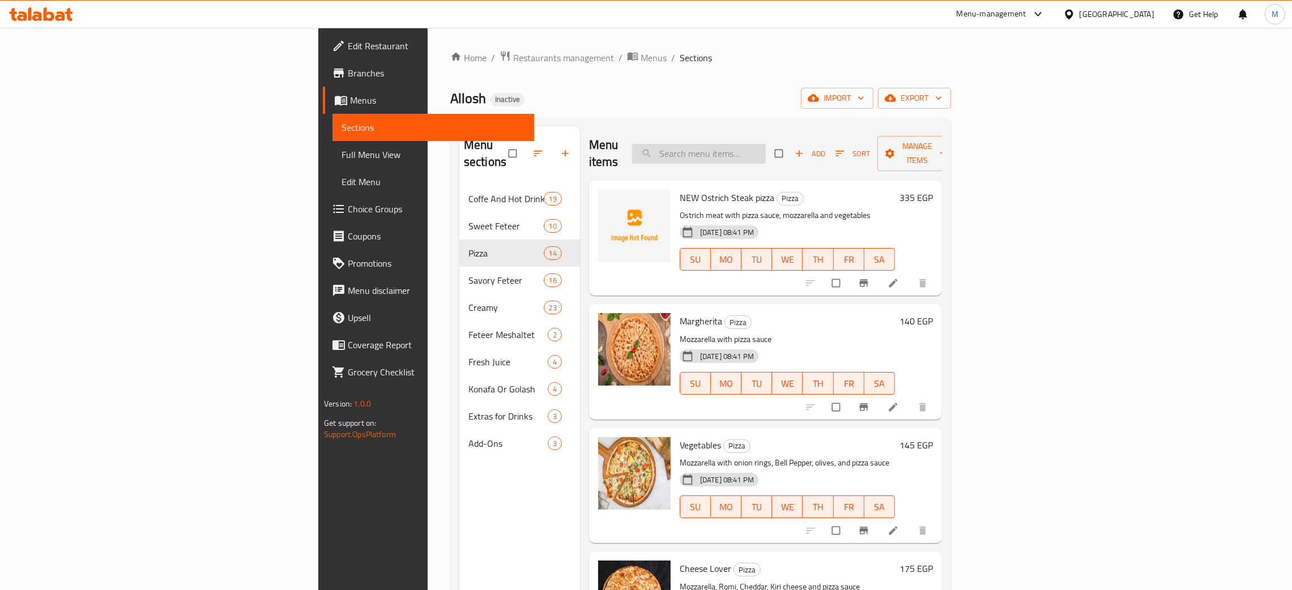
click at [766, 144] on input "search" at bounding box center [699, 154] width 134 height 20
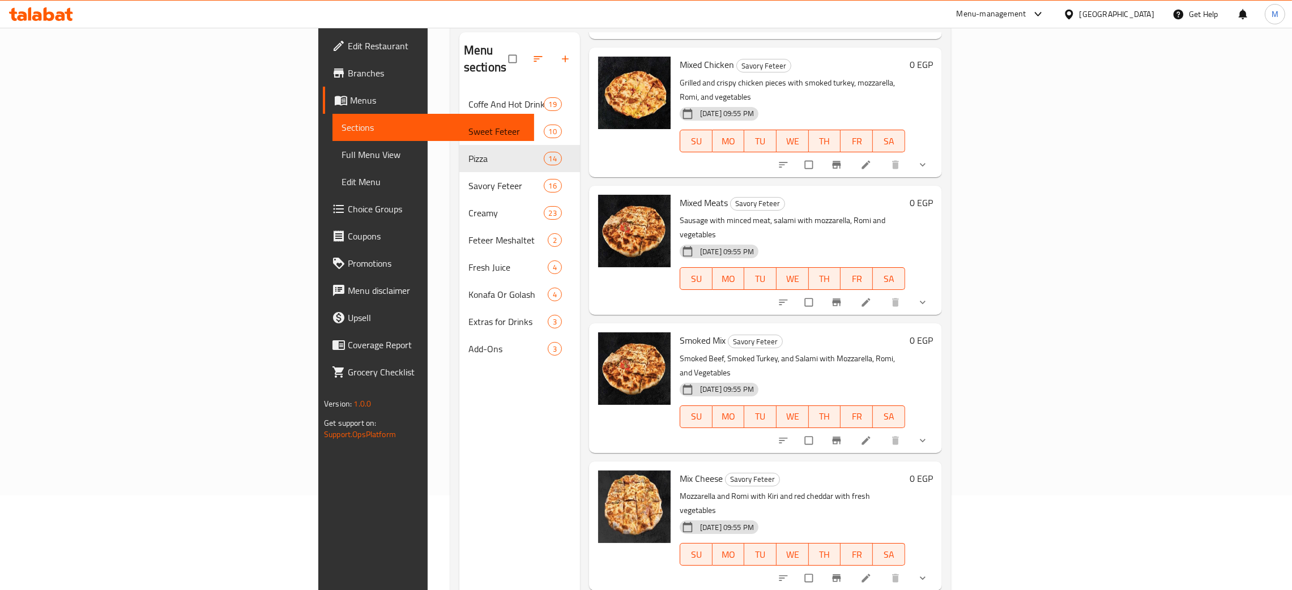
scroll to position [160, 0]
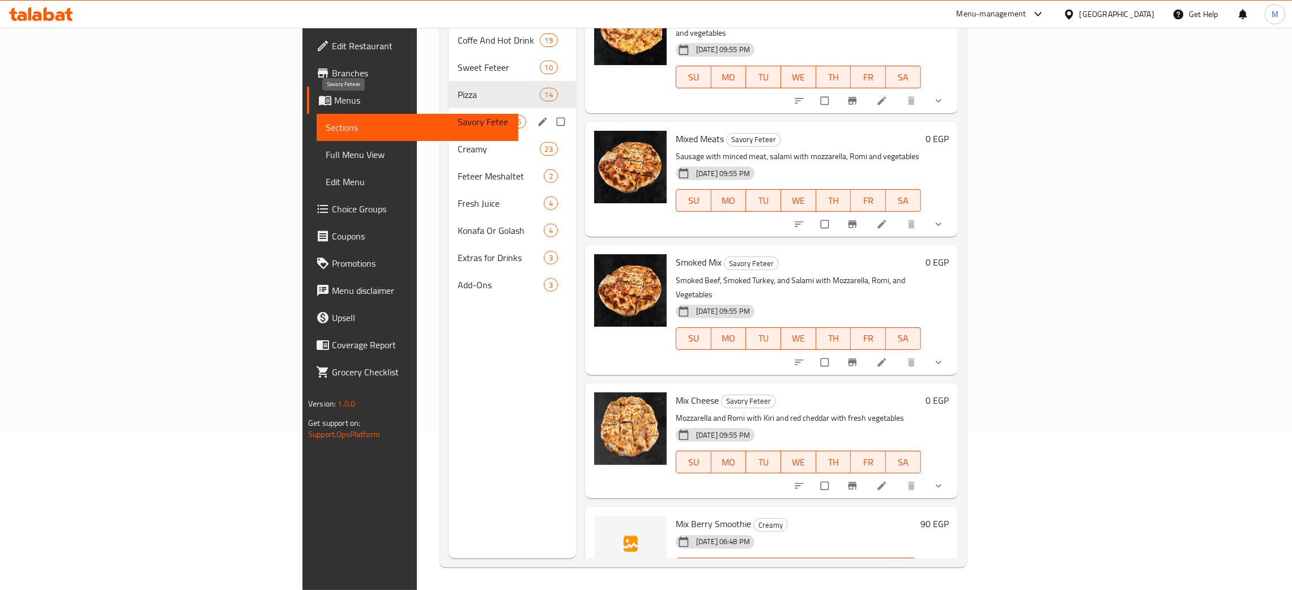
type input "mix"
click at [458, 115] on span "Savory Feteer" at bounding box center [483, 122] width 50 height 14
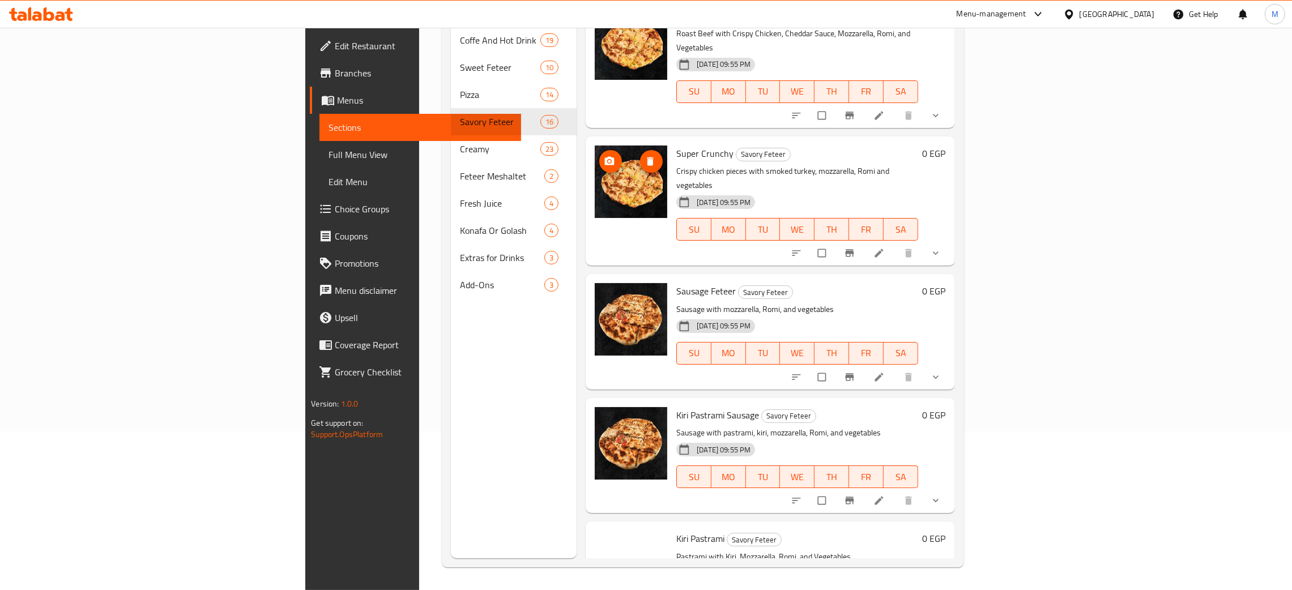
scroll to position [842, 0]
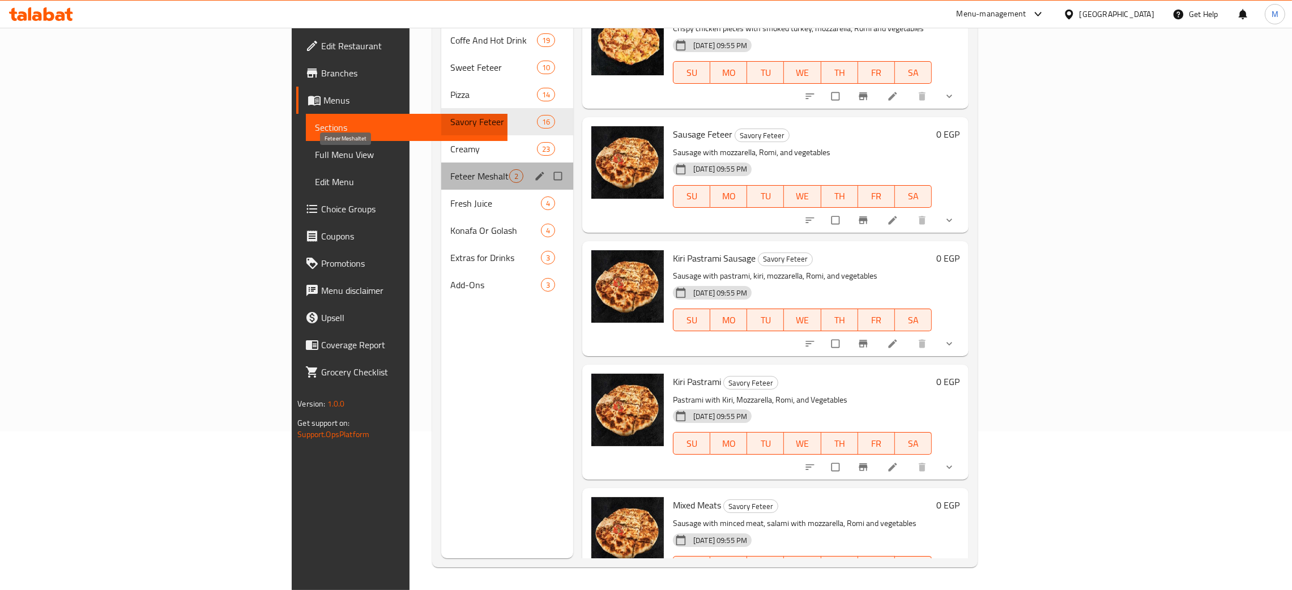
click at [450, 169] on span "Feteer Meshaltet" at bounding box center [479, 176] width 59 height 14
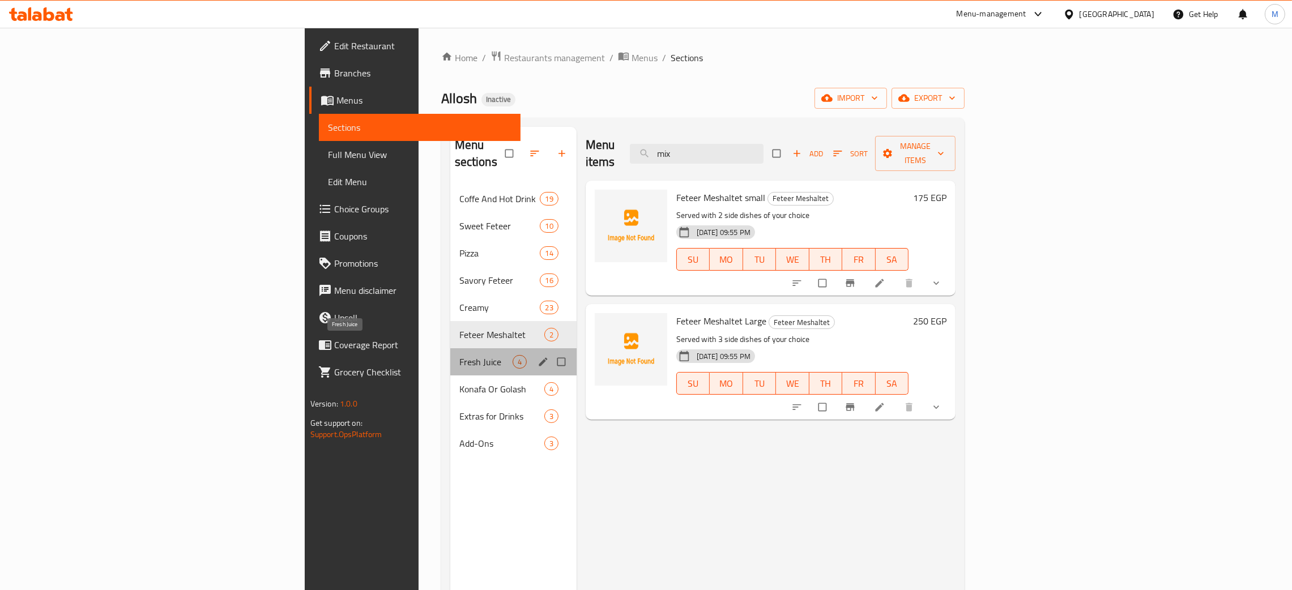
click at [459, 355] on span "Fresh Juice" at bounding box center [485, 362] width 53 height 14
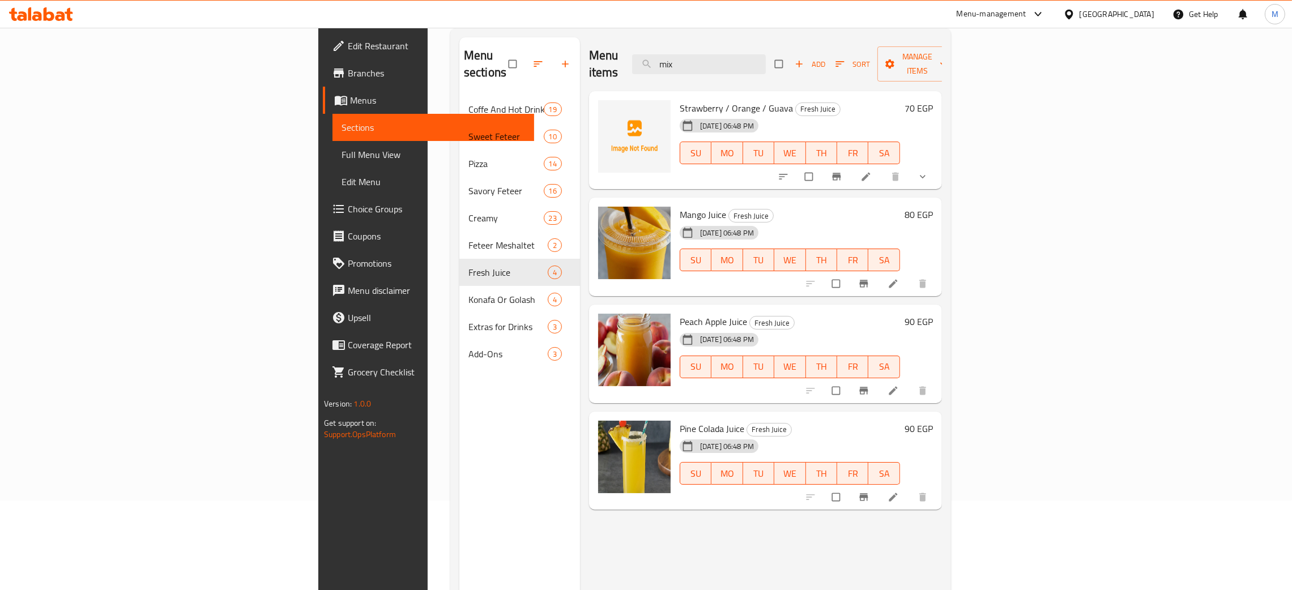
scroll to position [160, 0]
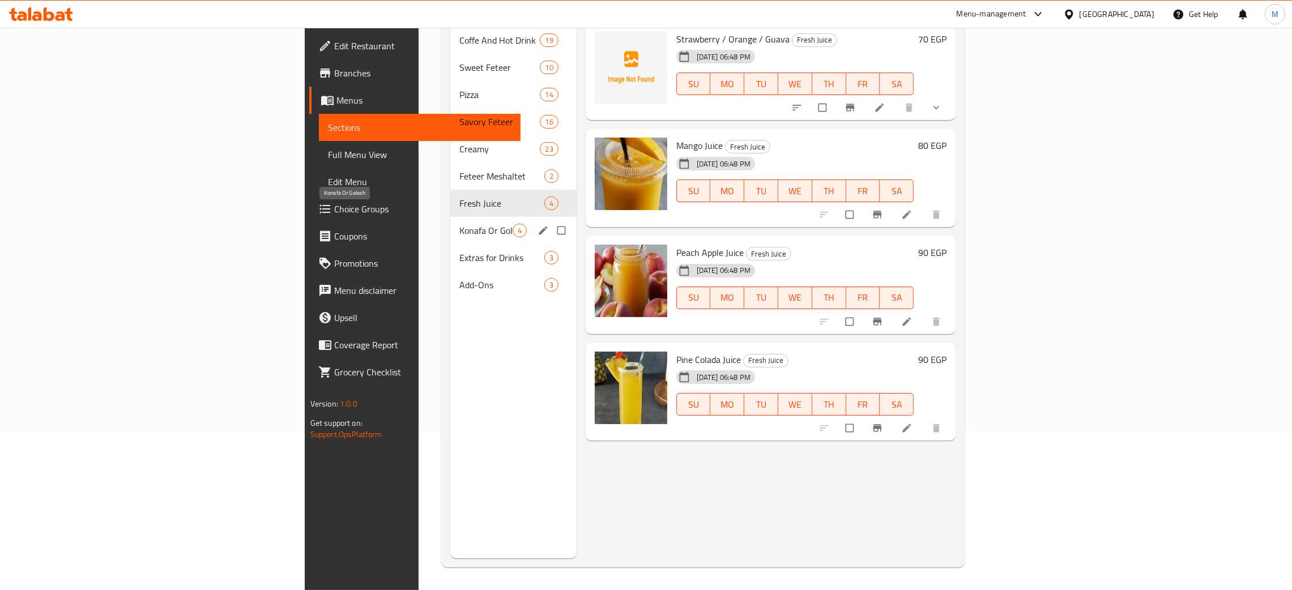
click at [459, 224] on span "Konafa Or Golash" at bounding box center [485, 231] width 53 height 14
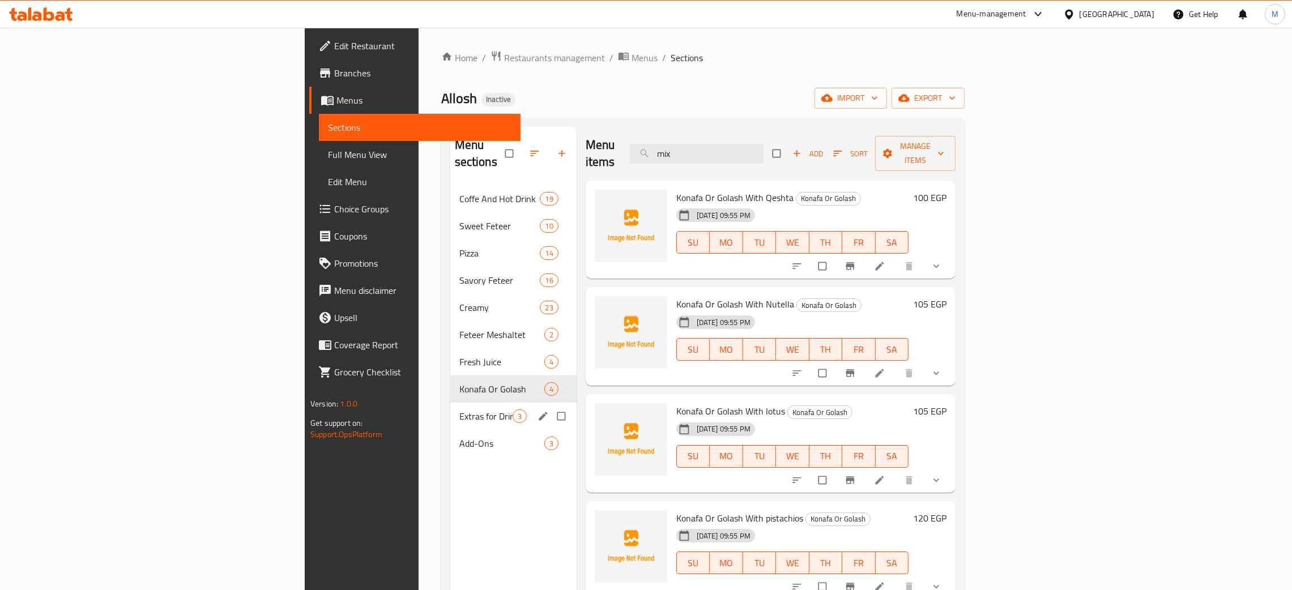
click at [450, 403] on div "Extras for Drinks 3" at bounding box center [513, 416] width 126 height 27
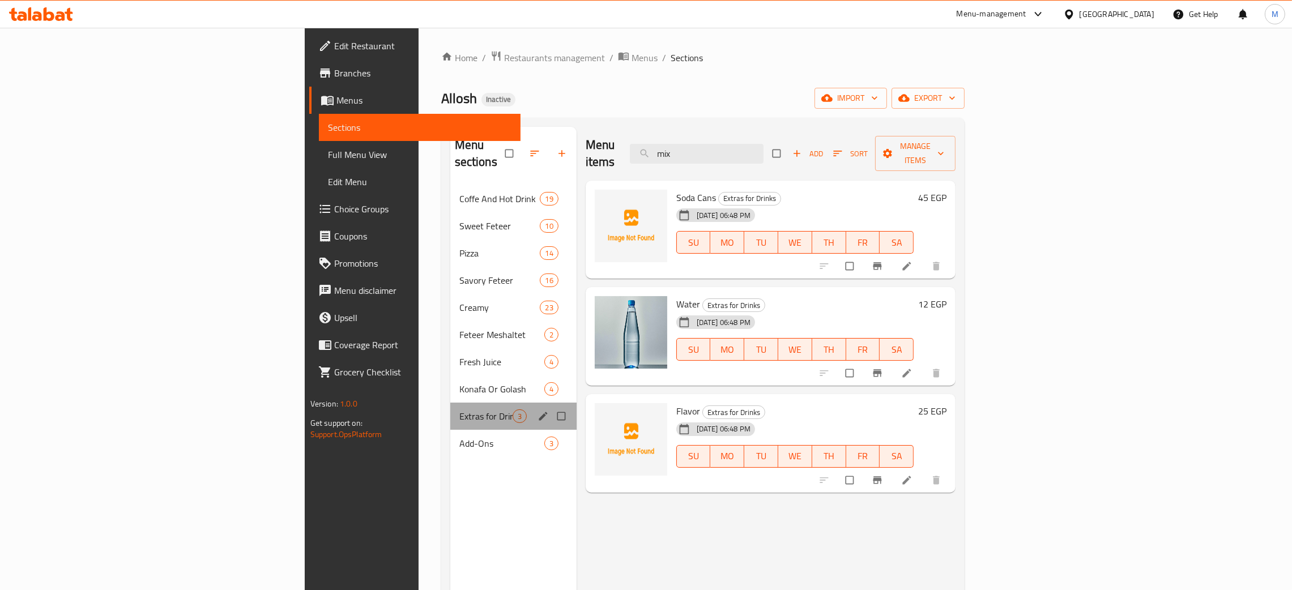
click at [450, 411] on div "Extras for Drinks 3" at bounding box center [513, 416] width 126 height 27
click at [459, 437] on span "Add-Ons" at bounding box center [485, 444] width 53 height 14
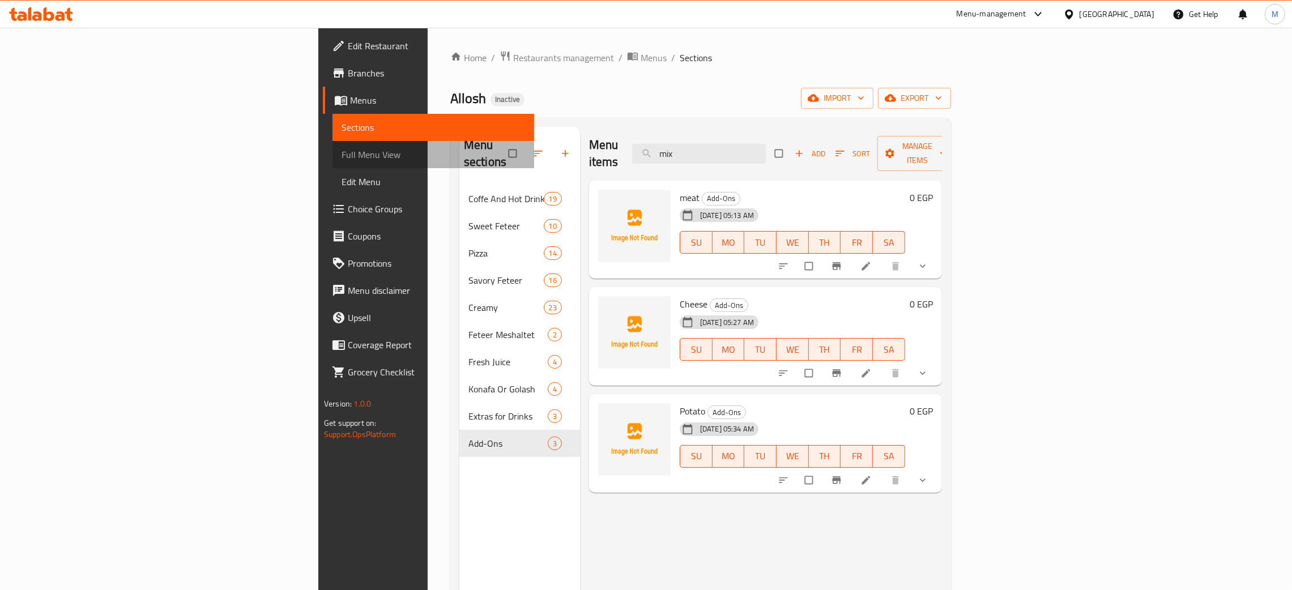
click at [342, 155] on span "Full Menu View" at bounding box center [434, 155] width 184 height 14
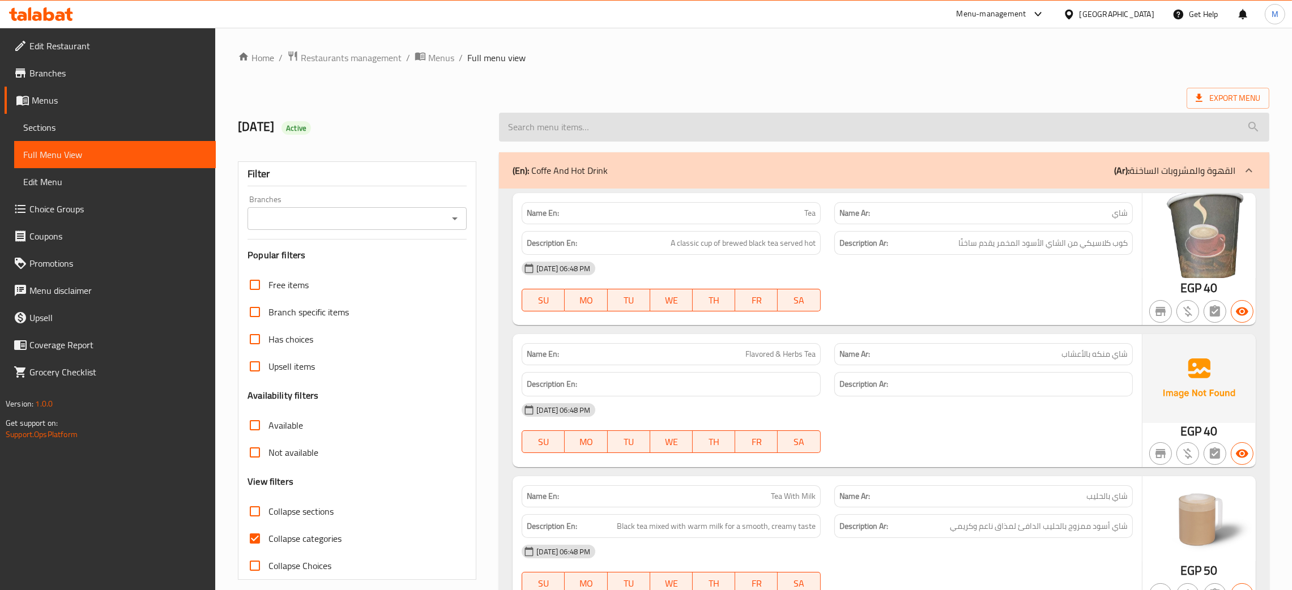
click at [567, 127] on input "search" at bounding box center [884, 127] width 771 height 29
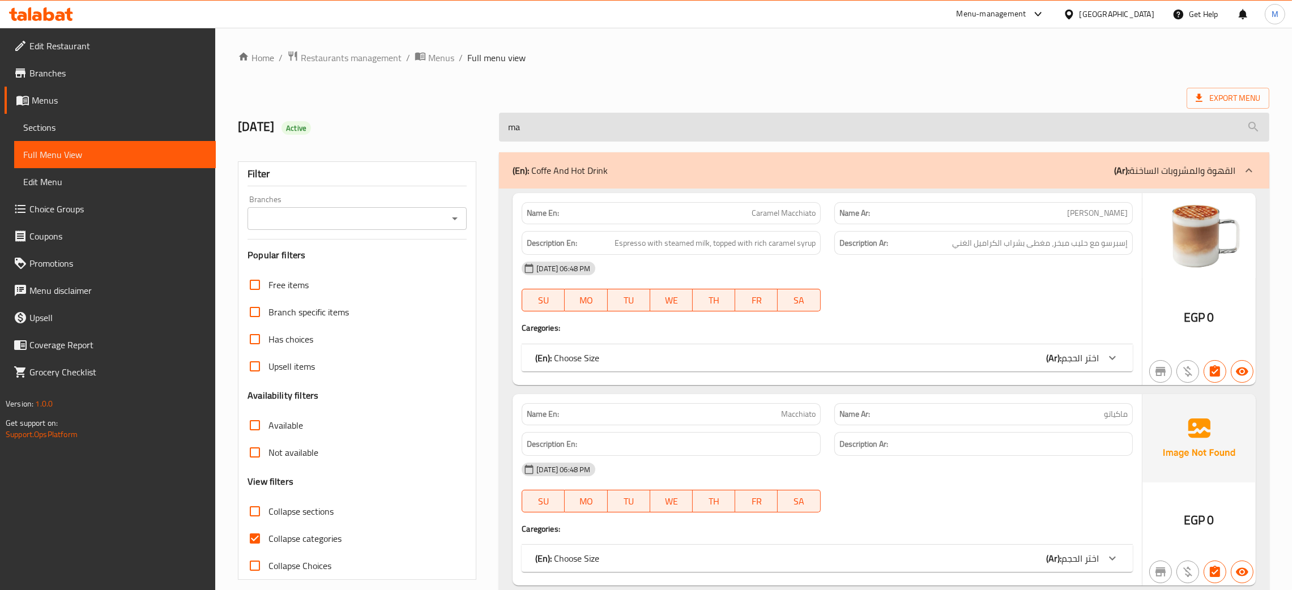
type input "mac"
drag, startPoint x: 529, startPoint y: 133, endPoint x: 474, endPoint y: 136, distance: 55.1
click at [474, 136] on div "5/9/2025 Active mac" at bounding box center [753, 127] width 1045 height 50
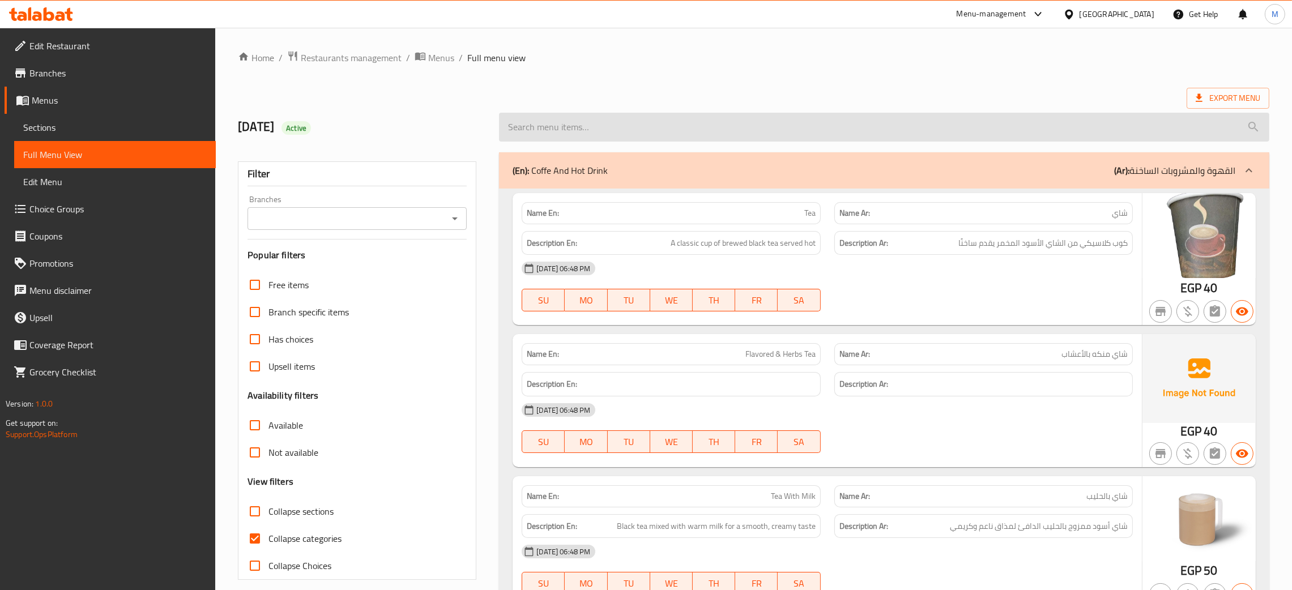
drag, startPoint x: 560, startPoint y: 105, endPoint x: 556, endPoint y: 114, distance: 9.4
click at [559, 107] on div "5/9/2025 Active" at bounding box center [753, 127] width 1045 height 50
click at [552, 118] on input "search" at bounding box center [884, 127] width 771 height 29
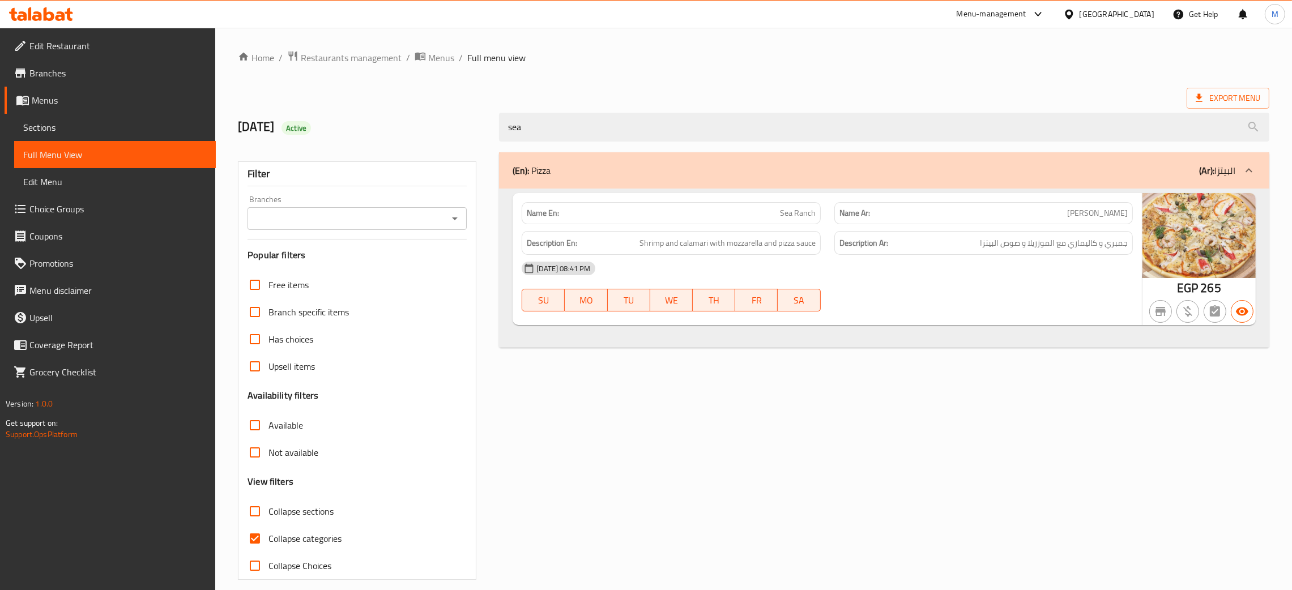
type input "sea"
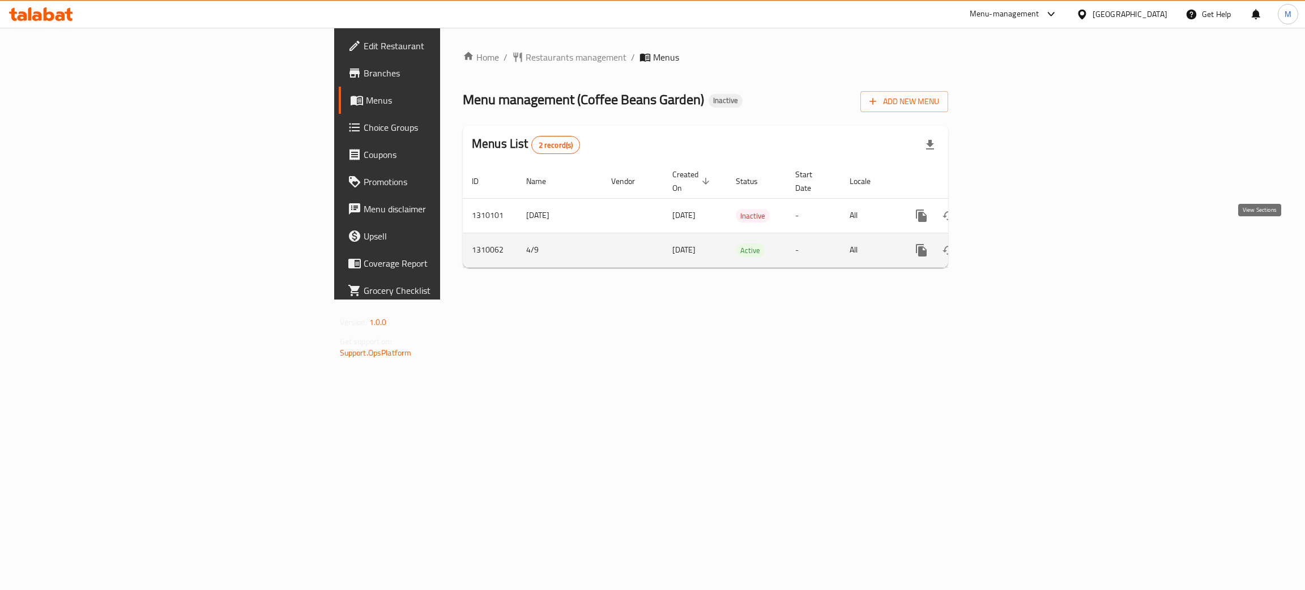
click at [1017, 246] on link "enhanced table" at bounding box center [1003, 250] width 27 height 27
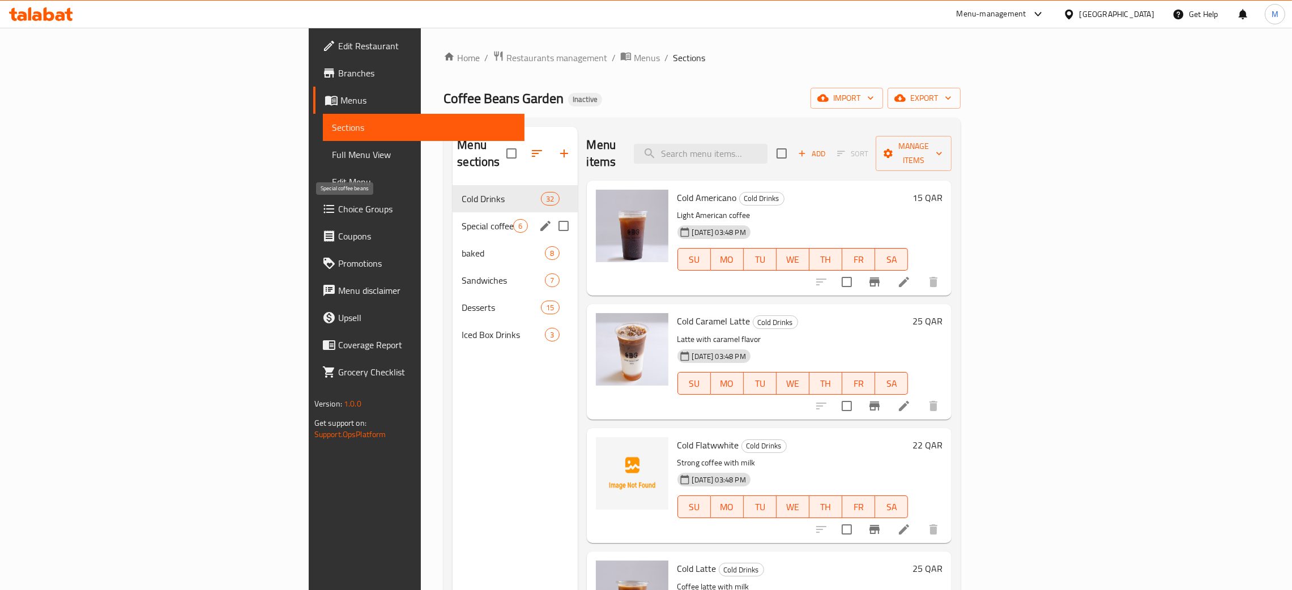
click at [462, 219] on span "Special coffee beans" at bounding box center [488, 226] width 52 height 14
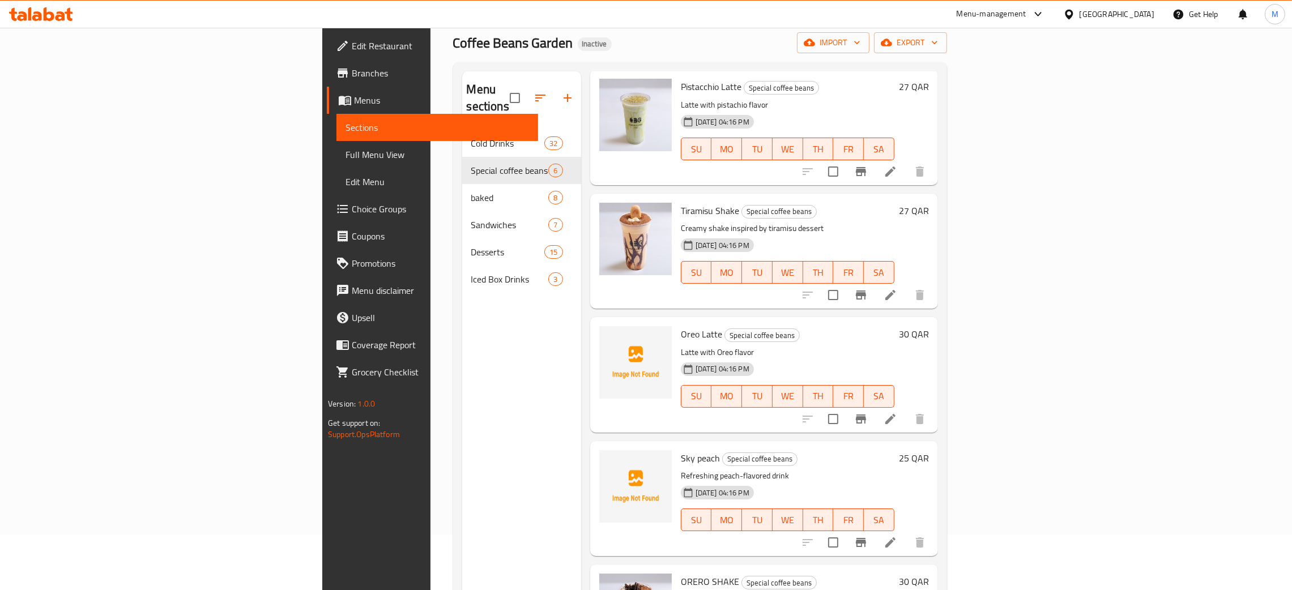
scroll to position [85, 0]
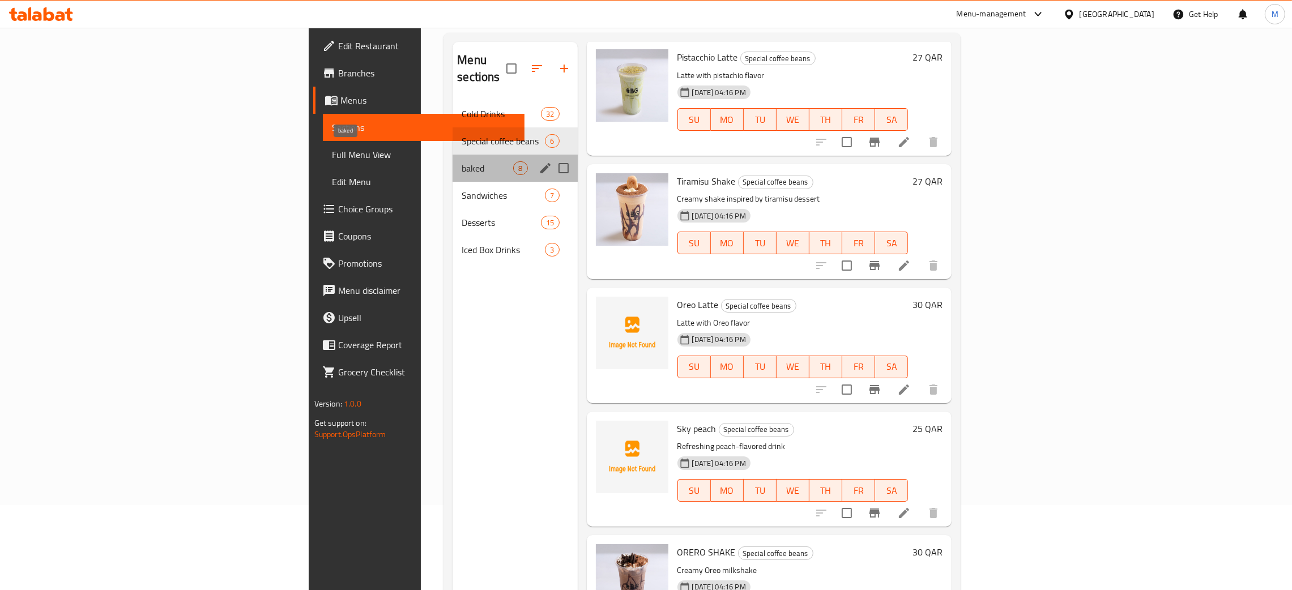
click at [462, 161] on span "baked" at bounding box center [488, 168] width 52 height 14
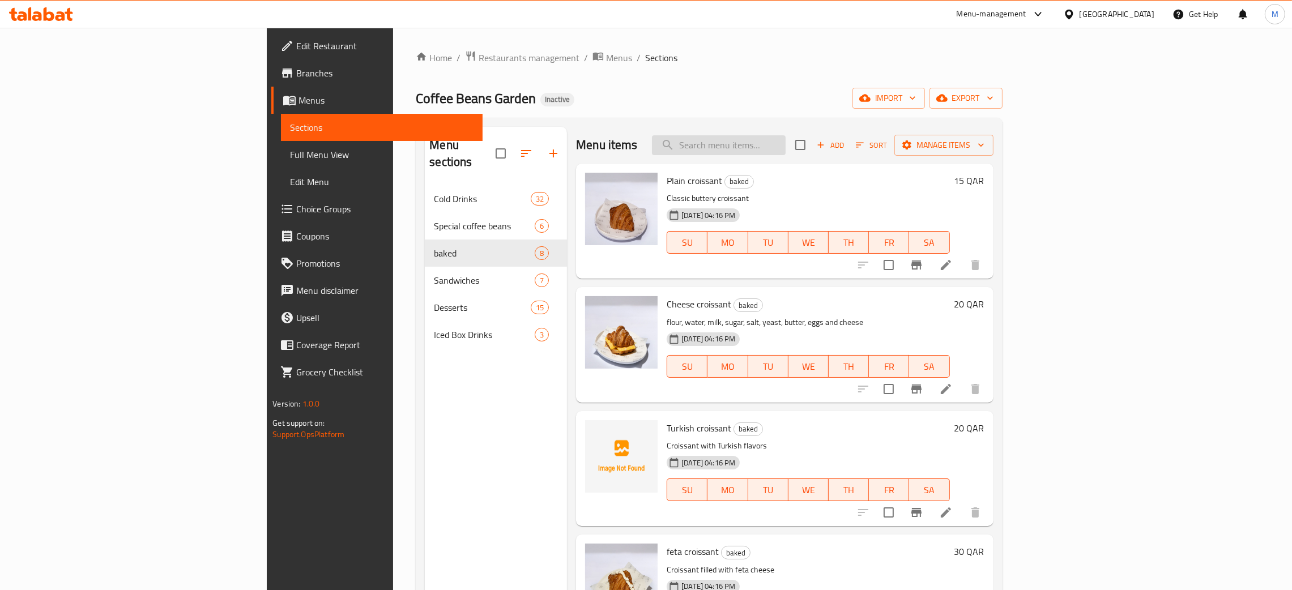
click at [784, 154] on input "search" at bounding box center [719, 145] width 134 height 20
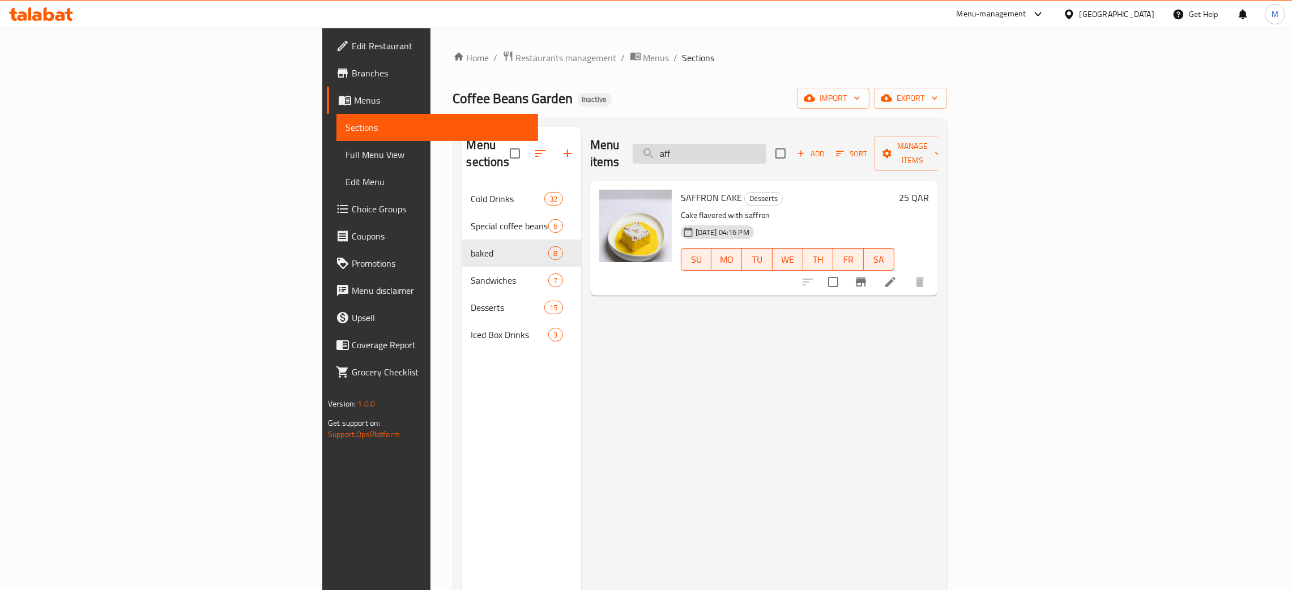
type input "aff"
click at [815, 100] on icon "button" at bounding box center [809, 98] width 11 height 7
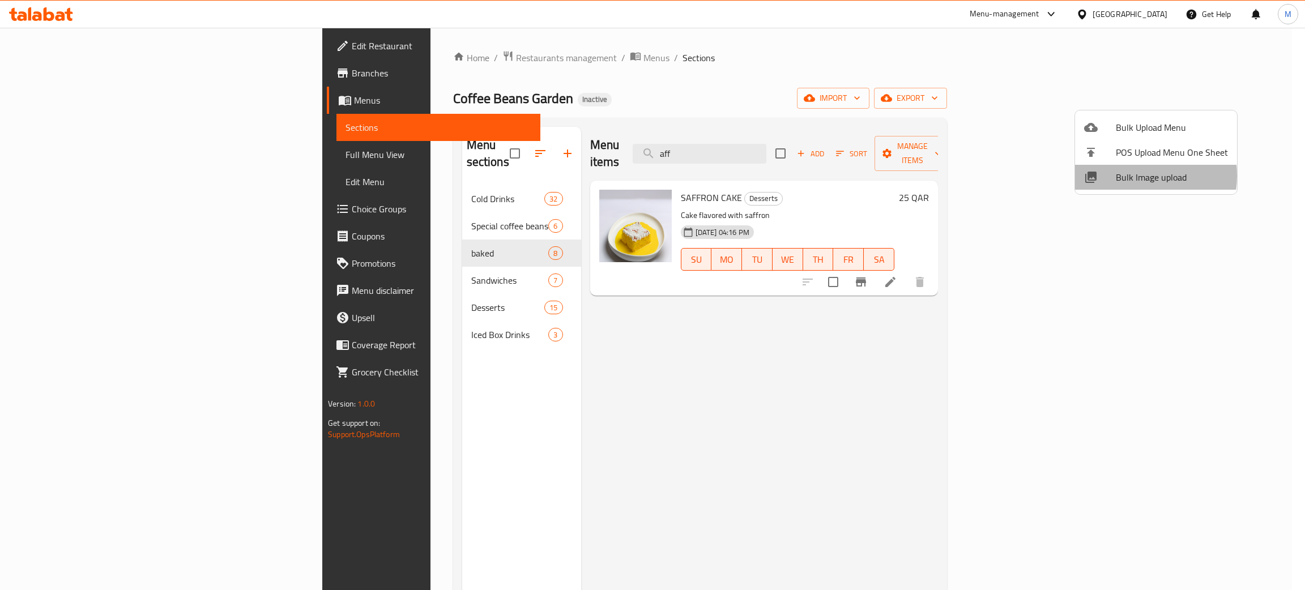
click at [1130, 176] on span "Bulk Image upload" at bounding box center [1172, 178] width 112 height 14
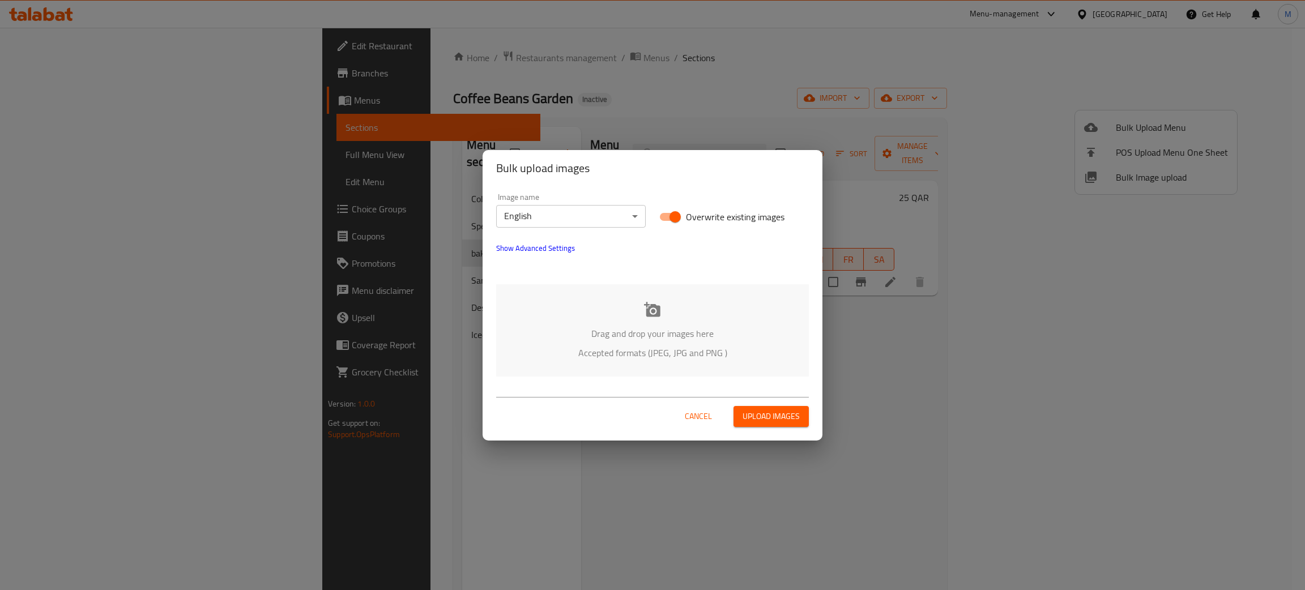
click at [679, 327] on p "Drag and drop your images here" at bounding box center [652, 334] width 279 height 14
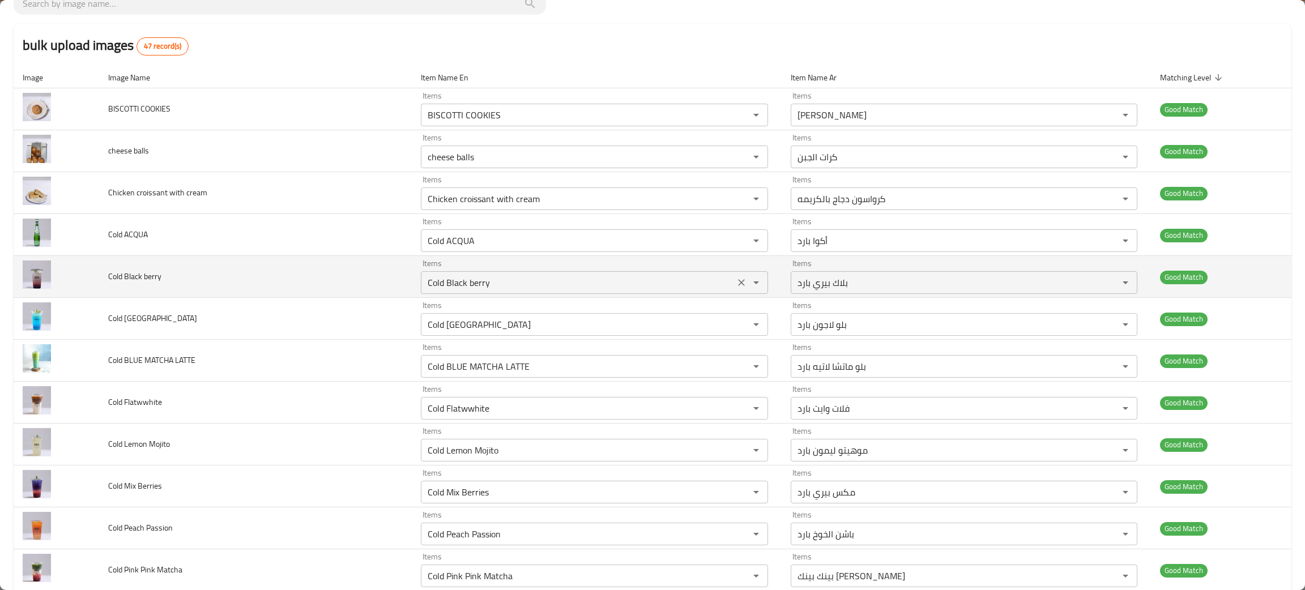
scroll to position [170, 0]
